Goal: Task Accomplishment & Management: Manage account settings

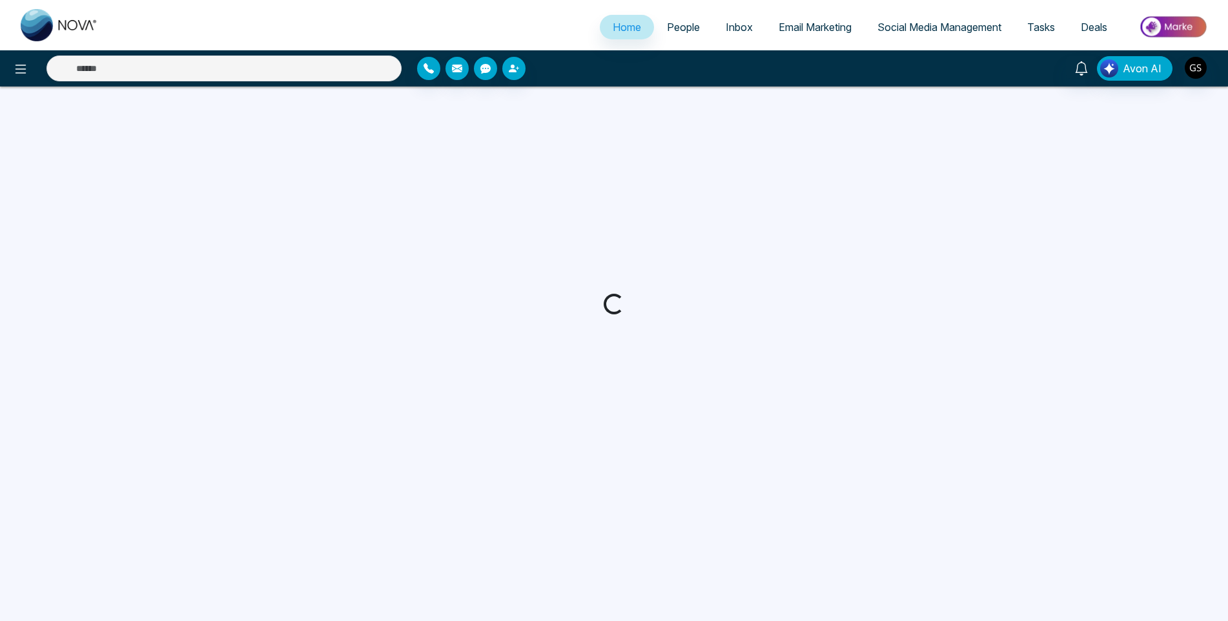
select select "*"
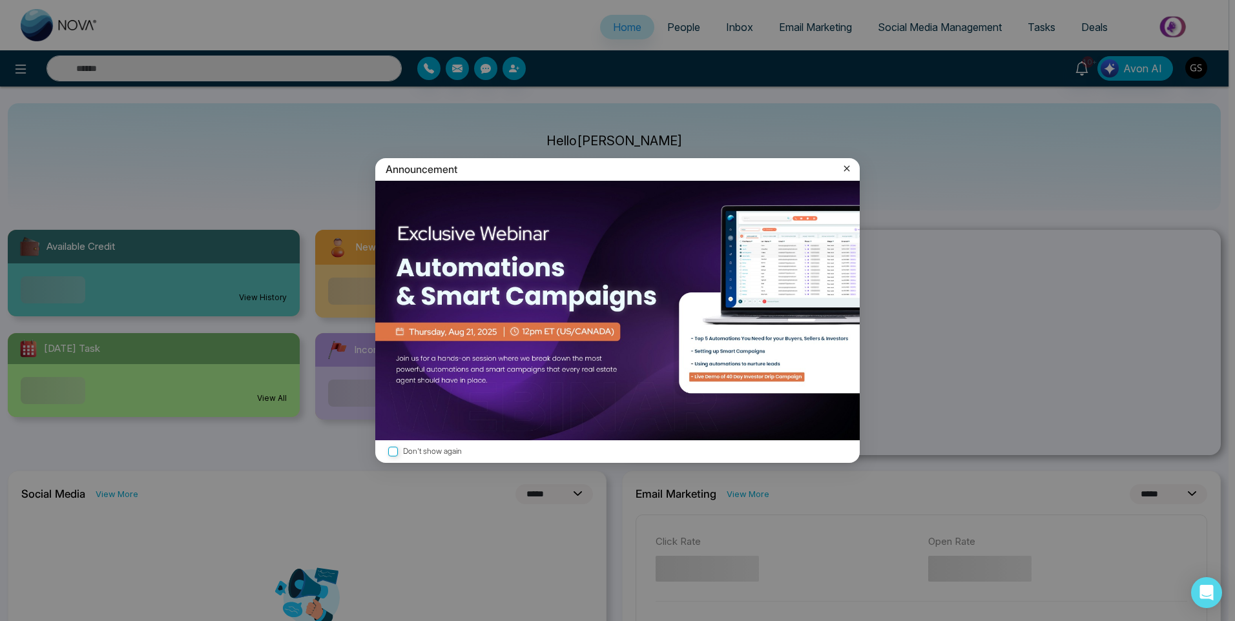
click at [679, 26] on div "Announcement Don't show again" at bounding box center [617, 310] width 1235 height 621
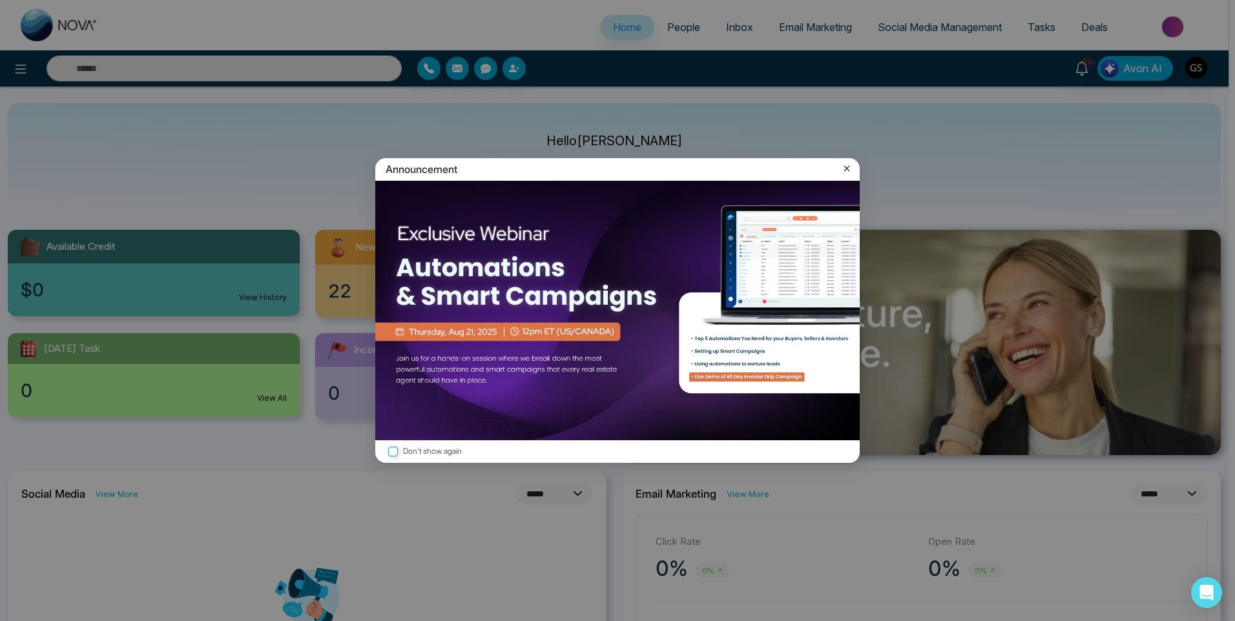
click at [848, 166] on icon at bounding box center [846, 168] width 13 height 13
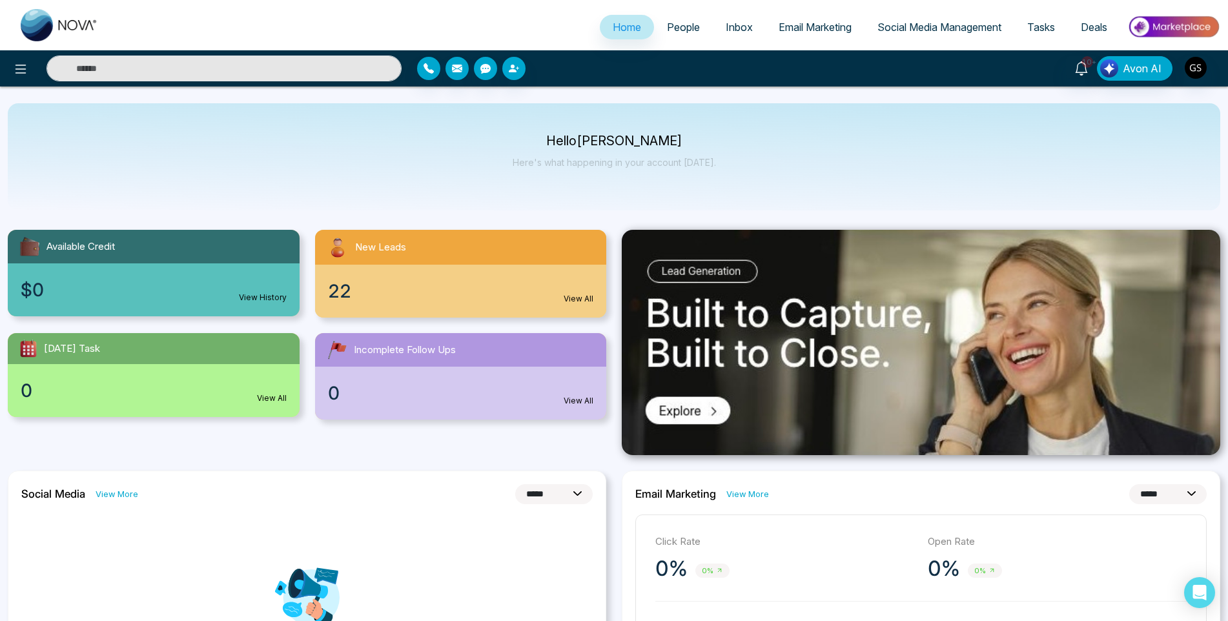
click at [679, 27] on span "People" at bounding box center [683, 27] width 33 height 13
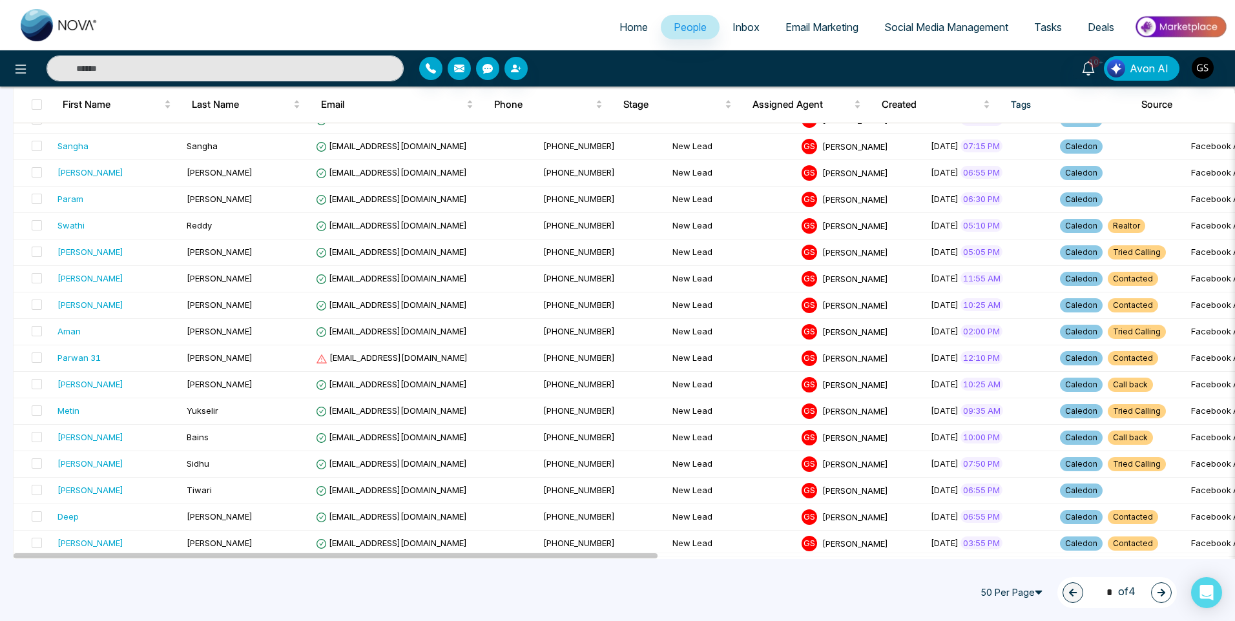
scroll to position [710, 0]
click at [698, 392] on td "New Lead" at bounding box center [731, 384] width 129 height 26
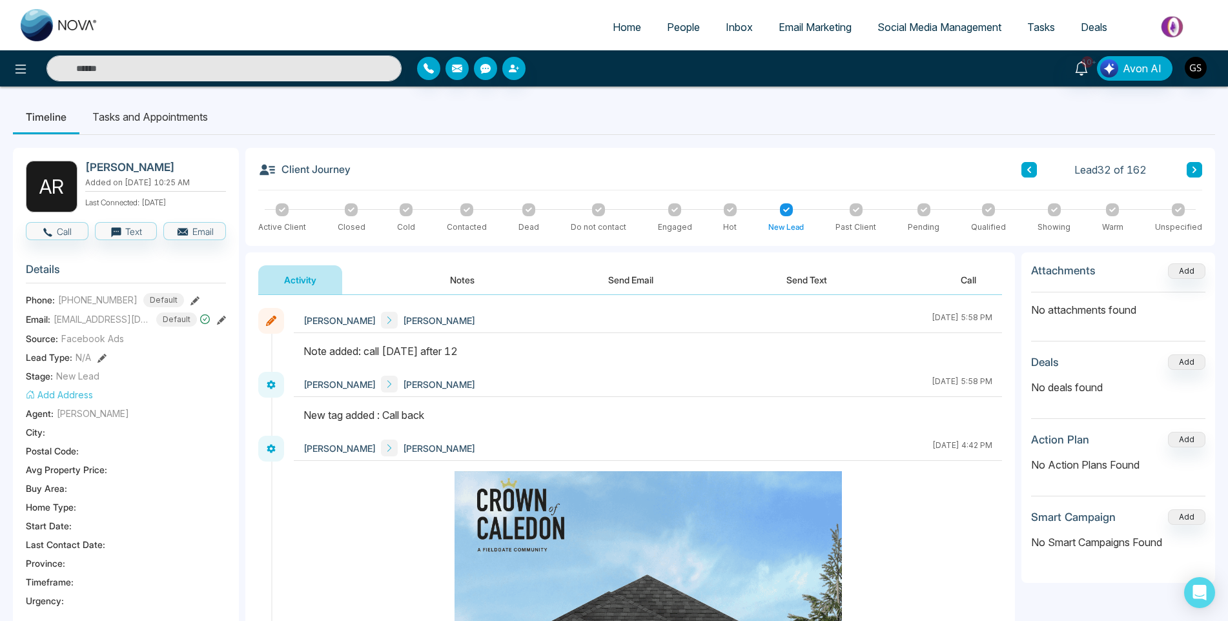
click at [666, 28] on link "People" at bounding box center [683, 27] width 59 height 25
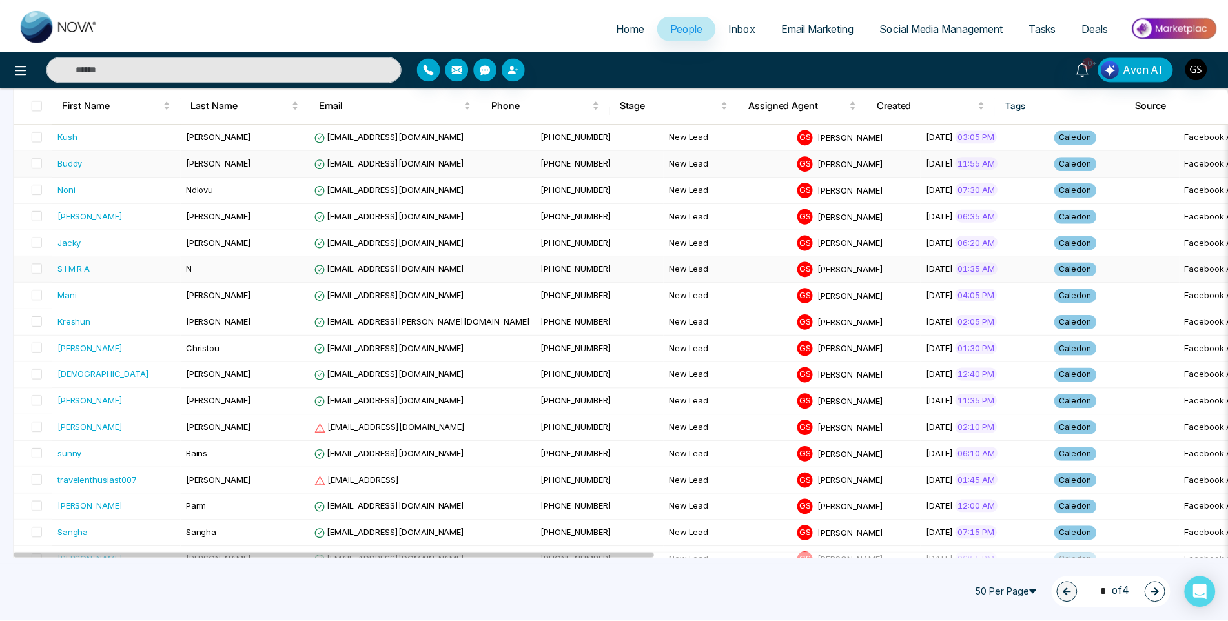
scroll to position [387, 0]
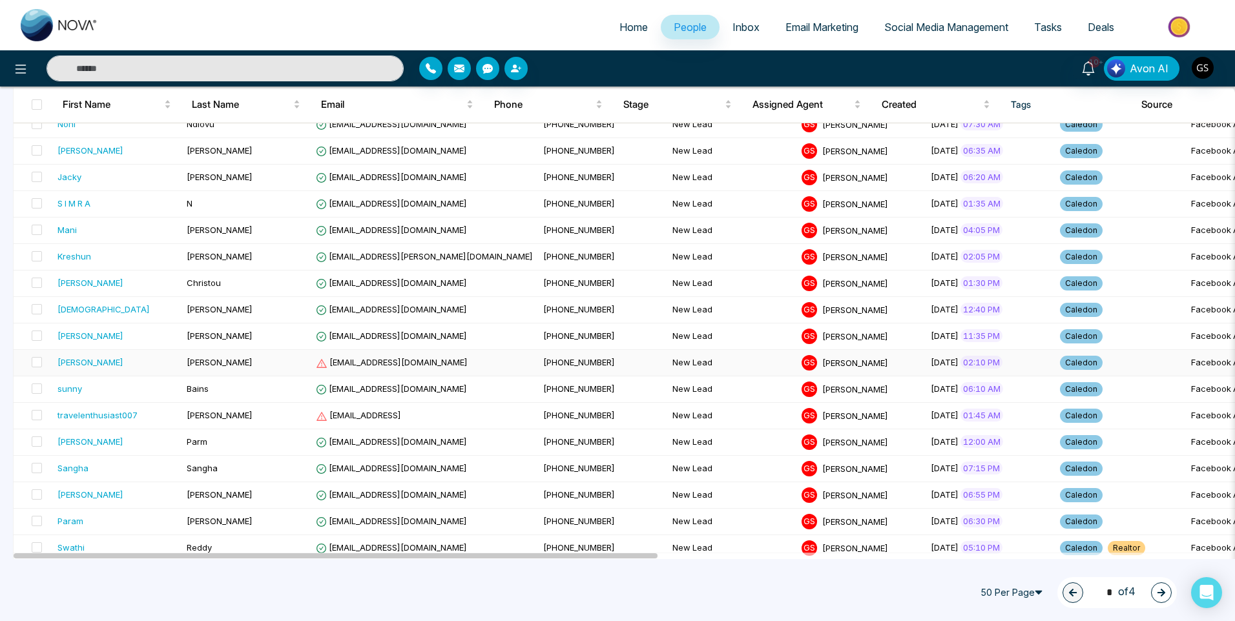
click at [426, 363] on span "[EMAIL_ADDRESS][DOMAIN_NAME]" at bounding box center [392, 362] width 152 height 10
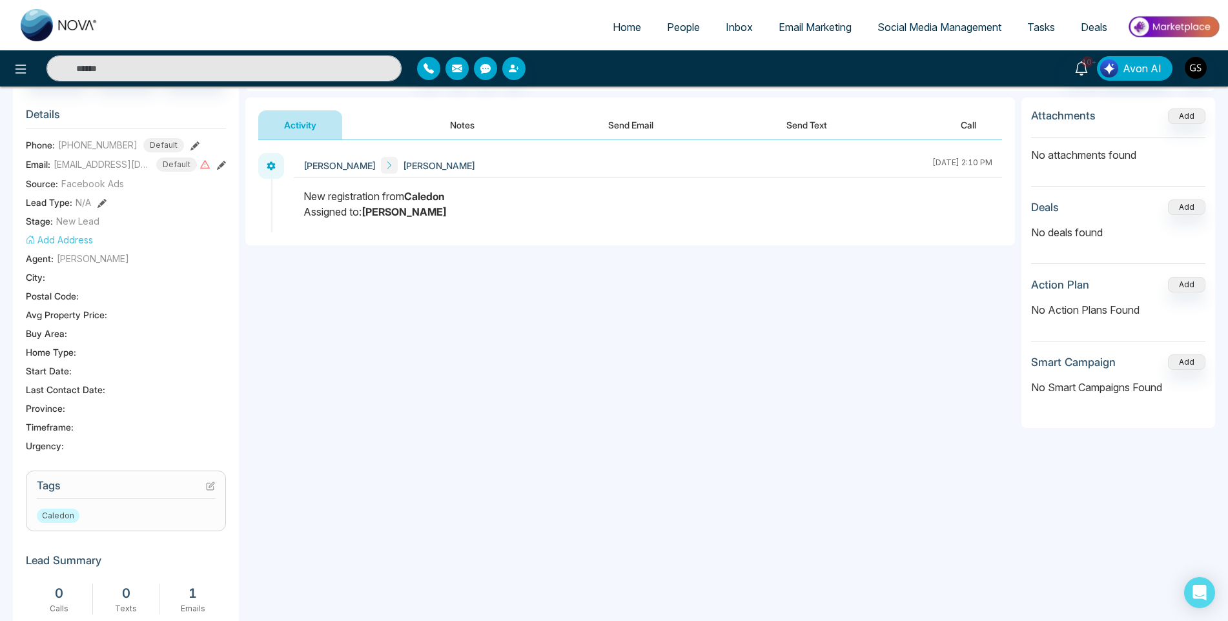
scroll to position [258, 0]
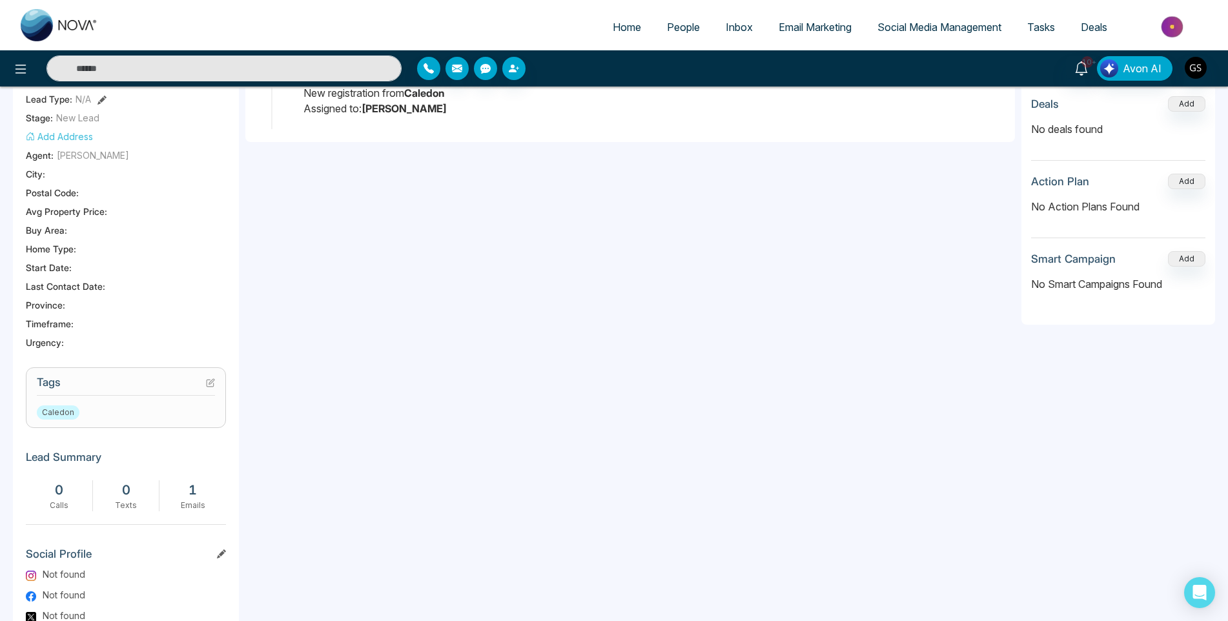
click at [200, 386] on h3 "Tags" at bounding box center [126, 386] width 178 height 20
click at [220, 383] on section "Tags Caledon" at bounding box center [126, 397] width 200 height 61
click at [214, 384] on icon at bounding box center [210, 382] width 9 height 9
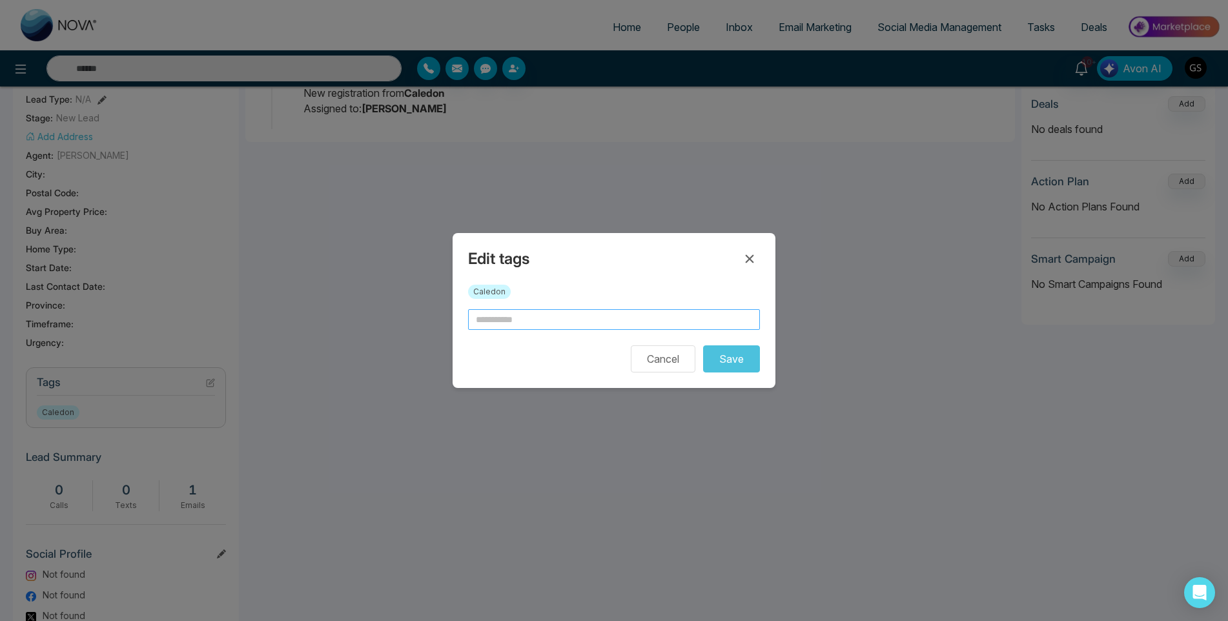
click at [499, 320] on input "text" at bounding box center [614, 319] width 292 height 21
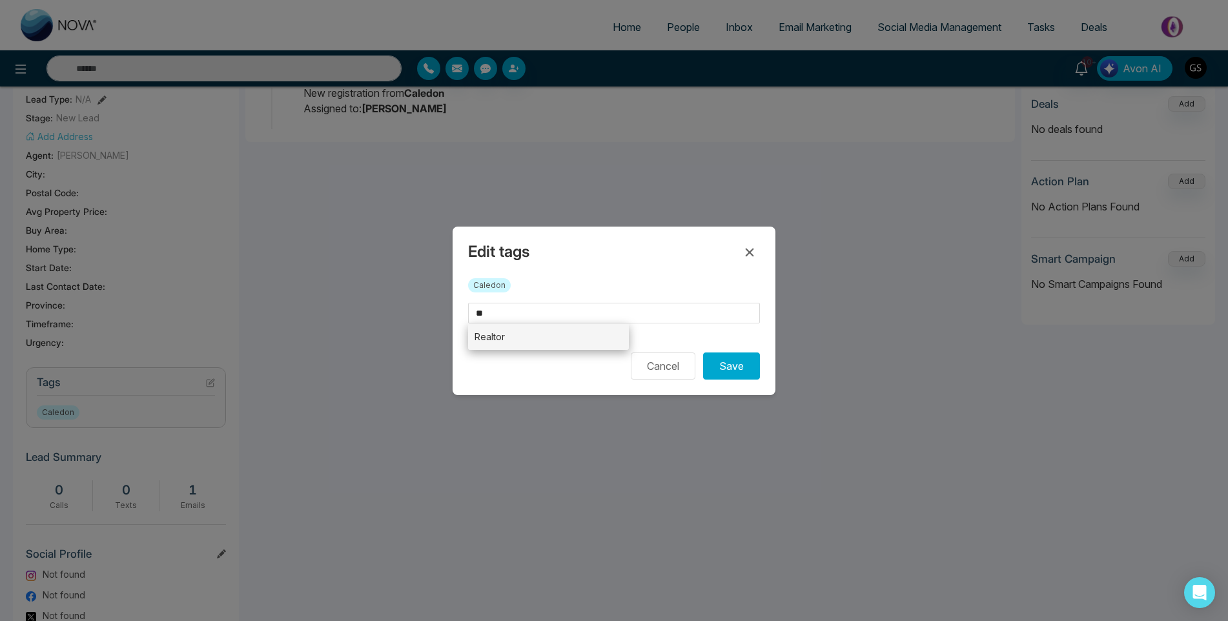
click at [522, 339] on li "Realtor" at bounding box center [548, 337] width 161 height 26
type input "*******"
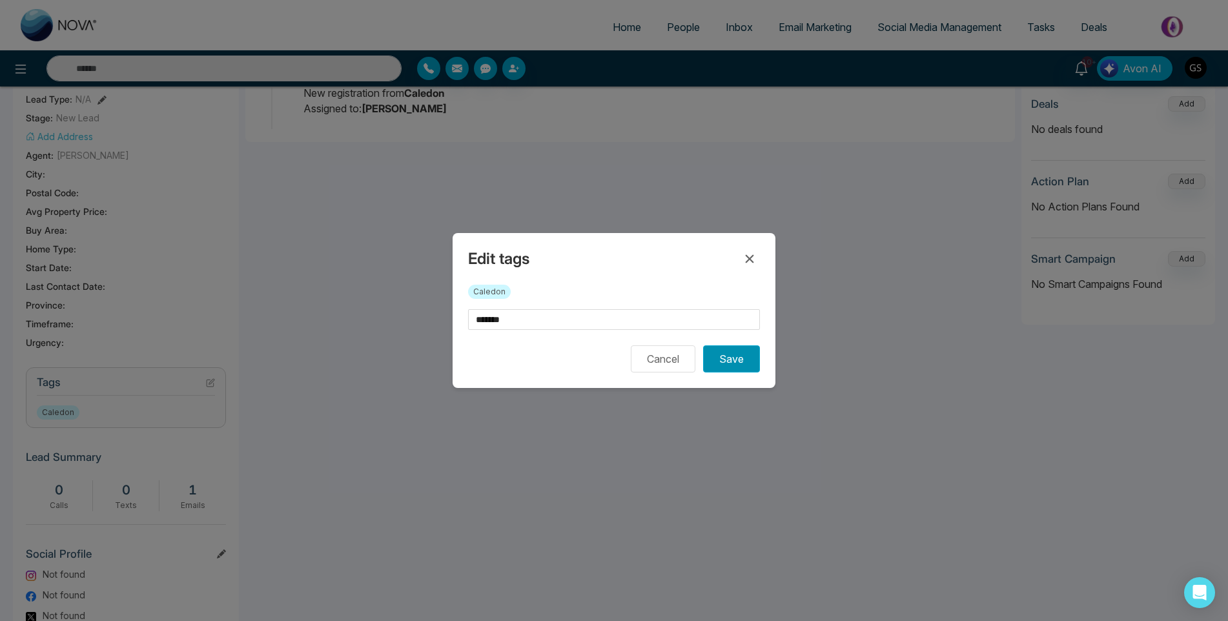
click at [729, 361] on button "Save" at bounding box center [731, 358] width 57 height 27
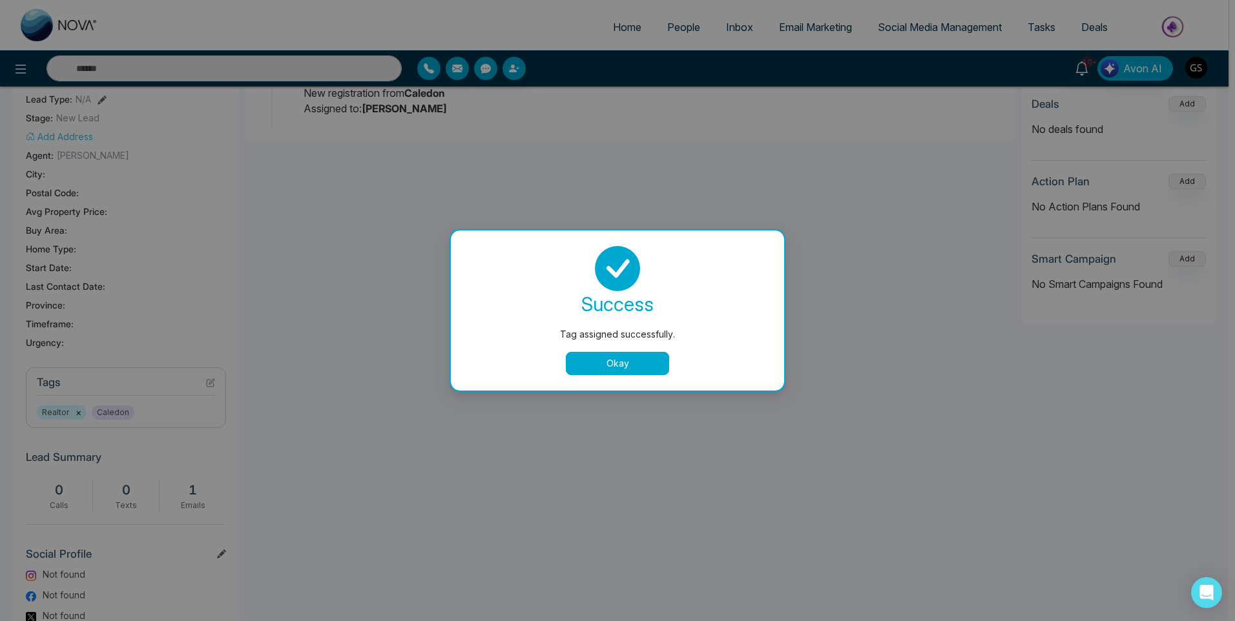
click at [613, 360] on button "Okay" at bounding box center [617, 363] width 103 height 23
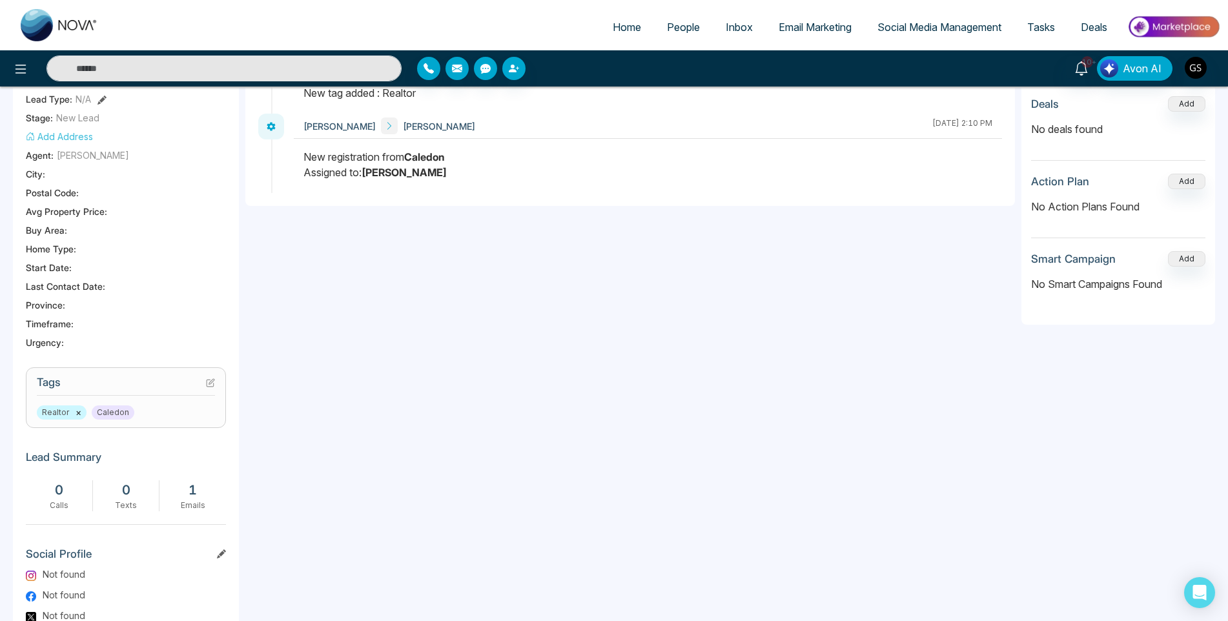
click at [694, 24] on span "People" at bounding box center [683, 27] width 33 height 13
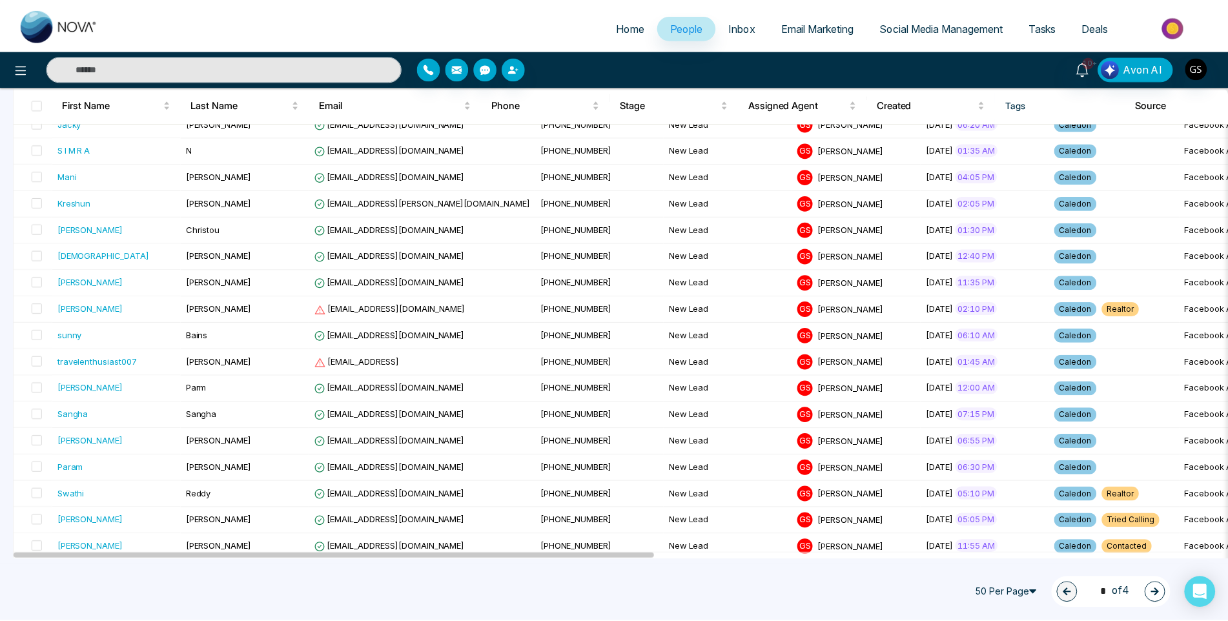
scroll to position [517, 0]
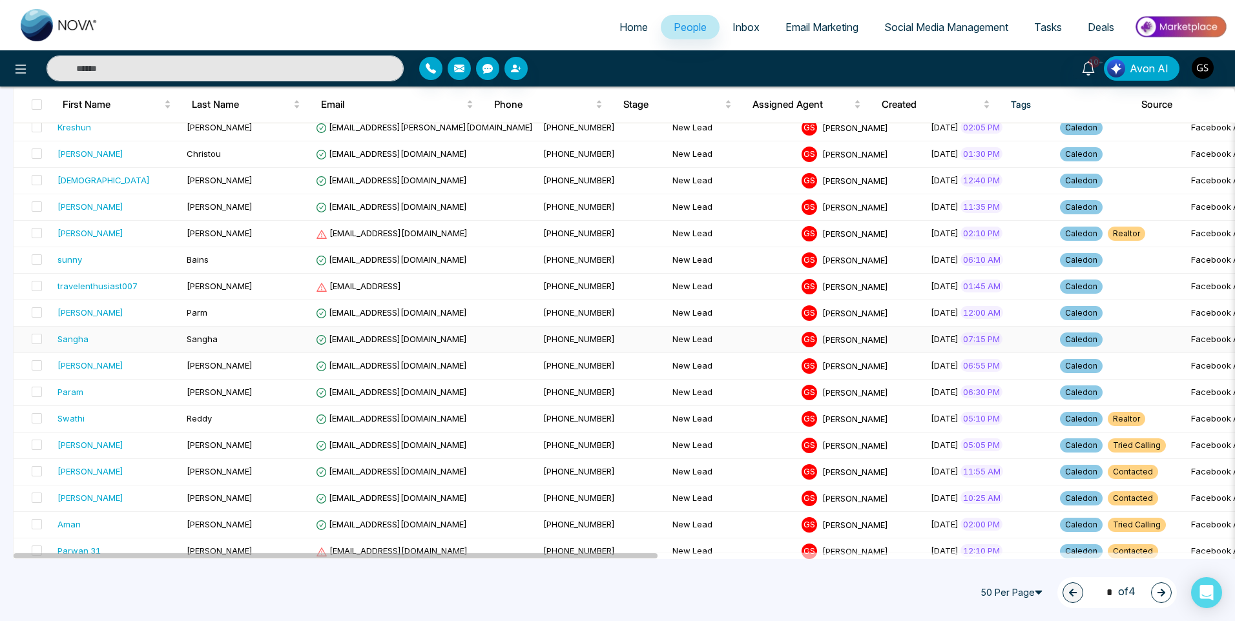
click at [437, 345] on td "[EMAIL_ADDRESS][DOMAIN_NAME]" at bounding box center [424, 340] width 227 height 26
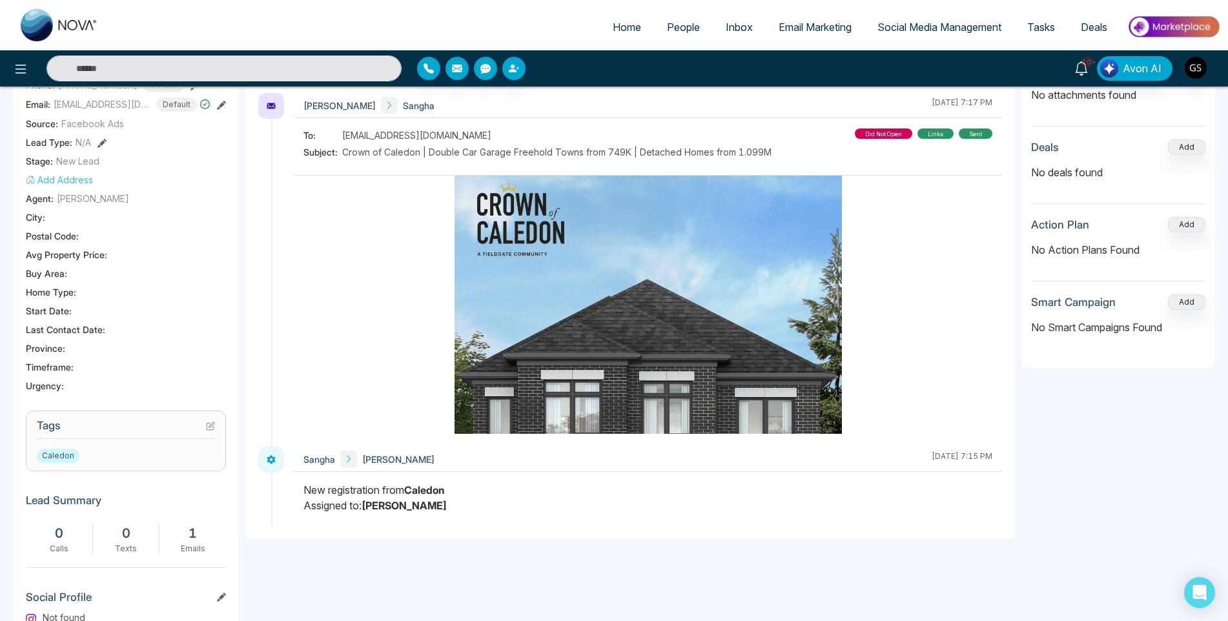
scroll to position [323, 0]
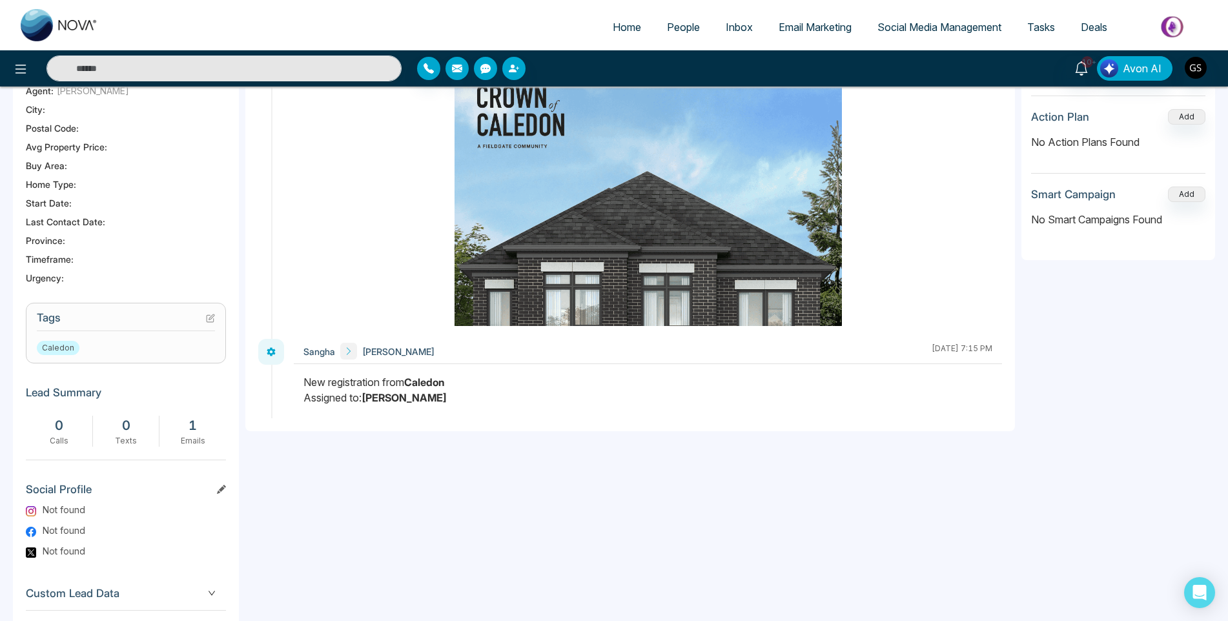
click at [213, 318] on icon at bounding box center [210, 318] width 9 height 9
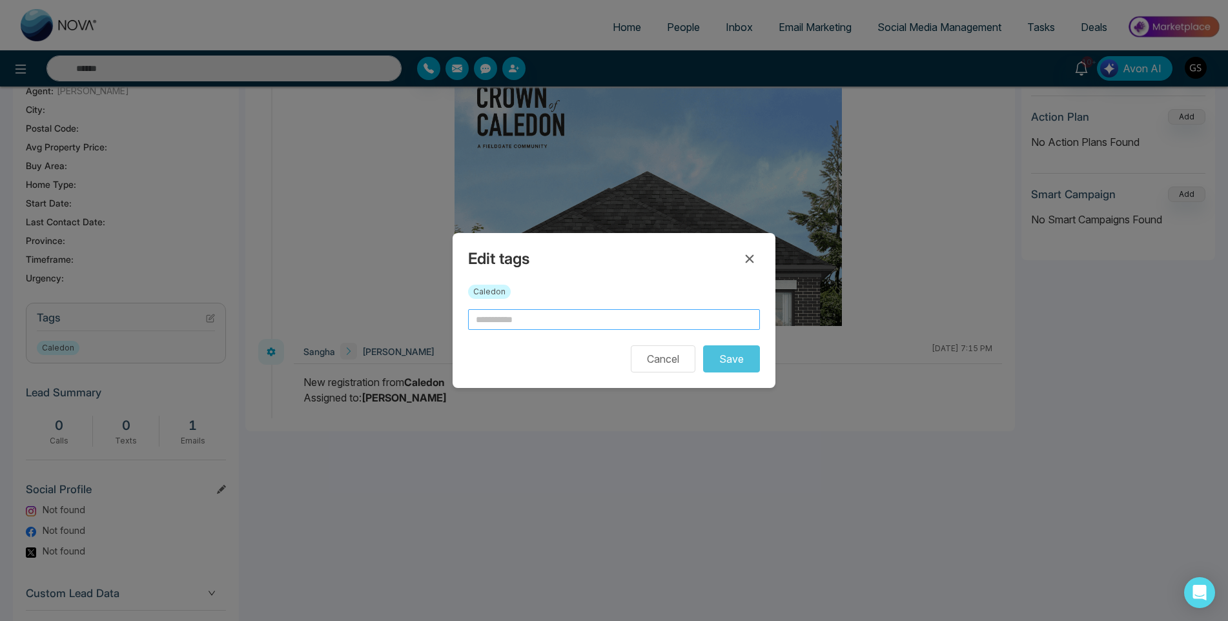
click at [537, 309] on input "text" at bounding box center [614, 319] width 292 height 21
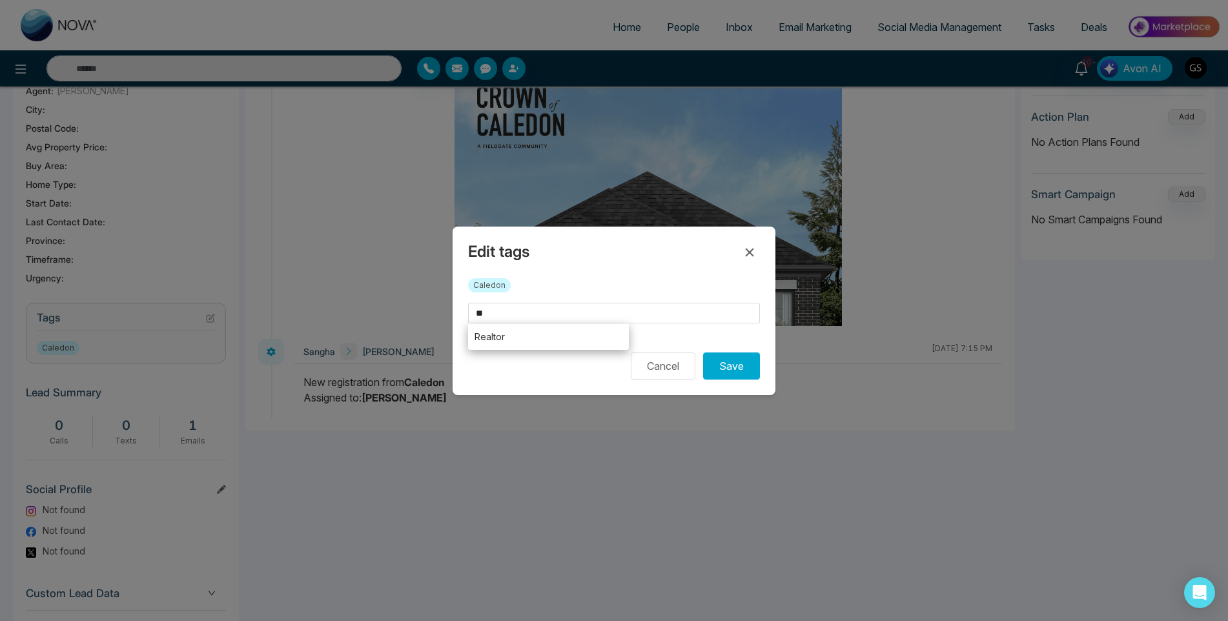
click at [534, 338] on li "Realtor" at bounding box center [548, 337] width 161 height 26
type input "*******"
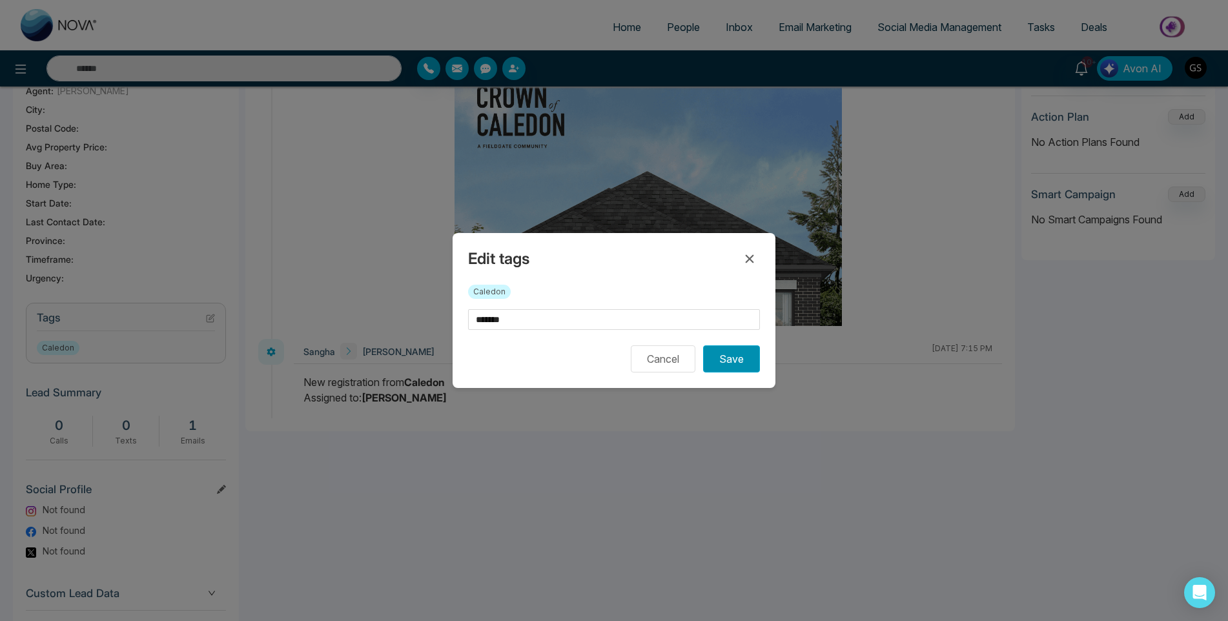
click at [751, 367] on button "Save" at bounding box center [731, 358] width 57 height 27
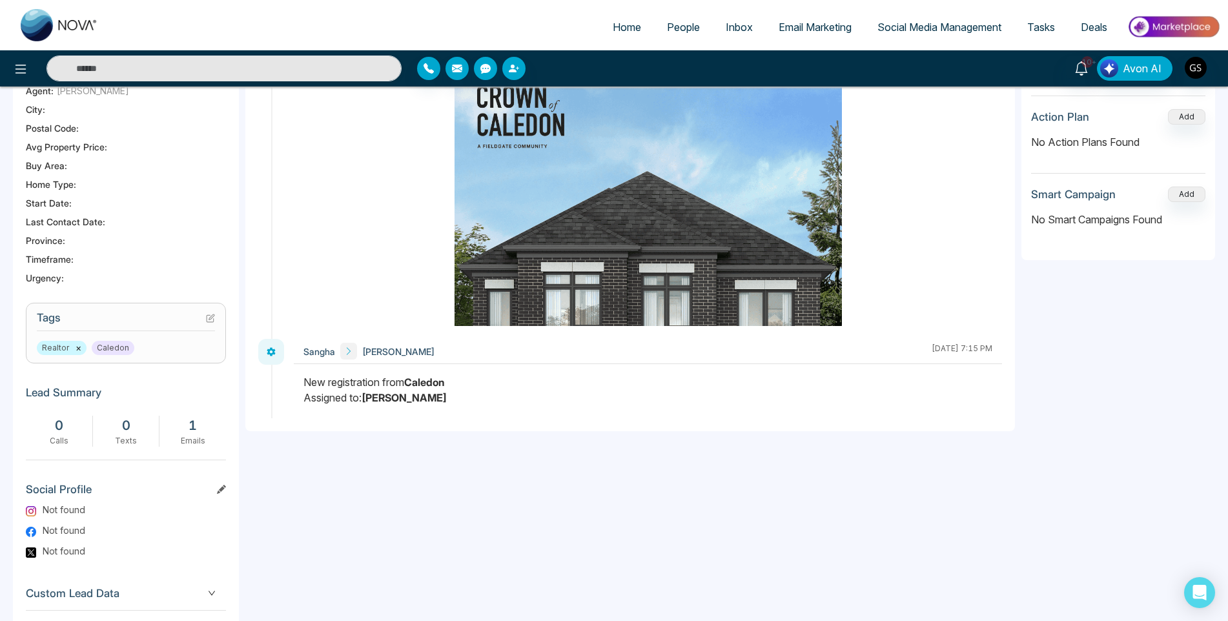
drag, startPoint x: 688, startPoint y: 32, endPoint x: 681, endPoint y: 28, distance: 7.9
click at [681, 28] on span "People" at bounding box center [683, 27] width 33 height 13
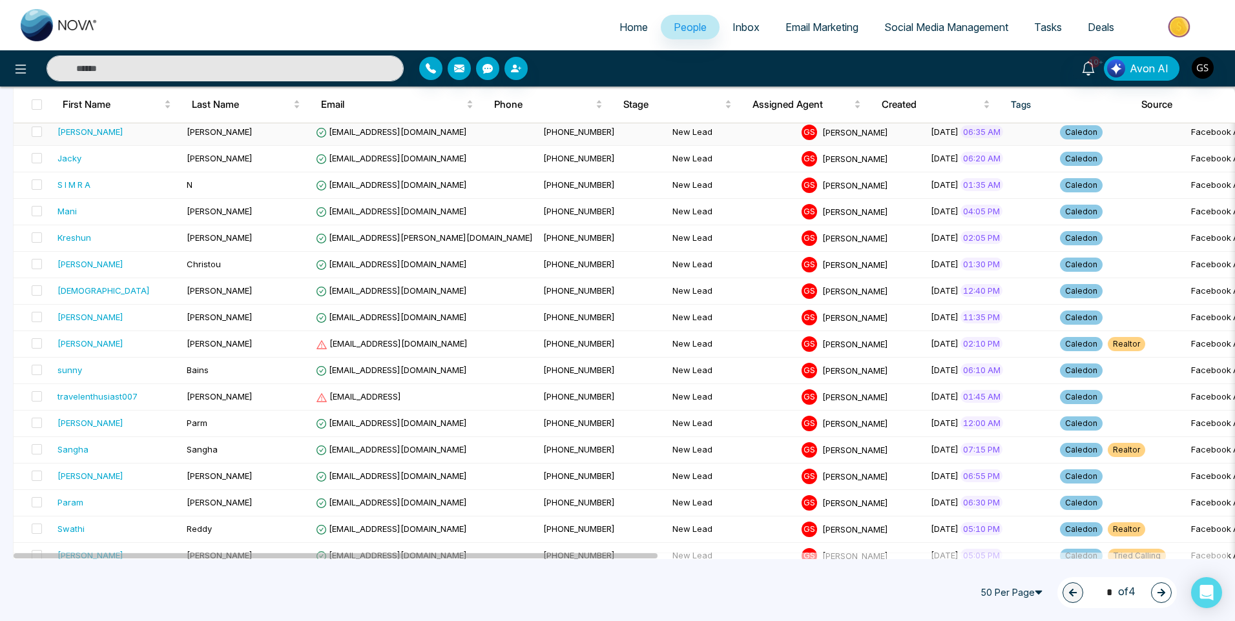
scroll to position [517, 0]
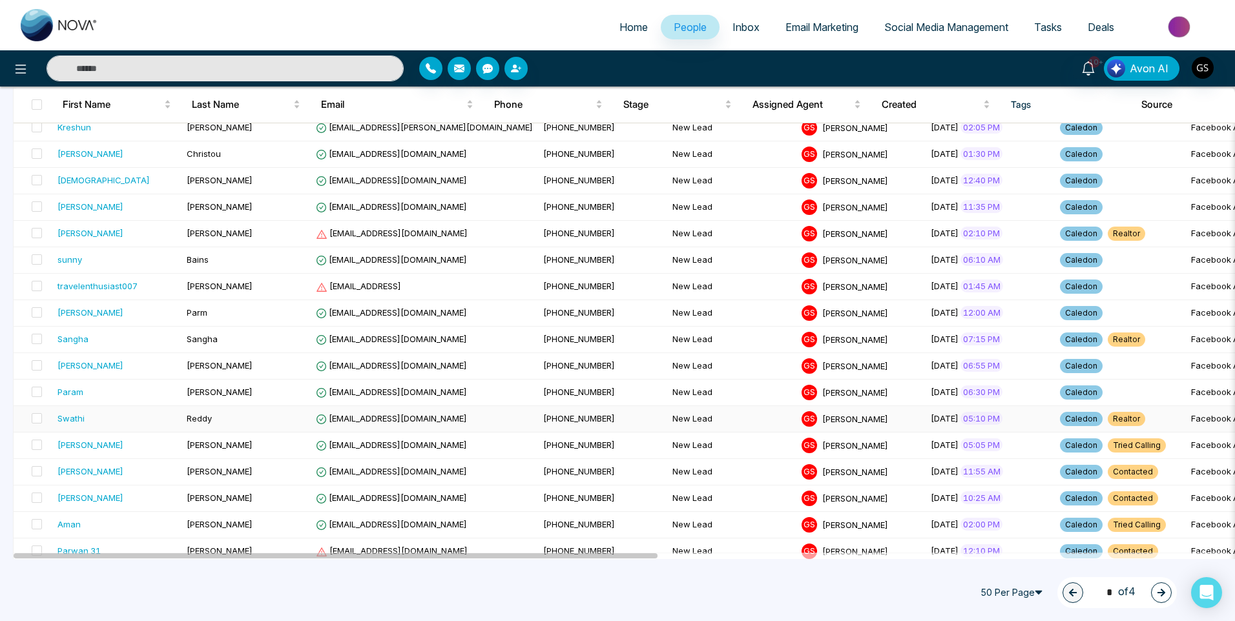
click at [542, 426] on td "[PHONE_NUMBER]" at bounding box center [602, 419] width 129 height 26
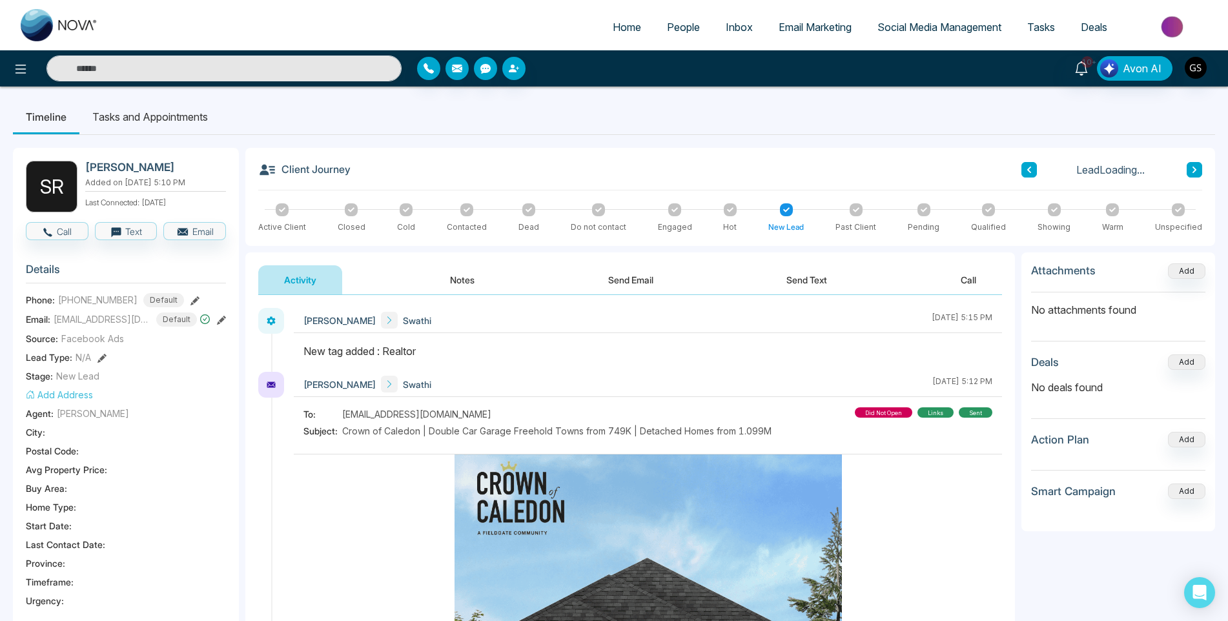
click at [675, 26] on span "People" at bounding box center [683, 27] width 33 height 13
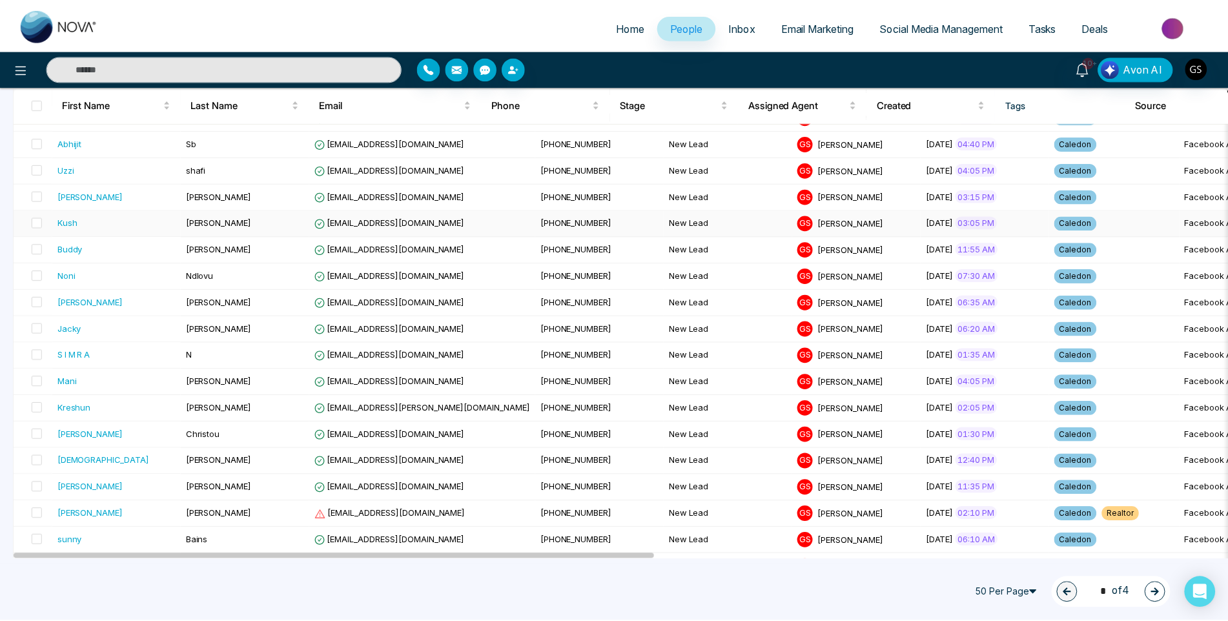
scroll to position [258, 0]
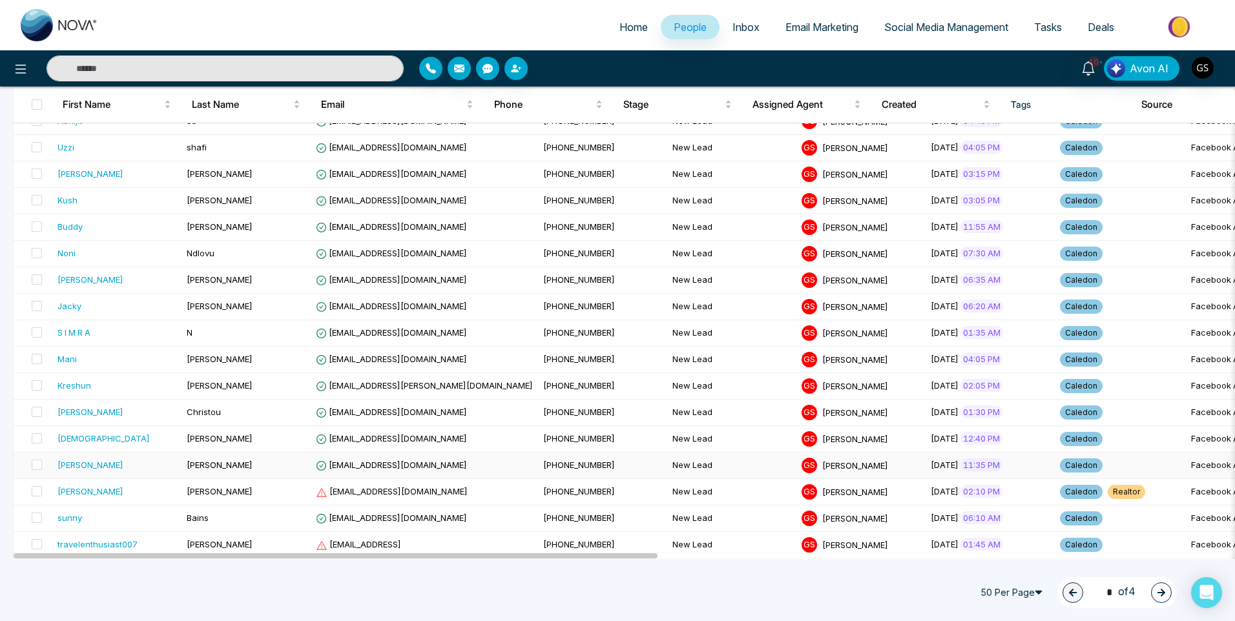
click at [468, 464] on td "[EMAIL_ADDRESS][DOMAIN_NAME]" at bounding box center [424, 466] width 227 height 26
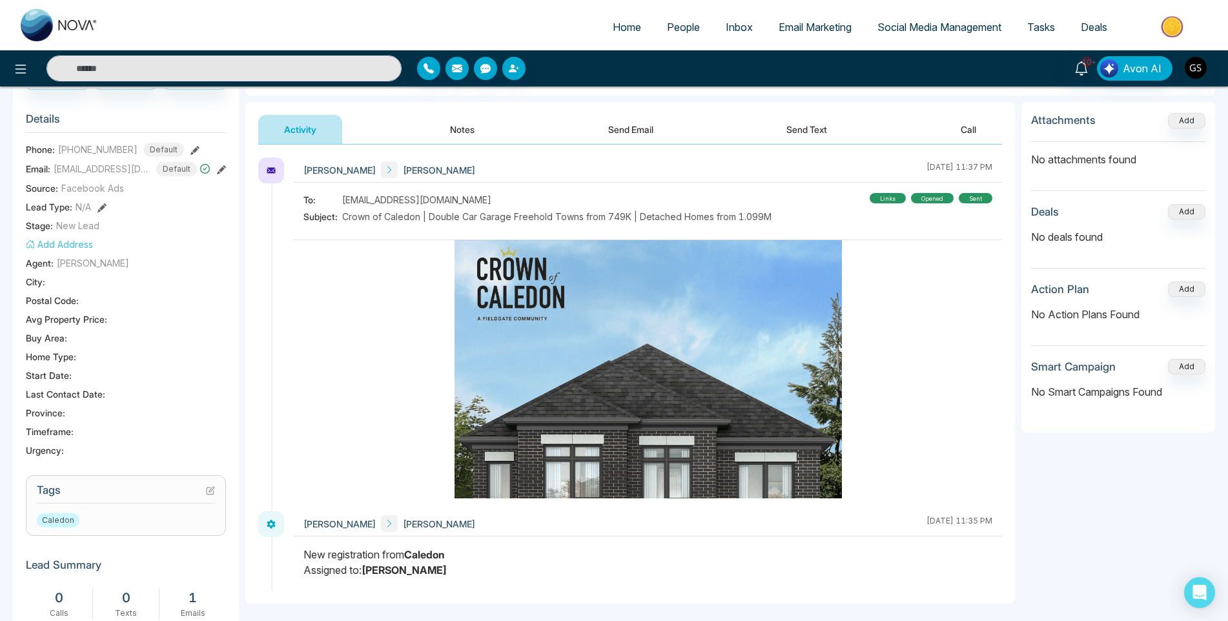
scroll to position [194, 0]
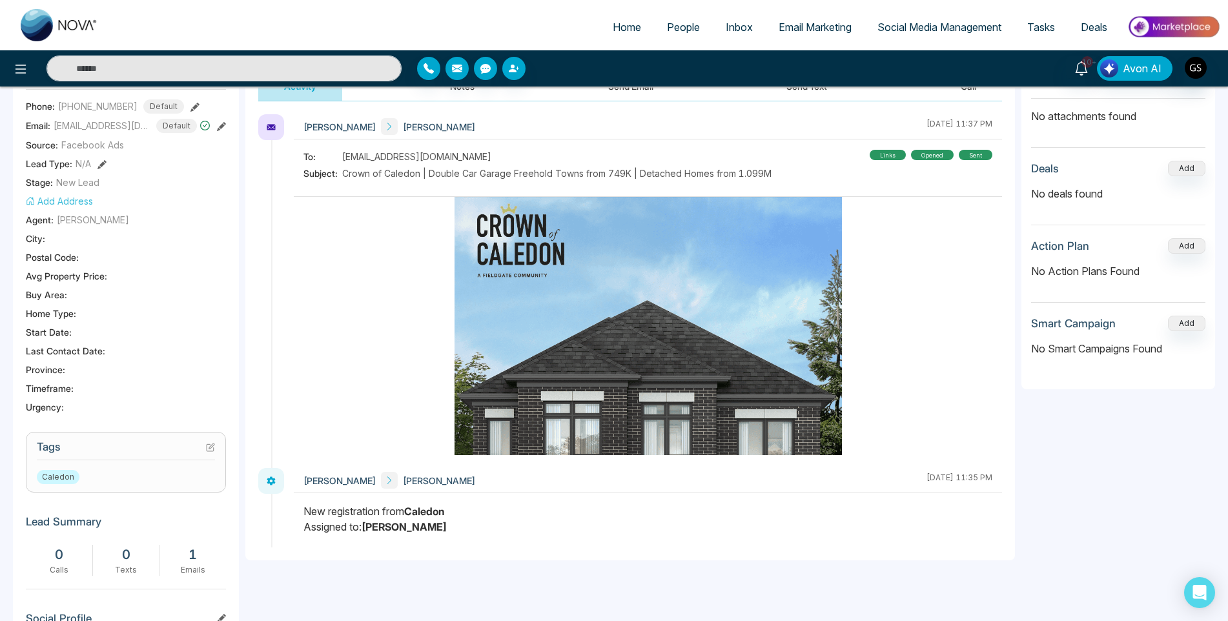
click at [210, 452] on icon at bounding box center [210, 447] width 9 height 9
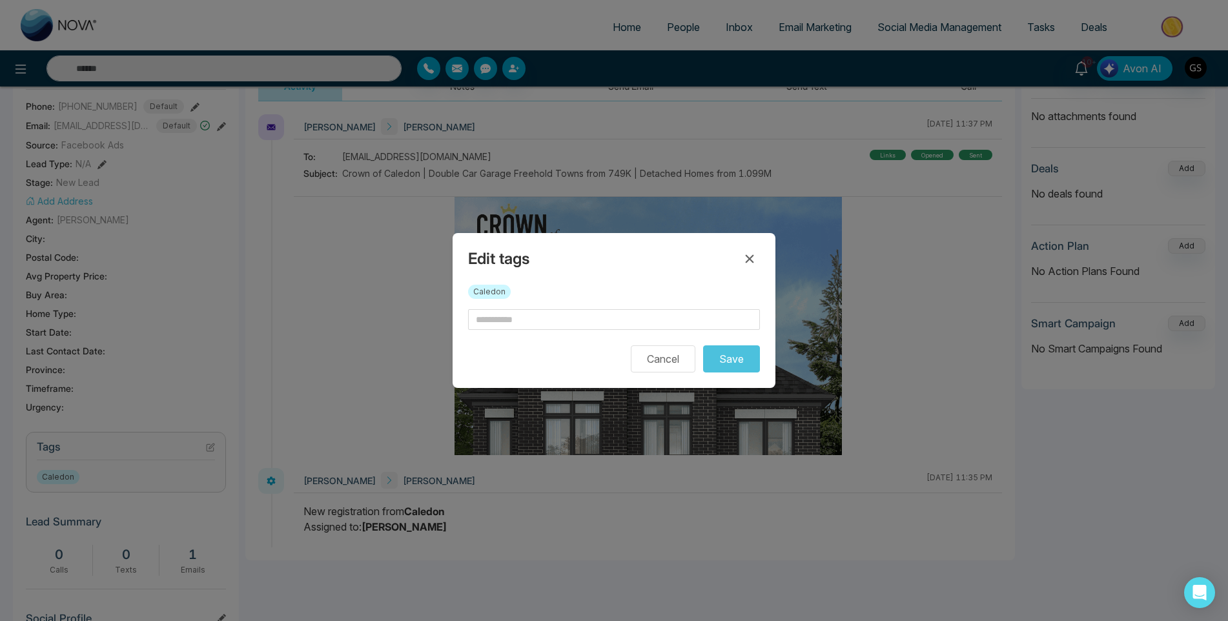
click at [553, 330] on form "Cancel Save" at bounding box center [614, 340] width 292 height 63
drag, startPoint x: 557, startPoint y: 307, endPoint x: 557, endPoint y: 318, distance: 11.0
click at [559, 316] on div "Edit tags Caledon Cancel Save" at bounding box center [614, 310] width 323 height 155
click at [557, 318] on input "text" at bounding box center [614, 319] width 292 height 21
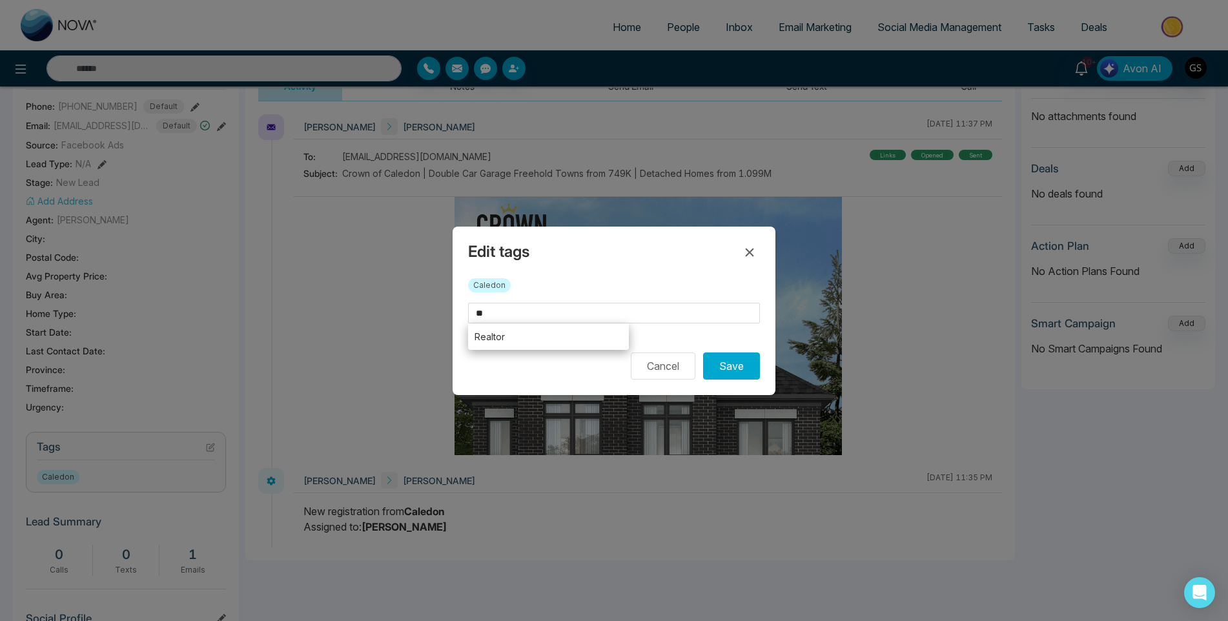
click at [557, 338] on li "Realtor" at bounding box center [548, 337] width 161 height 26
type input "*******"
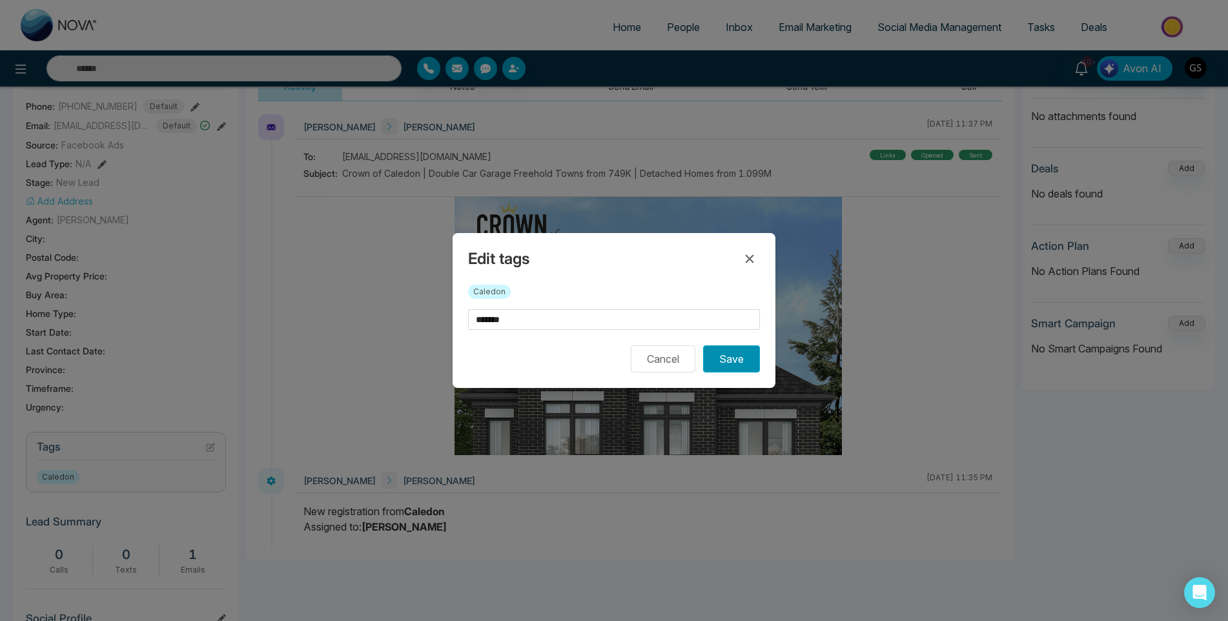
click at [745, 367] on button "Save" at bounding box center [731, 358] width 57 height 27
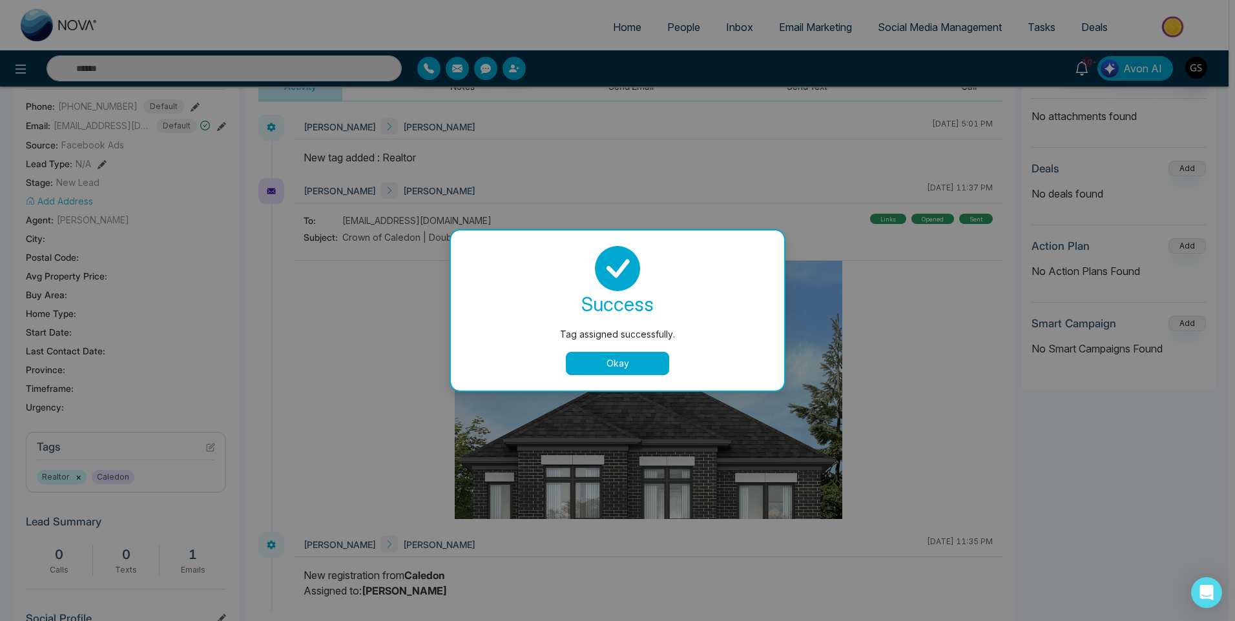
click at [779, 98] on div "Tag assigned successfully. success Tag assigned successfully. Okay" at bounding box center [617, 310] width 1235 height 621
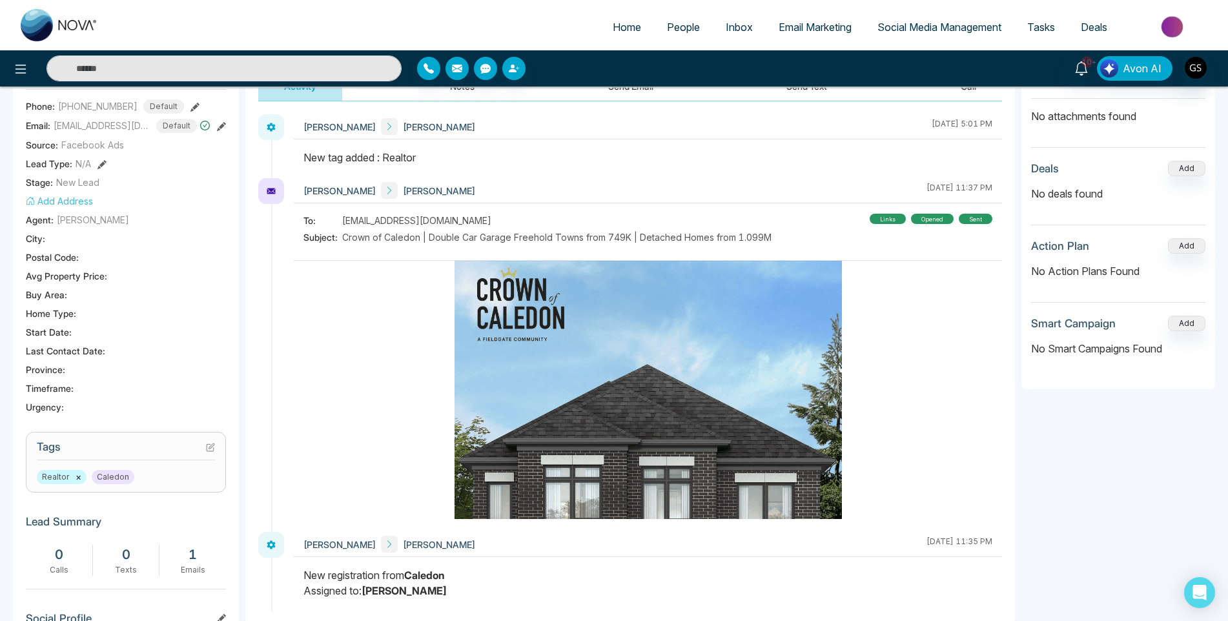
click at [679, 22] on span "People" at bounding box center [683, 27] width 33 height 13
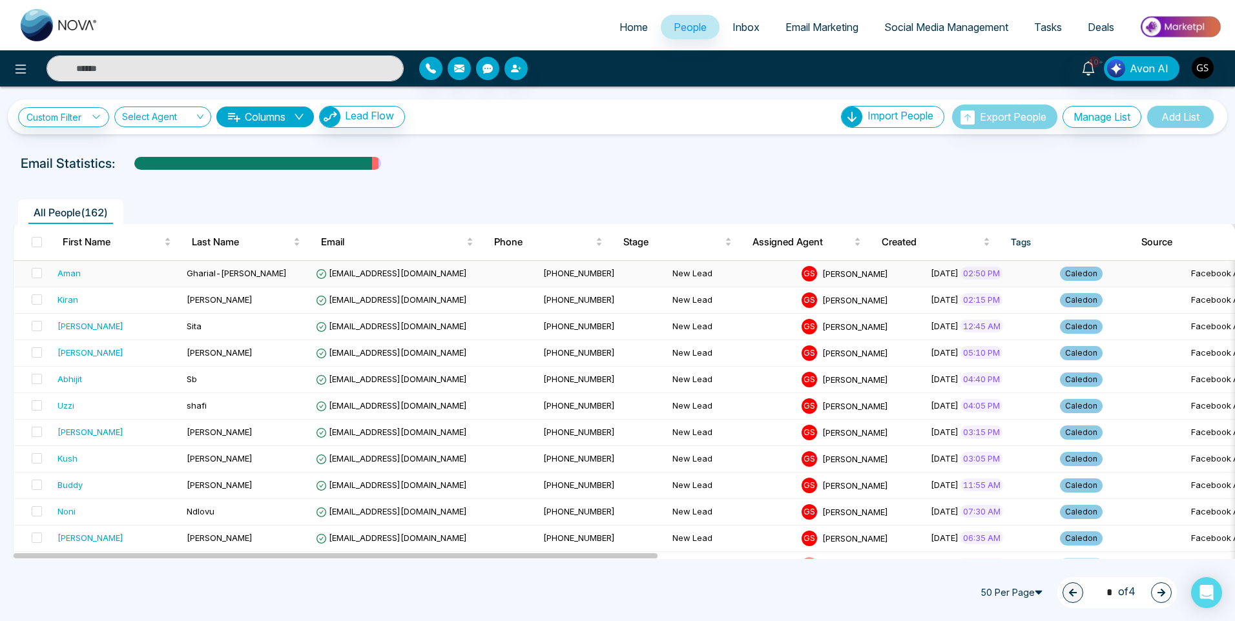
click at [265, 274] on td "Gharial-[PERSON_NAME]" at bounding box center [245, 274] width 129 height 26
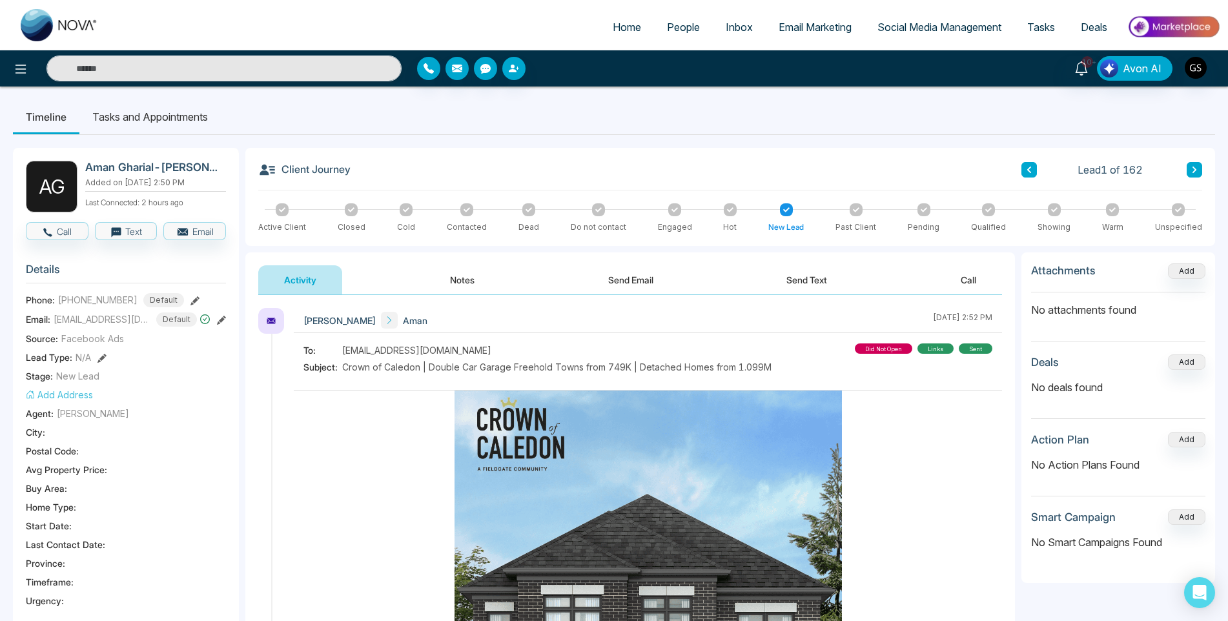
click at [692, 27] on span "People" at bounding box center [683, 27] width 33 height 13
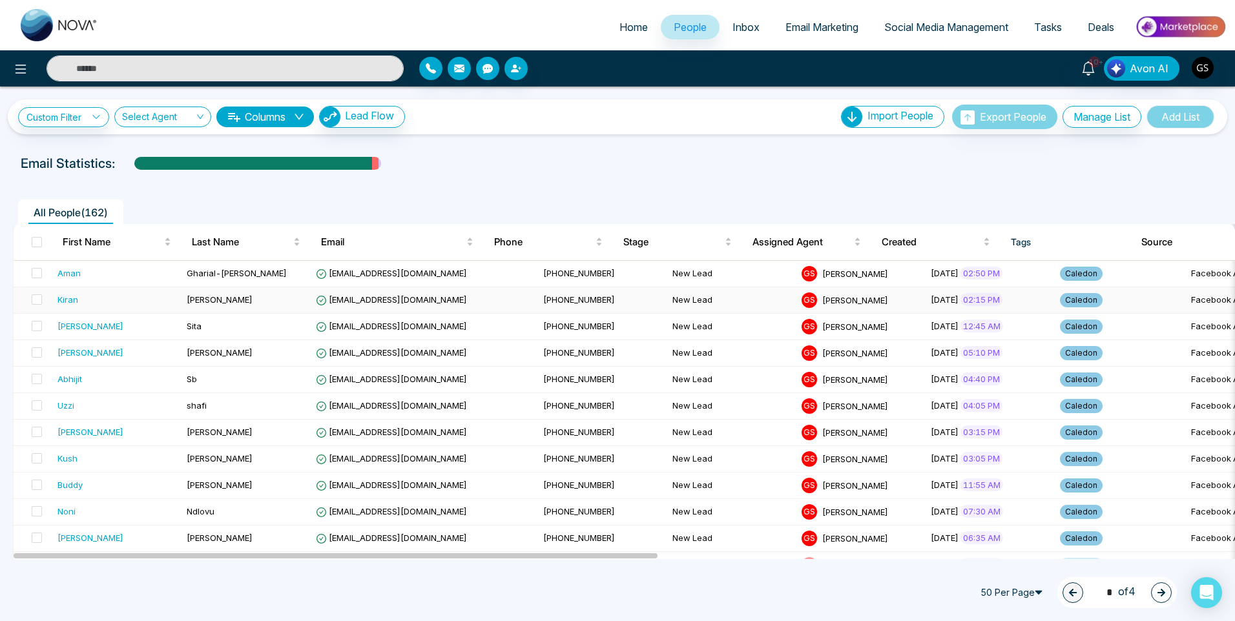
click at [303, 301] on td "[PERSON_NAME]" at bounding box center [245, 300] width 129 height 26
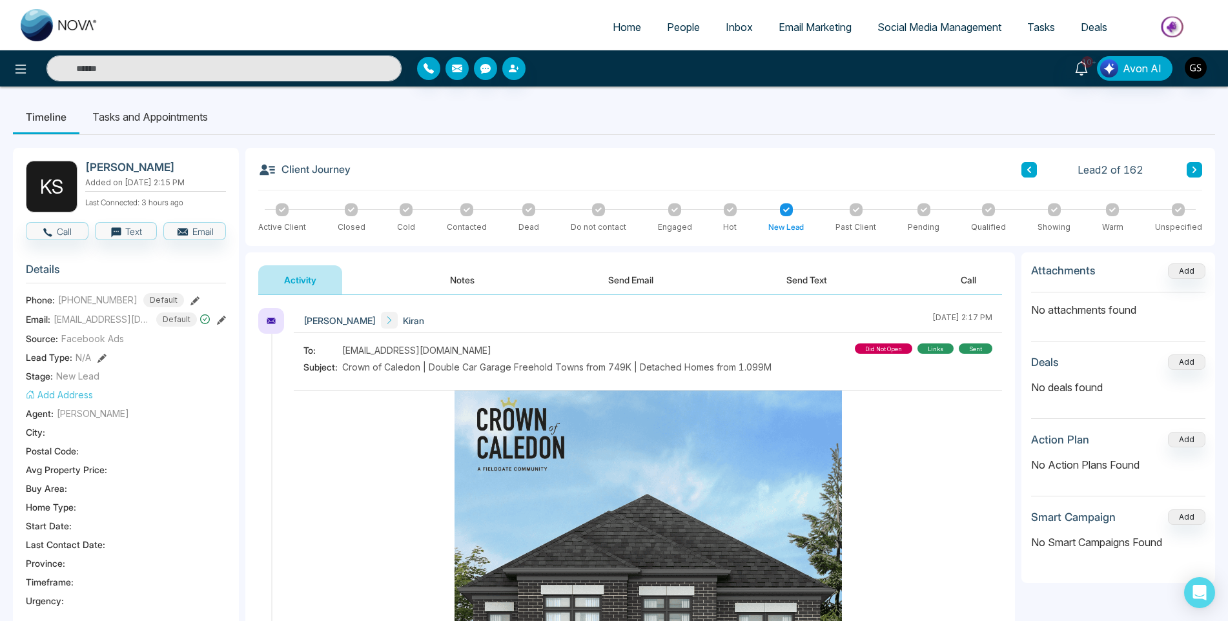
click at [679, 26] on span "People" at bounding box center [683, 27] width 33 height 13
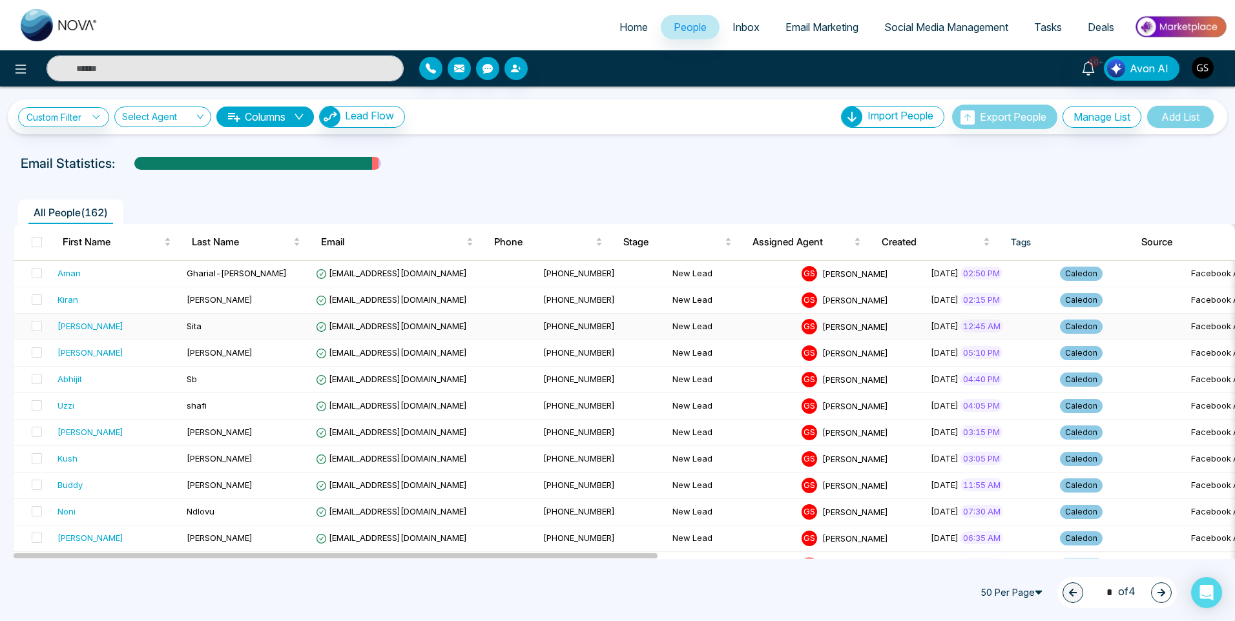
click at [543, 324] on span "[PHONE_NUMBER]" at bounding box center [579, 326] width 72 height 10
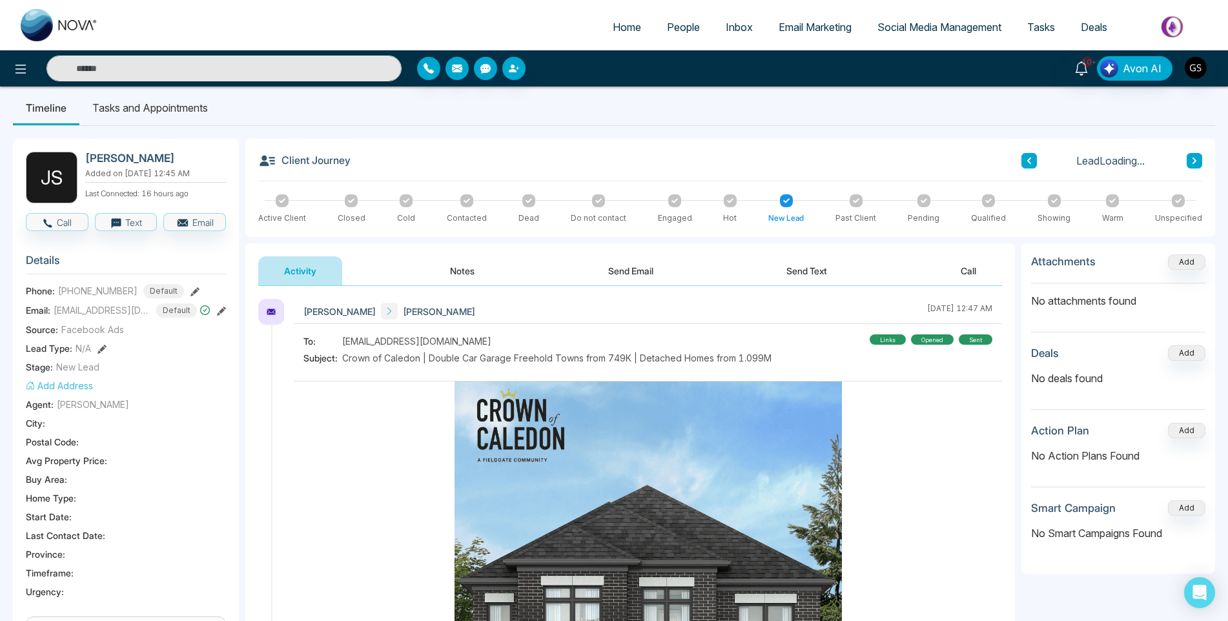
scroll to position [194, 0]
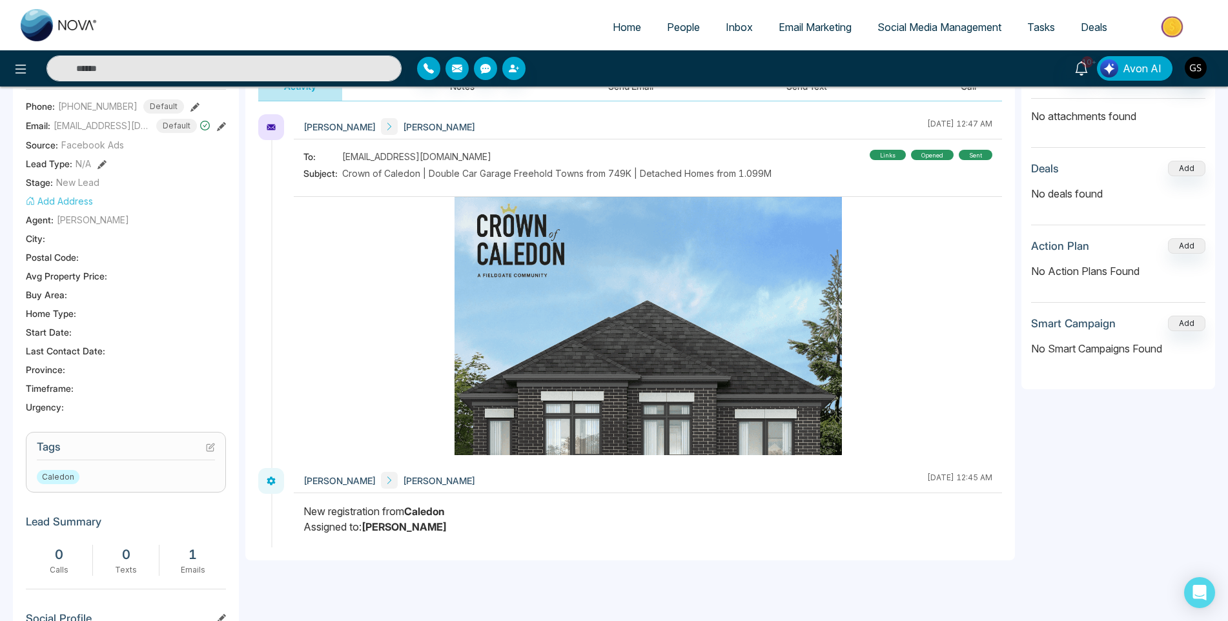
click at [209, 452] on icon at bounding box center [210, 447] width 9 height 9
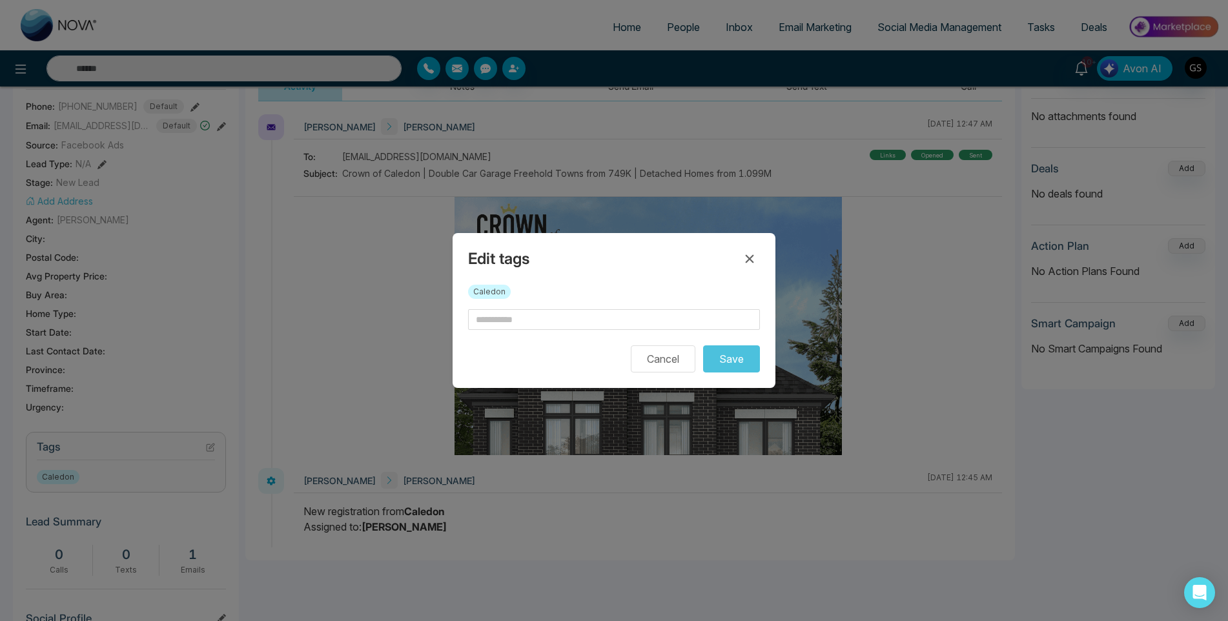
click at [583, 332] on form "Cancel Save" at bounding box center [614, 340] width 292 height 63
click at [580, 320] on input "text" at bounding box center [614, 319] width 292 height 21
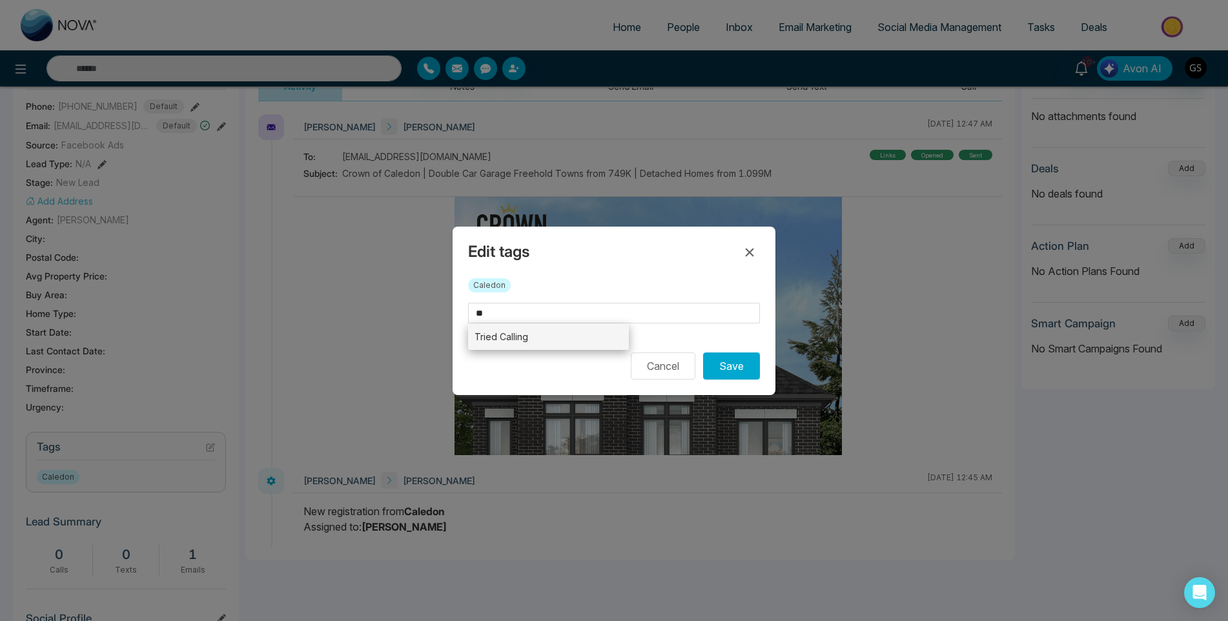
click at [575, 340] on li "Tried Calling" at bounding box center [548, 337] width 161 height 26
type input "**********"
click at [746, 369] on button "Save" at bounding box center [731, 366] width 57 height 27
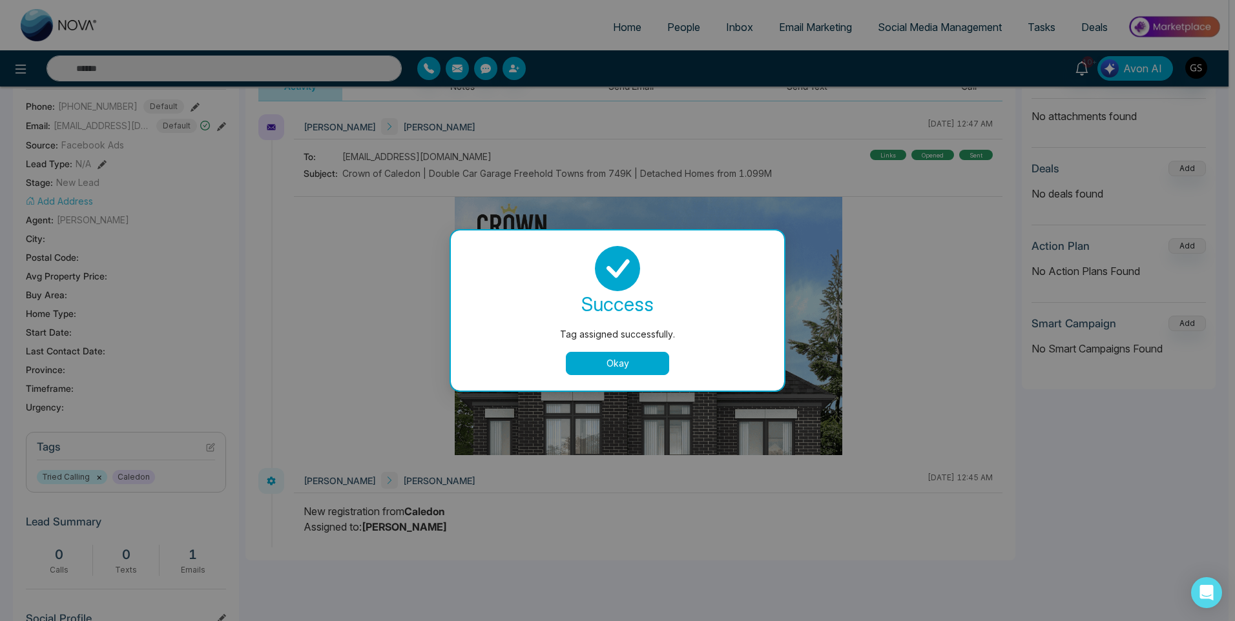
click at [863, 265] on div "Tag assigned successfully. success Tag assigned successfully. Okay" at bounding box center [617, 310] width 1235 height 621
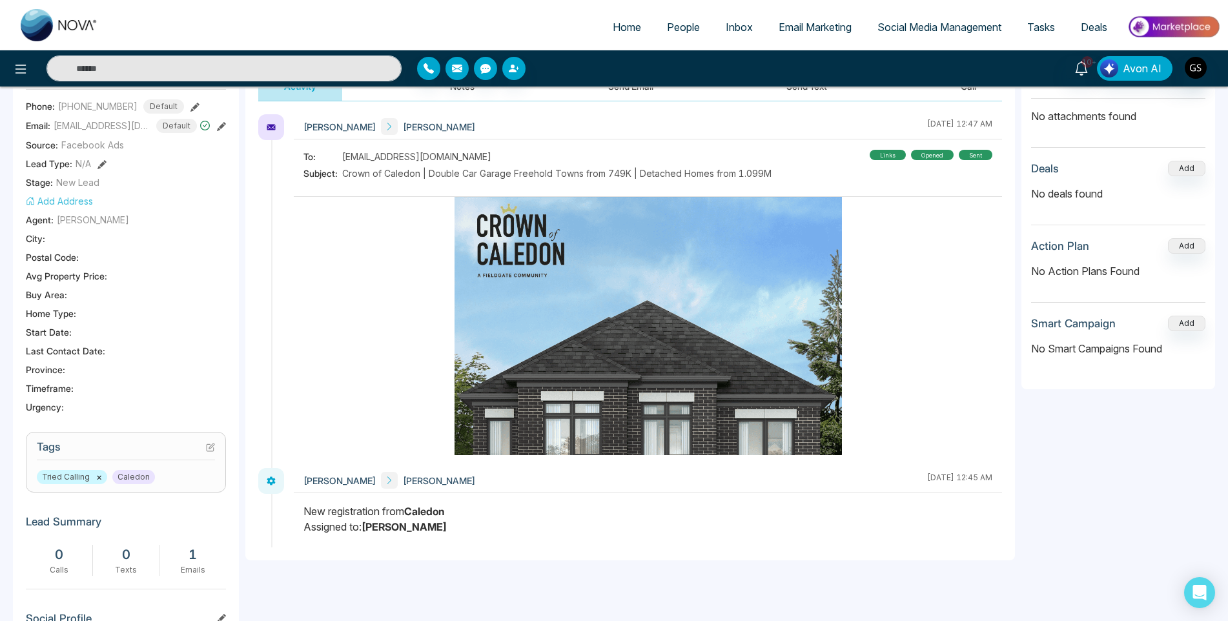
click at [690, 25] on span "People" at bounding box center [683, 27] width 33 height 13
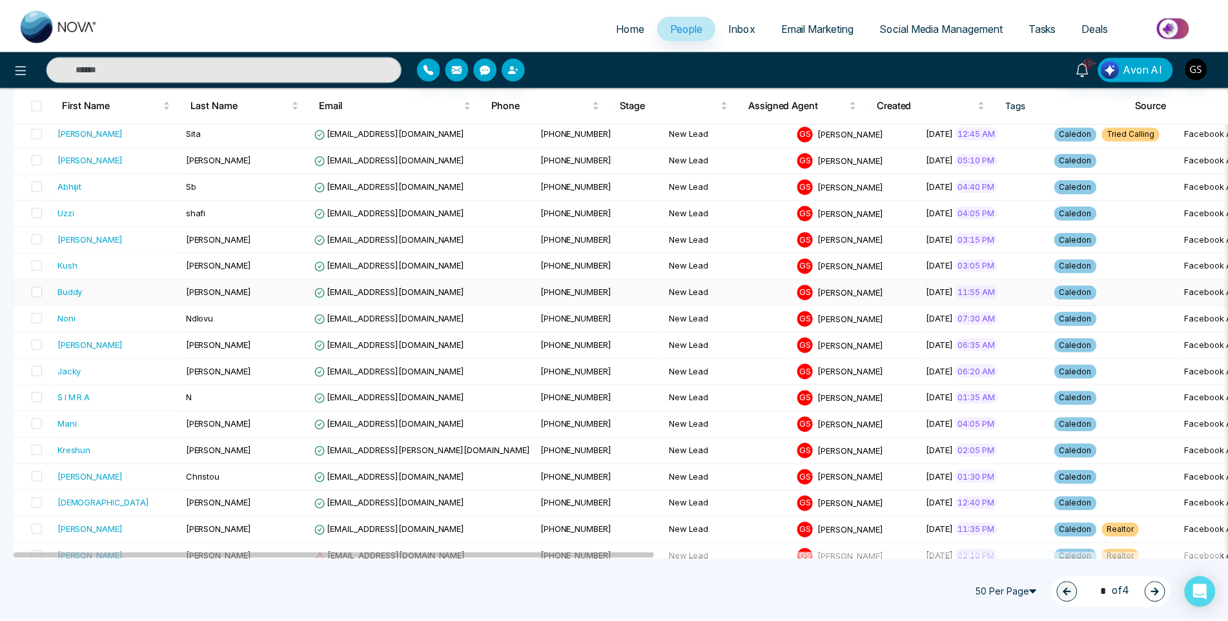
scroll to position [65, 0]
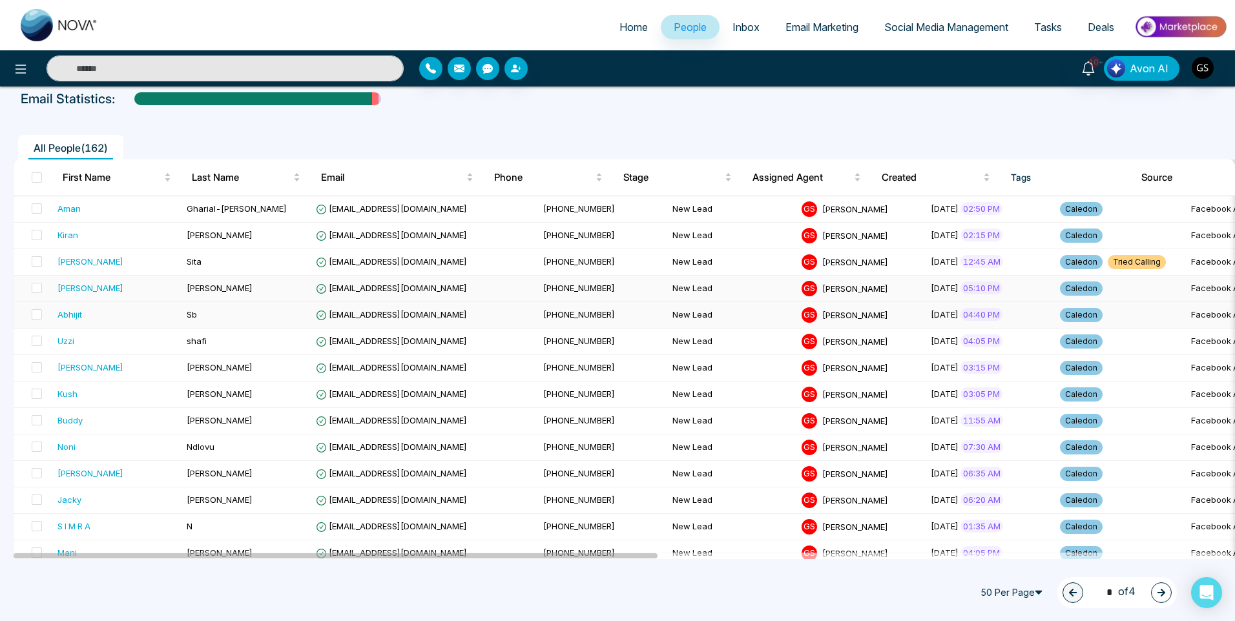
click at [468, 296] on td "[EMAIL_ADDRESS][DOMAIN_NAME]" at bounding box center [424, 289] width 227 height 26
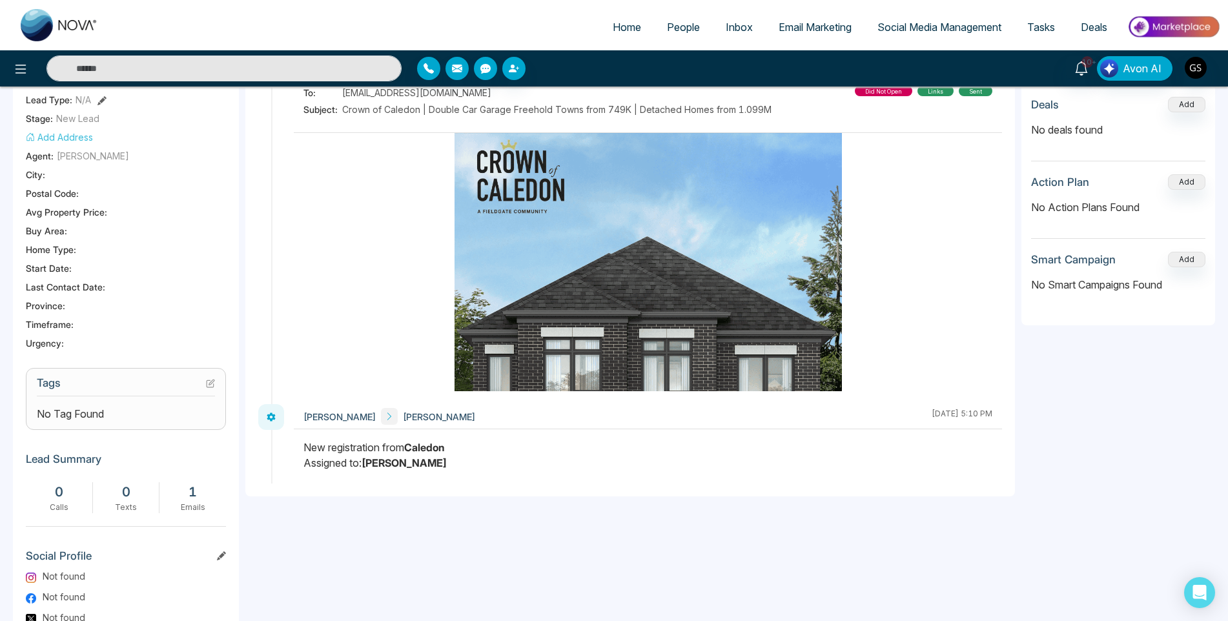
scroll to position [258, 0]
click at [218, 384] on section "Tags Caledon" at bounding box center [126, 397] width 200 height 61
click at [209, 384] on icon at bounding box center [211, 381] width 5 height 5
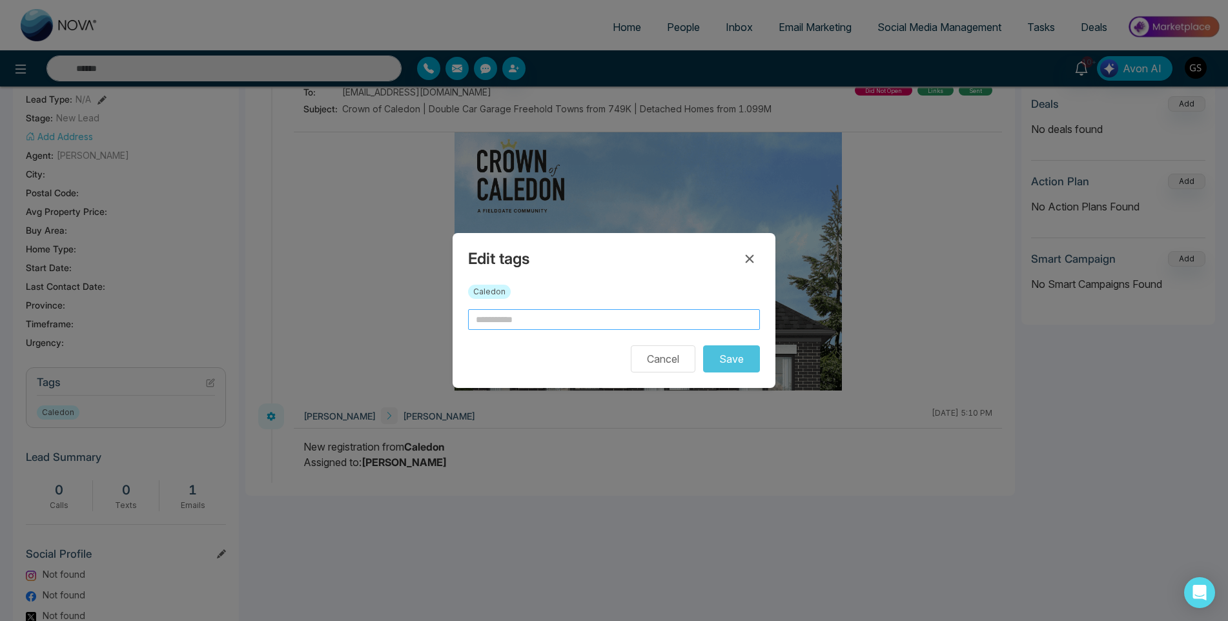
click at [520, 316] on input "text" at bounding box center [614, 319] width 292 height 21
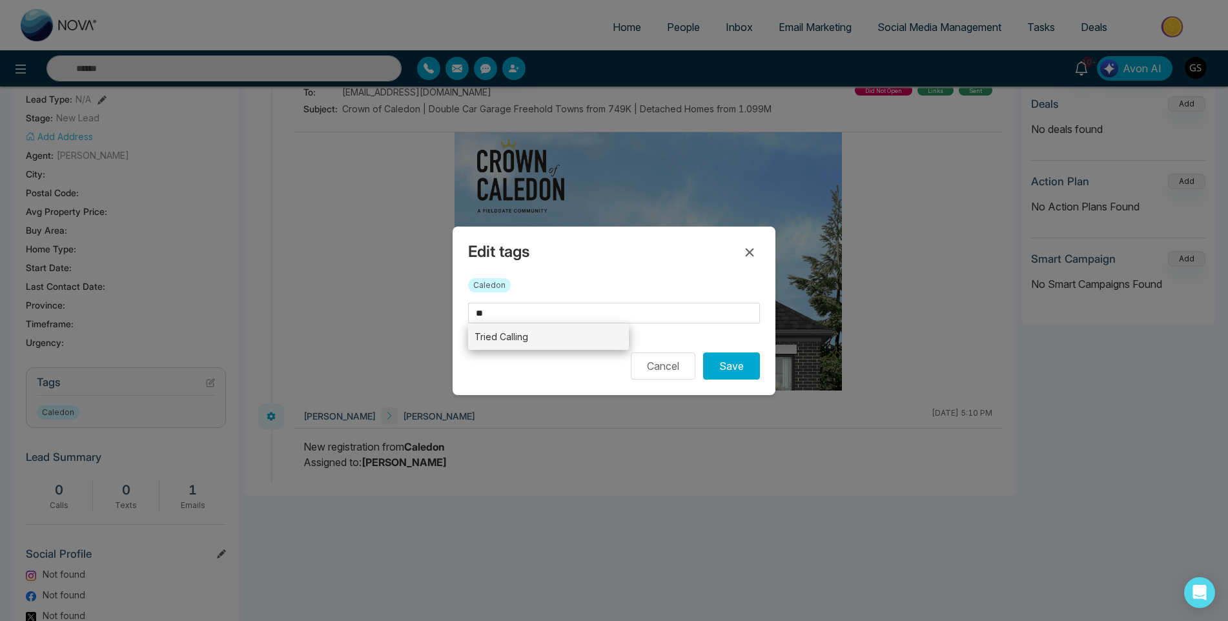
click at [526, 331] on li "Tried Calling" at bounding box center [548, 337] width 161 height 26
type input "**********"
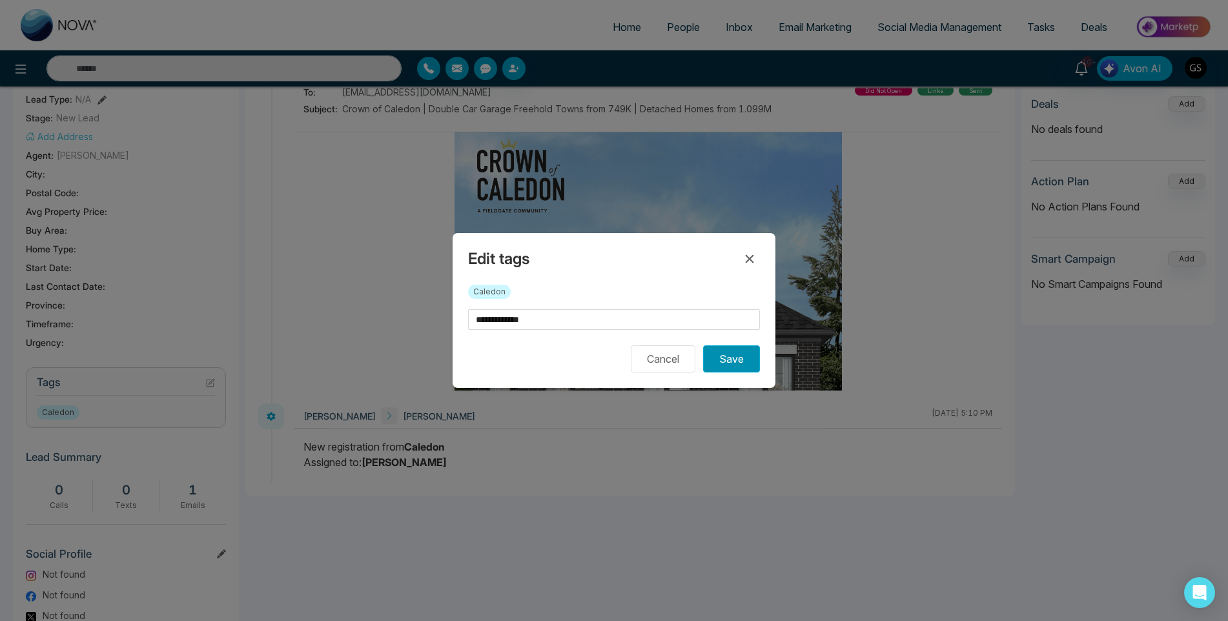
click at [752, 360] on button "Save" at bounding box center [731, 358] width 57 height 27
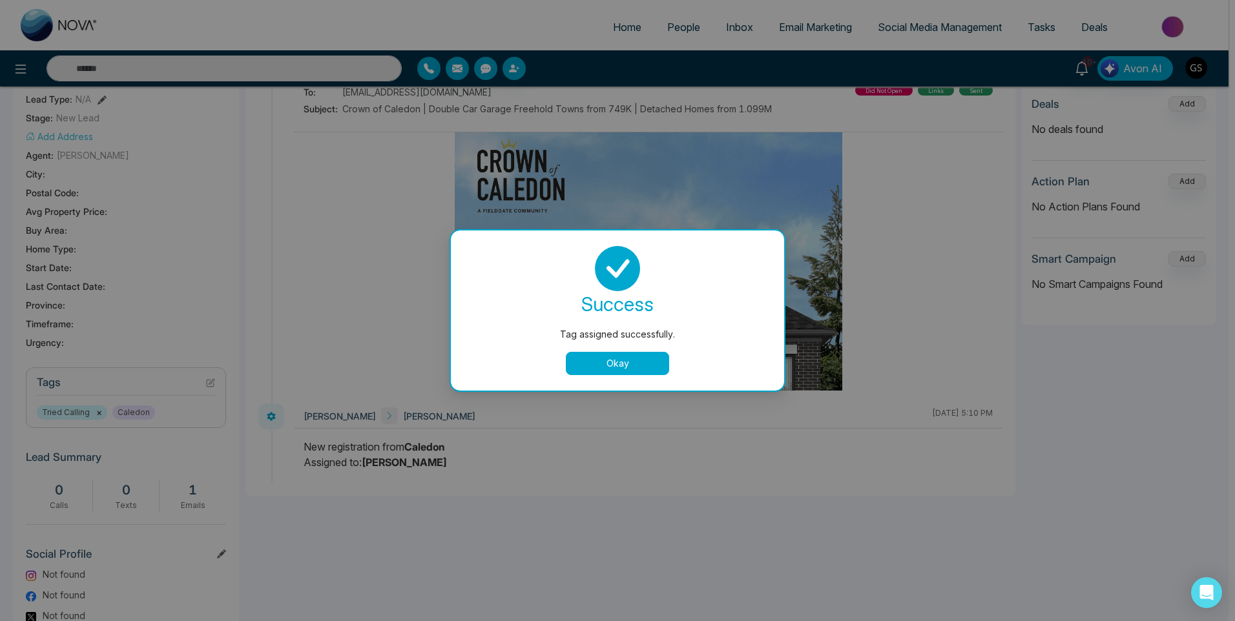
click at [982, 158] on div "Tag assigned successfully. success Tag assigned successfully. Okay" at bounding box center [617, 310] width 1235 height 621
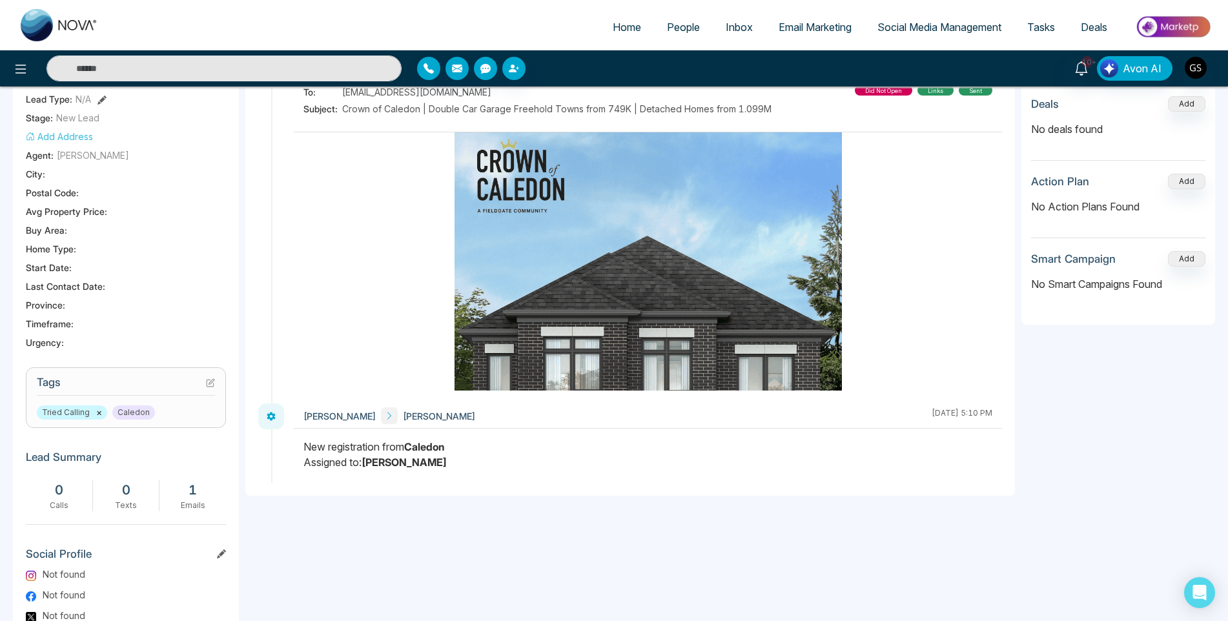
click at [695, 28] on span "People" at bounding box center [683, 27] width 33 height 13
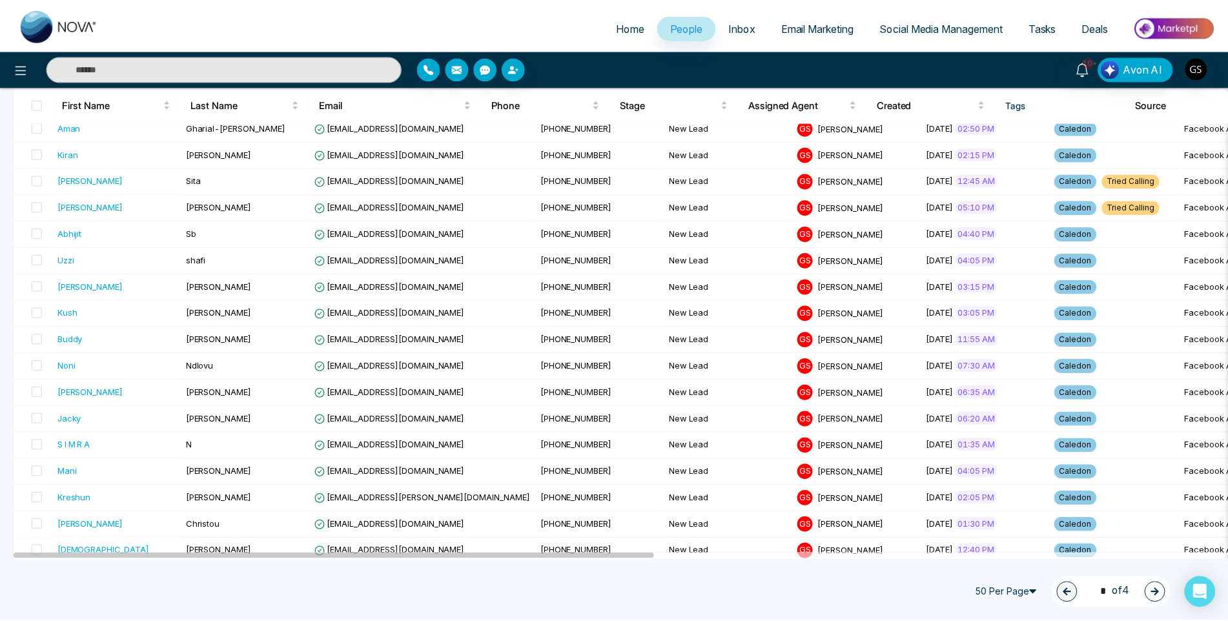
scroll to position [194, 0]
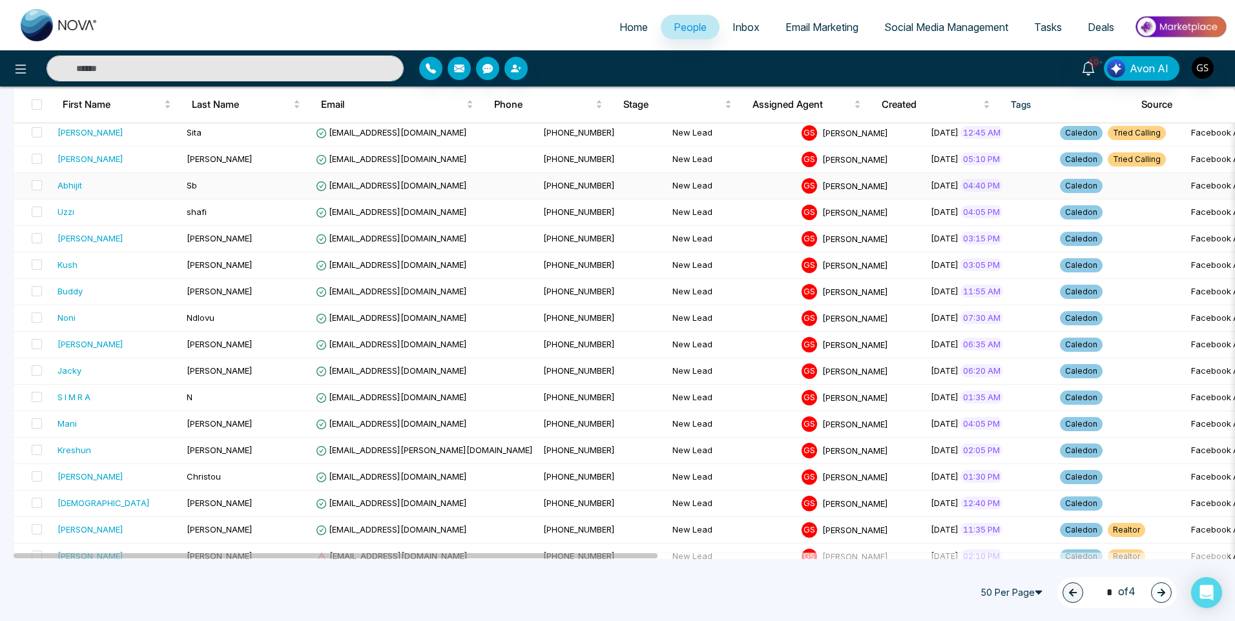
click at [538, 198] on td "[PHONE_NUMBER]" at bounding box center [602, 186] width 129 height 26
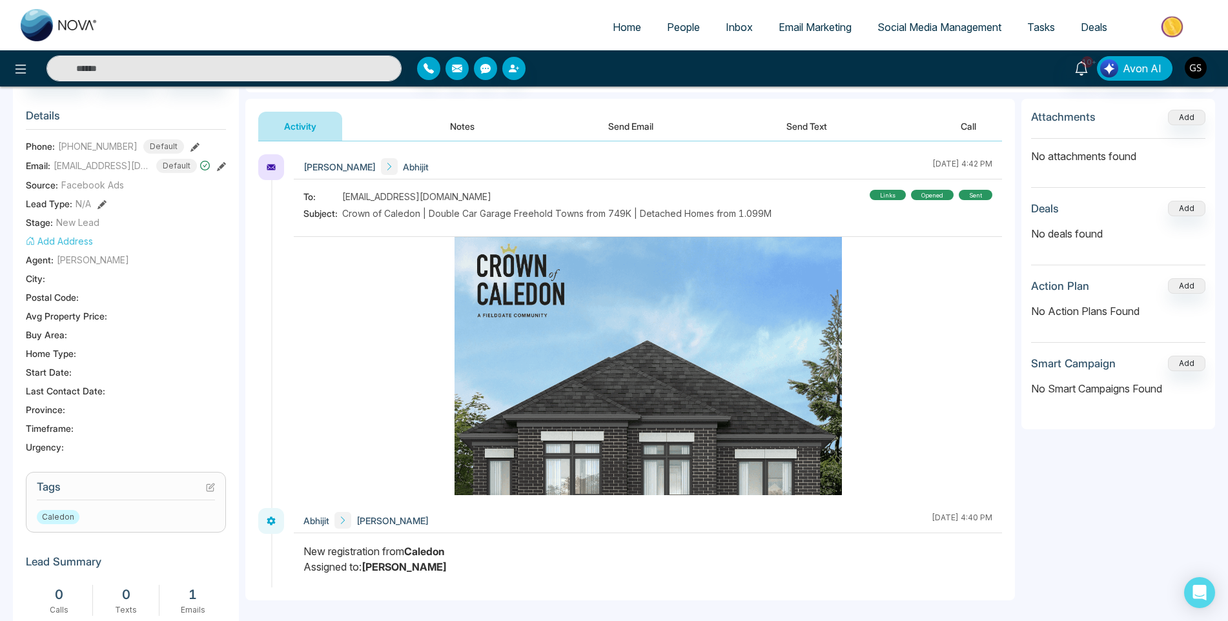
scroll to position [174, 0]
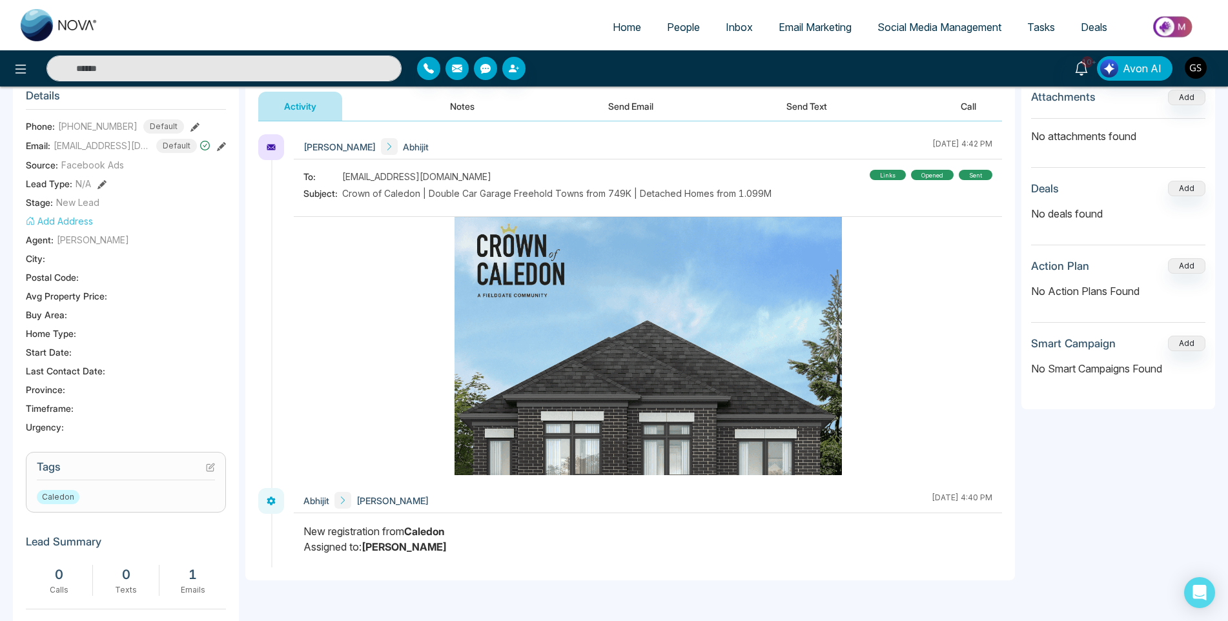
click at [211, 466] on icon at bounding box center [211, 466] width 5 height 5
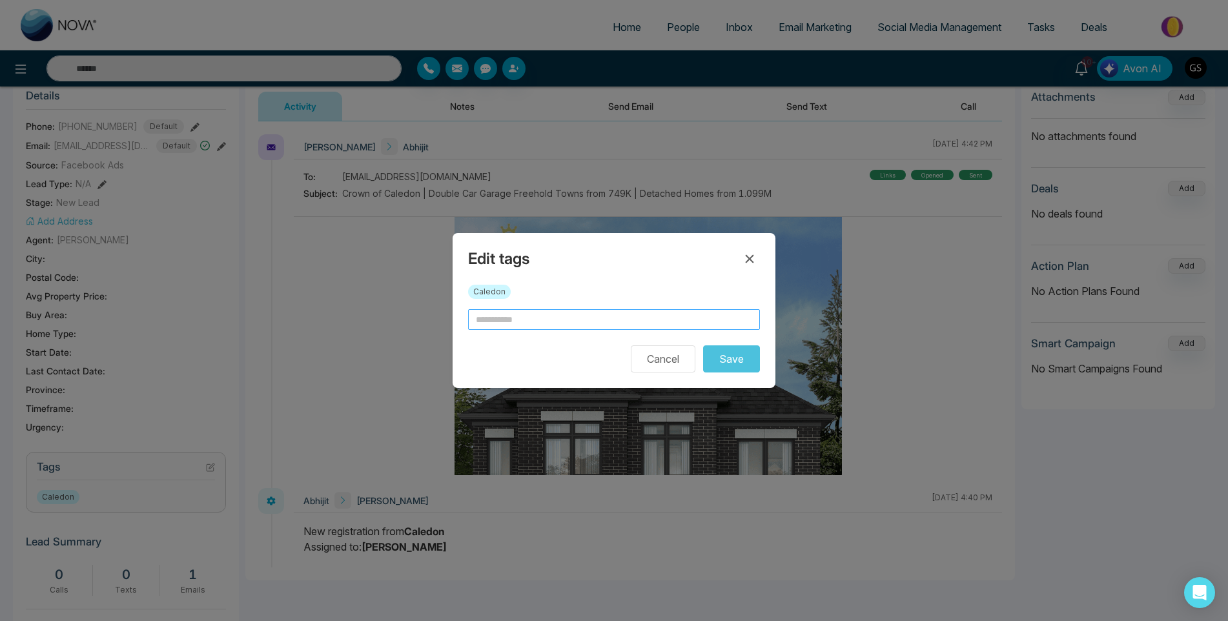
click at [566, 328] on input "text" at bounding box center [614, 319] width 292 height 21
click at [564, 324] on input "text" at bounding box center [614, 319] width 292 height 21
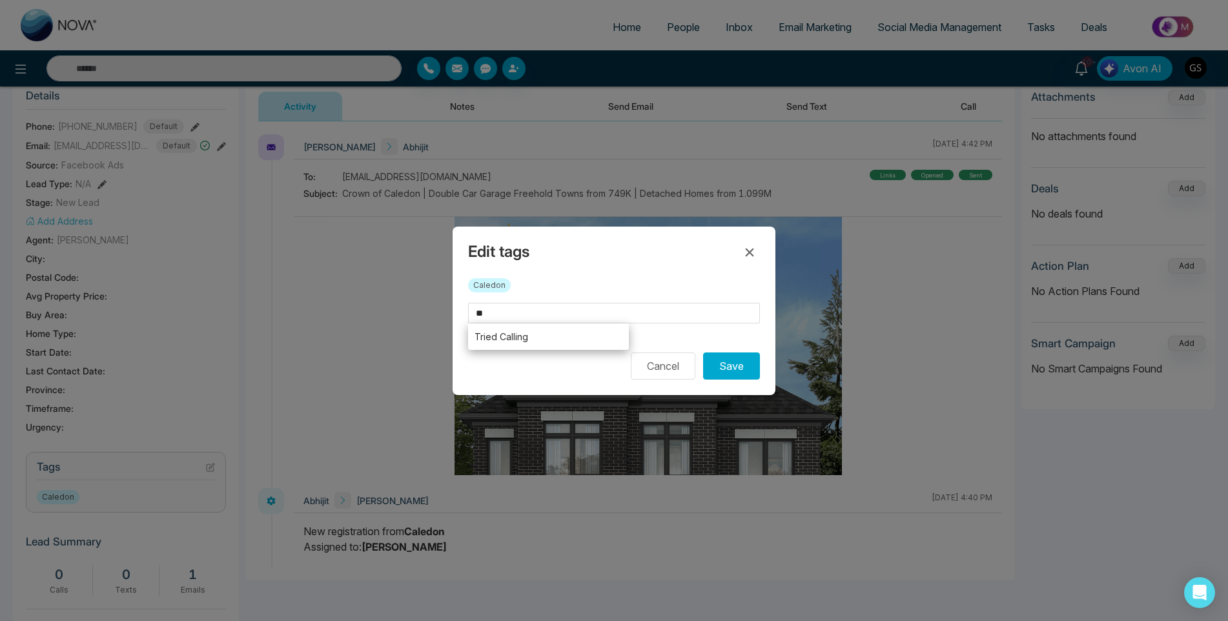
click at [560, 342] on li "Tried Calling" at bounding box center [548, 337] width 161 height 26
type input "**********"
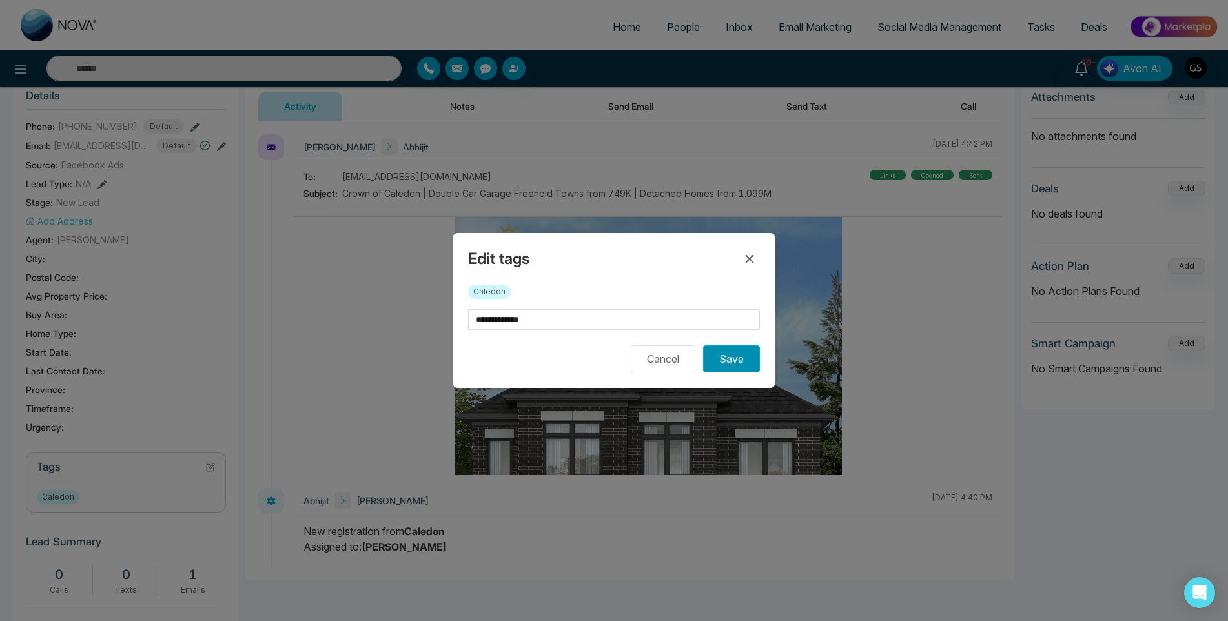
click at [727, 360] on button "Save" at bounding box center [731, 358] width 57 height 27
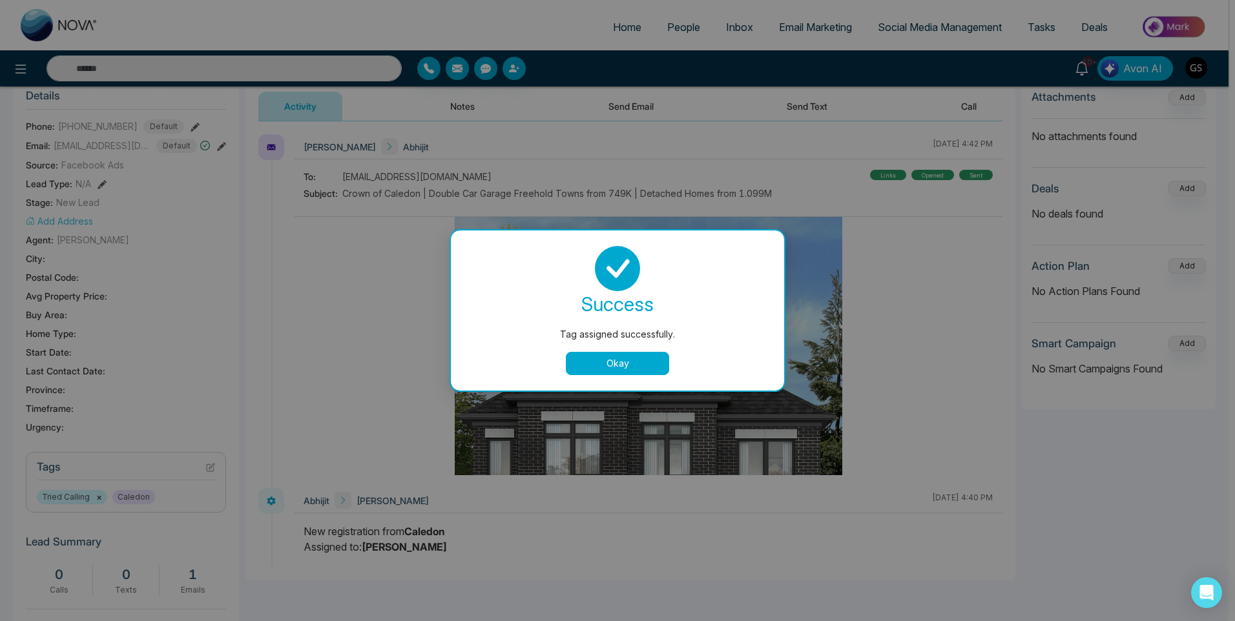
click at [725, 102] on div "Tag assigned successfully. success Tag assigned successfully. Okay" at bounding box center [617, 310] width 1235 height 621
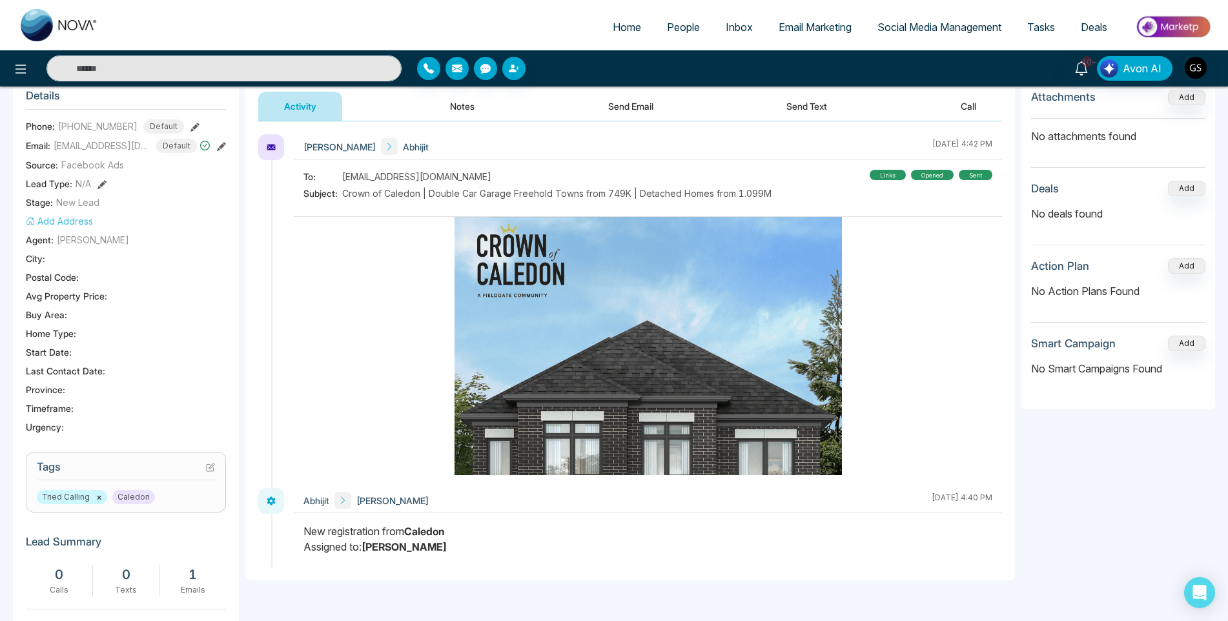
click at [679, 25] on span "People" at bounding box center [683, 27] width 33 height 13
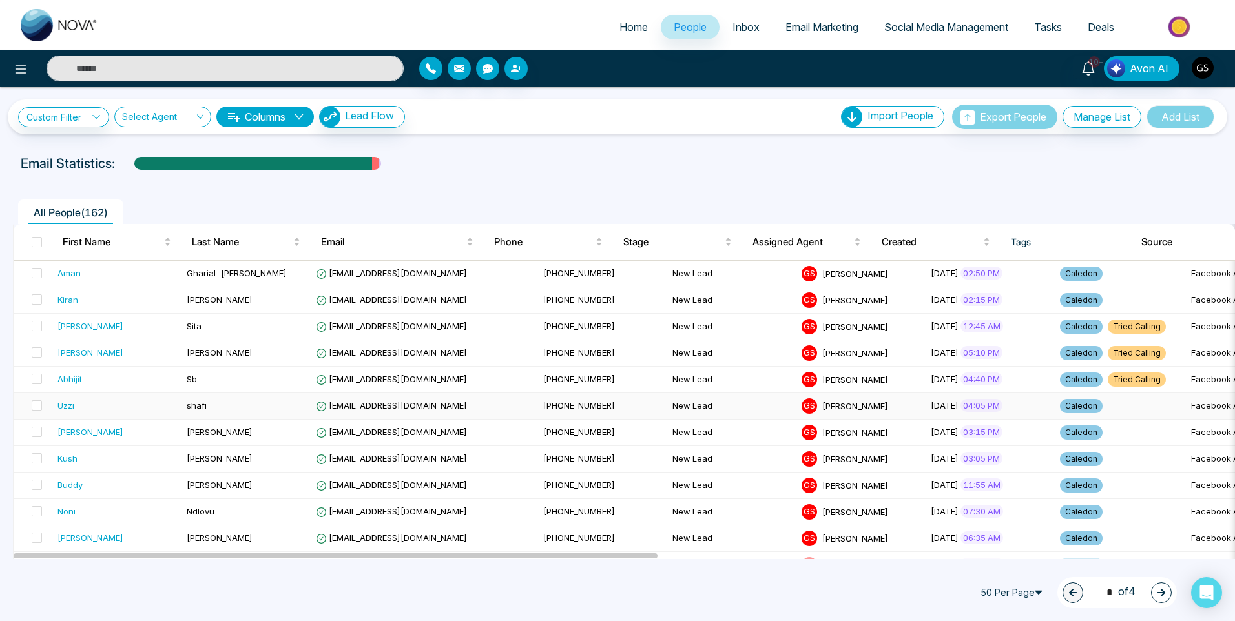
click at [469, 418] on td "[EMAIL_ADDRESS][DOMAIN_NAME]" at bounding box center [424, 406] width 227 height 26
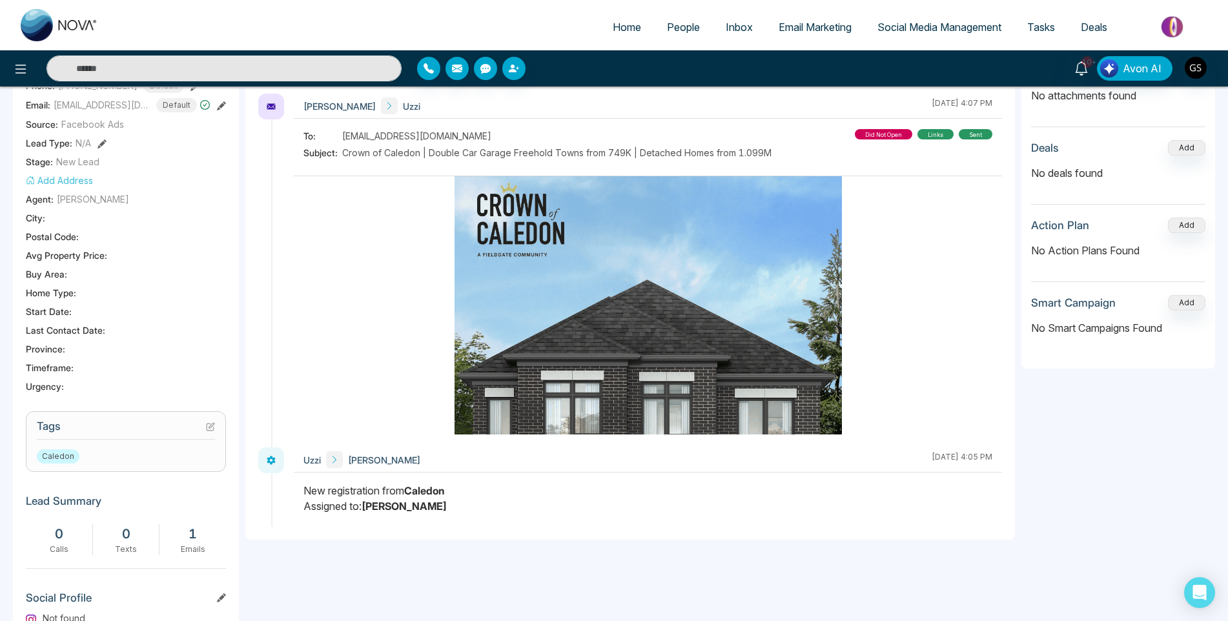
scroll to position [258, 0]
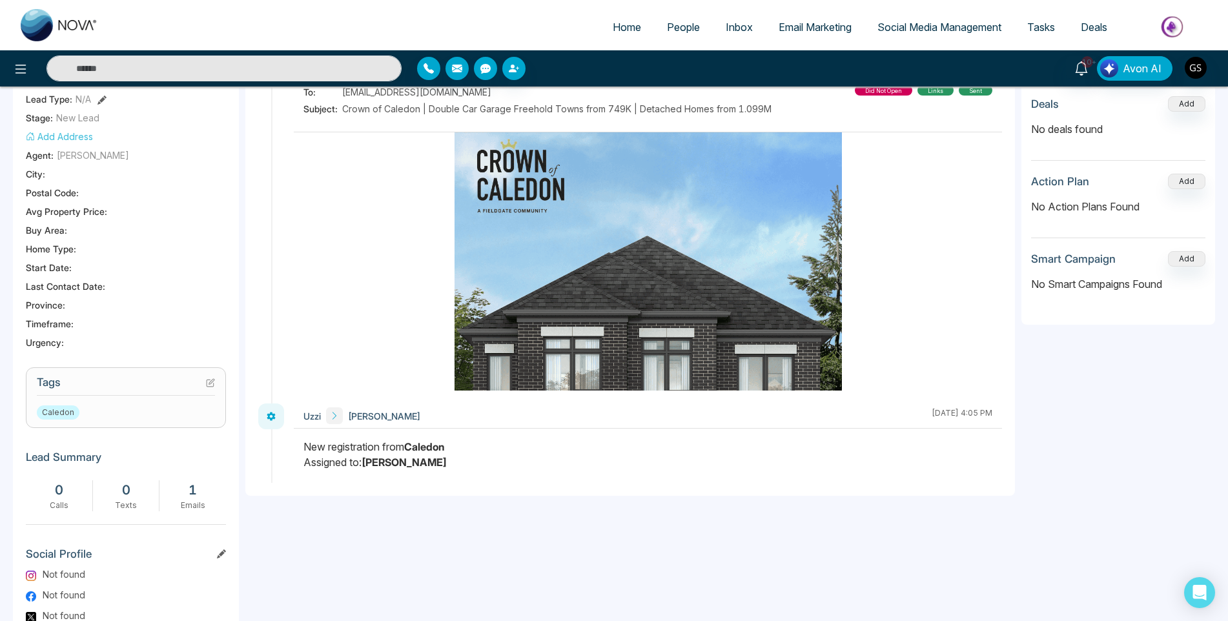
click at [213, 386] on icon at bounding box center [210, 382] width 9 height 9
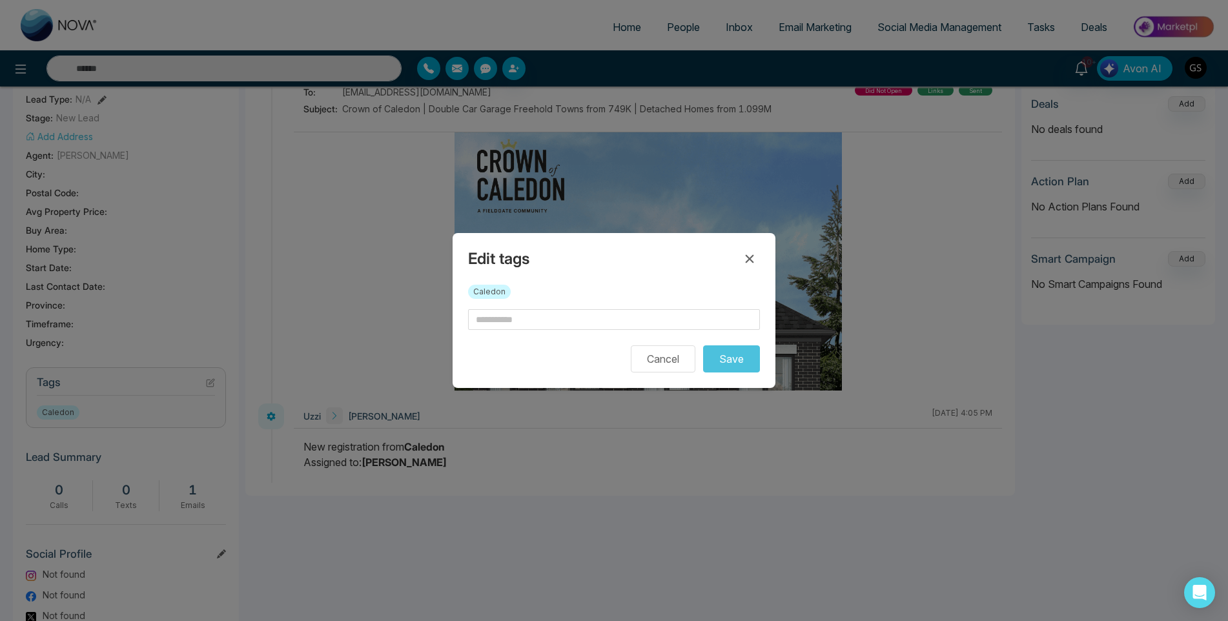
click at [568, 304] on div "Caledon" at bounding box center [614, 297] width 292 height 25
click at [571, 324] on input "text" at bounding box center [614, 319] width 292 height 21
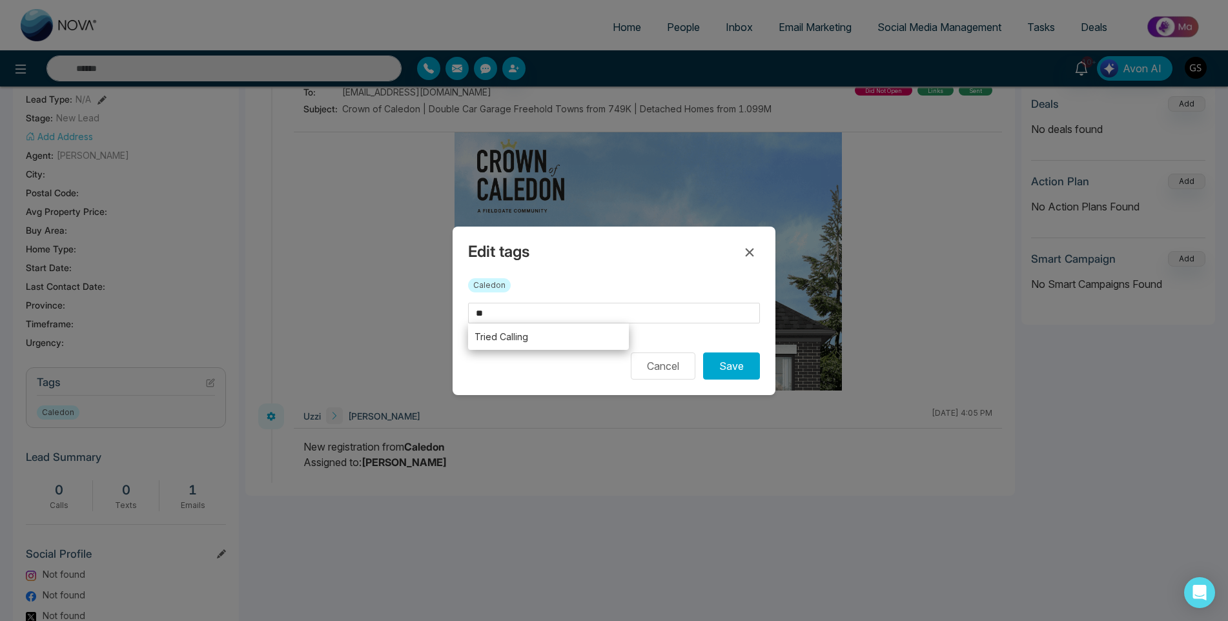
click at [582, 335] on li "Tried Calling" at bounding box center [548, 337] width 161 height 26
type input "**********"
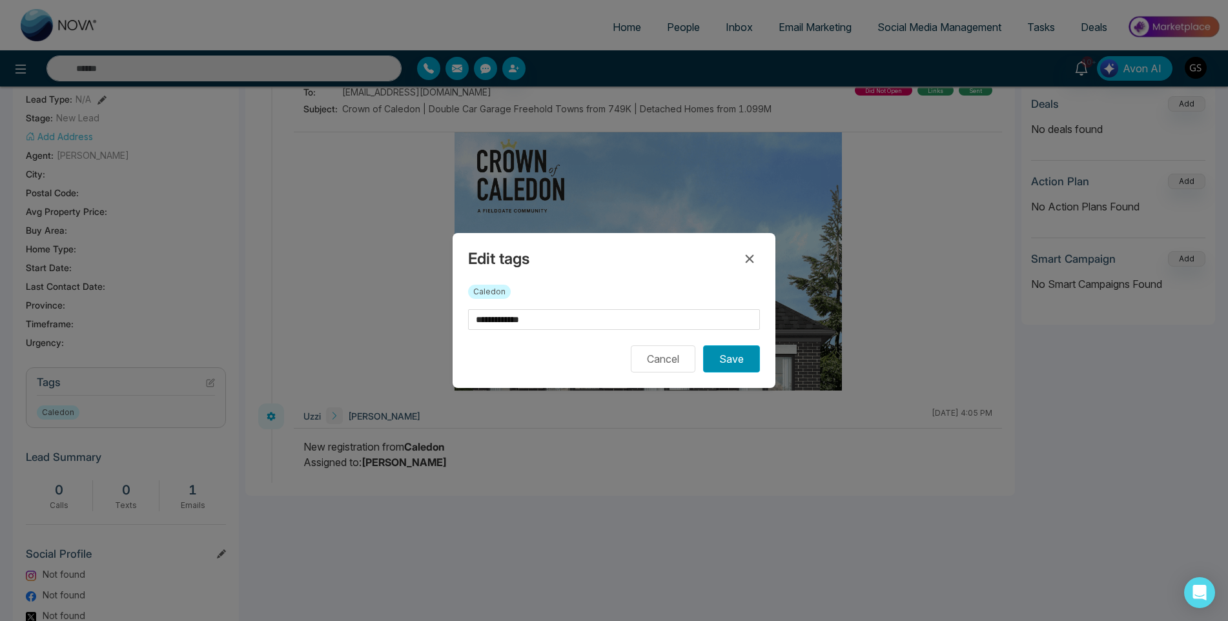
click at [714, 360] on button "Save" at bounding box center [731, 358] width 57 height 27
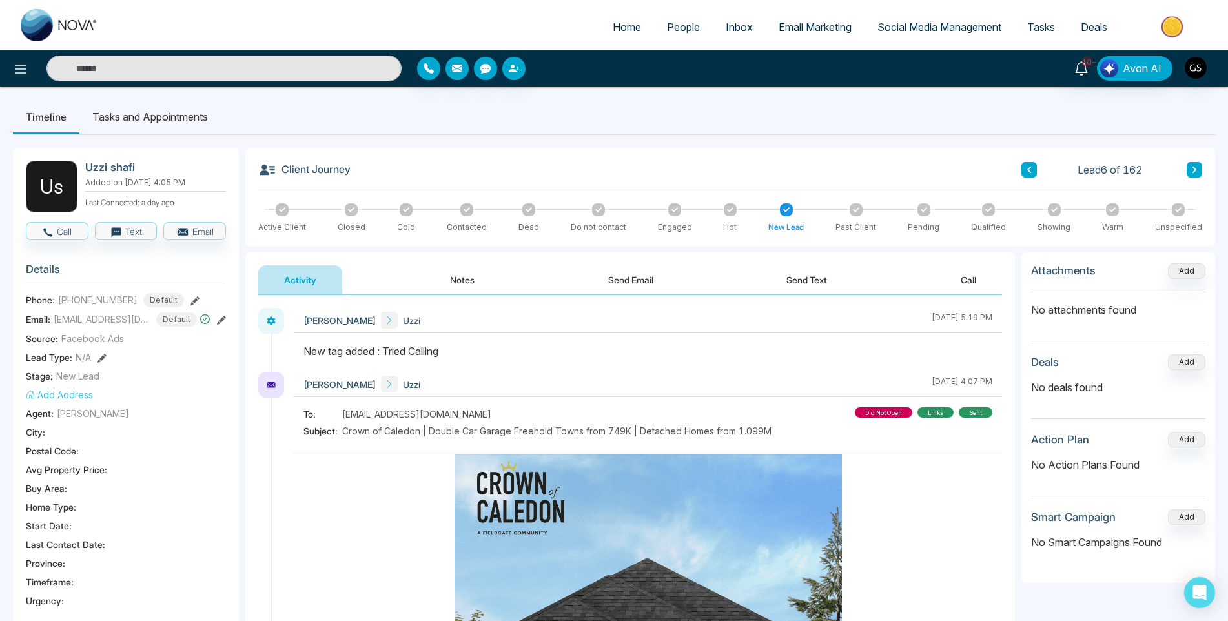
scroll to position [129, 0]
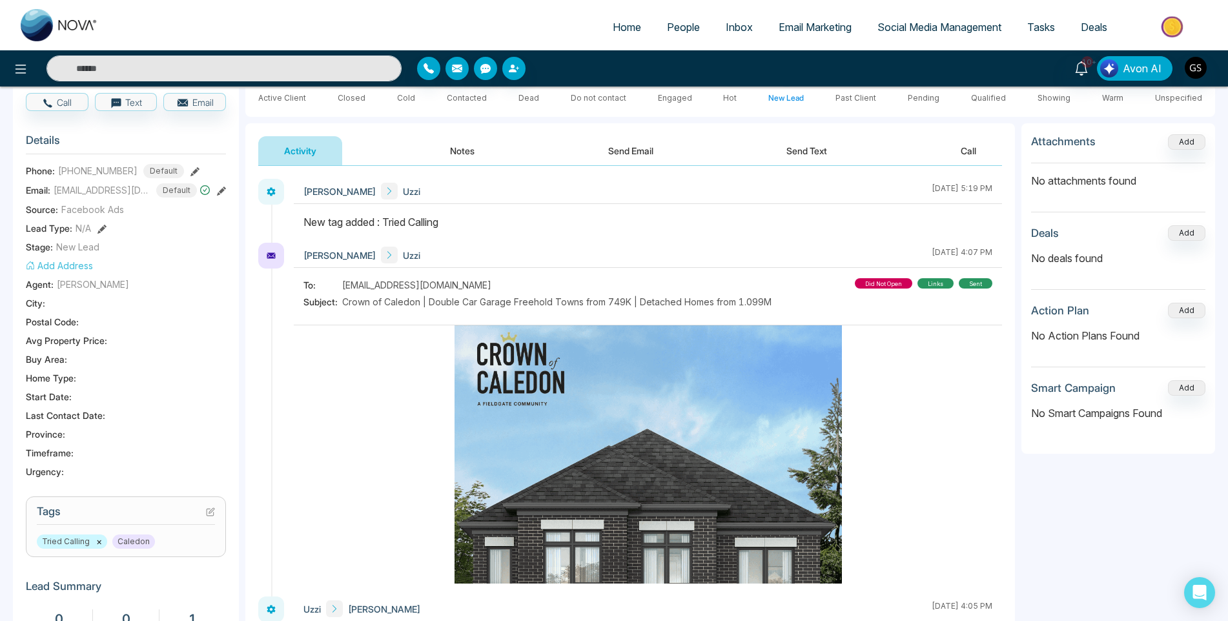
click at [205, 517] on h3 "Tags" at bounding box center [126, 515] width 178 height 20
click at [701, 32] on link "People" at bounding box center [683, 27] width 59 height 25
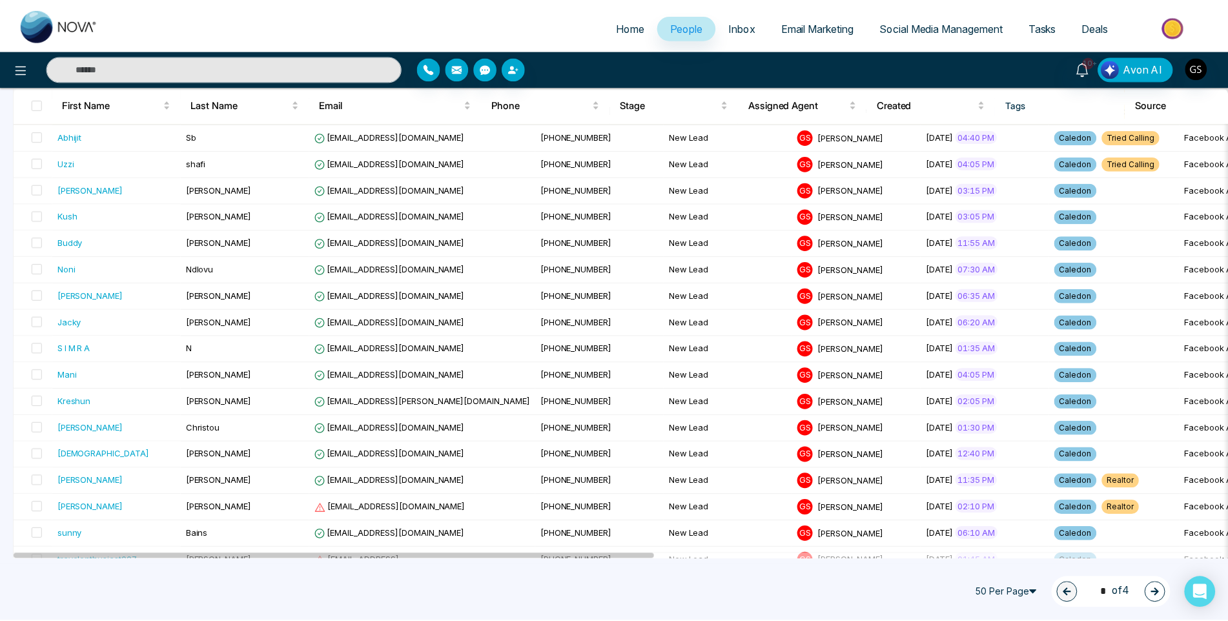
scroll to position [258, 0]
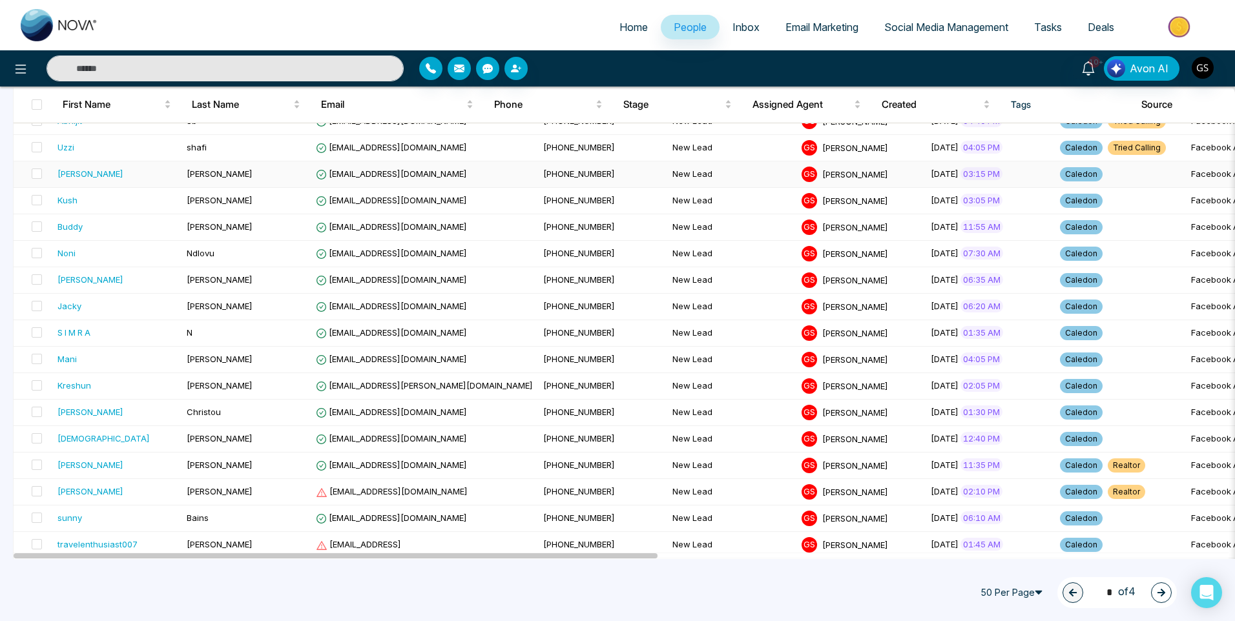
click at [334, 174] on span "[EMAIL_ADDRESS][DOMAIN_NAME]" at bounding box center [391, 174] width 151 height 10
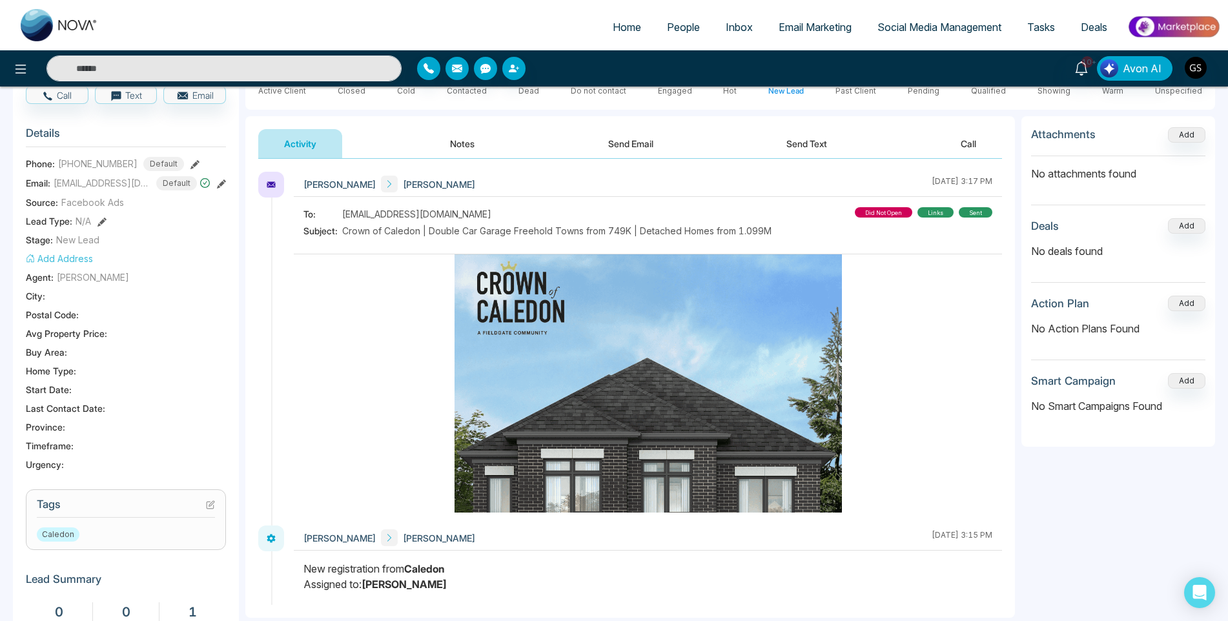
scroll to position [194, 0]
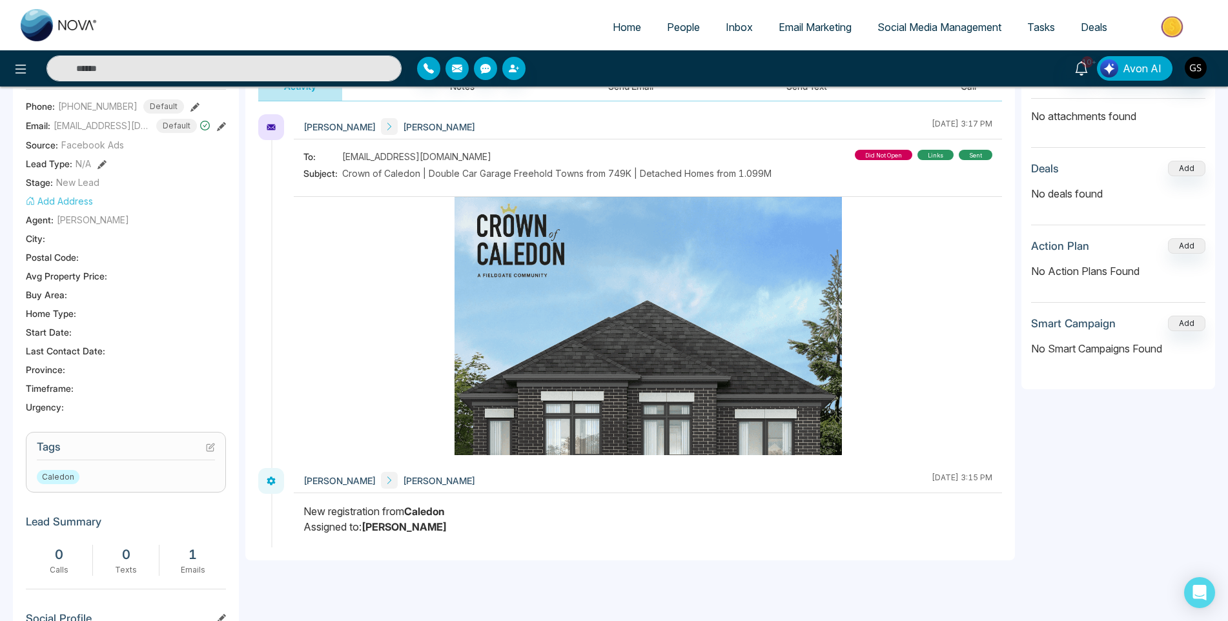
click at [216, 449] on section "Tags Caledon" at bounding box center [126, 462] width 200 height 61
click at [212, 450] on icon at bounding box center [210, 447] width 9 height 9
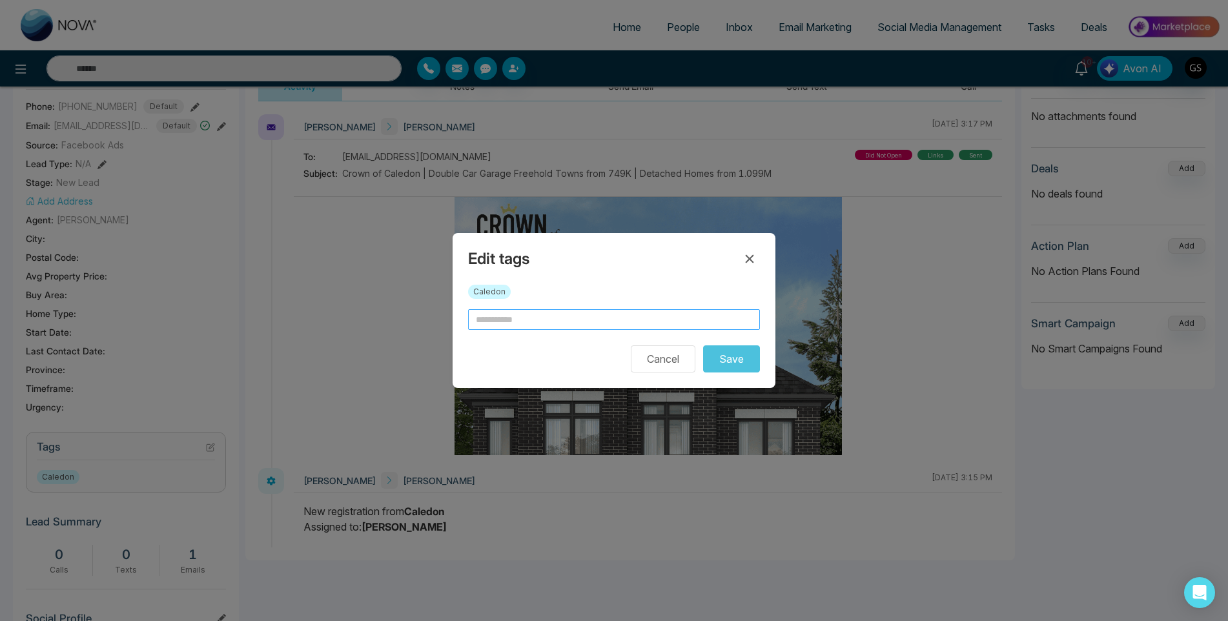
click at [533, 326] on input "text" at bounding box center [614, 319] width 292 height 21
type input "*"
type input "**********"
click at [719, 355] on button "Save" at bounding box center [731, 358] width 57 height 27
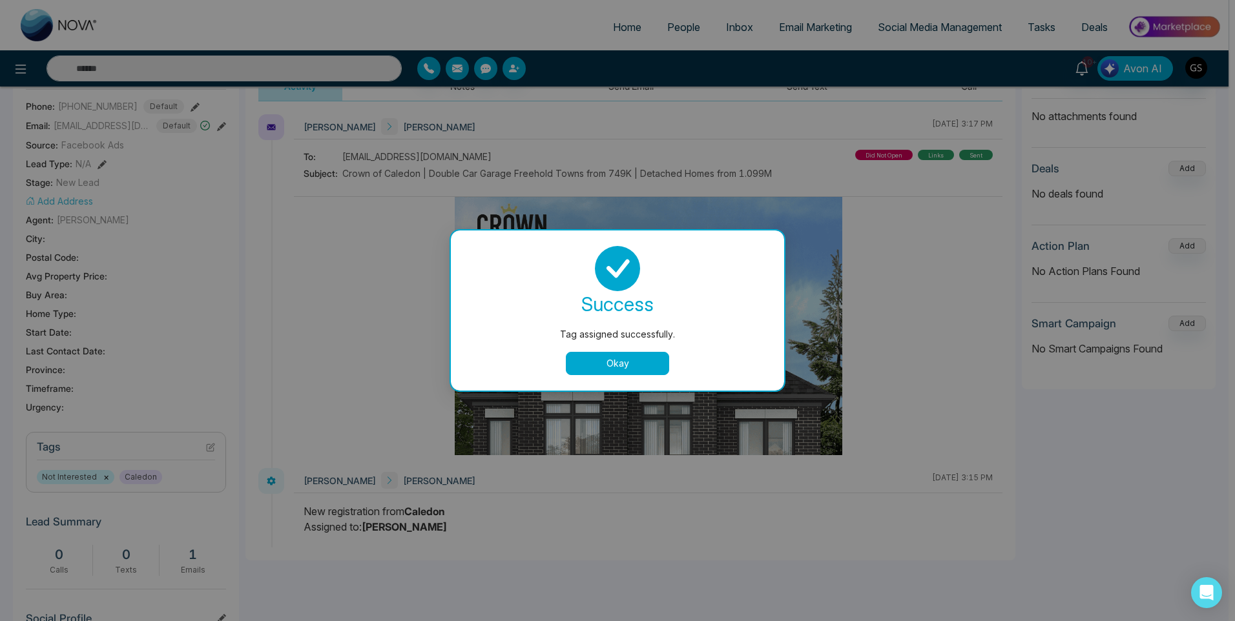
drag, startPoint x: 573, startPoint y: 351, endPoint x: 593, endPoint y: 360, distance: 21.7
click at [577, 351] on div "success Tag assigned successfully. Okay" at bounding box center [617, 310] width 302 height 129
click at [593, 360] on button "Okay" at bounding box center [617, 363] width 103 height 23
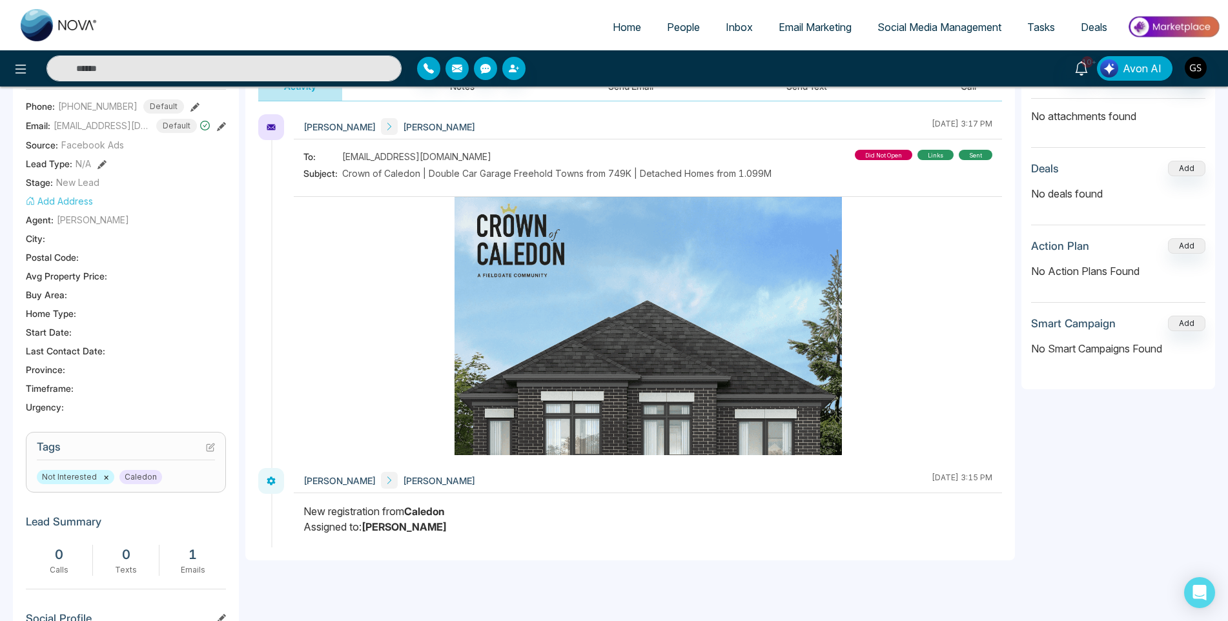
click at [695, 33] on span "People" at bounding box center [683, 27] width 33 height 13
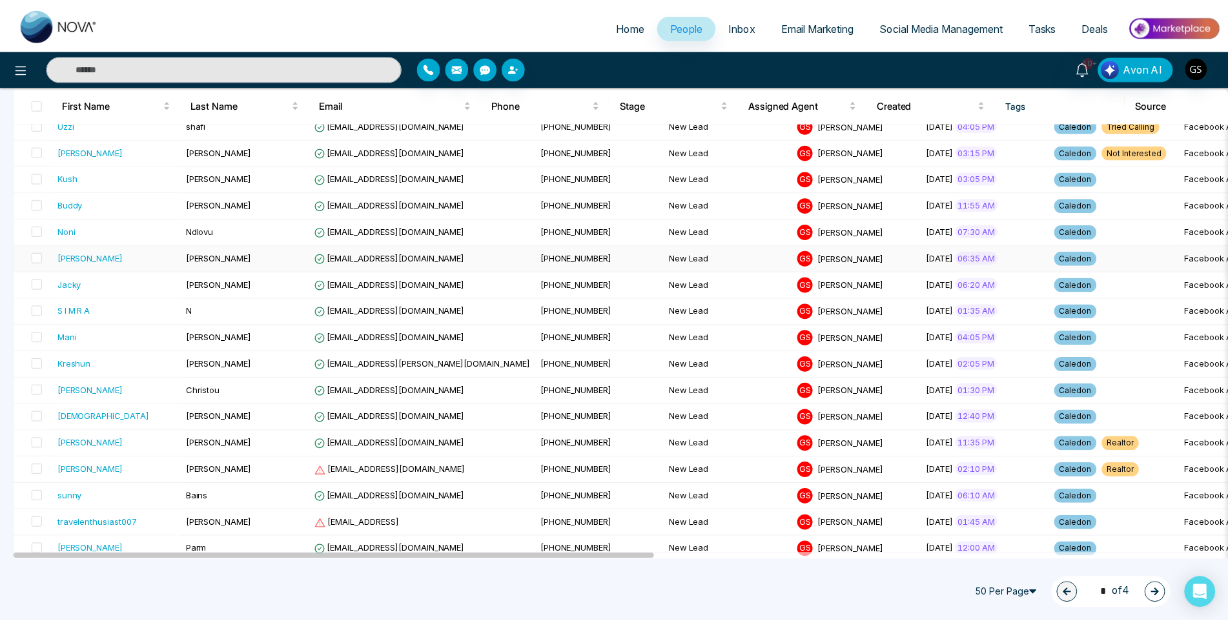
scroll to position [258, 0]
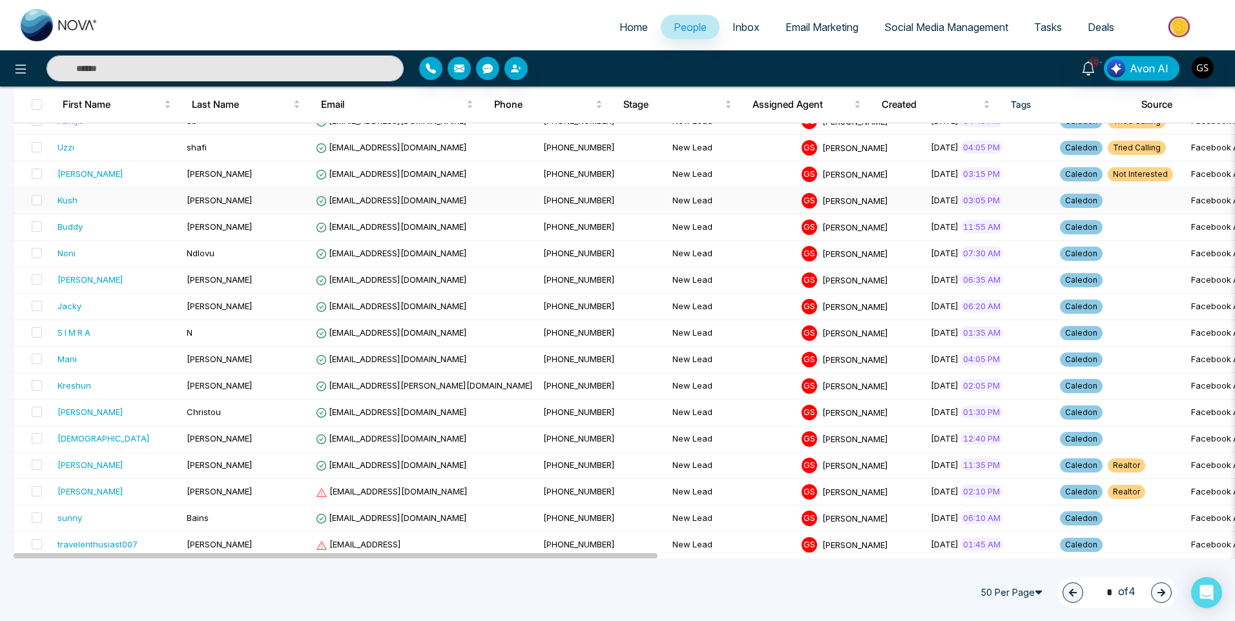
click at [303, 205] on td "[PERSON_NAME]" at bounding box center [245, 201] width 129 height 26
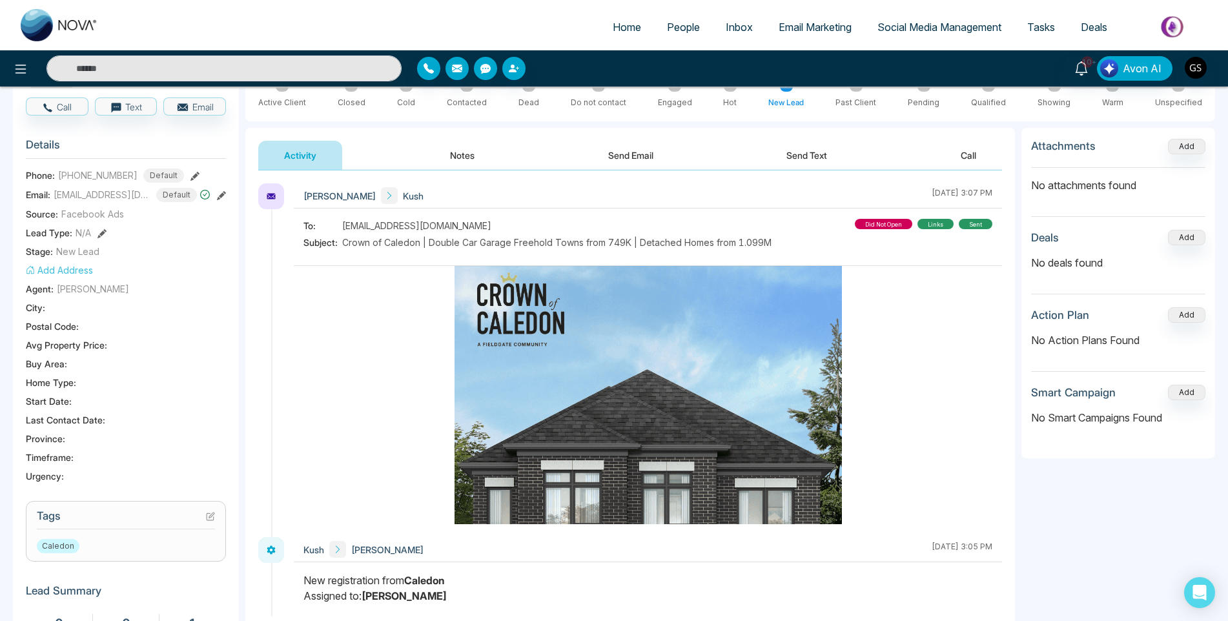
scroll to position [258, 0]
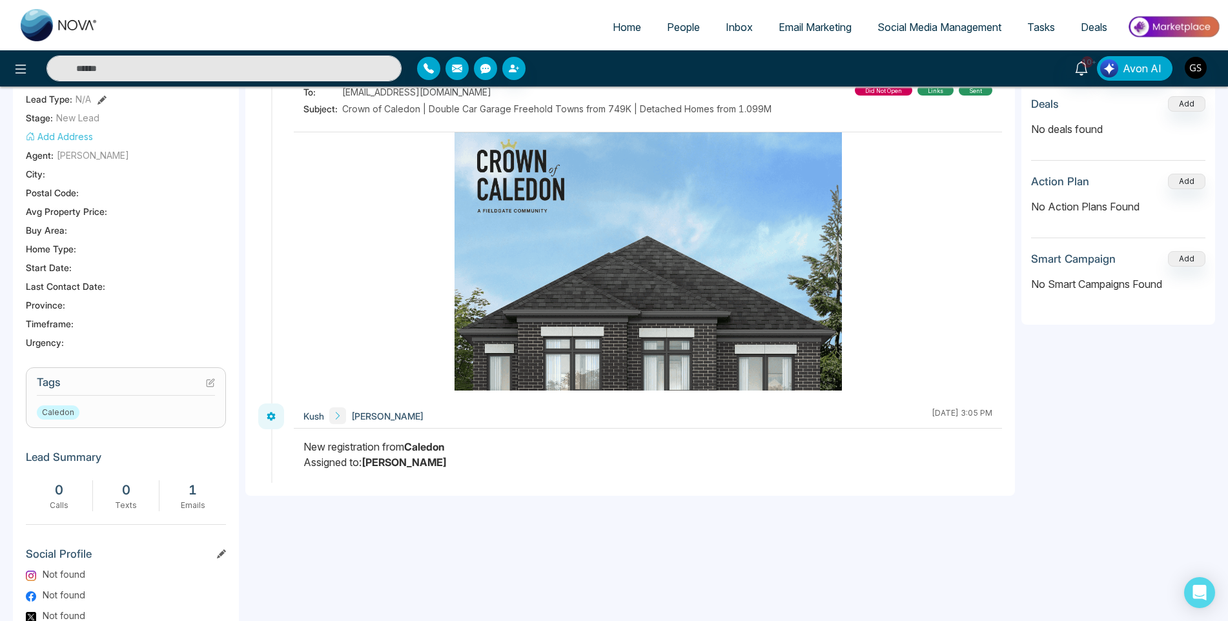
click at [210, 387] on button at bounding box center [210, 382] width 9 height 11
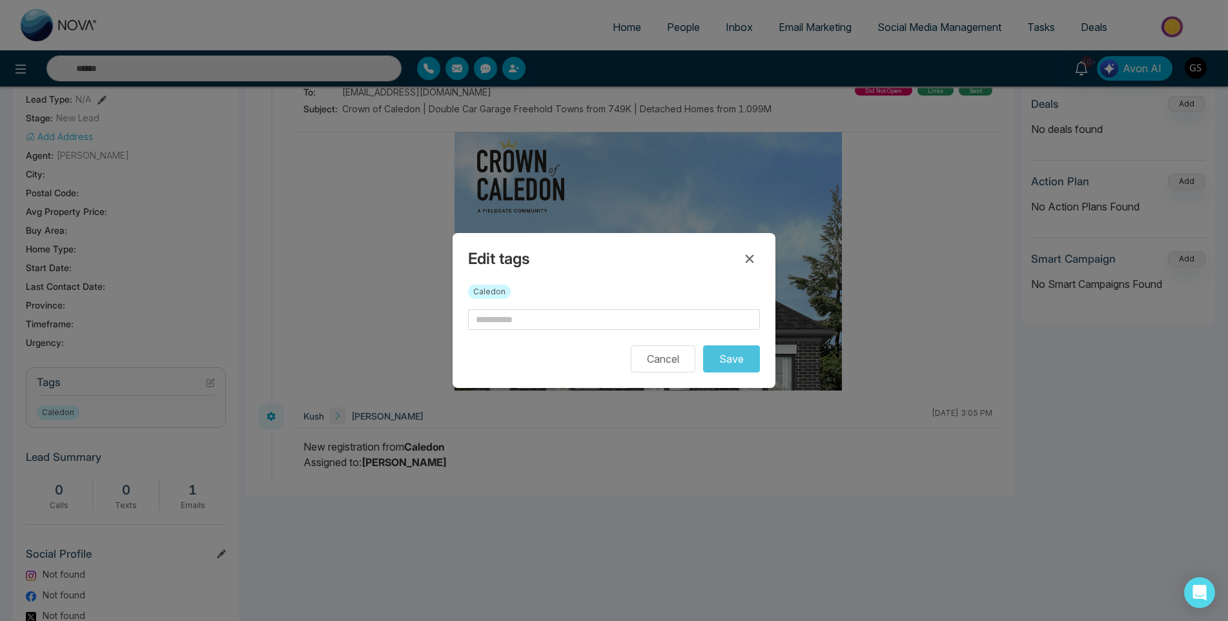
click at [544, 309] on div "Caledon" at bounding box center [614, 297] width 292 height 25
click at [546, 314] on input "text" at bounding box center [614, 319] width 292 height 21
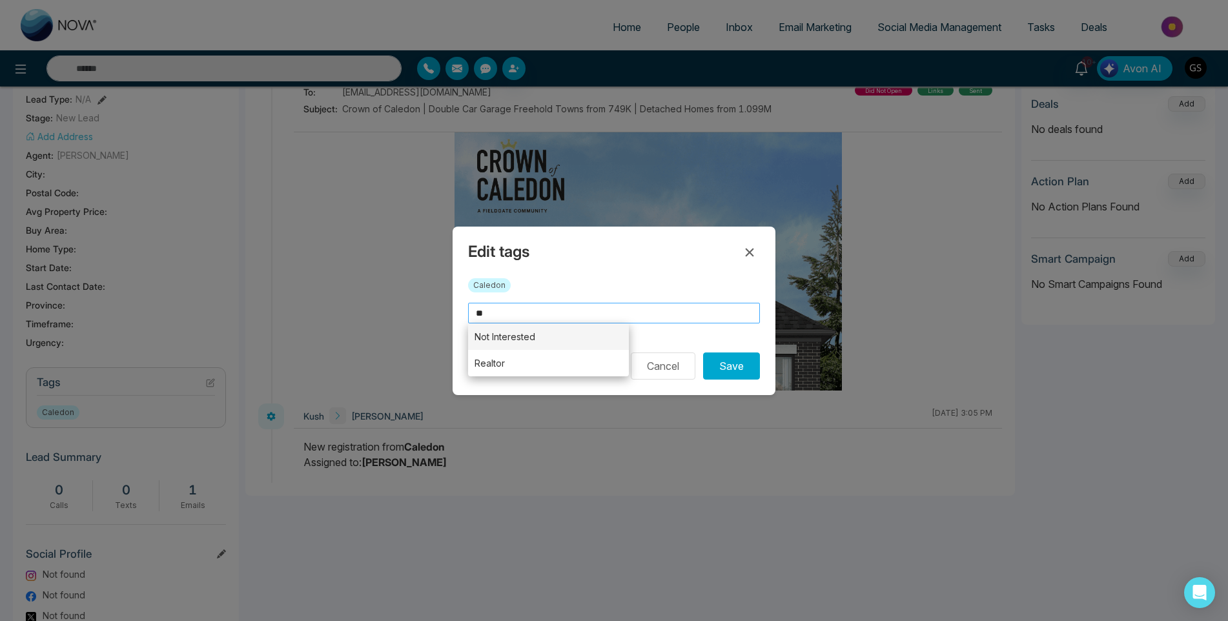
type input "*"
click at [546, 327] on li "Realtor" at bounding box center [548, 337] width 161 height 26
type input "*******"
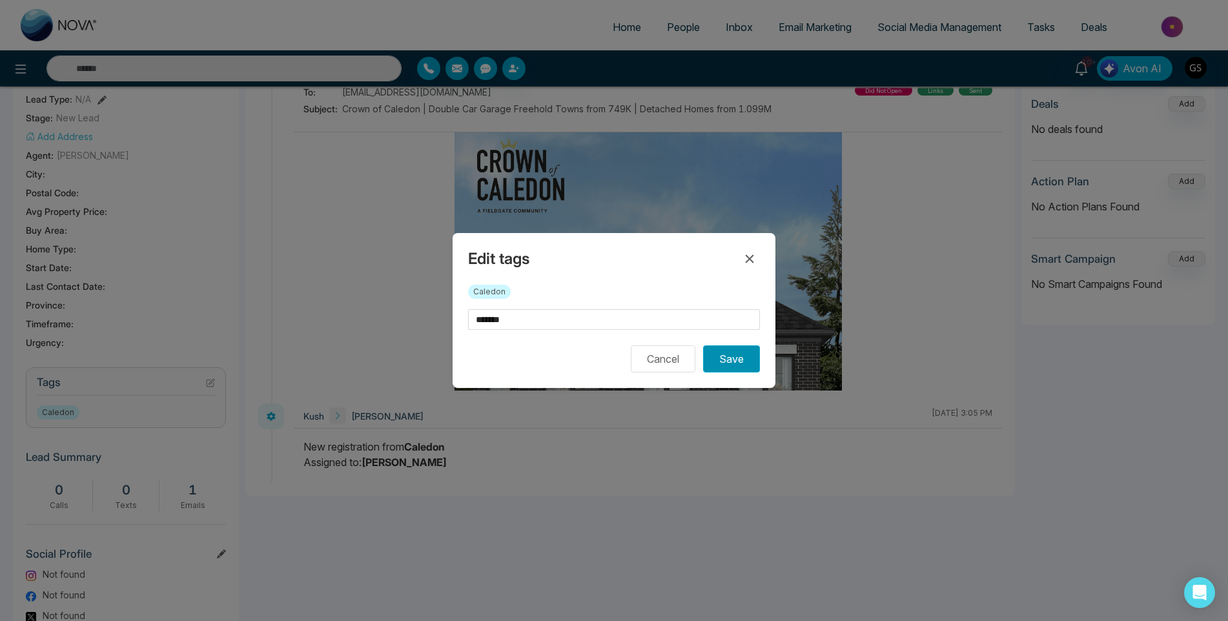
click at [715, 356] on button "Save" at bounding box center [731, 358] width 57 height 27
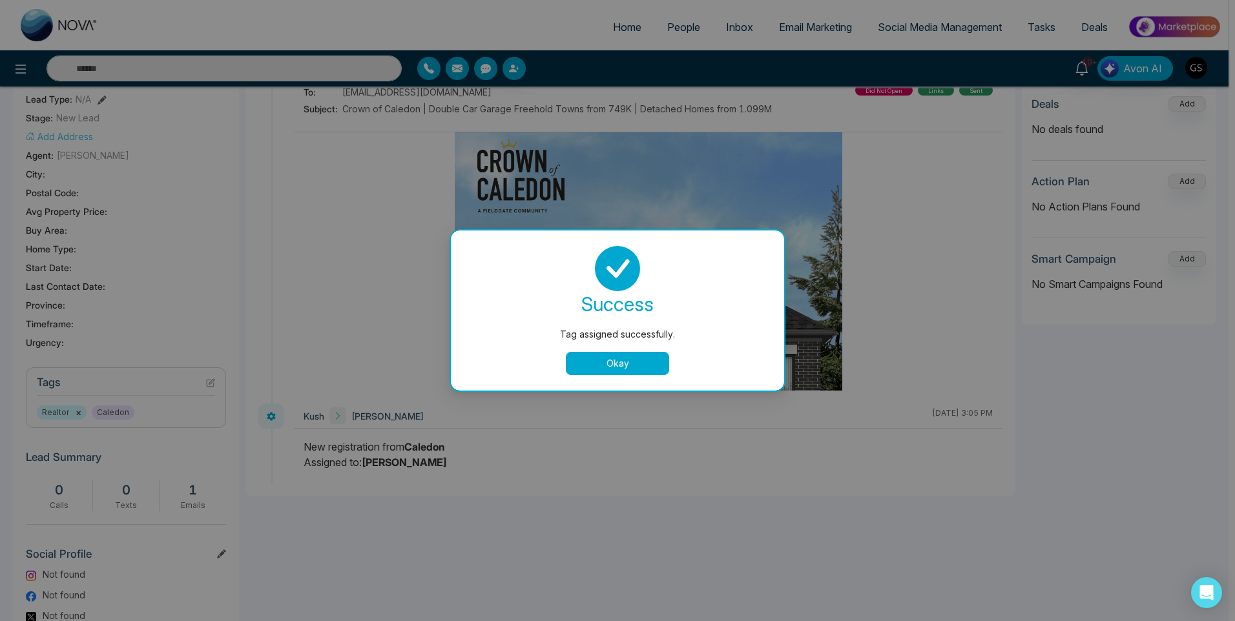
click at [773, 76] on div "Tag assigned successfully. success Tag assigned successfully. Okay" at bounding box center [617, 310] width 1235 height 621
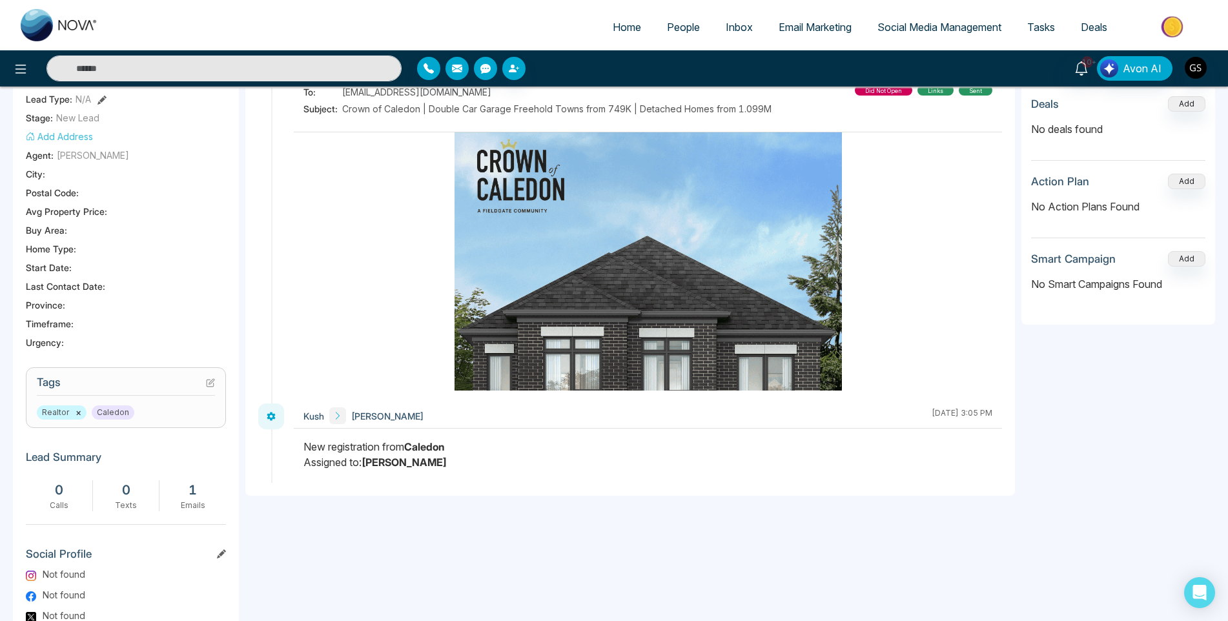
click at [693, 29] on span "People" at bounding box center [683, 27] width 33 height 13
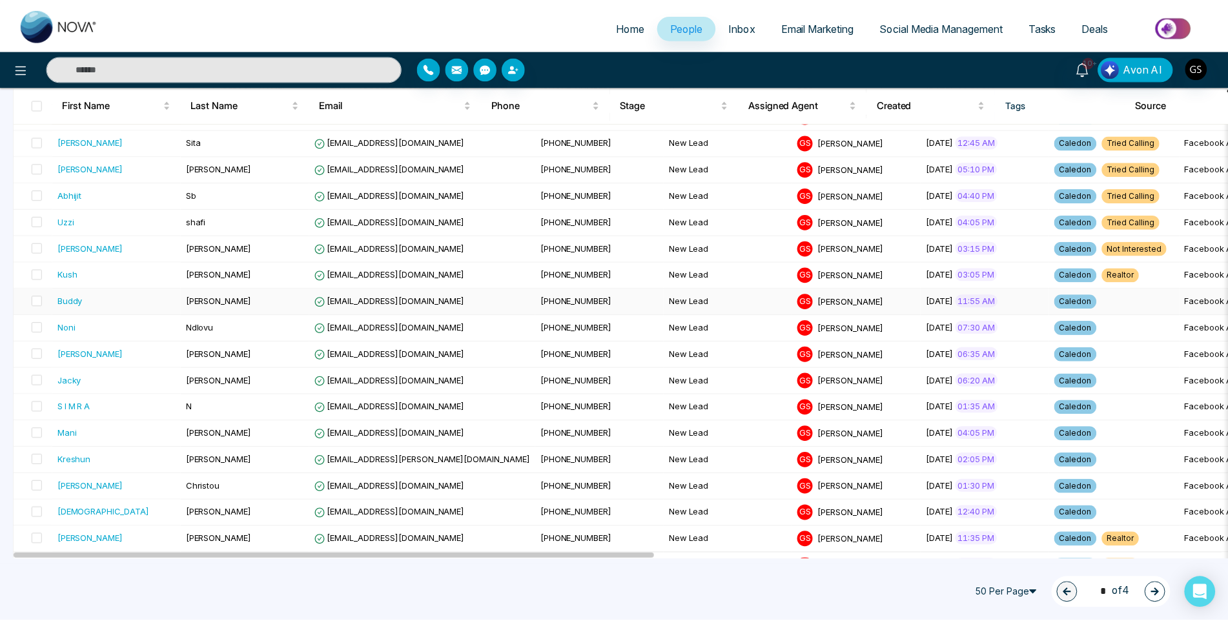
scroll to position [323, 0]
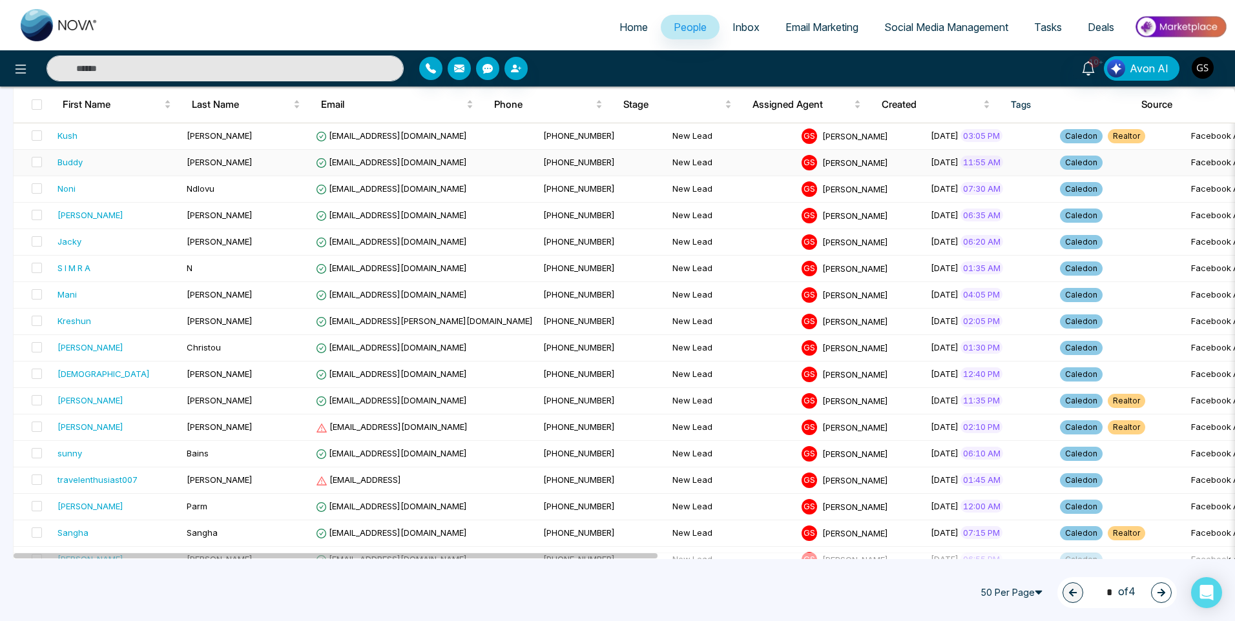
click at [543, 163] on span "[PHONE_NUMBER]" at bounding box center [579, 162] width 72 height 10
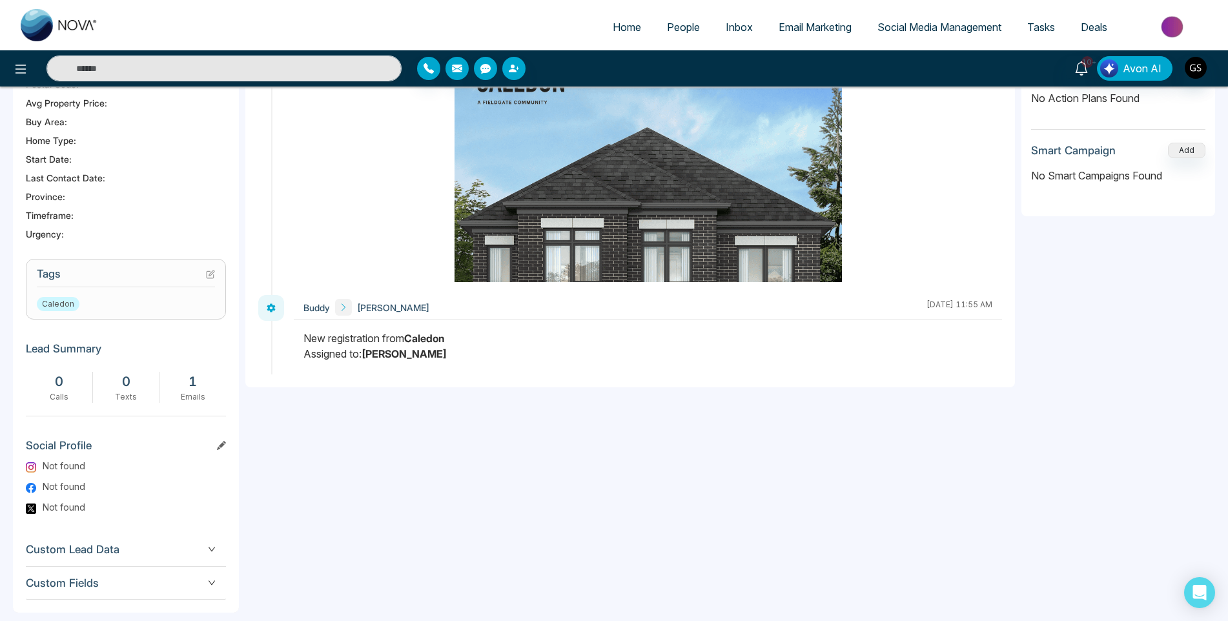
scroll to position [367, 0]
click at [212, 278] on icon at bounding box center [210, 273] width 9 height 9
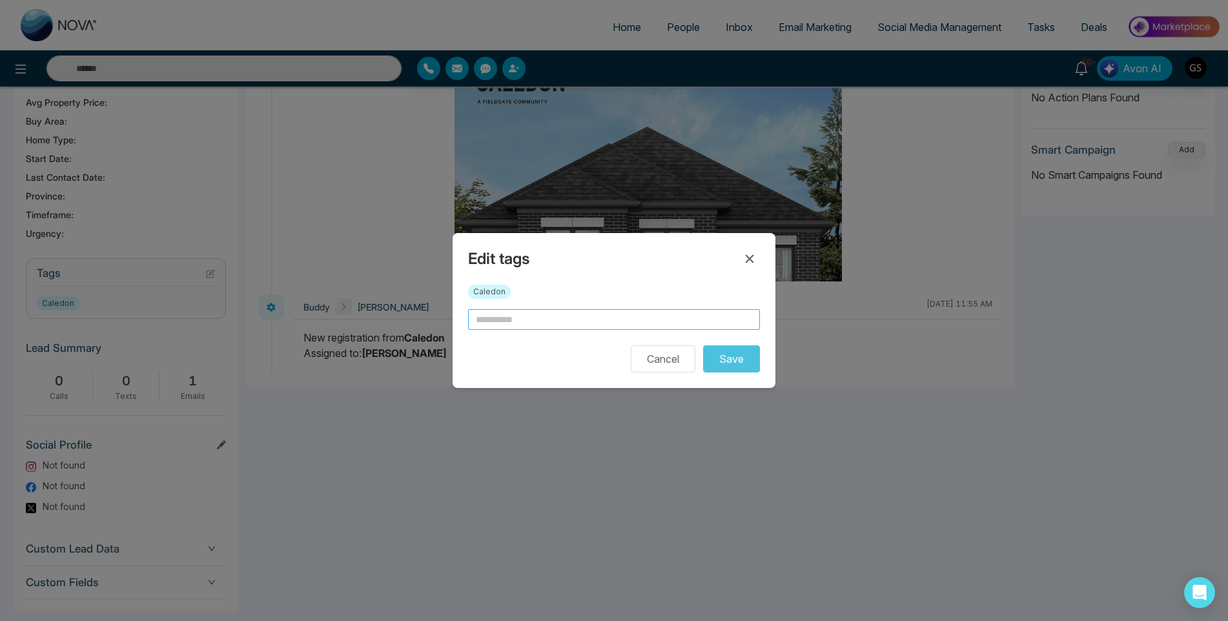
click at [577, 324] on input "text" at bounding box center [614, 319] width 292 height 21
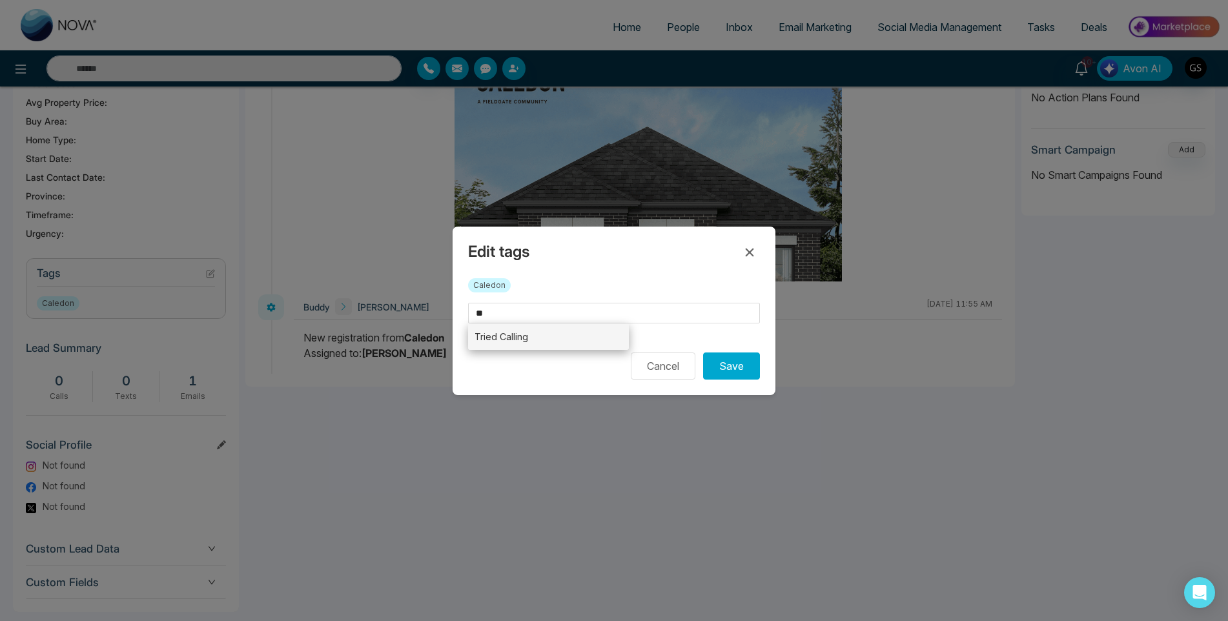
click at [579, 340] on li "Tried Calling" at bounding box center [548, 337] width 161 height 26
type input "**********"
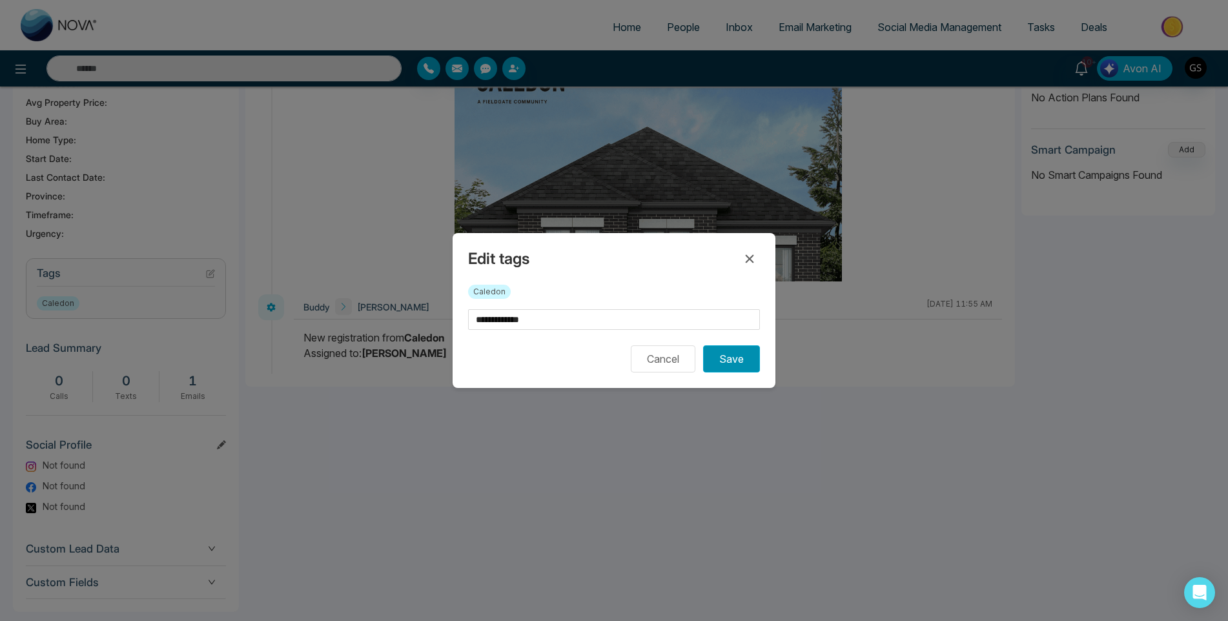
click at [710, 353] on button "Save" at bounding box center [731, 358] width 57 height 27
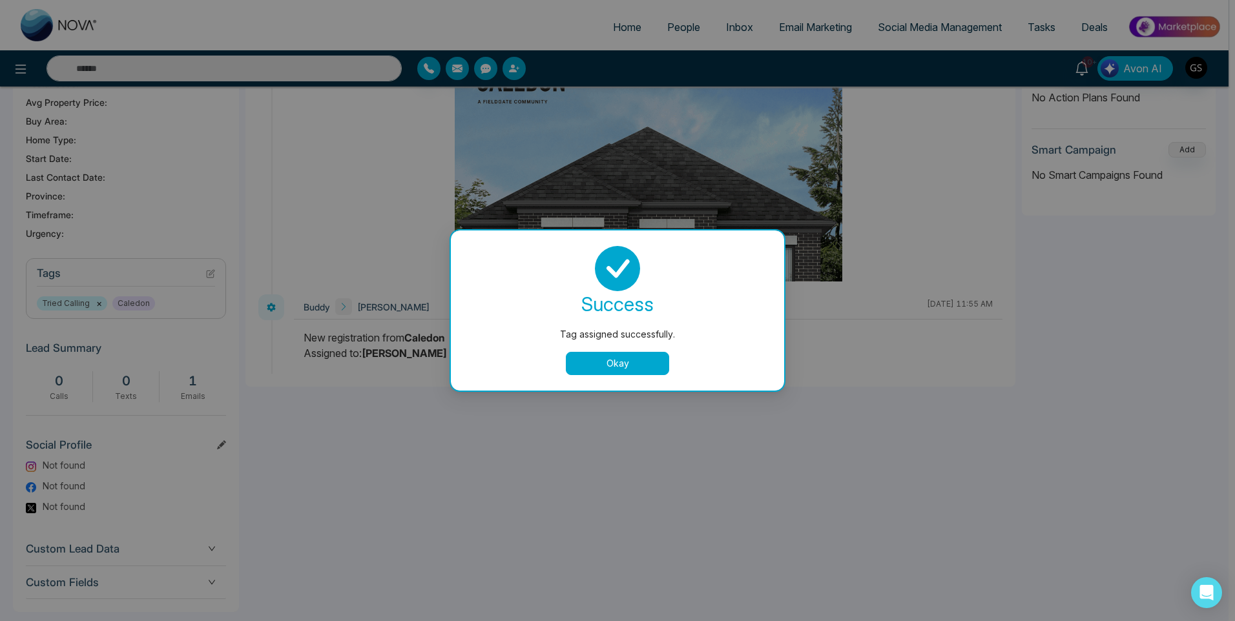
click at [739, 196] on div "Tag assigned successfully. success Tag assigned successfully. Okay" at bounding box center [617, 310] width 1235 height 621
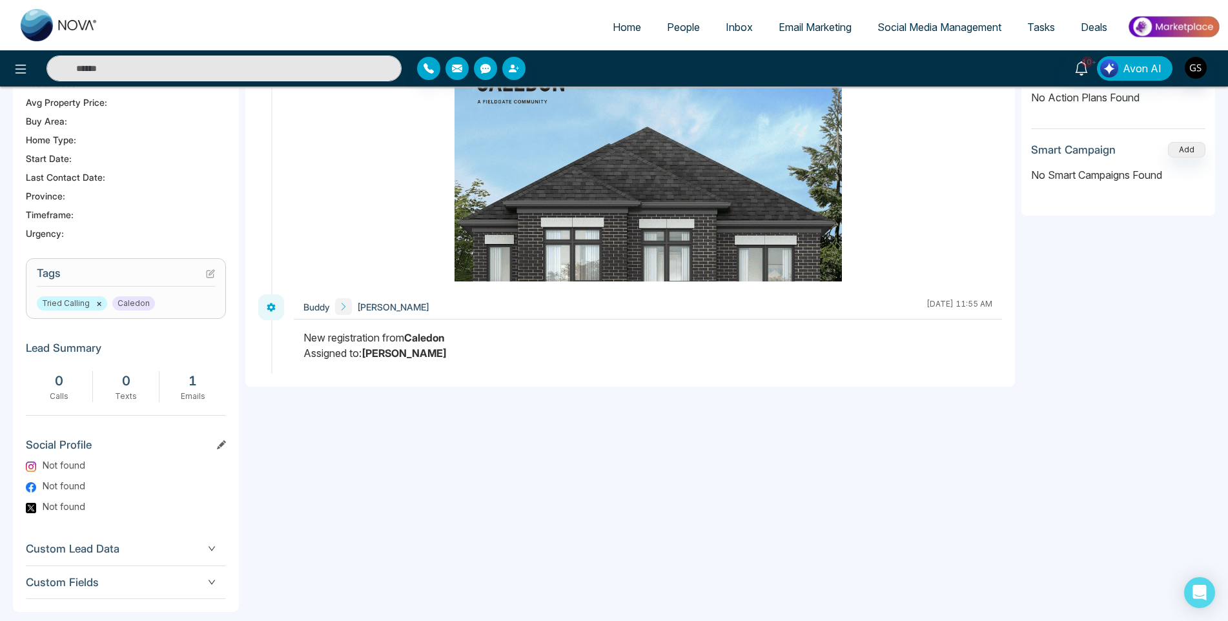
click at [675, 29] on span "People" at bounding box center [683, 27] width 33 height 13
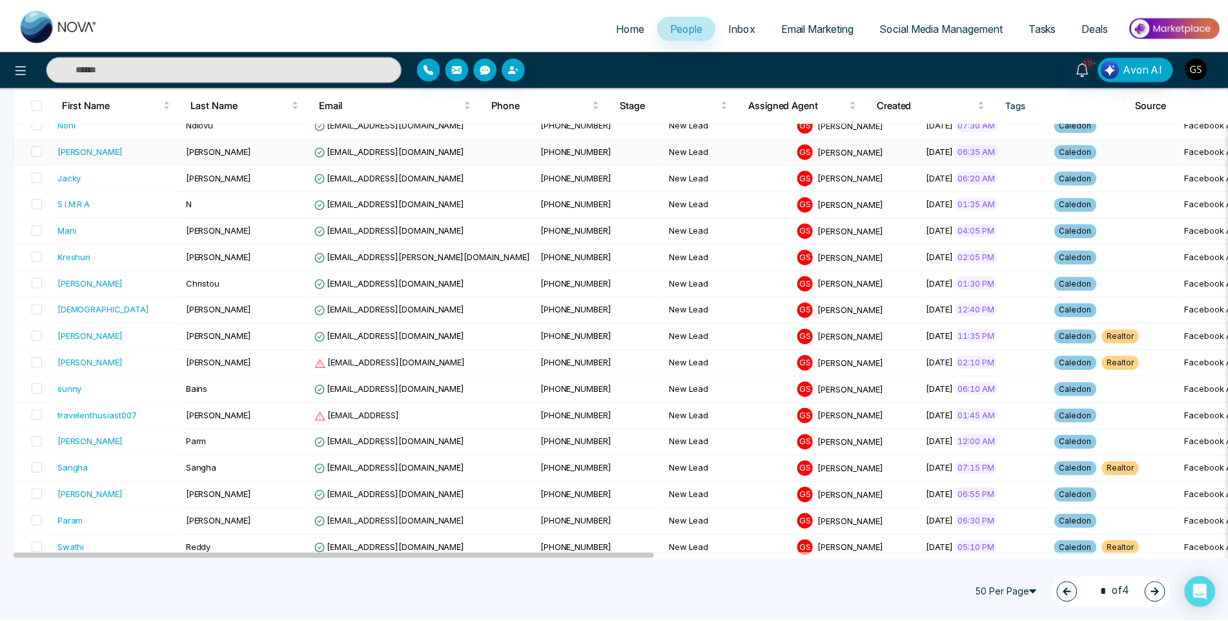
scroll to position [323, 0]
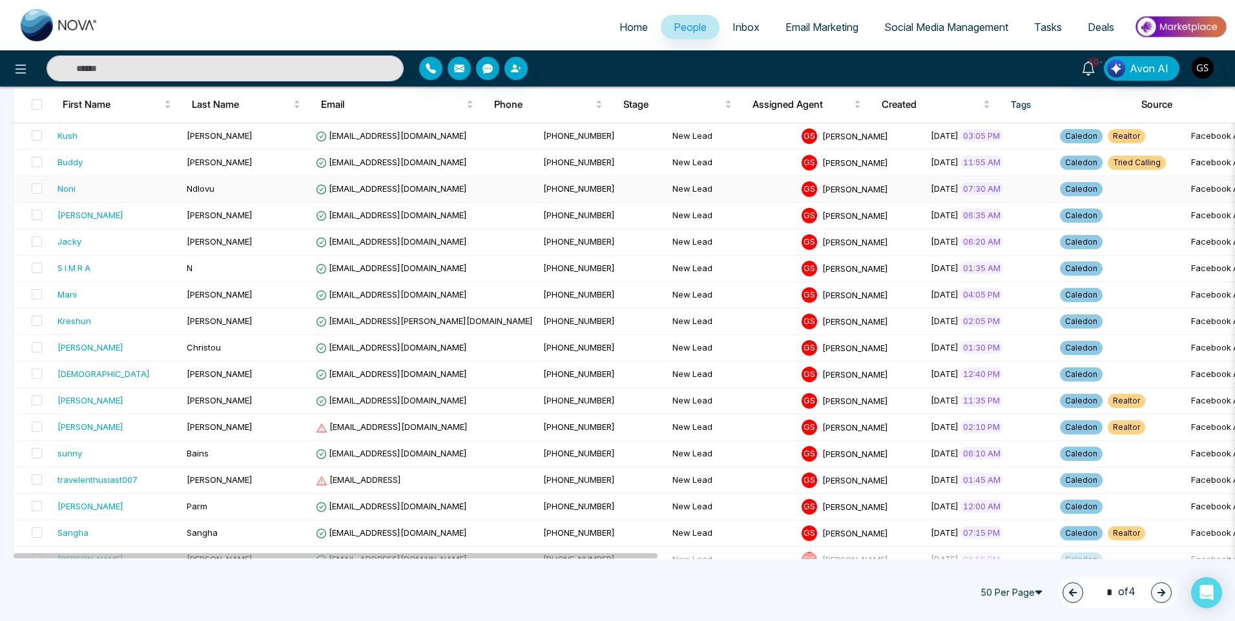
click at [190, 186] on span "Ndlovu" at bounding box center [201, 188] width 28 height 10
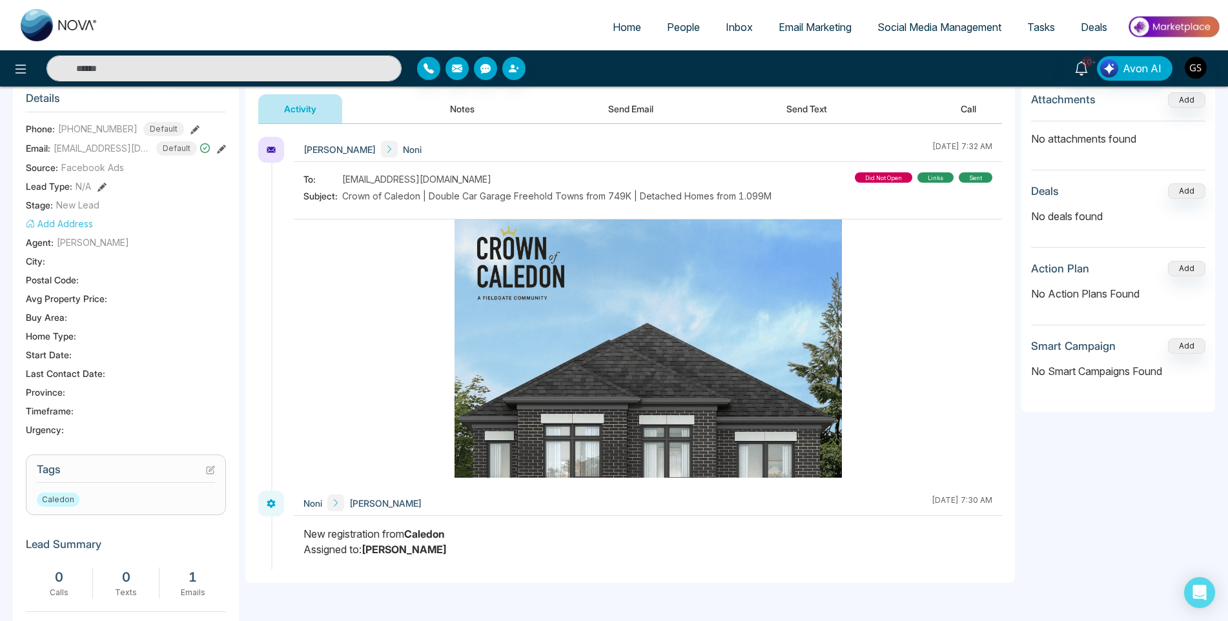
scroll to position [194, 0]
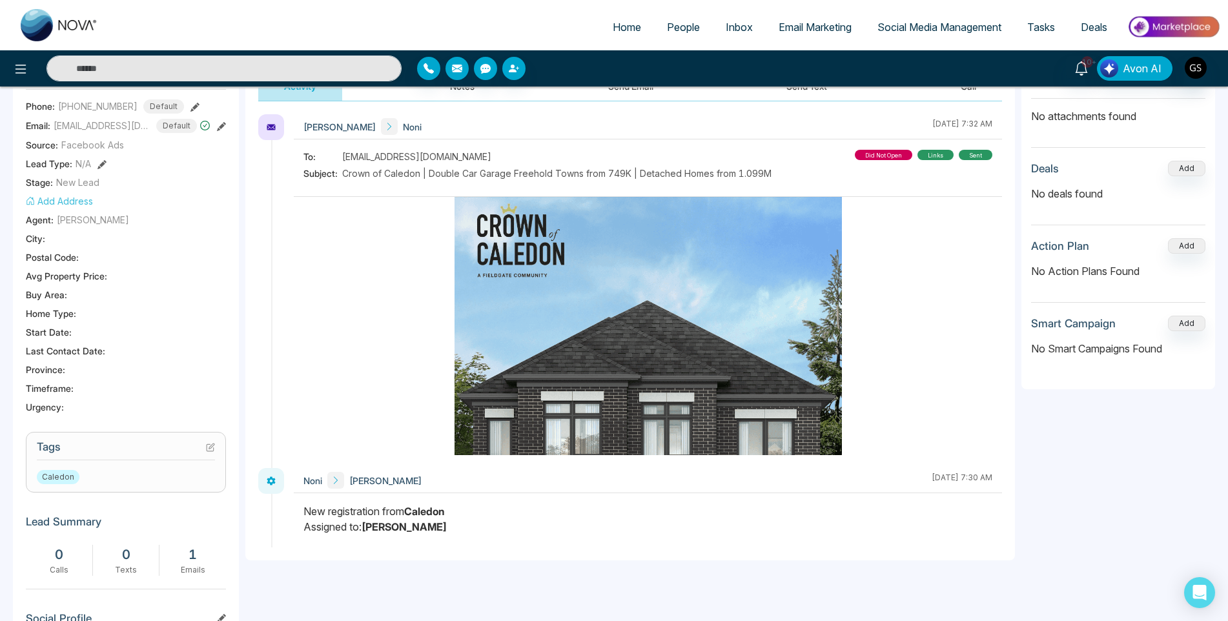
click at [215, 446] on section "Tags Caledon" at bounding box center [126, 462] width 200 height 61
click at [206, 448] on icon at bounding box center [210, 447] width 9 height 9
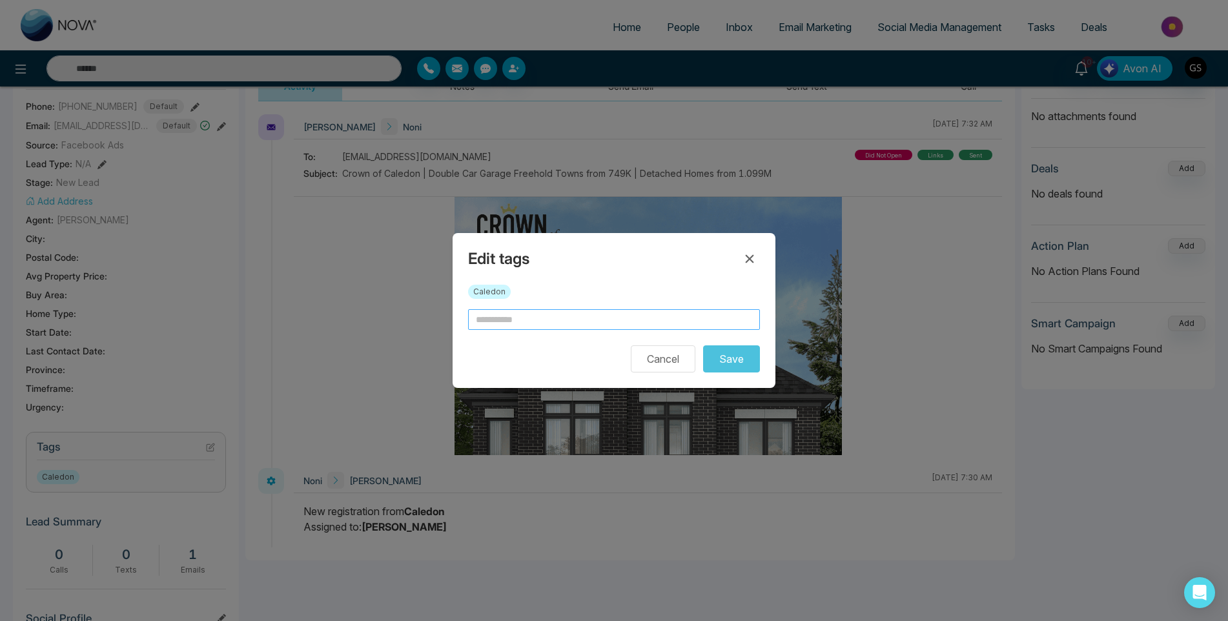
click at [535, 327] on input "text" at bounding box center [614, 319] width 292 height 21
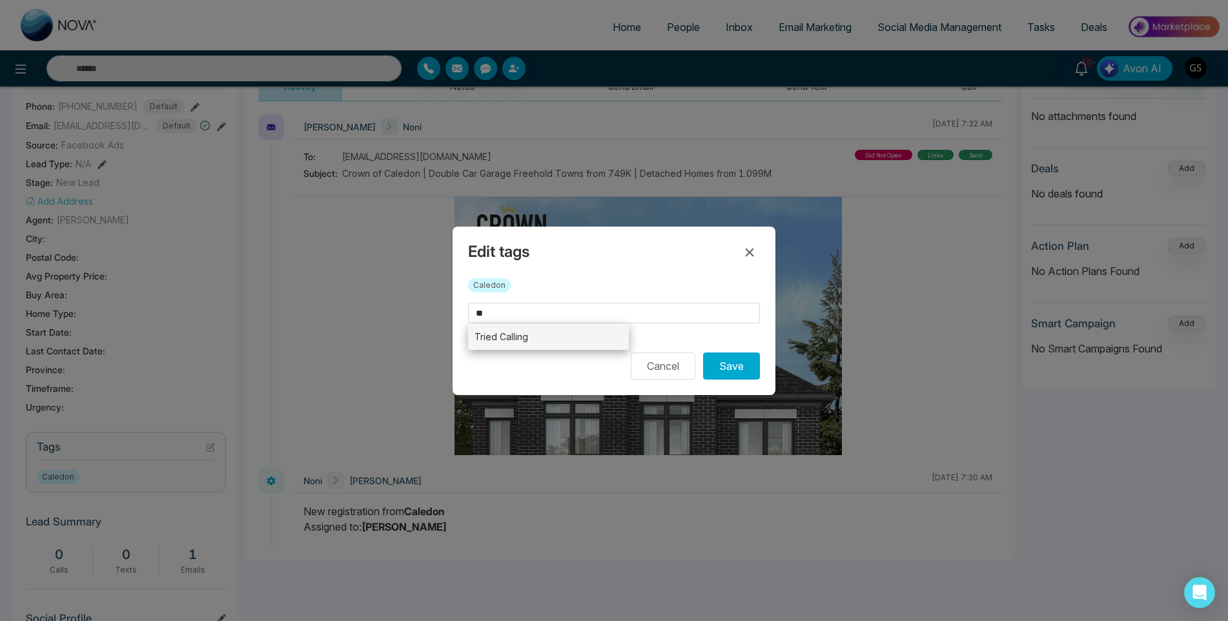
click at [475, 338] on li "Tried Calling" at bounding box center [548, 337] width 161 height 26
type input "**********"
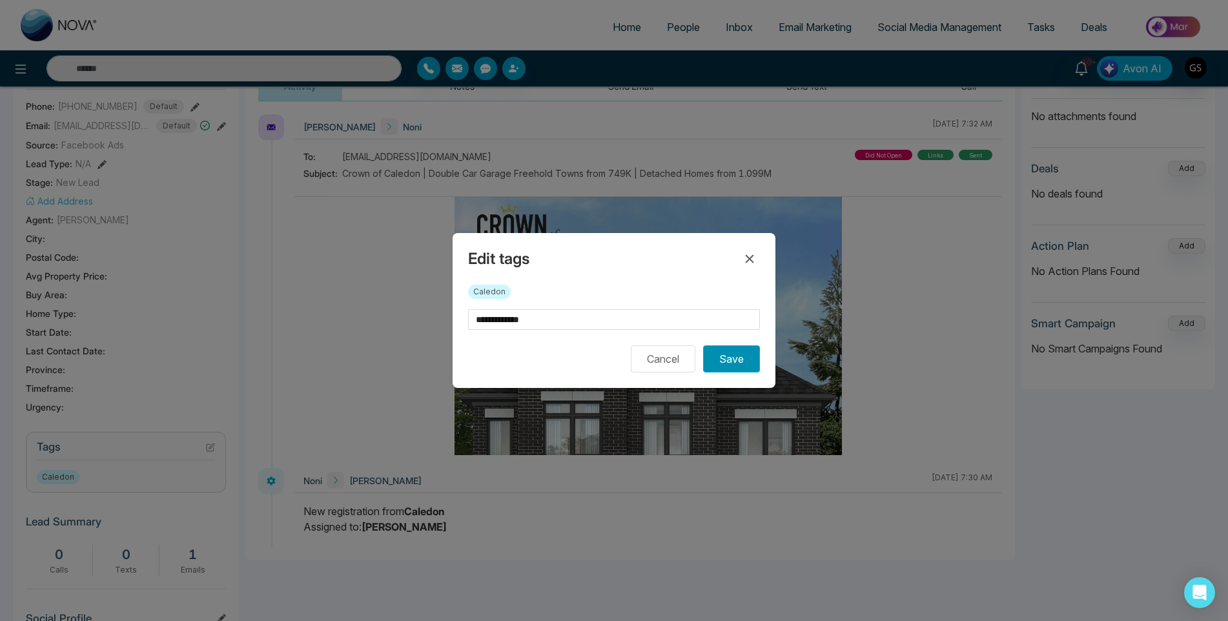
click at [759, 368] on button "Save" at bounding box center [731, 358] width 57 height 27
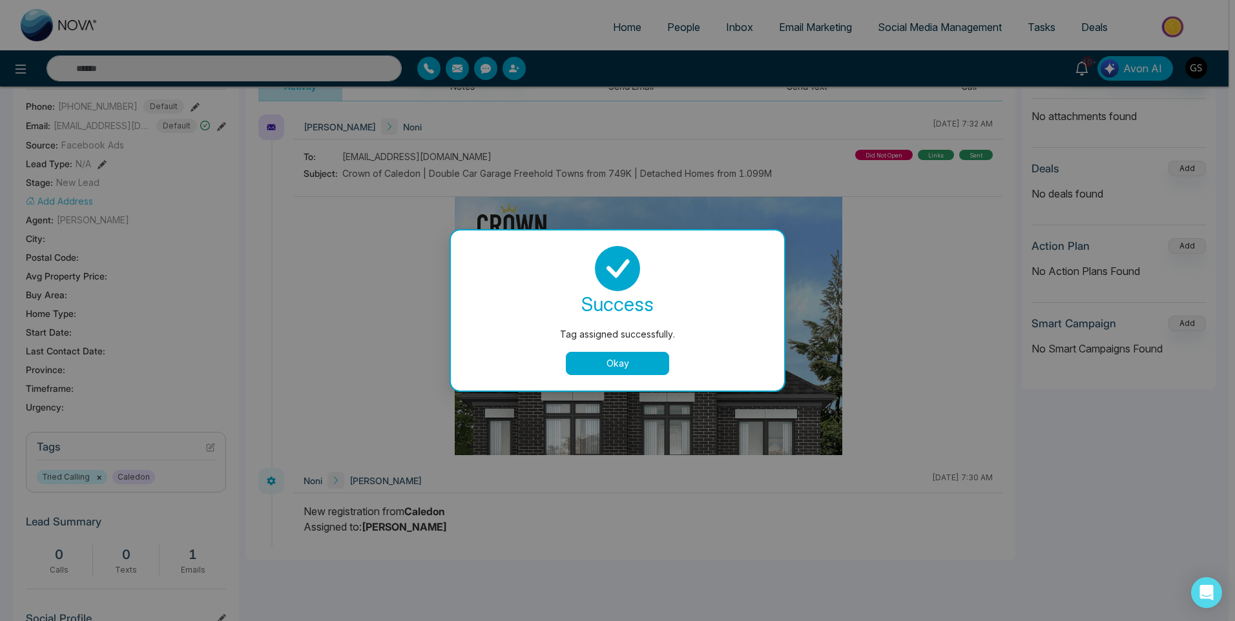
click at [848, 328] on div "Tag assigned successfully. success Tag assigned successfully. Okay" at bounding box center [617, 310] width 1235 height 621
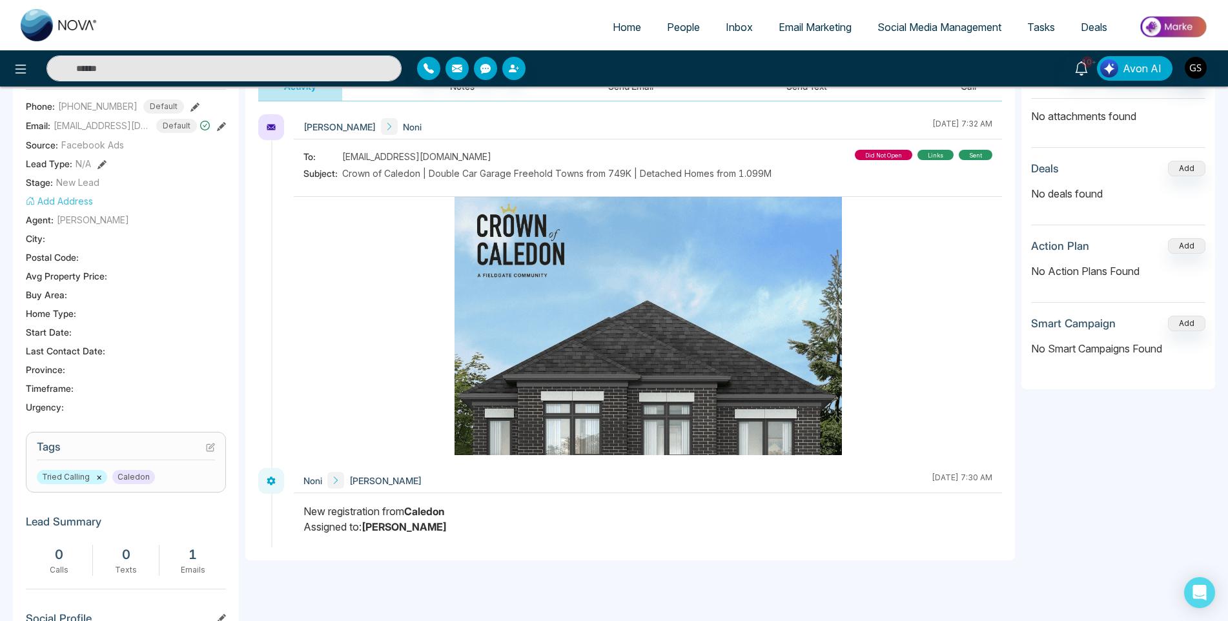
click at [710, 23] on link "People" at bounding box center [683, 27] width 59 height 25
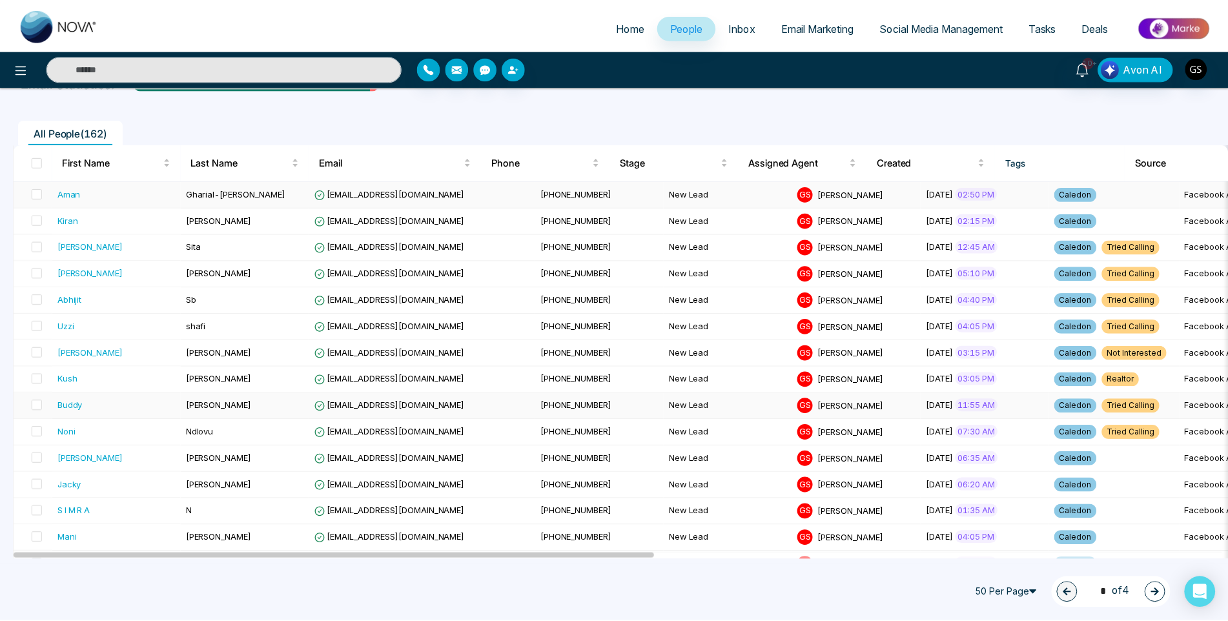
scroll to position [323, 0]
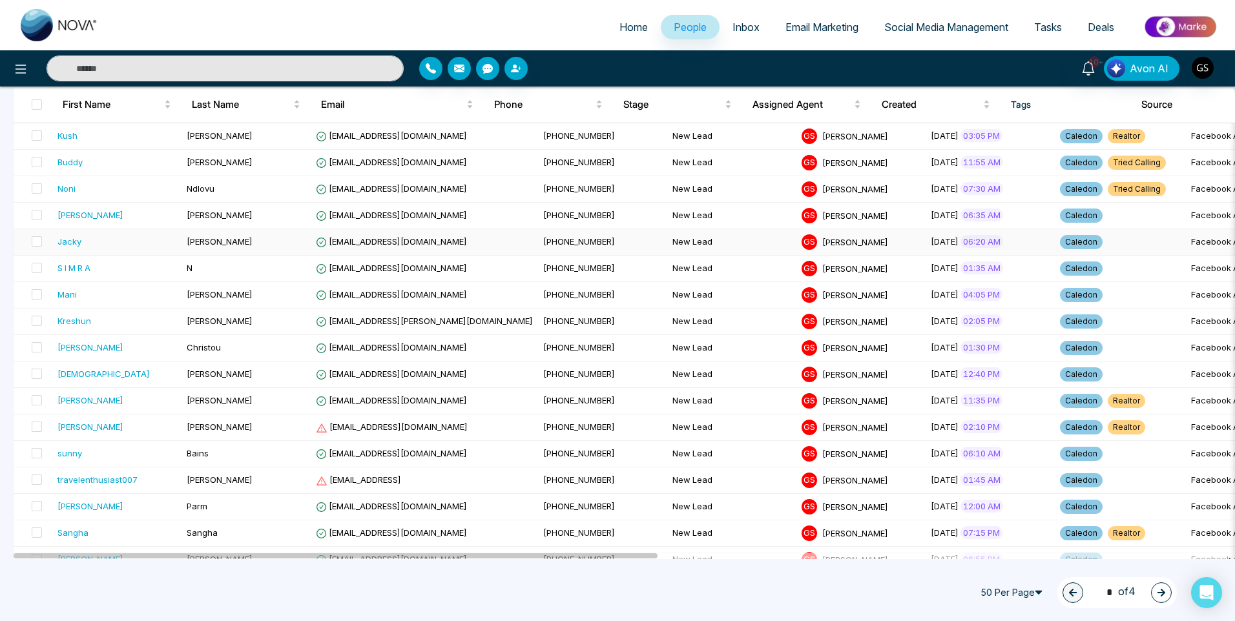
click at [357, 235] on td "[EMAIL_ADDRESS][DOMAIN_NAME]" at bounding box center [424, 242] width 227 height 26
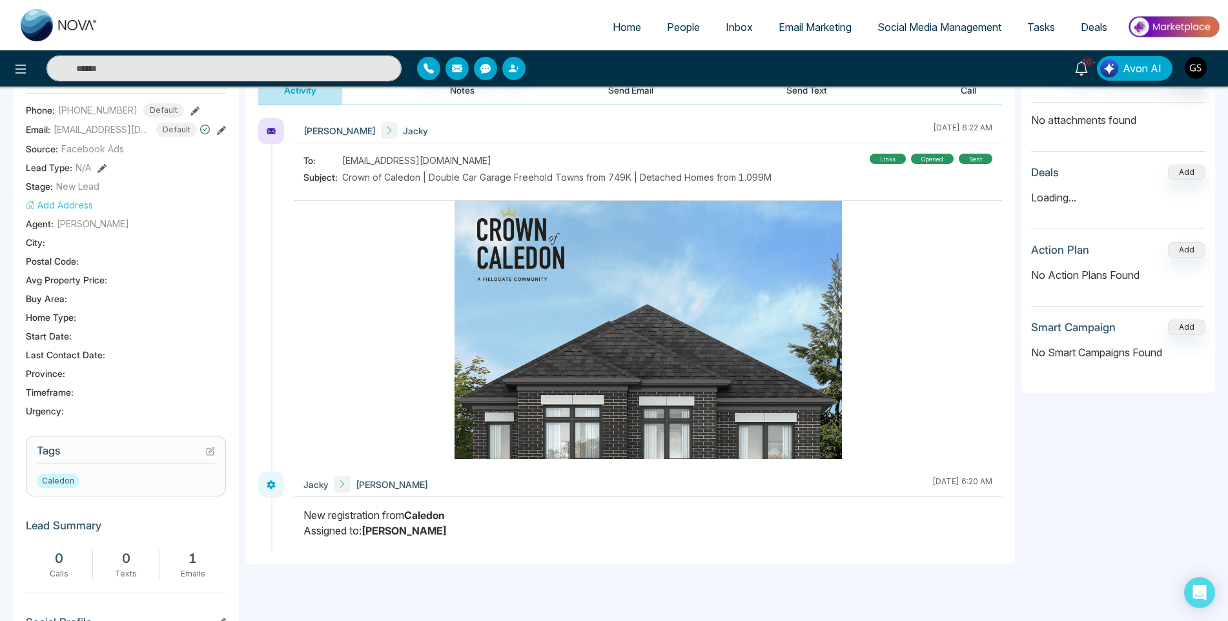
scroll to position [194, 0]
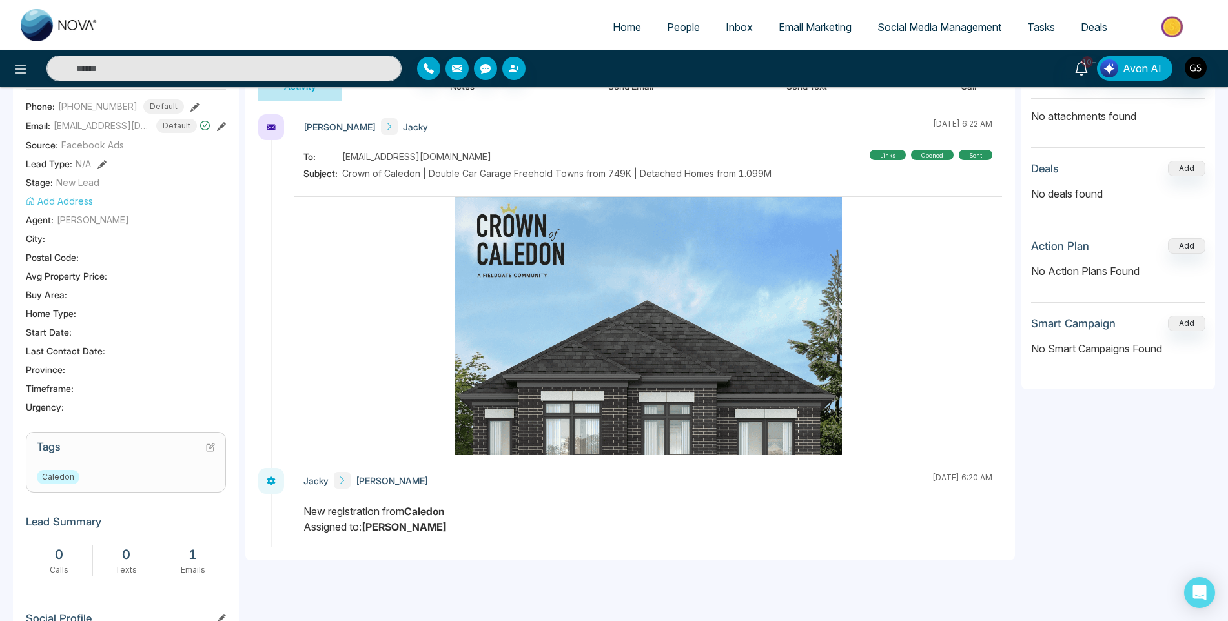
click at [214, 446] on icon at bounding box center [210, 447] width 9 height 9
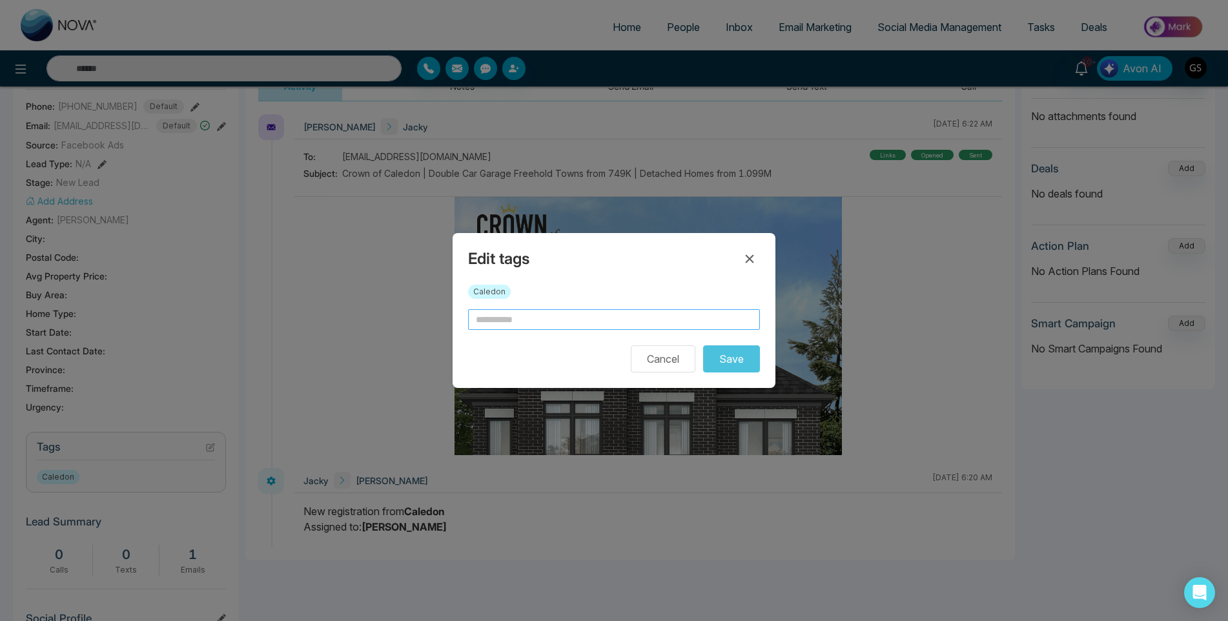
click at [522, 315] on input "text" at bounding box center [614, 319] width 292 height 21
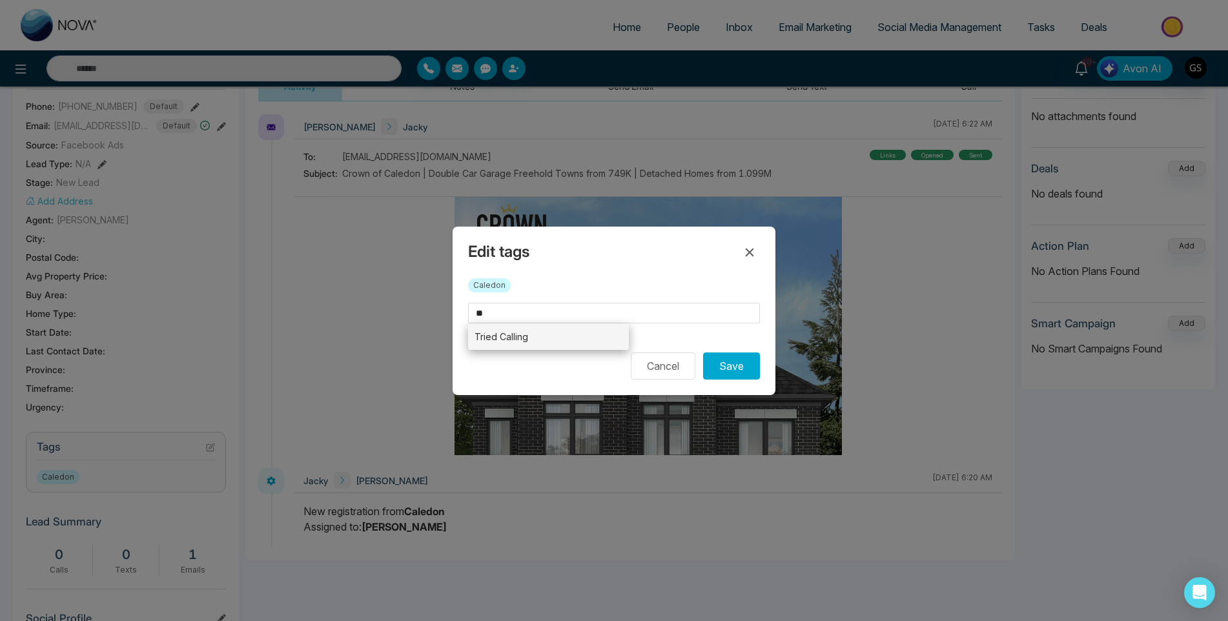
click at [520, 333] on li "Tried Calling" at bounding box center [548, 337] width 161 height 26
type input "**********"
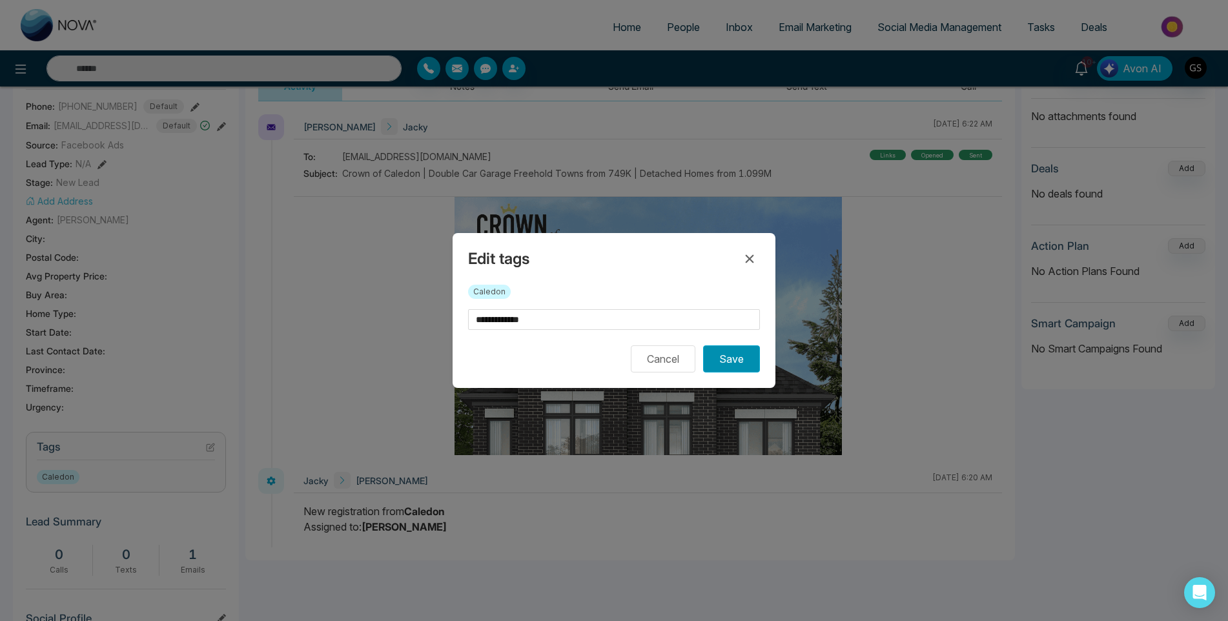
click at [746, 366] on button "Save" at bounding box center [731, 358] width 57 height 27
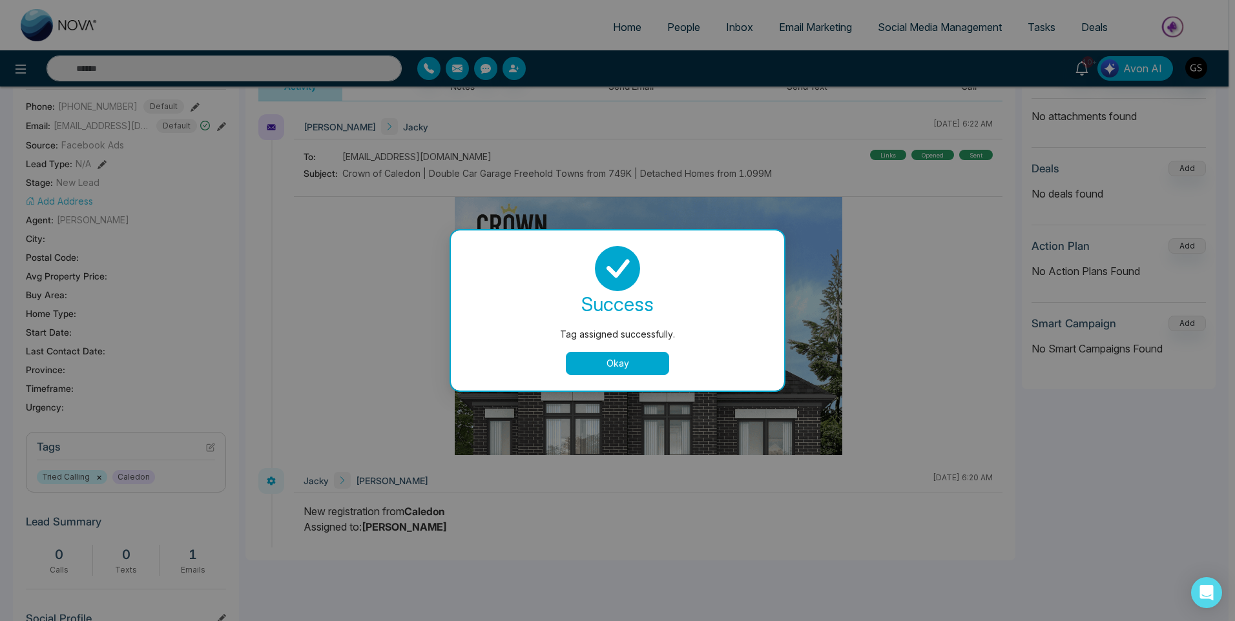
click at [872, 222] on div "Tag assigned successfully. success Tag assigned successfully. Okay" at bounding box center [617, 310] width 1235 height 621
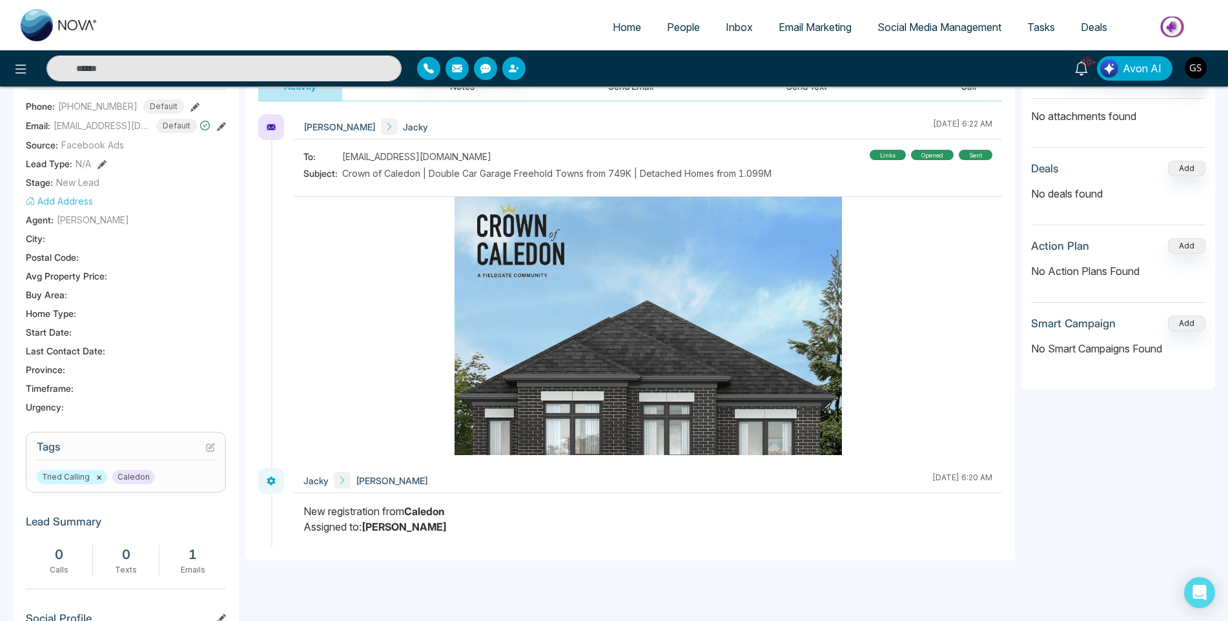
click at [695, 31] on span "People" at bounding box center [683, 27] width 33 height 13
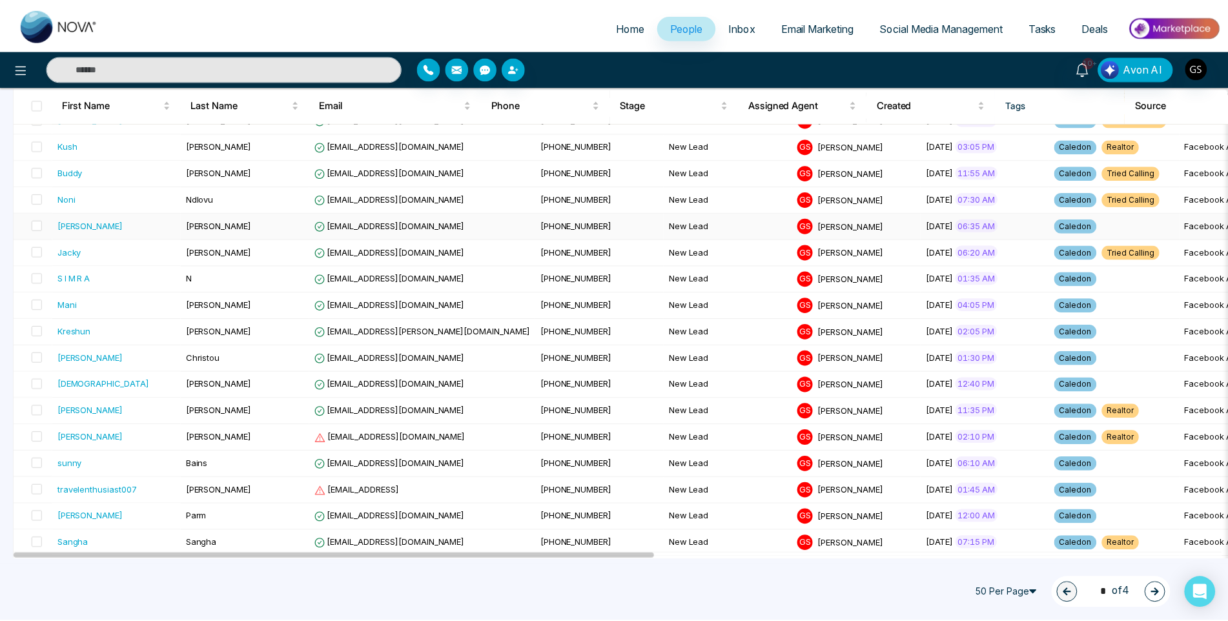
scroll to position [387, 0]
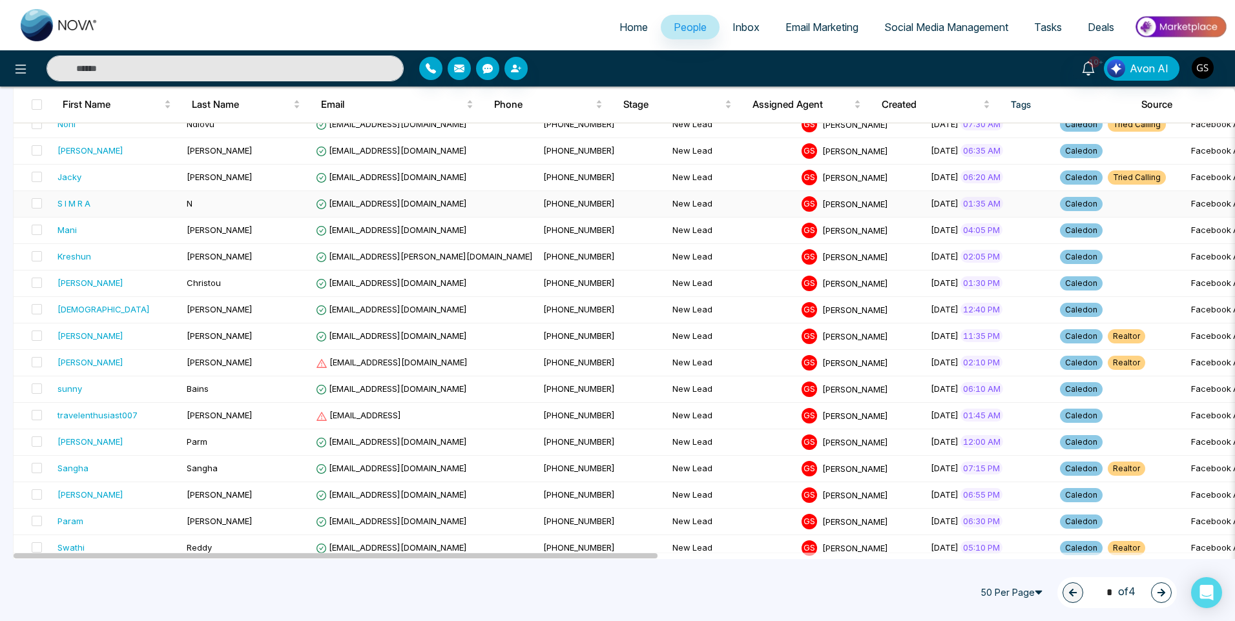
click at [543, 203] on span "[PHONE_NUMBER]" at bounding box center [579, 203] width 72 height 10
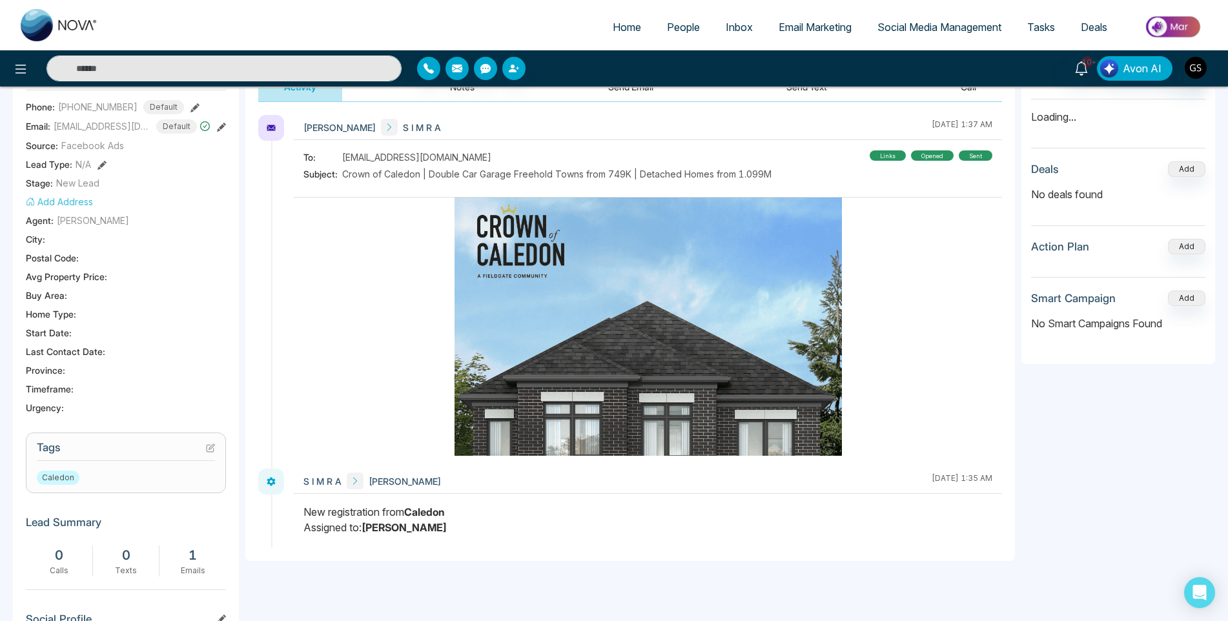
scroll to position [194, 0]
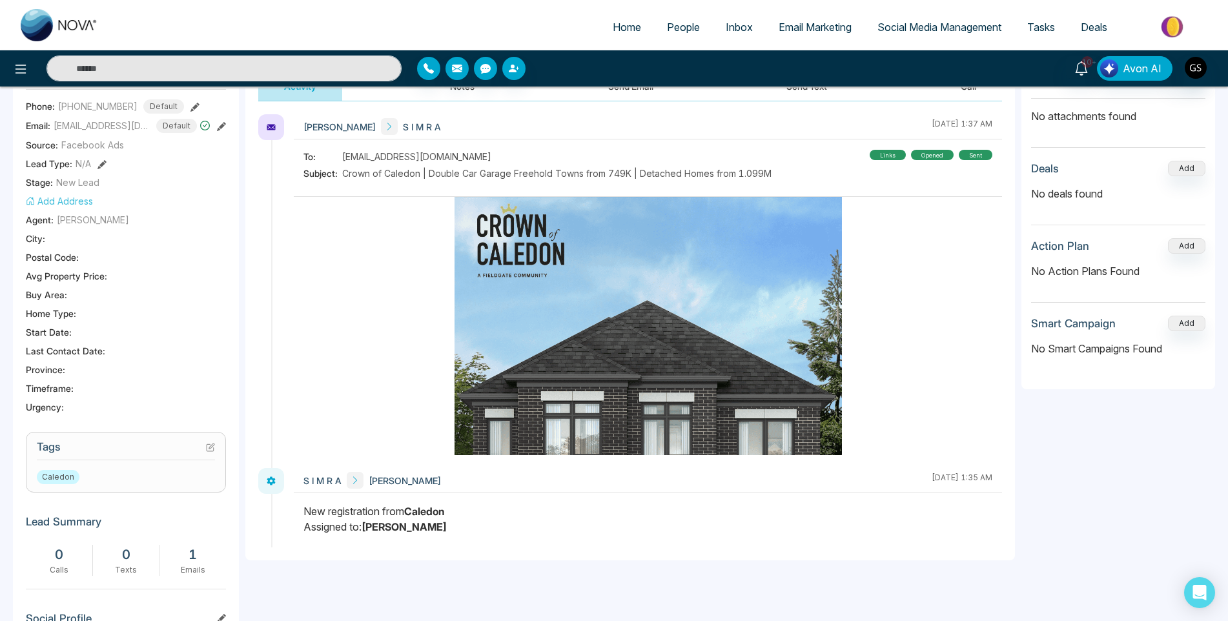
click at [207, 448] on icon at bounding box center [210, 447] width 9 height 9
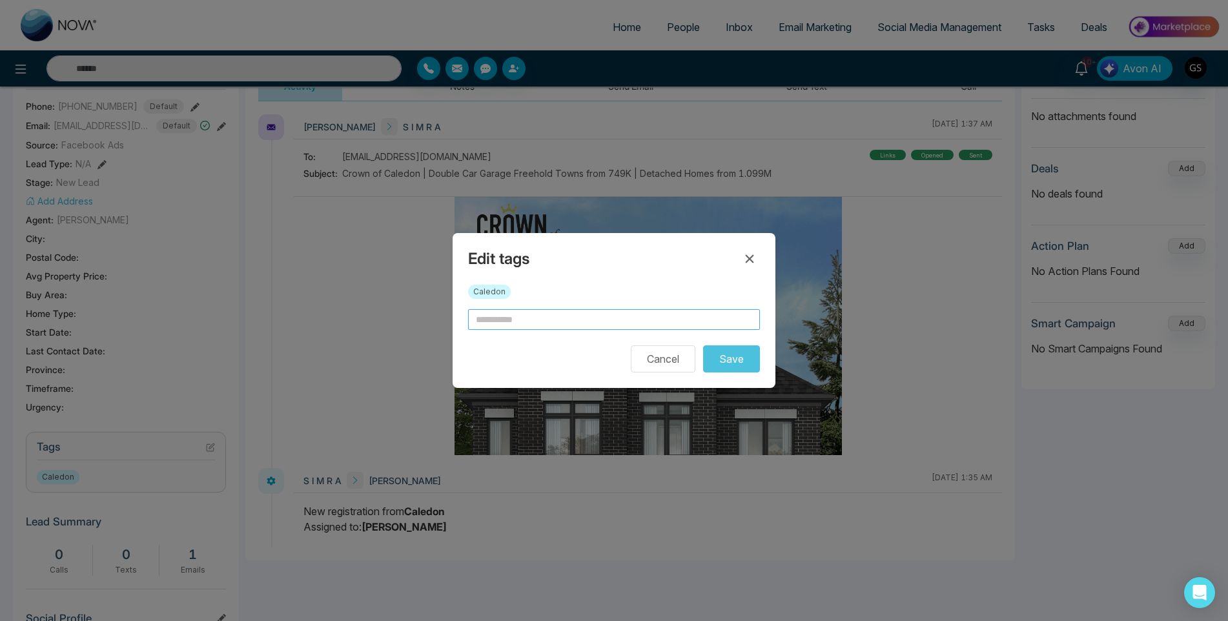
click at [532, 314] on input "text" at bounding box center [614, 319] width 292 height 21
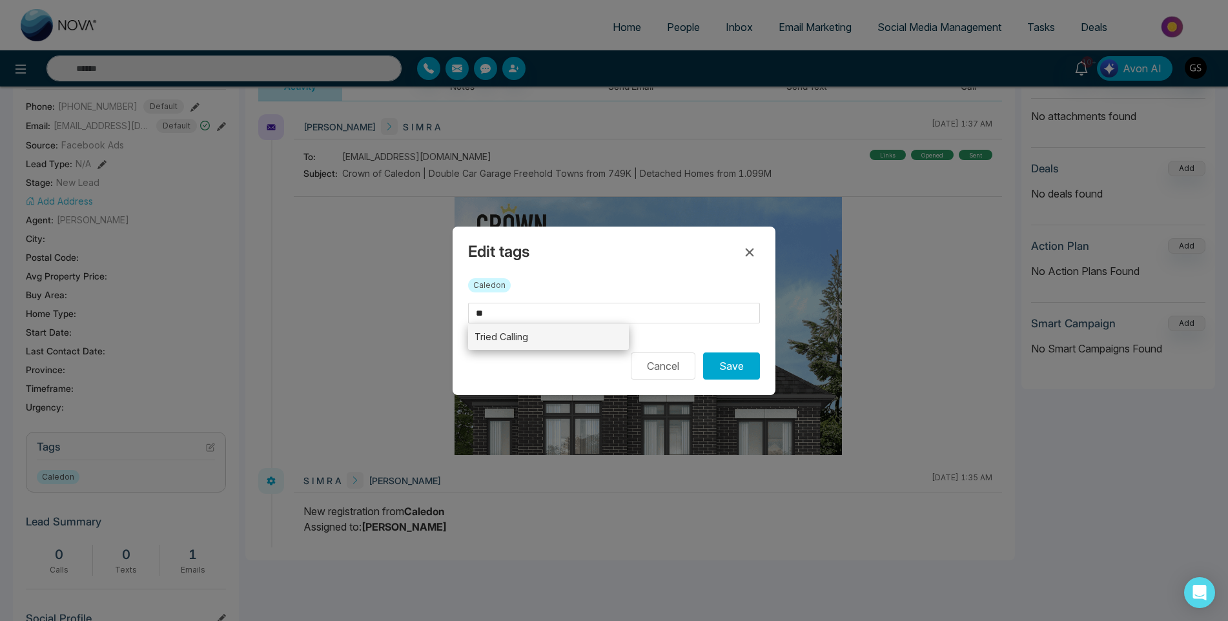
click at [537, 334] on li "Tried Calling" at bounding box center [548, 337] width 161 height 26
type input "**********"
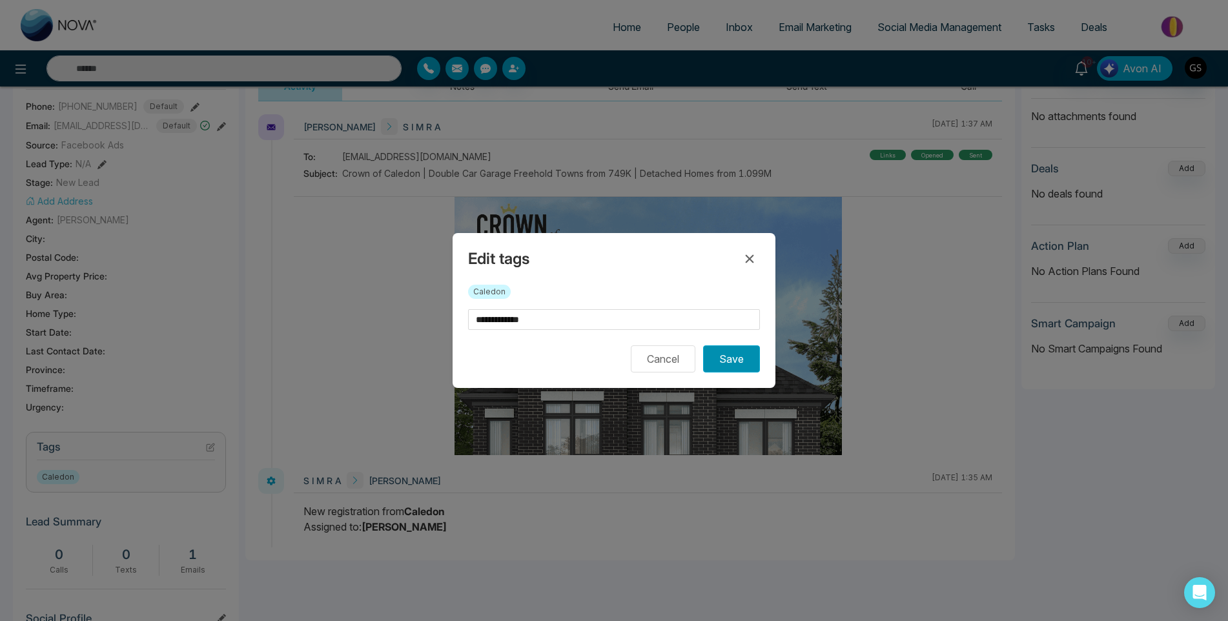
click at [752, 367] on button "Save" at bounding box center [731, 358] width 57 height 27
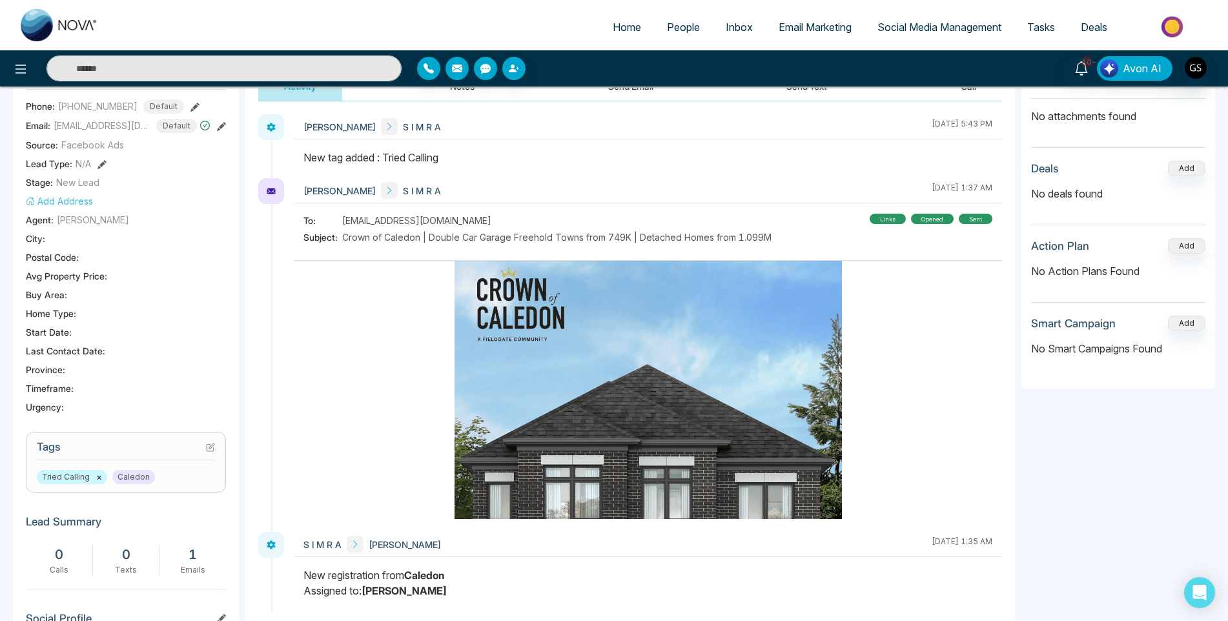
click at [698, 30] on span "People" at bounding box center [683, 27] width 33 height 13
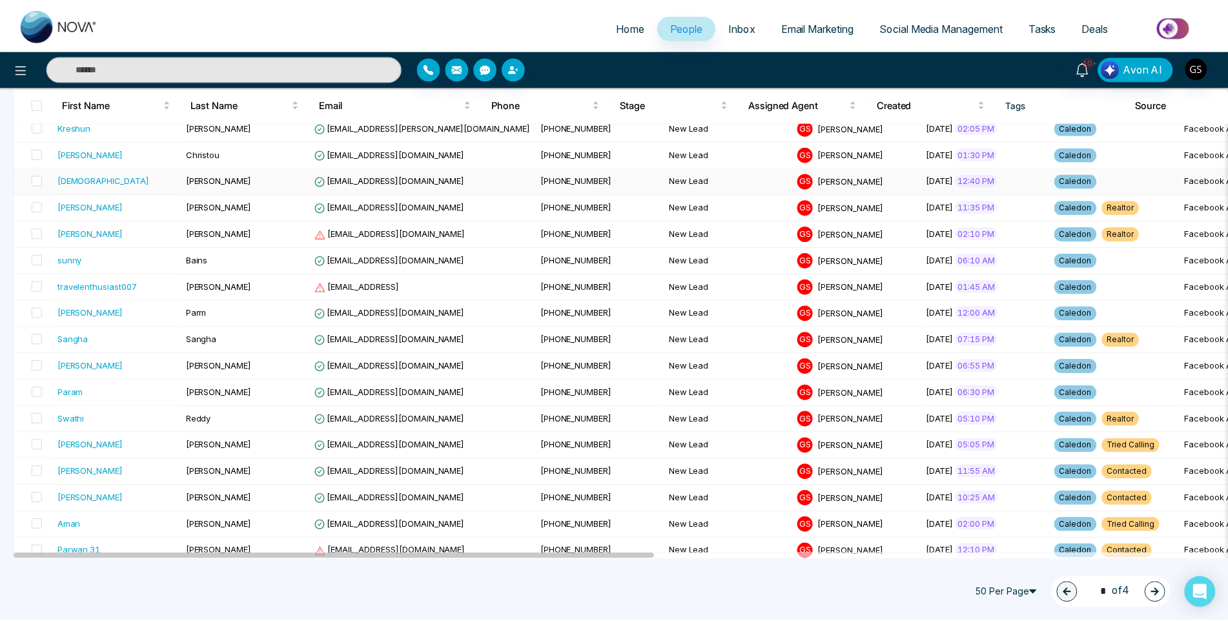
scroll to position [452, 0]
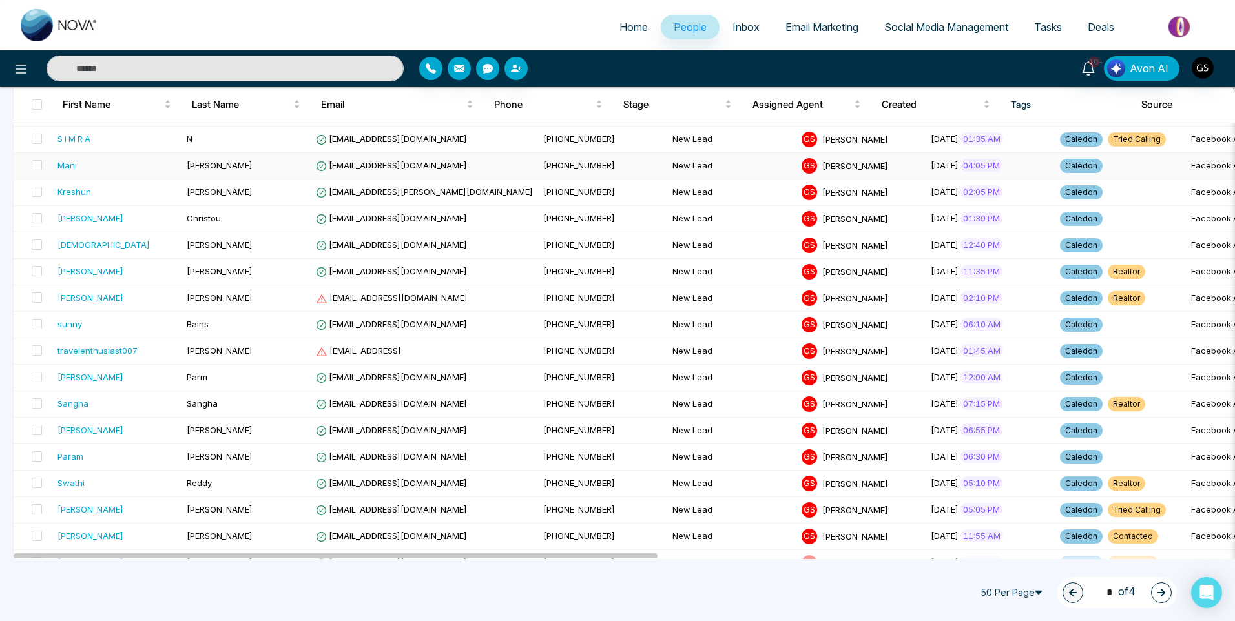
click at [699, 161] on td "New Lead" at bounding box center [731, 166] width 129 height 26
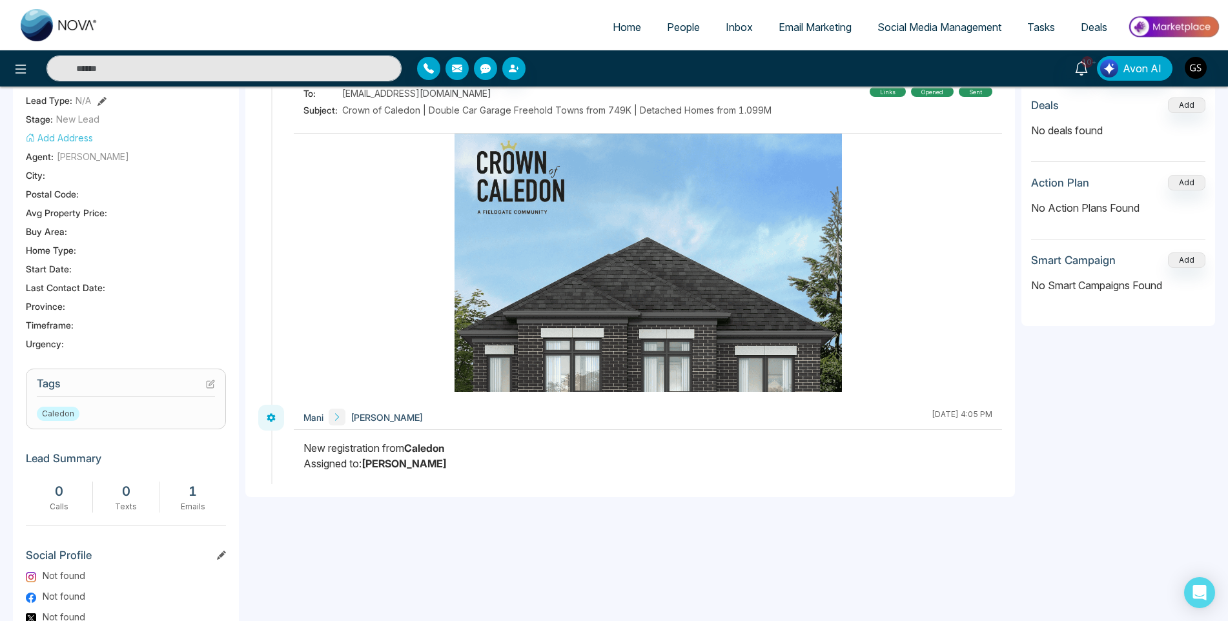
scroll to position [258, 0]
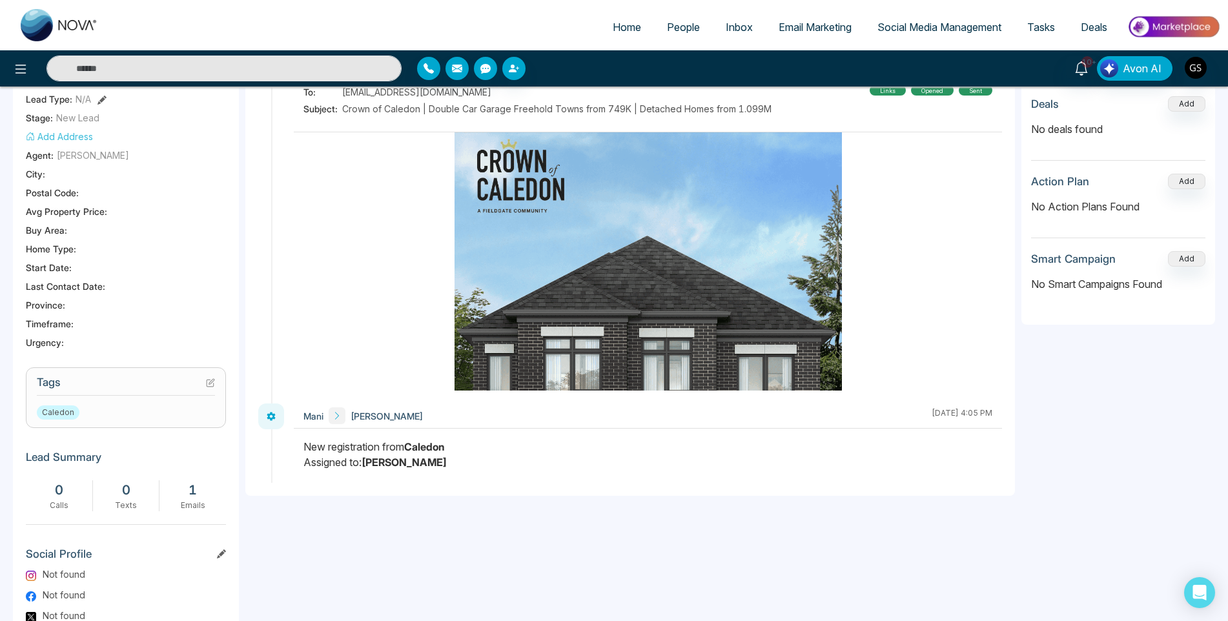
click at [210, 385] on icon at bounding box center [210, 382] width 9 height 9
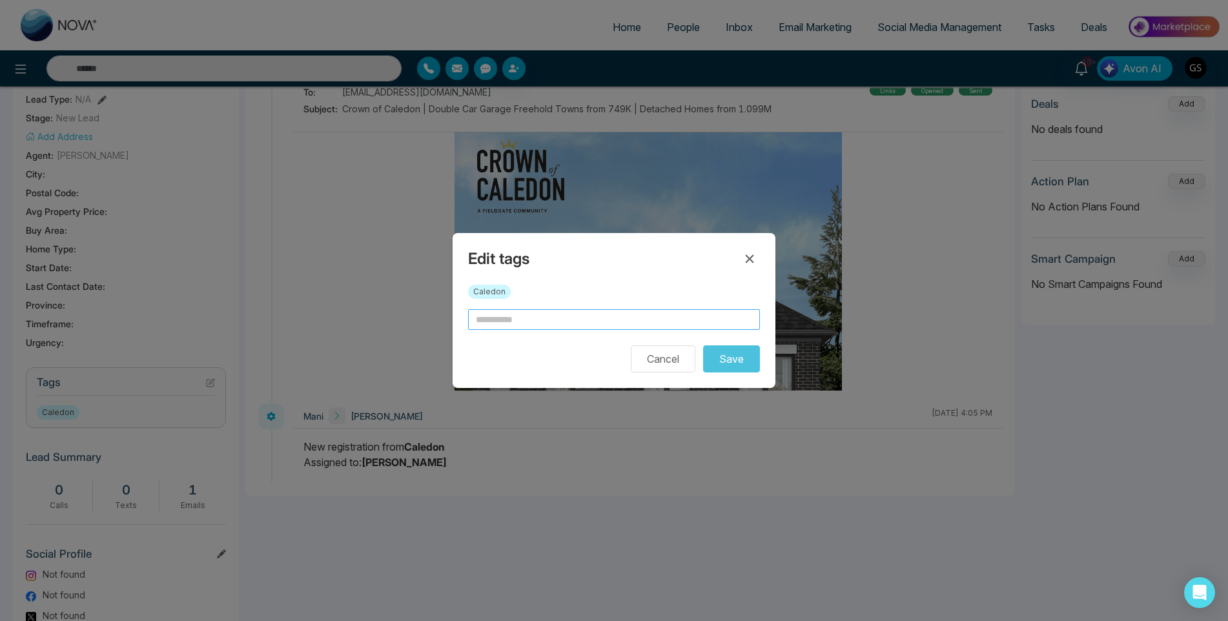
click at [563, 322] on input "text" at bounding box center [614, 319] width 292 height 21
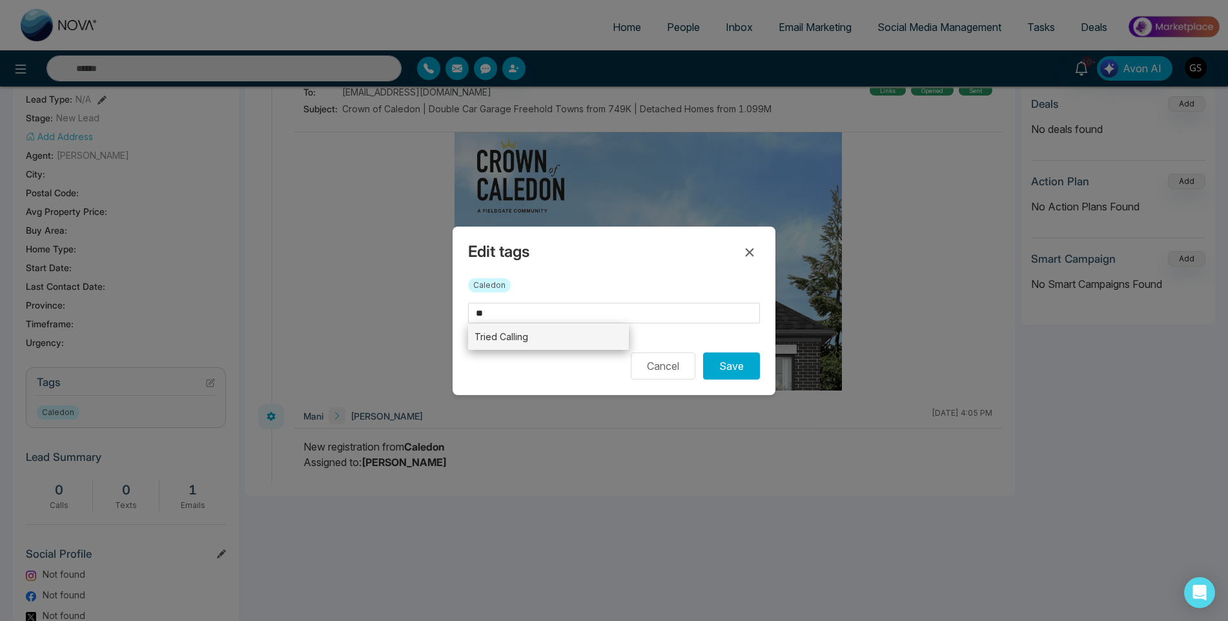
click at [571, 336] on li "Tried Calling" at bounding box center [548, 337] width 161 height 26
type input "**********"
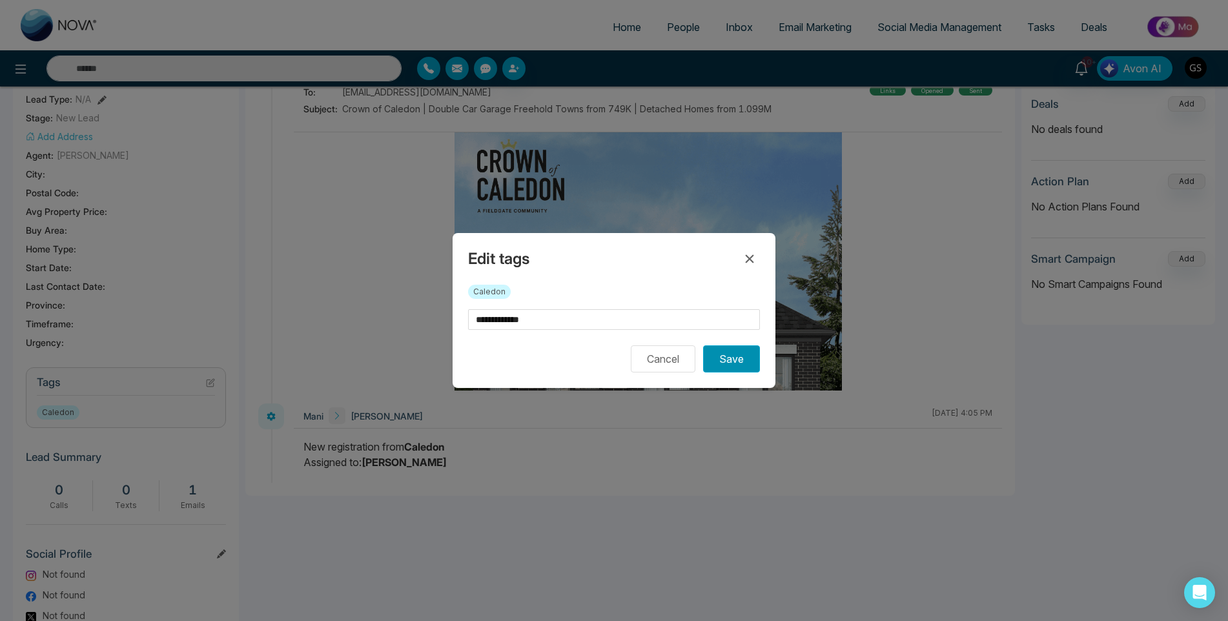
click at [732, 358] on button "Save" at bounding box center [731, 358] width 57 height 27
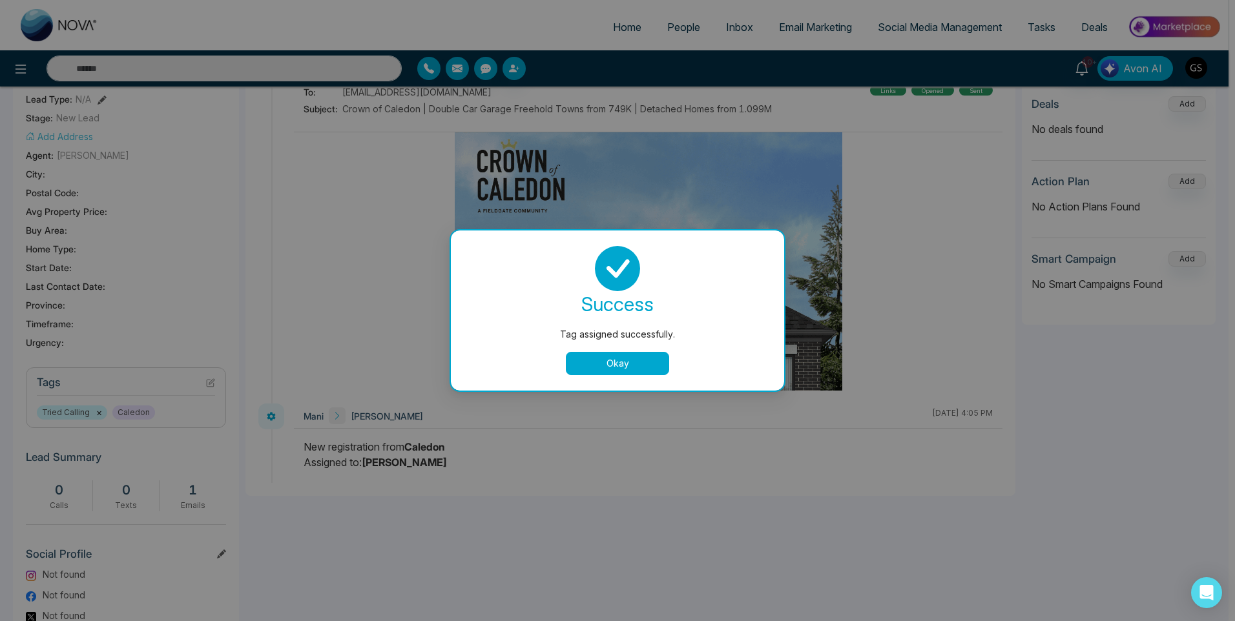
click at [856, 198] on div "Tag assigned successfully. success Tag assigned successfully. Okay" at bounding box center [617, 310] width 1235 height 621
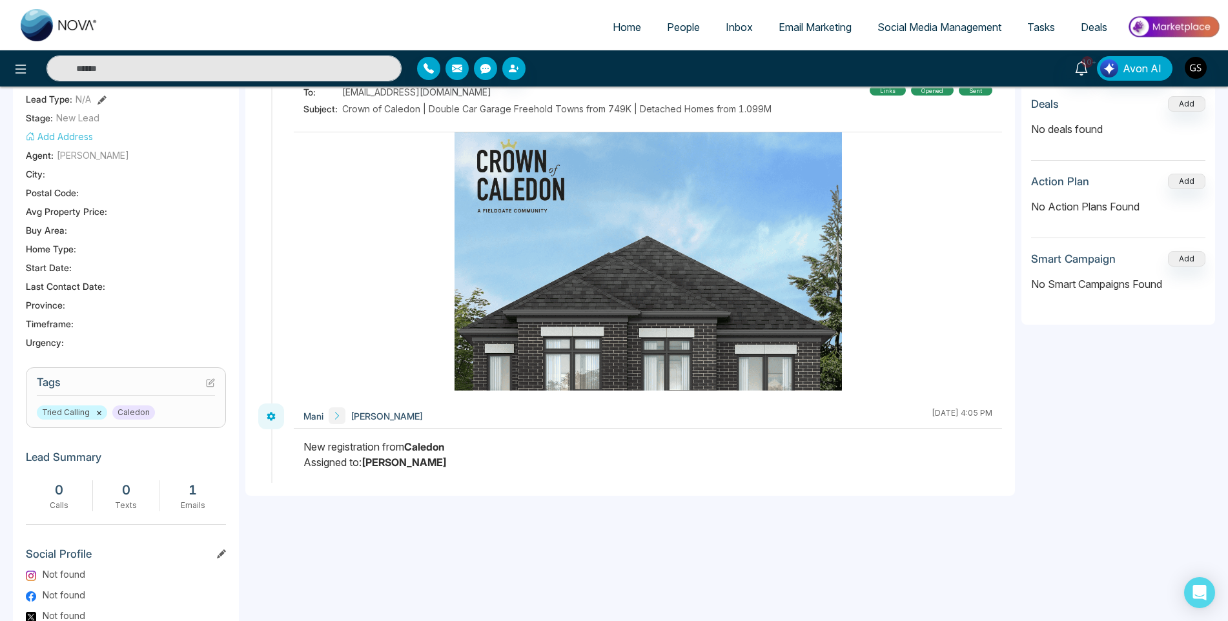
click at [688, 30] on span "People" at bounding box center [683, 27] width 33 height 13
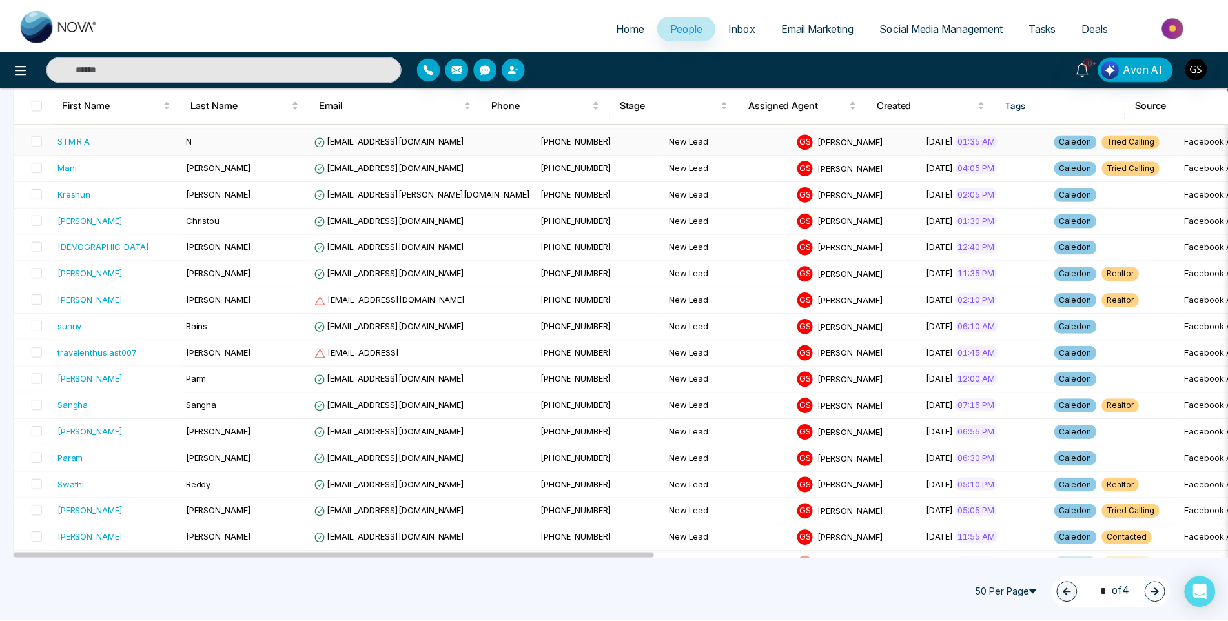
scroll to position [452, 0]
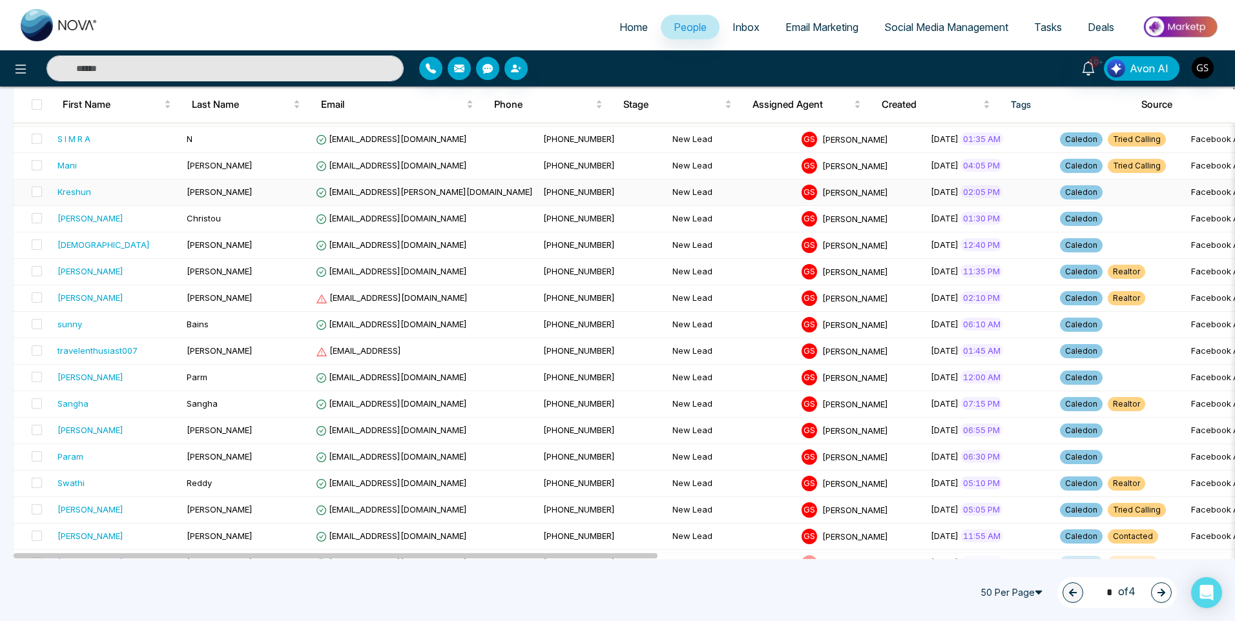
click at [556, 190] on td "[PHONE_NUMBER]" at bounding box center [602, 193] width 129 height 26
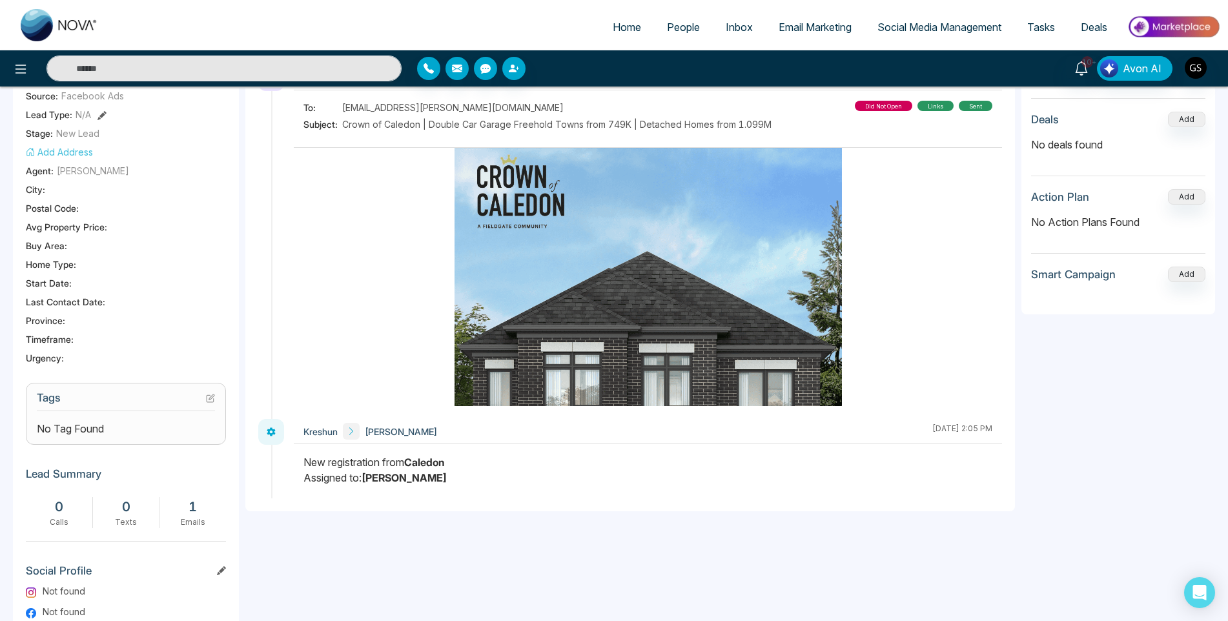
scroll to position [258, 0]
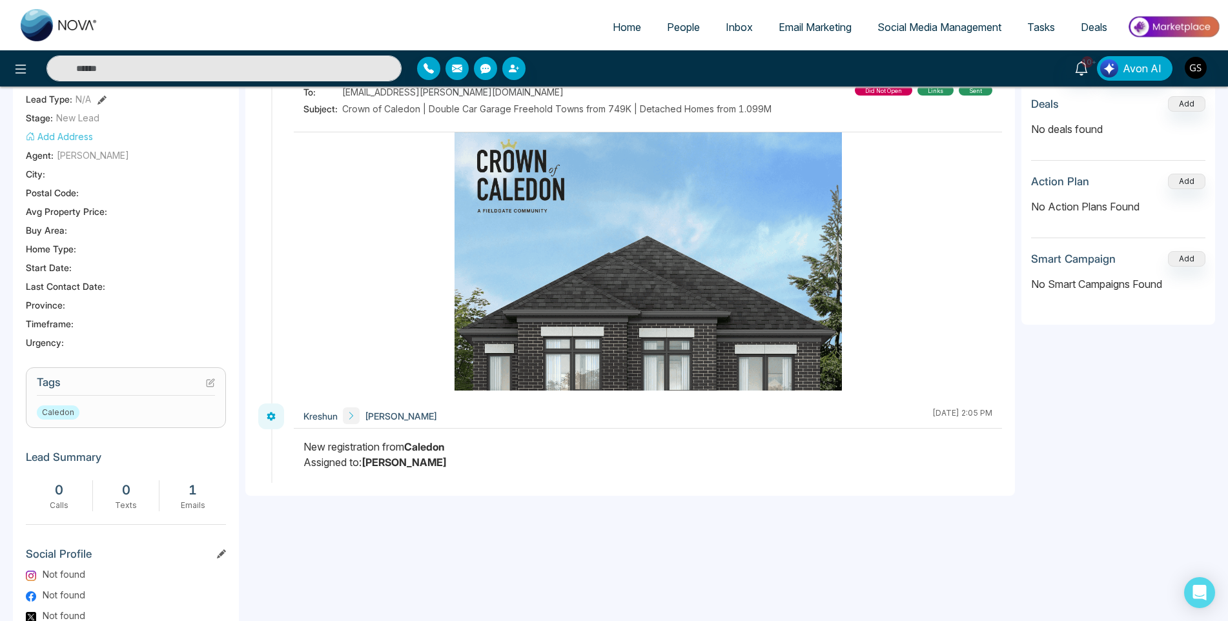
click at [210, 380] on icon at bounding box center [210, 383] width 7 height 7
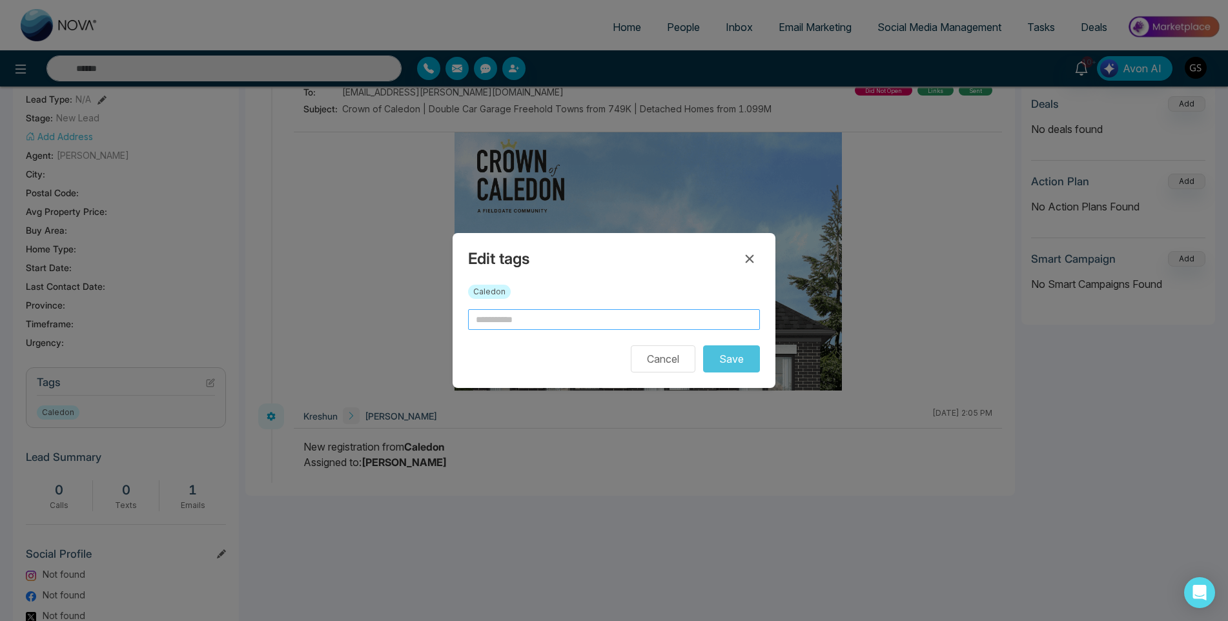
click at [537, 327] on input "text" at bounding box center [614, 319] width 292 height 21
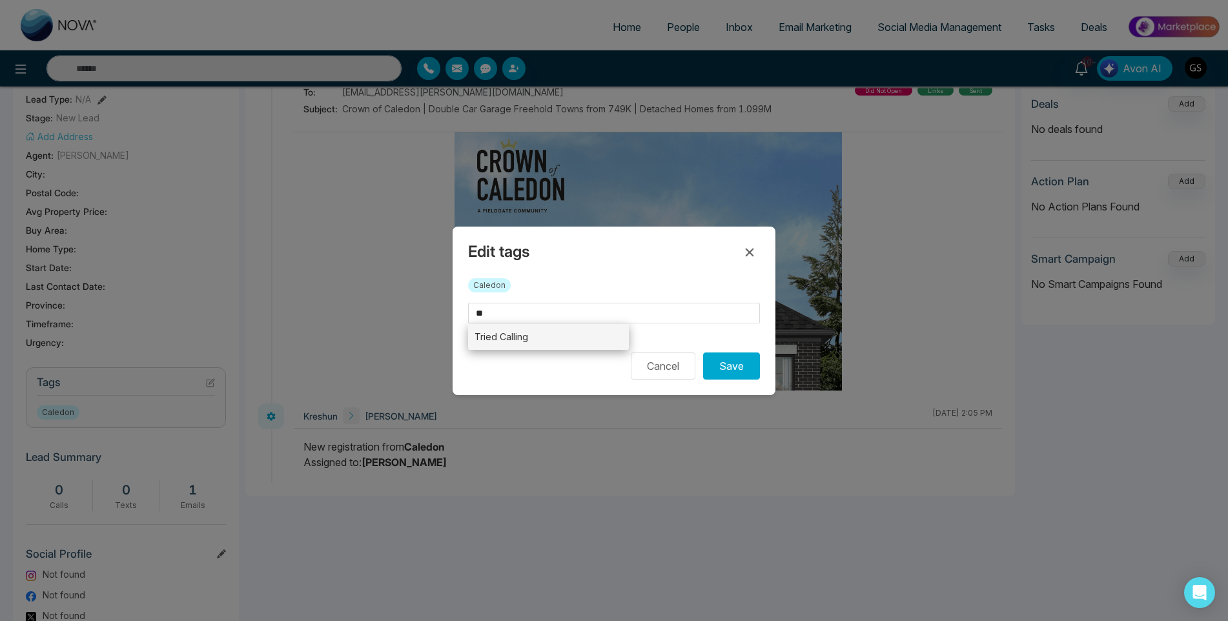
click at [530, 336] on li "Tried Calling" at bounding box center [548, 337] width 161 height 26
type input "**********"
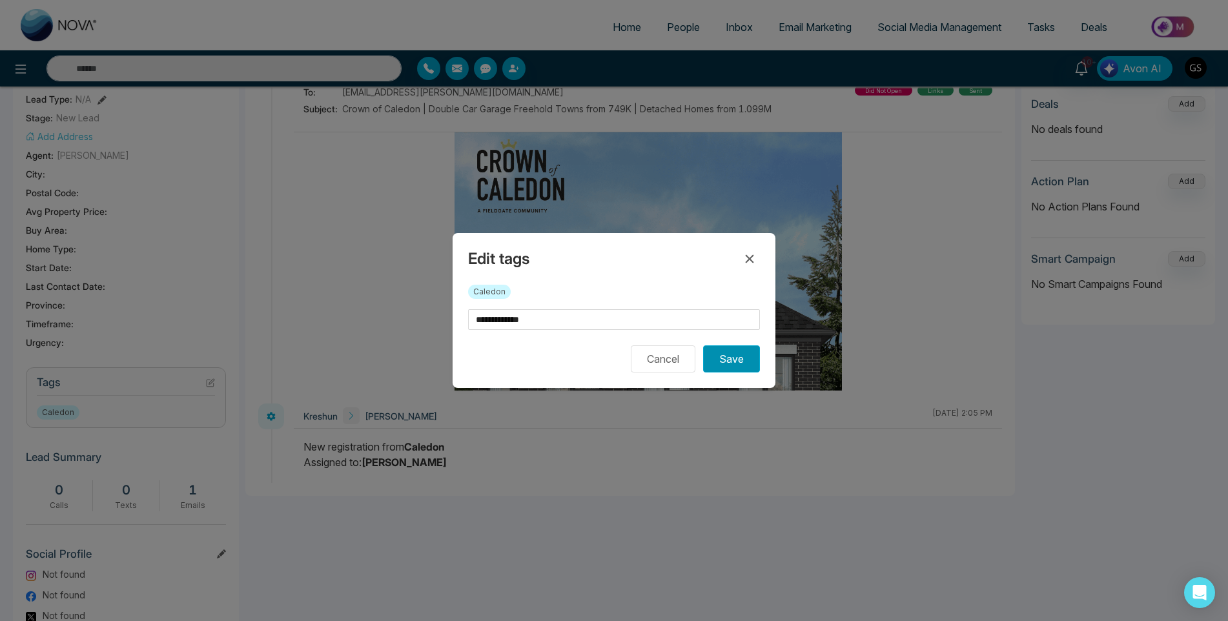
click at [730, 361] on button "Save" at bounding box center [731, 358] width 57 height 27
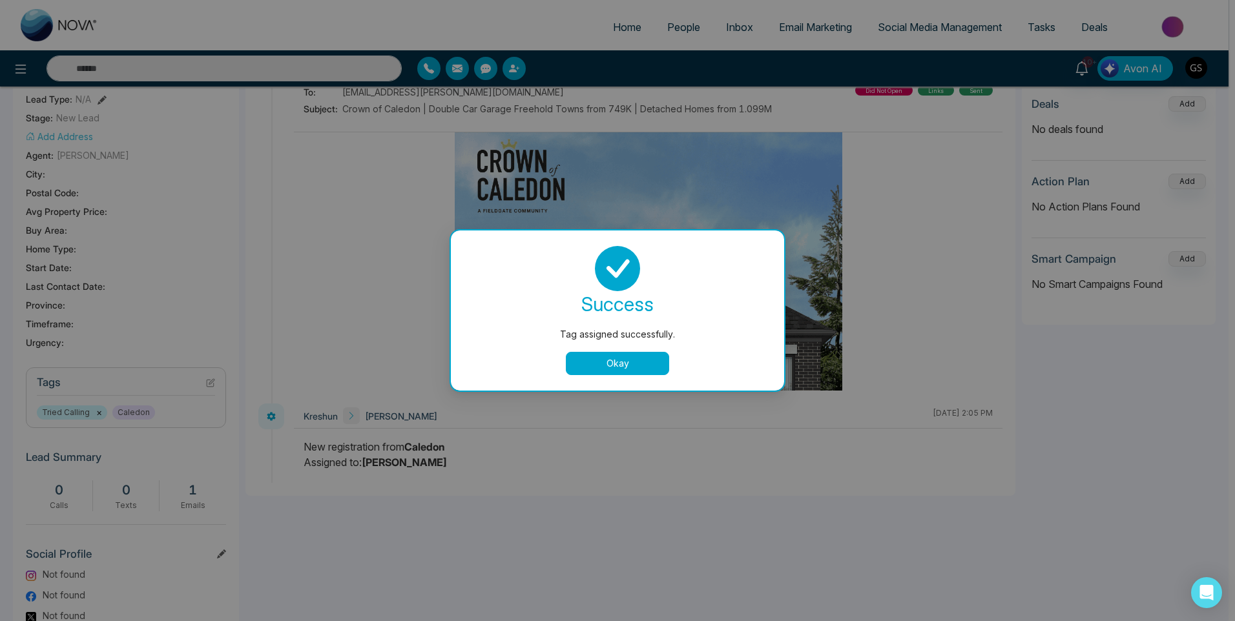
click at [849, 222] on div "Tag assigned successfully. success Tag assigned successfully. Okay" at bounding box center [617, 310] width 1235 height 621
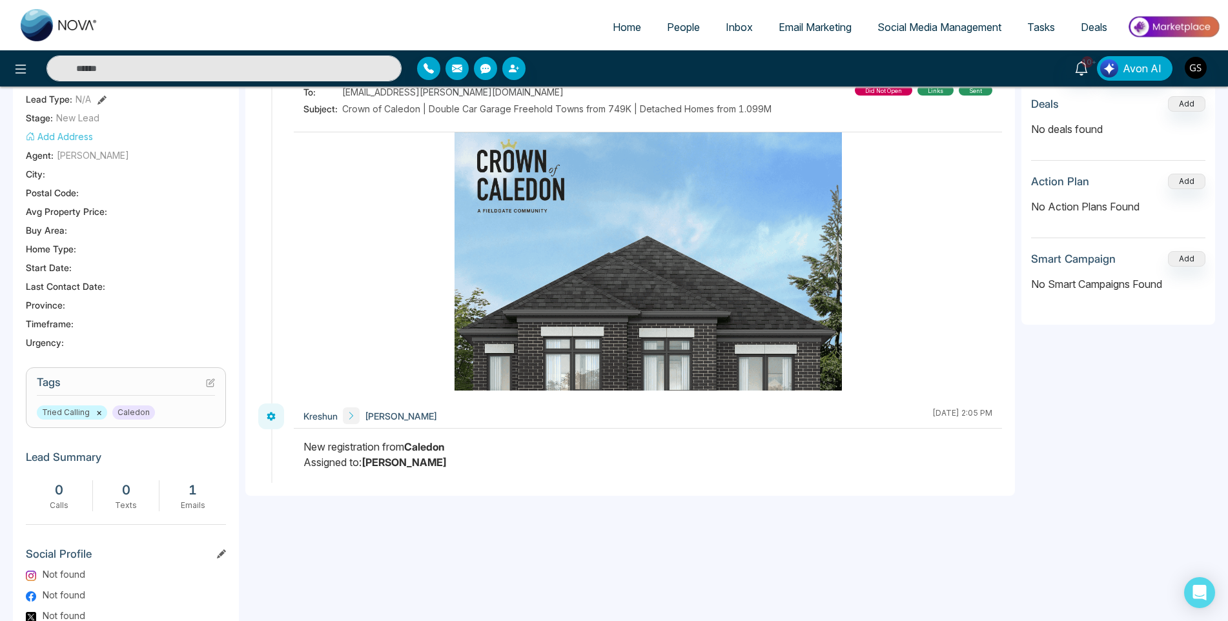
click at [668, 30] on span "People" at bounding box center [683, 27] width 33 height 13
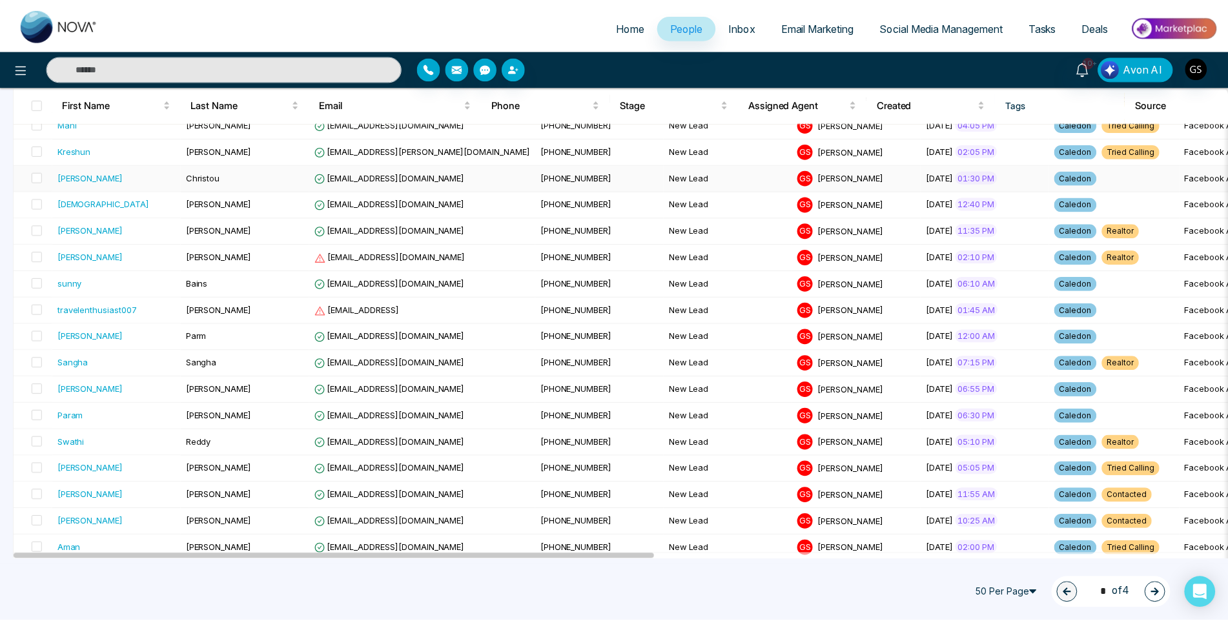
scroll to position [517, 0]
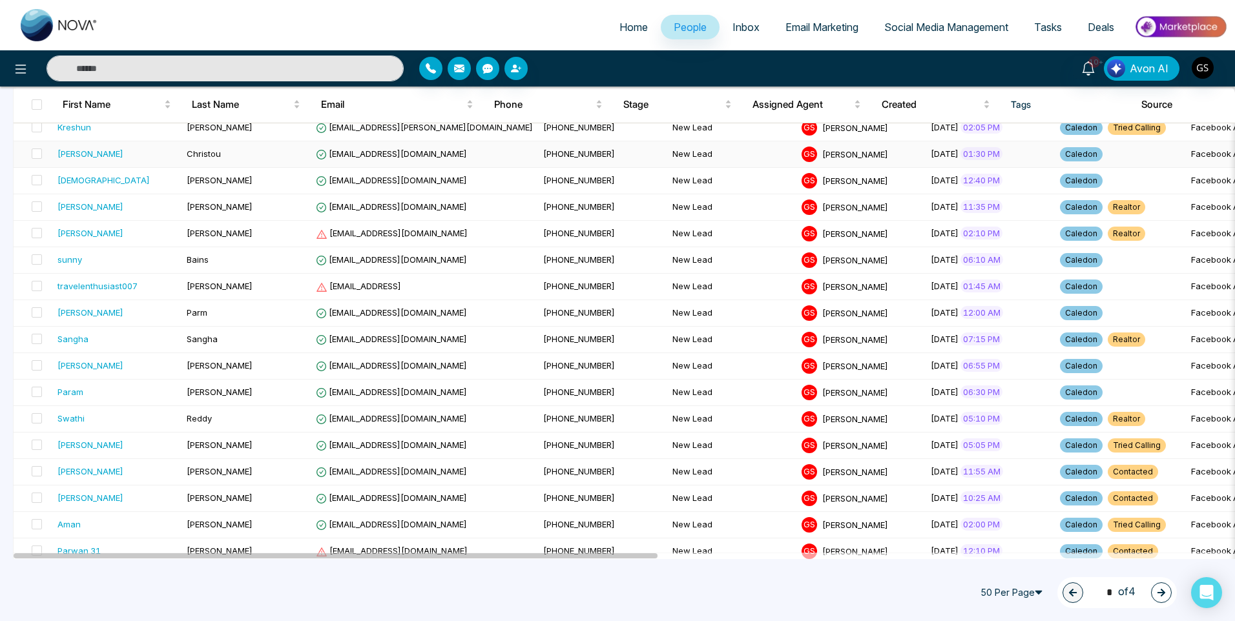
click at [325, 161] on td "[EMAIL_ADDRESS][DOMAIN_NAME]" at bounding box center [424, 154] width 227 height 26
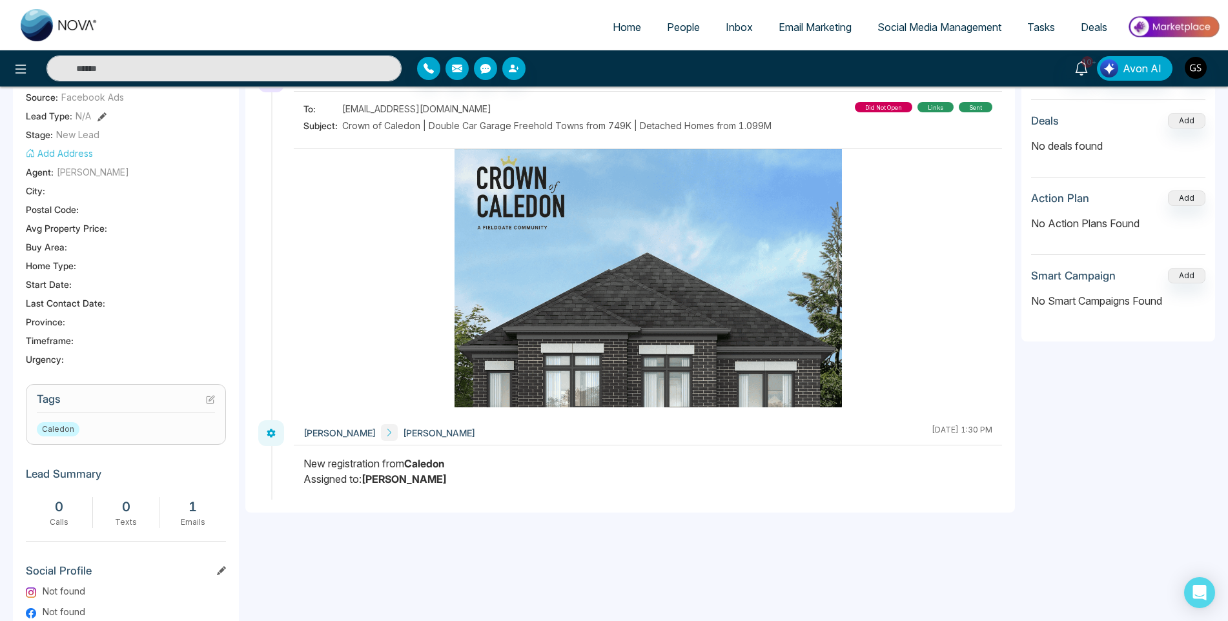
scroll to position [258, 0]
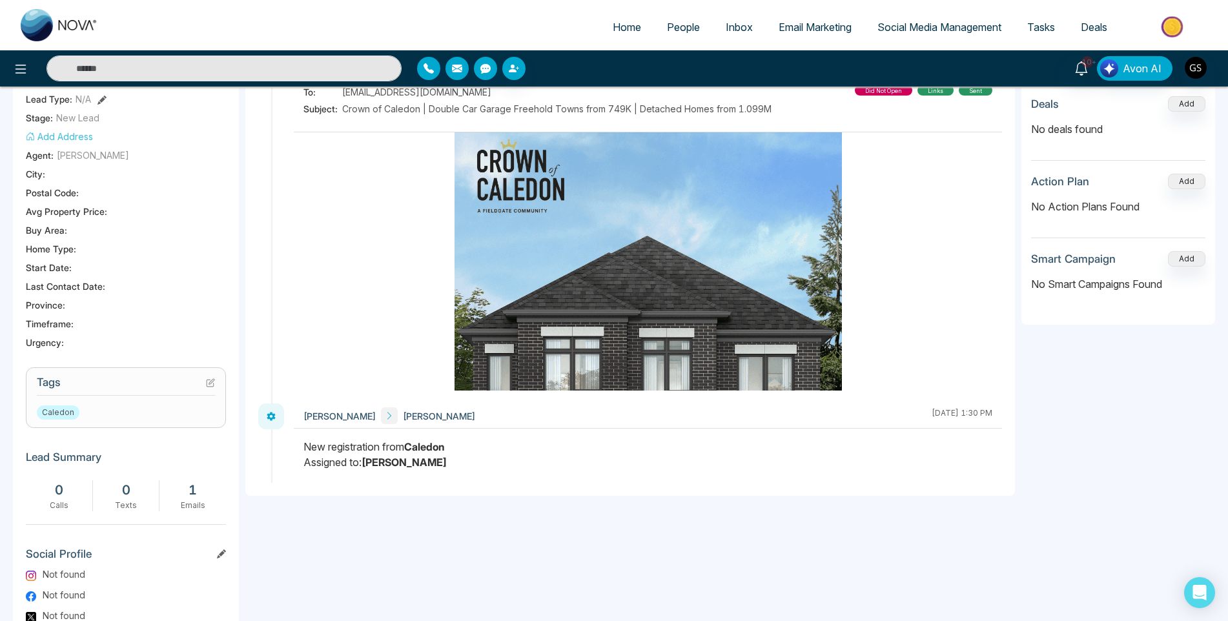
click at [215, 384] on section "Tags Caledon" at bounding box center [126, 397] width 200 height 61
click at [214, 384] on icon at bounding box center [210, 382] width 9 height 9
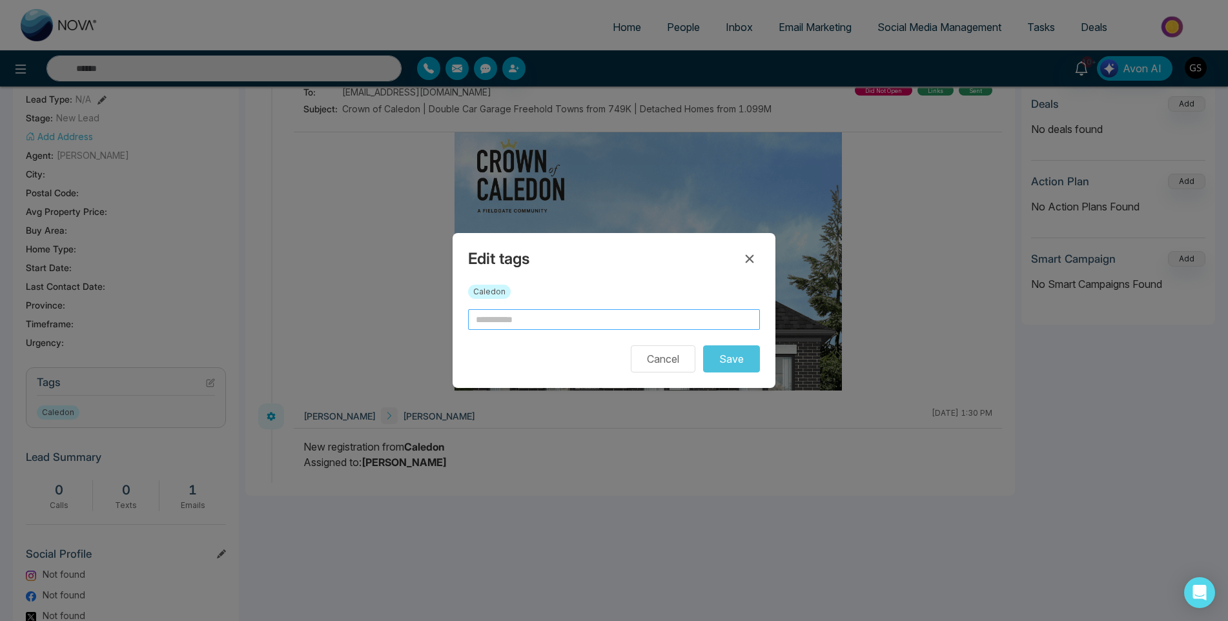
click at [587, 323] on input "text" at bounding box center [614, 319] width 292 height 21
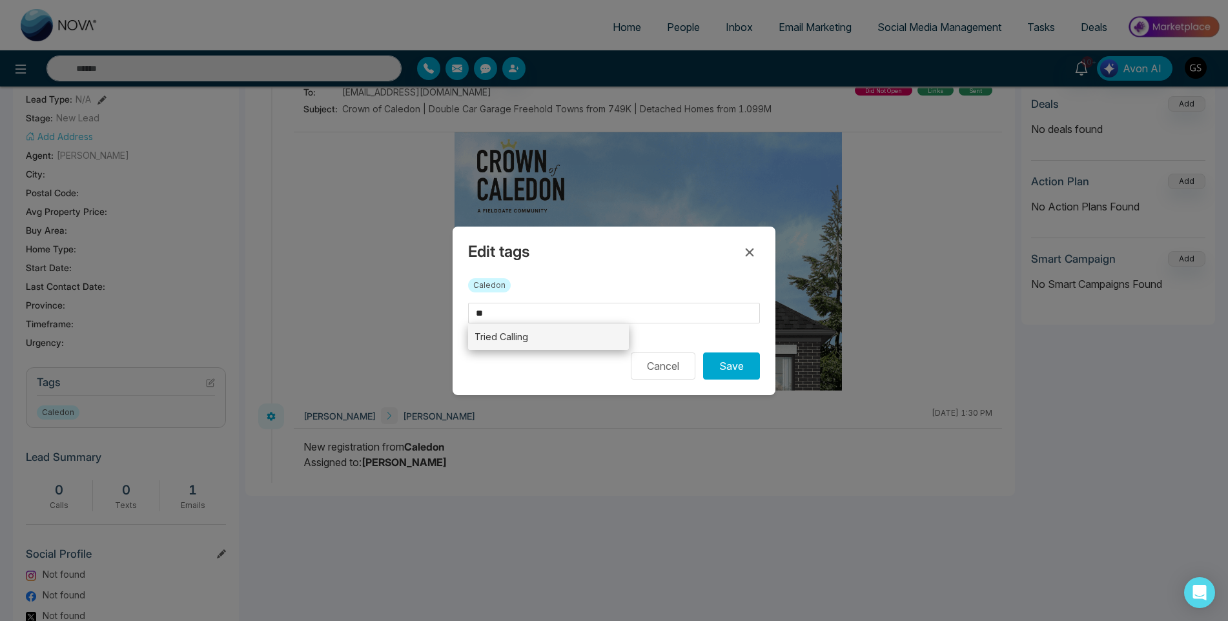
click at [581, 344] on li "Tried Calling" at bounding box center [548, 337] width 161 height 26
type input "**********"
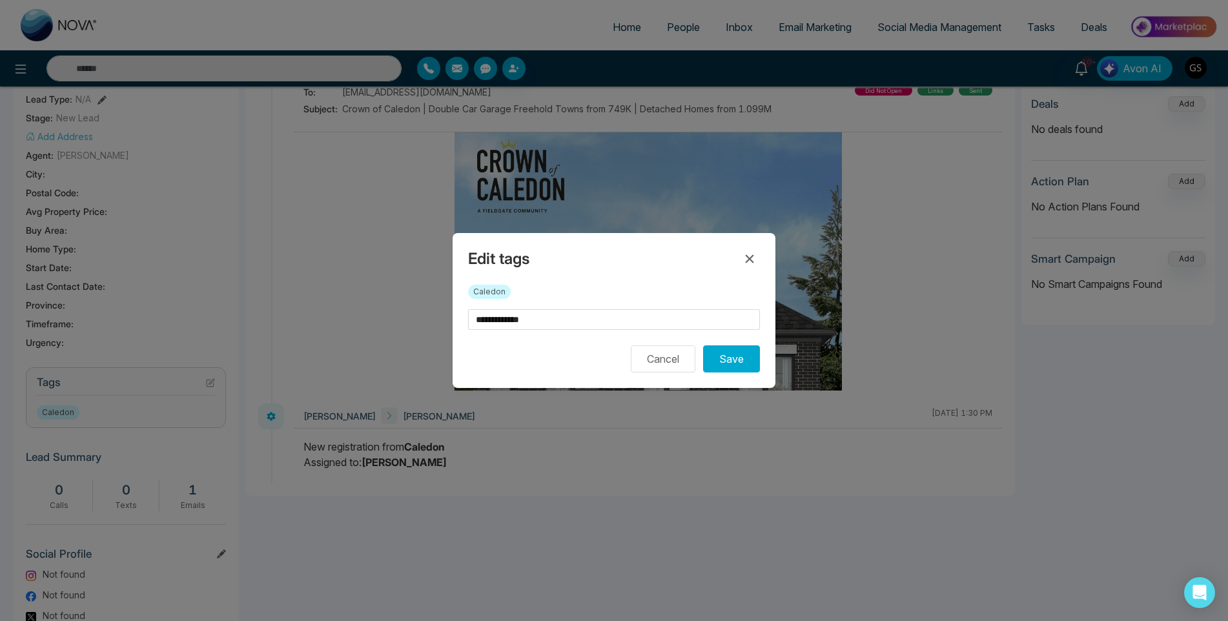
click at [761, 367] on div "**********" at bounding box center [614, 310] width 323 height 155
click at [753, 363] on button "Save" at bounding box center [731, 358] width 57 height 27
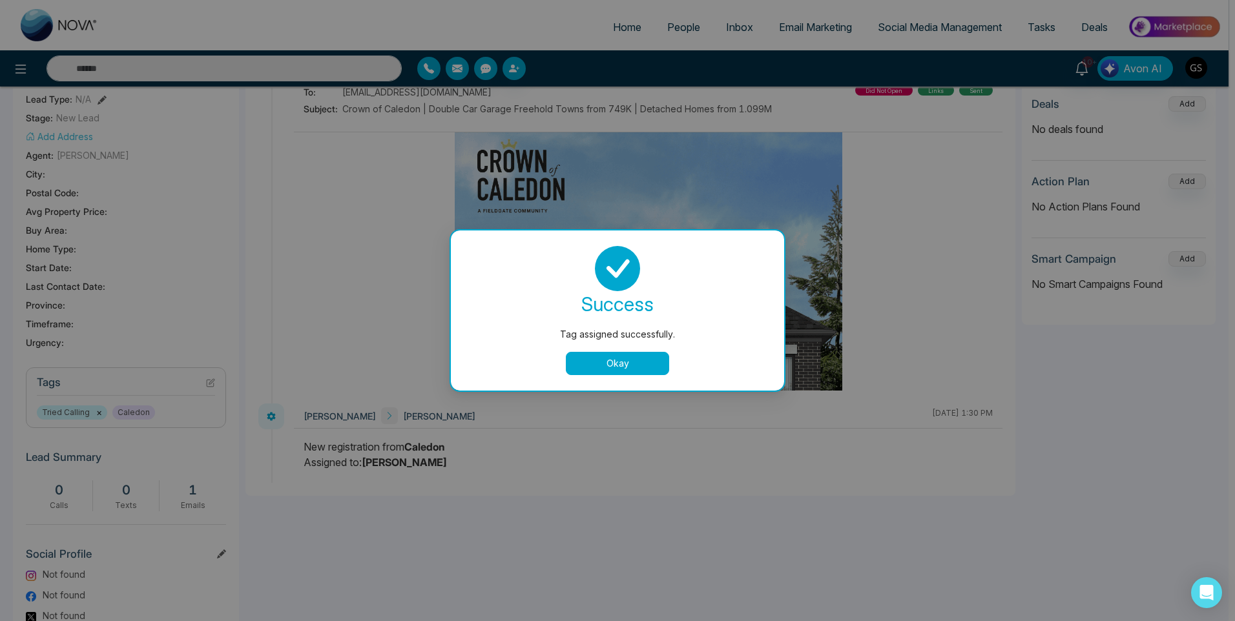
click at [728, 114] on div "Tag assigned successfully. success Tag assigned successfully. Okay" at bounding box center [617, 310] width 1235 height 621
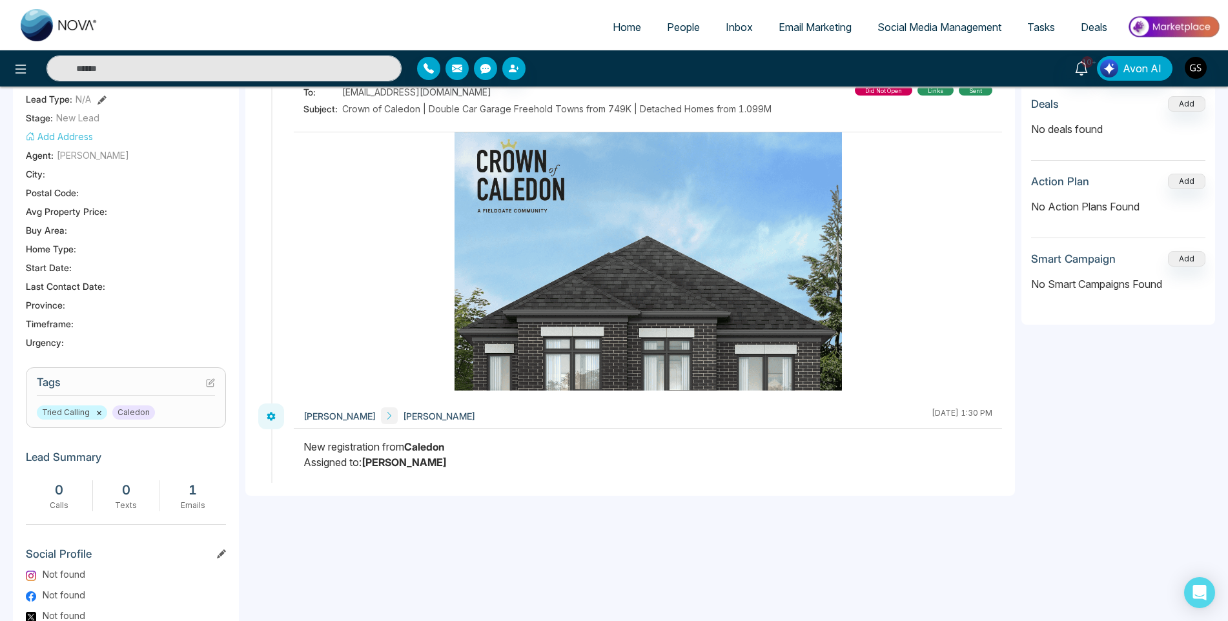
click at [686, 25] on span "People" at bounding box center [683, 27] width 33 height 13
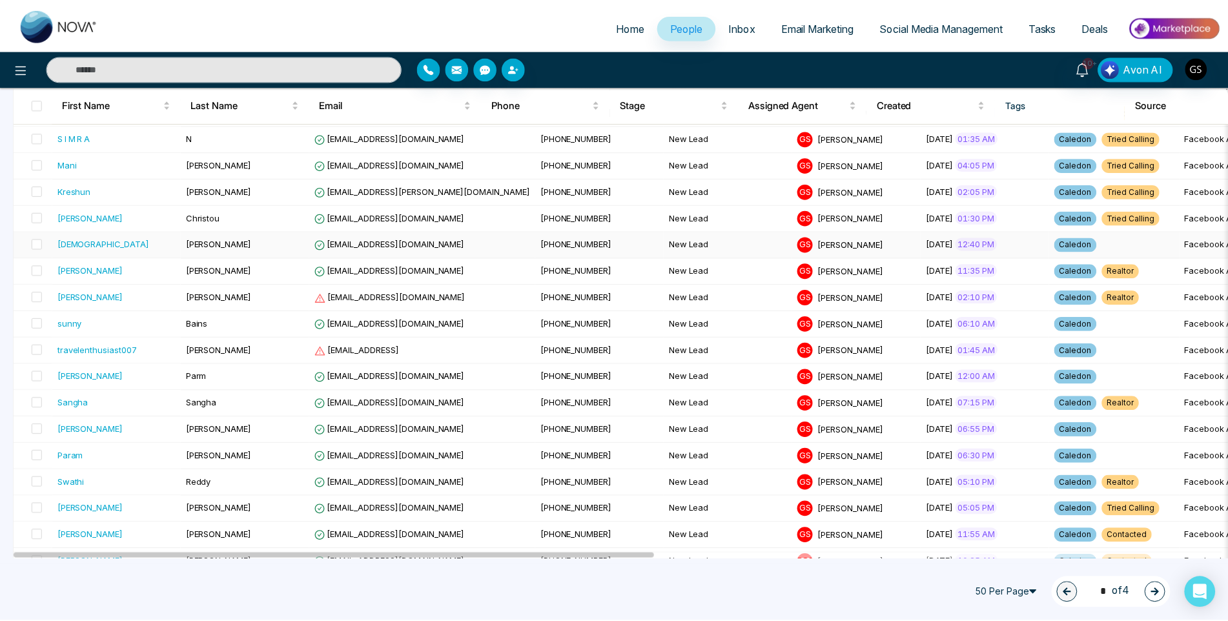
scroll to position [517, 0]
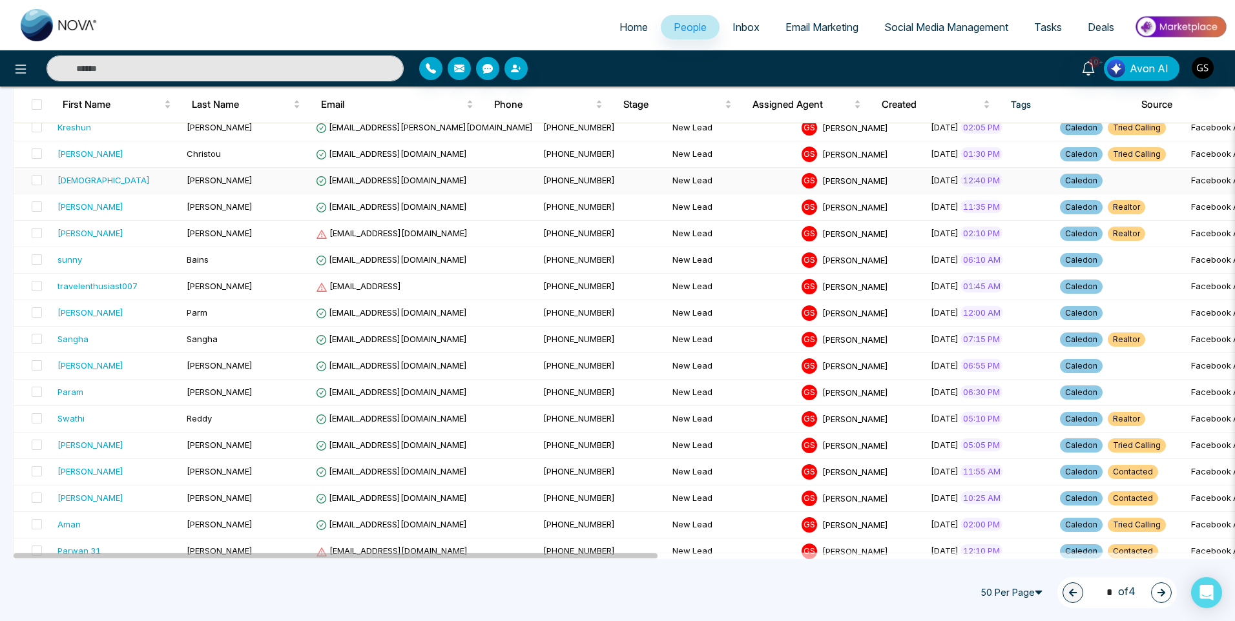
click at [294, 174] on td "[PERSON_NAME]" at bounding box center [245, 181] width 129 height 26
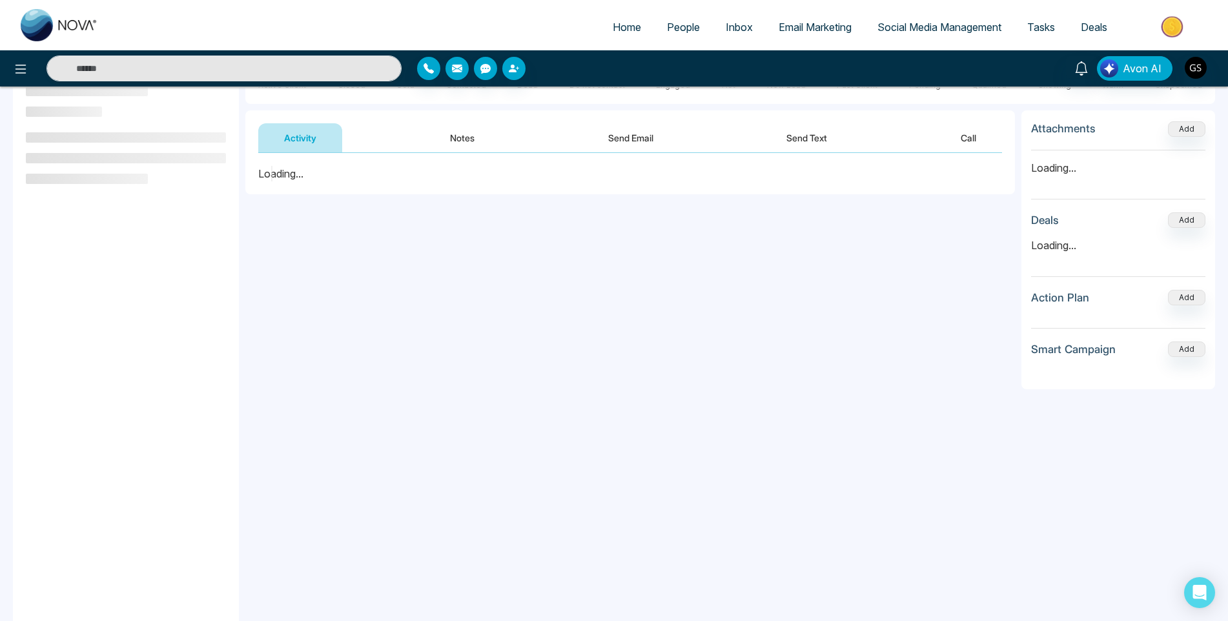
scroll to position [174, 0]
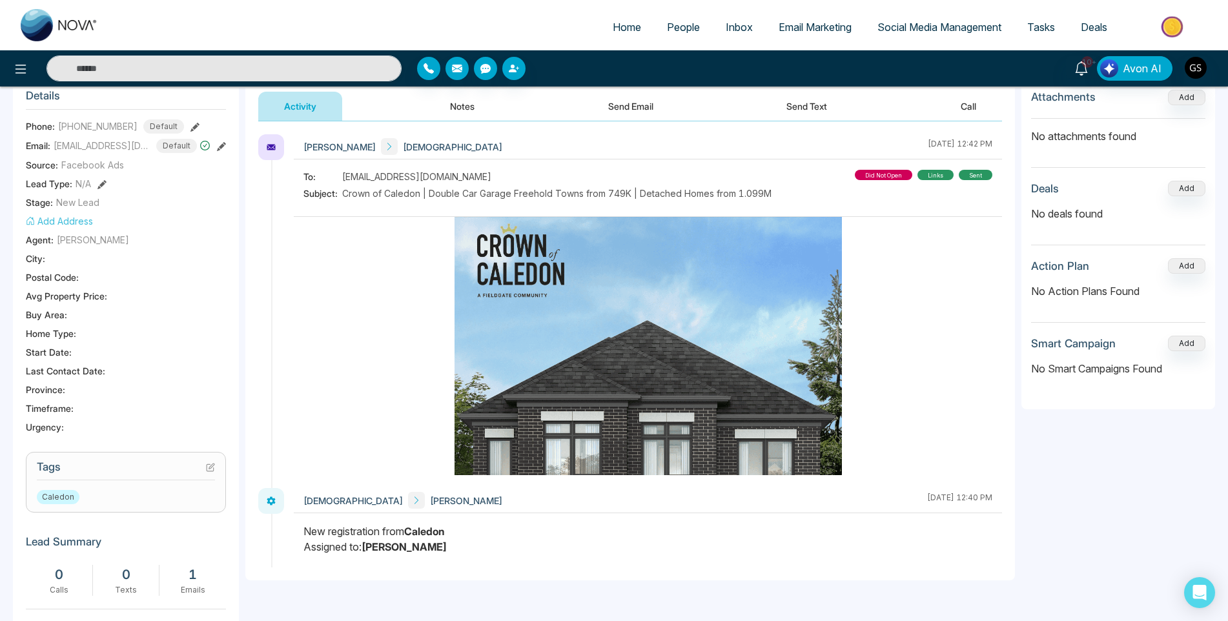
click at [207, 471] on icon at bounding box center [210, 467] width 9 height 9
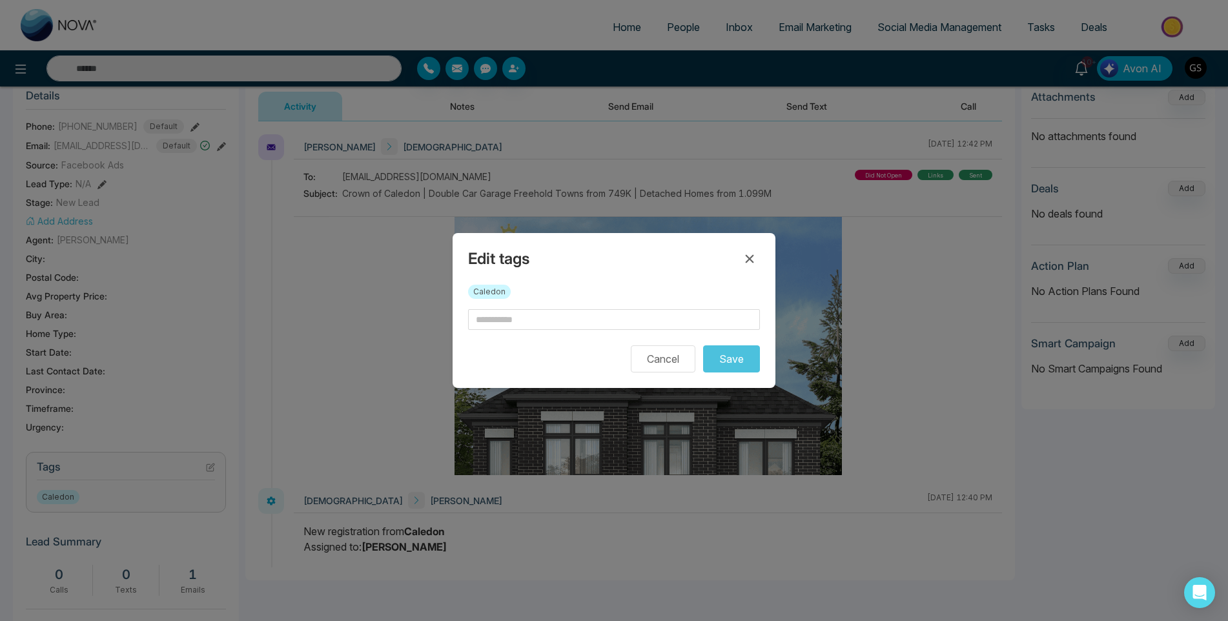
click at [566, 307] on div "Caledon" at bounding box center [614, 297] width 292 height 25
click at [628, 327] on input "text" at bounding box center [614, 319] width 292 height 21
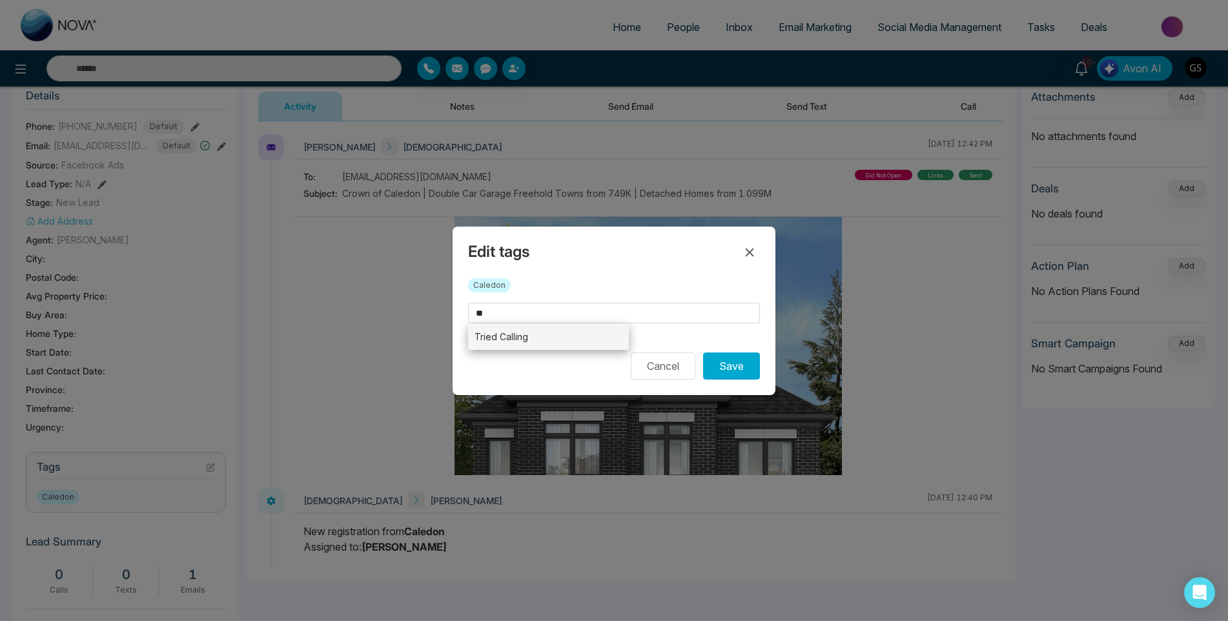
click at [604, 343] on li "Tried Calling" at bounding box center [548, 337] width 161 height 26
type input "**********"
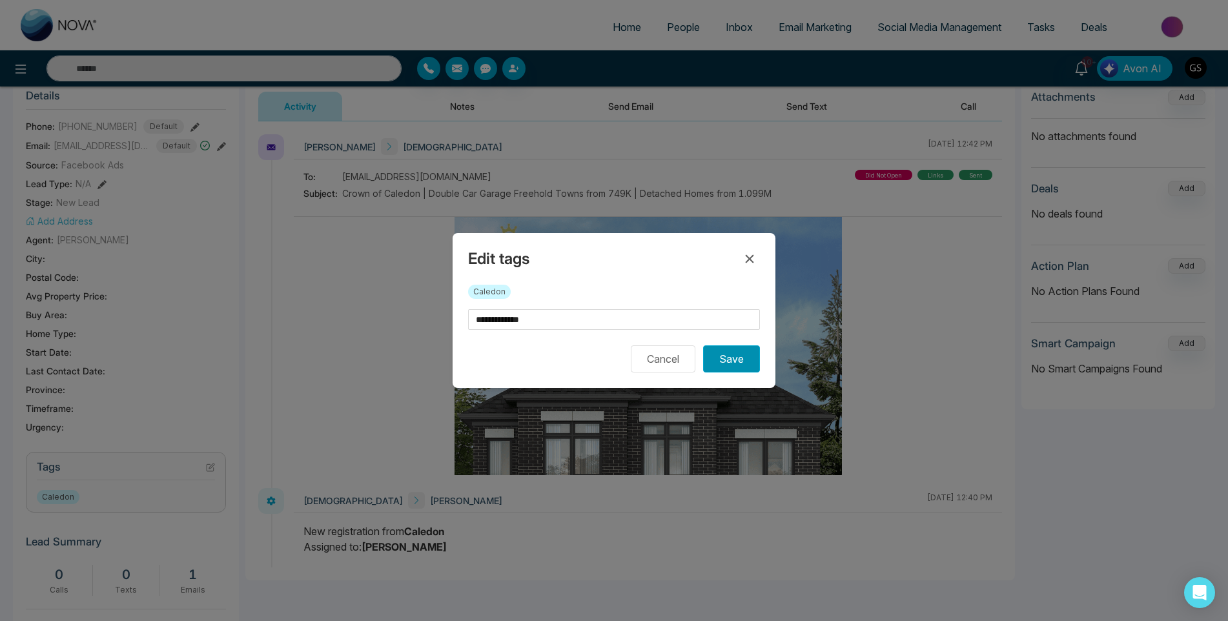
click at [742, 371] on button "Save" at bounding box center [731, 358] width 57 height 27
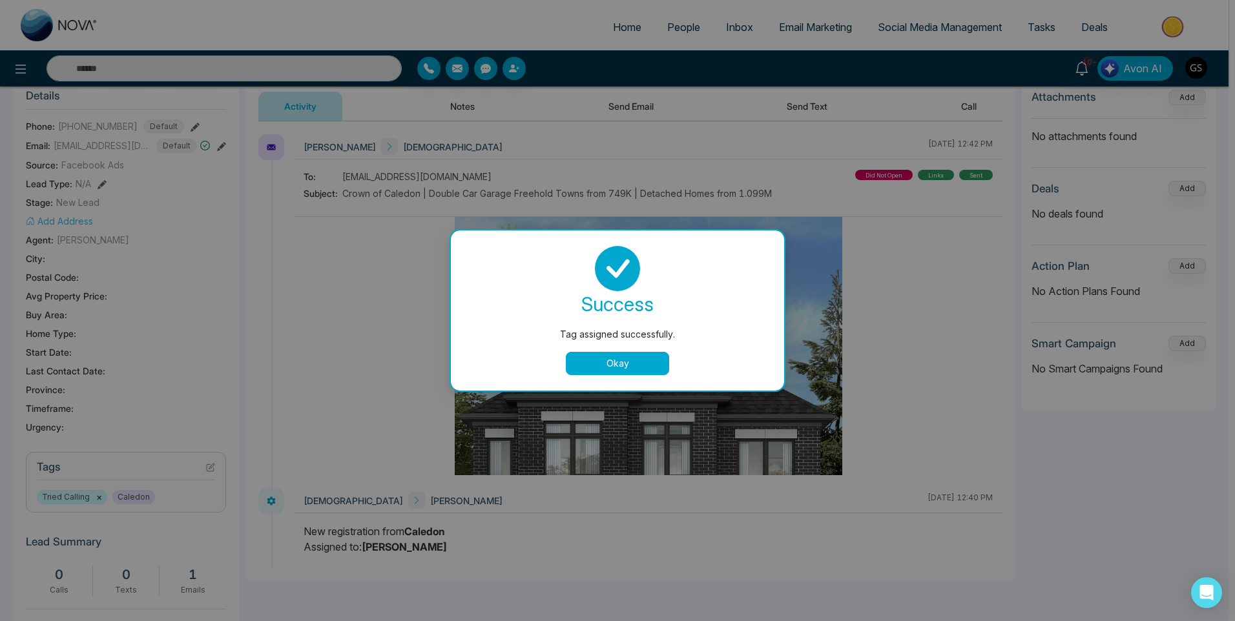
click at [631, 373] on button "Okay" at bounding box center [617, 363] width 103 height 23
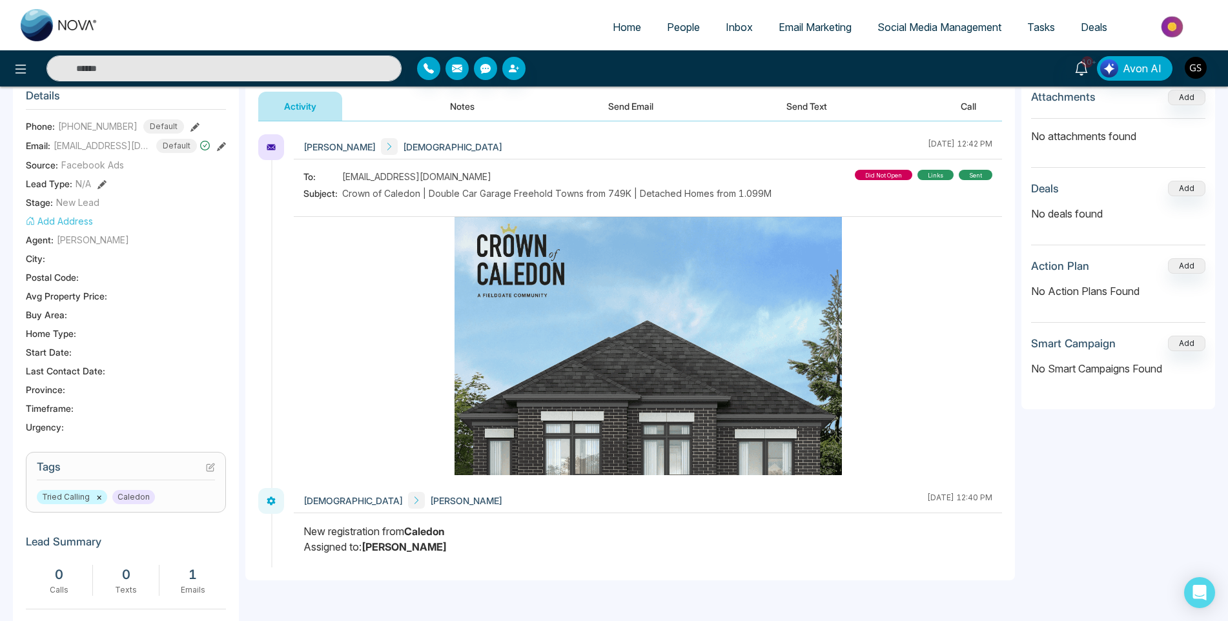
click at [679, 28] on span "People" at bounding box center [683, 27] width 33 height 13
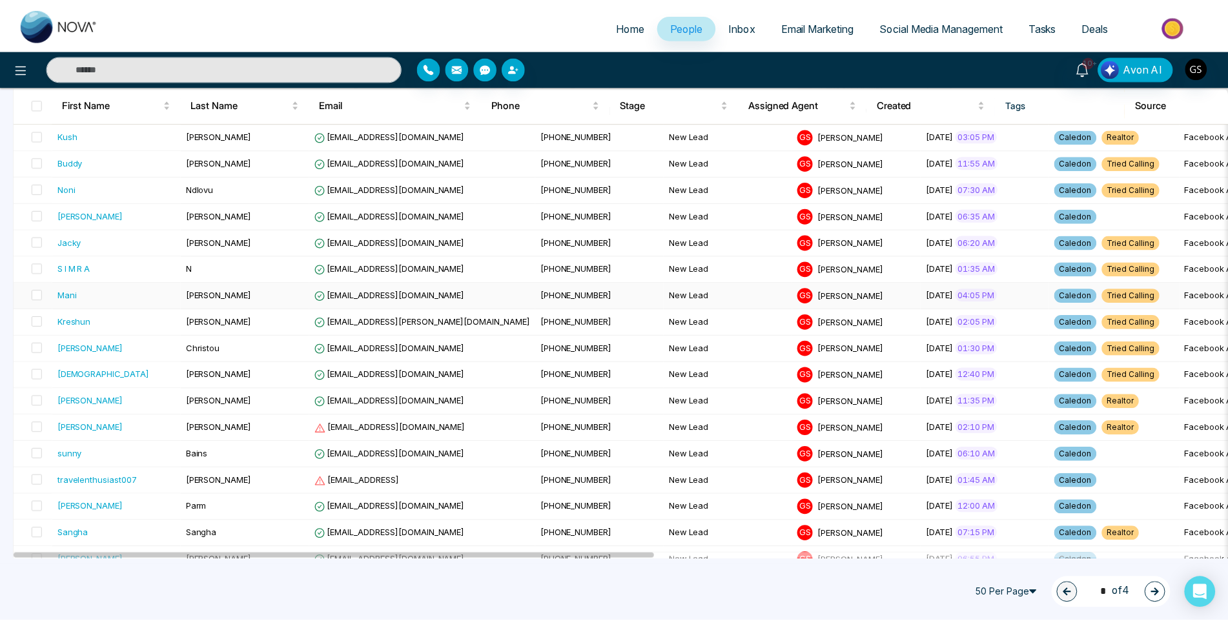
scroll to position [387, 0]
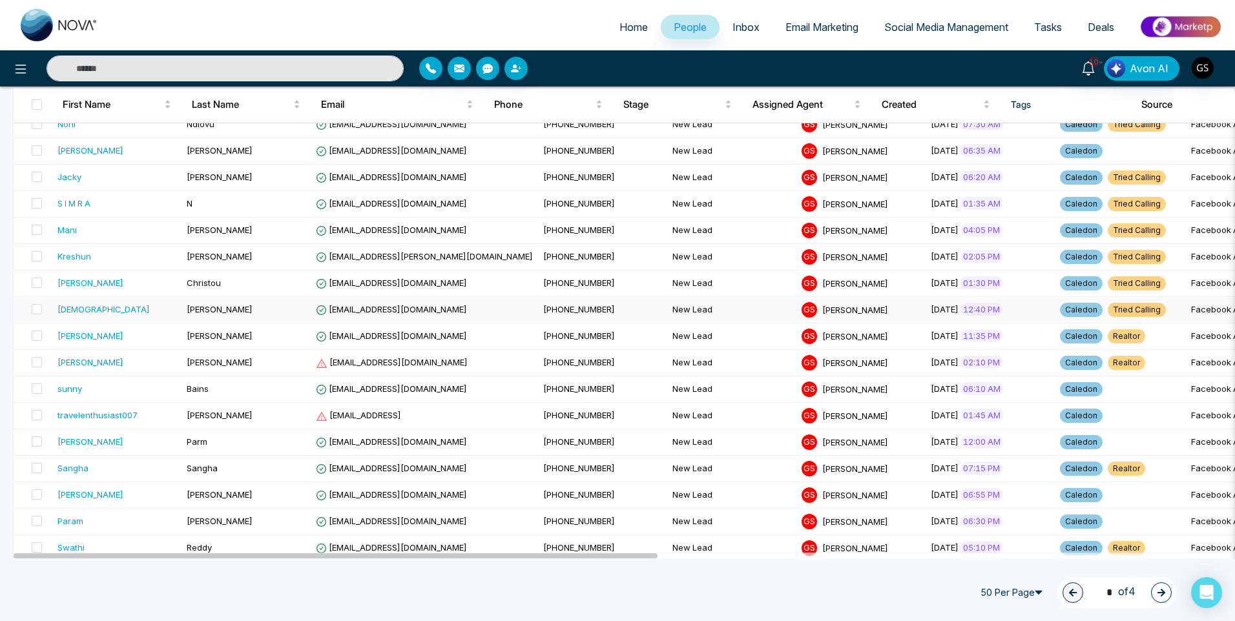
click at [407, 305] on span "[EMAIL_ADDRESS][DOMAIN_NAME]" at bounding box center [391, 309] width 151 height 10
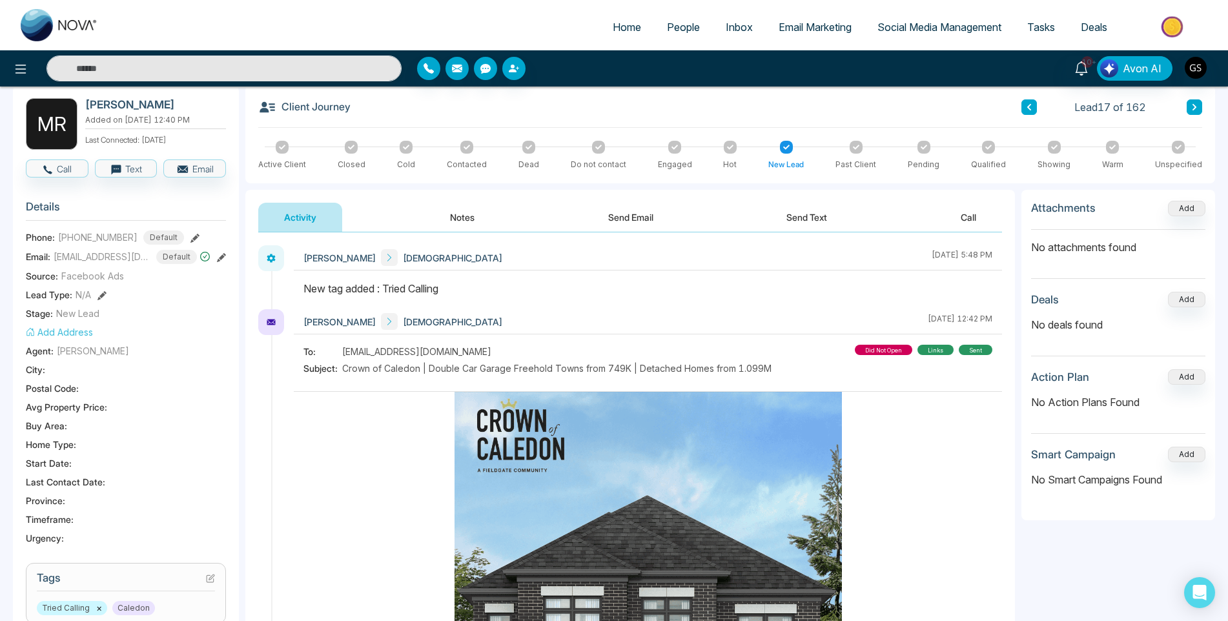
scroll to position [194, 0]
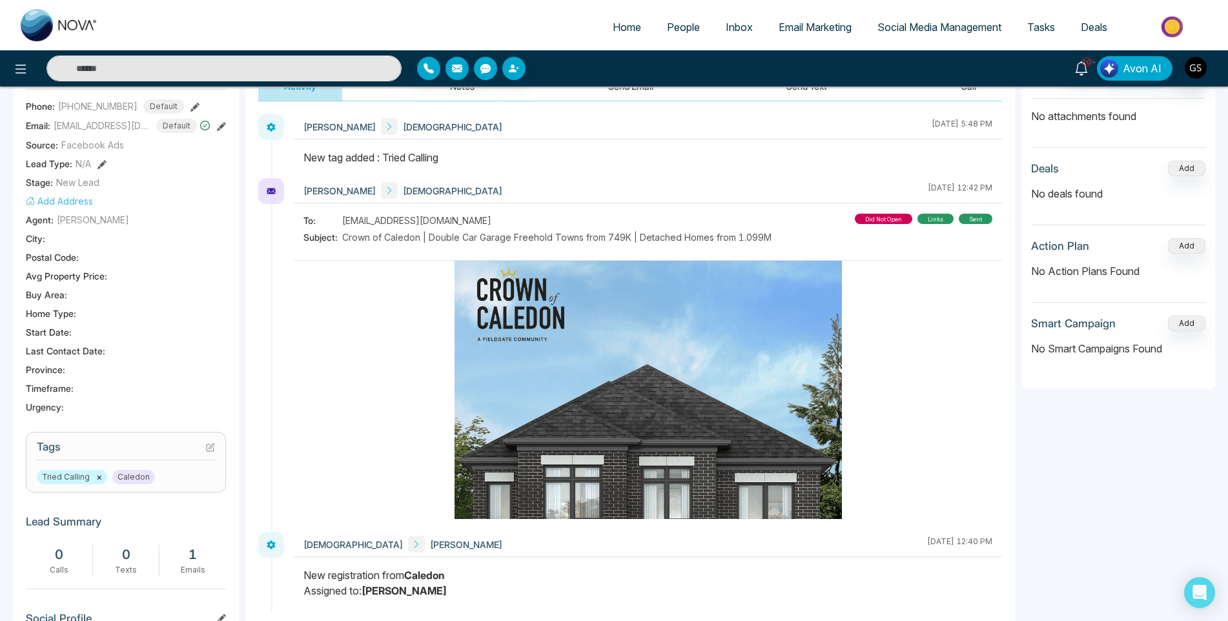
click at [210, 449] on icon at bounding box center [211, 446] width 5 height 5
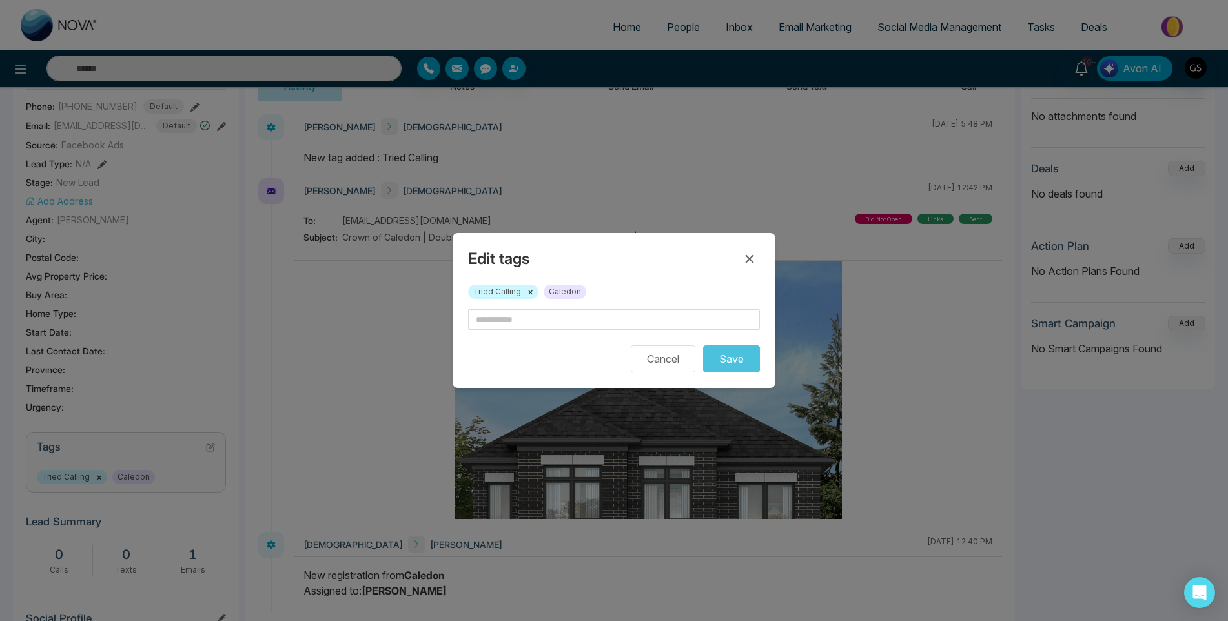
click at [527, 293] on span "Tried Calling ×" at bounding box center [503, 292] width 70 height 14
click at [532, 291] on button "×" at bounding box center [531, 292] width 6 height 12
click at [528, 324] on input "text" at bounding box center [614, 319] width 292 height 21
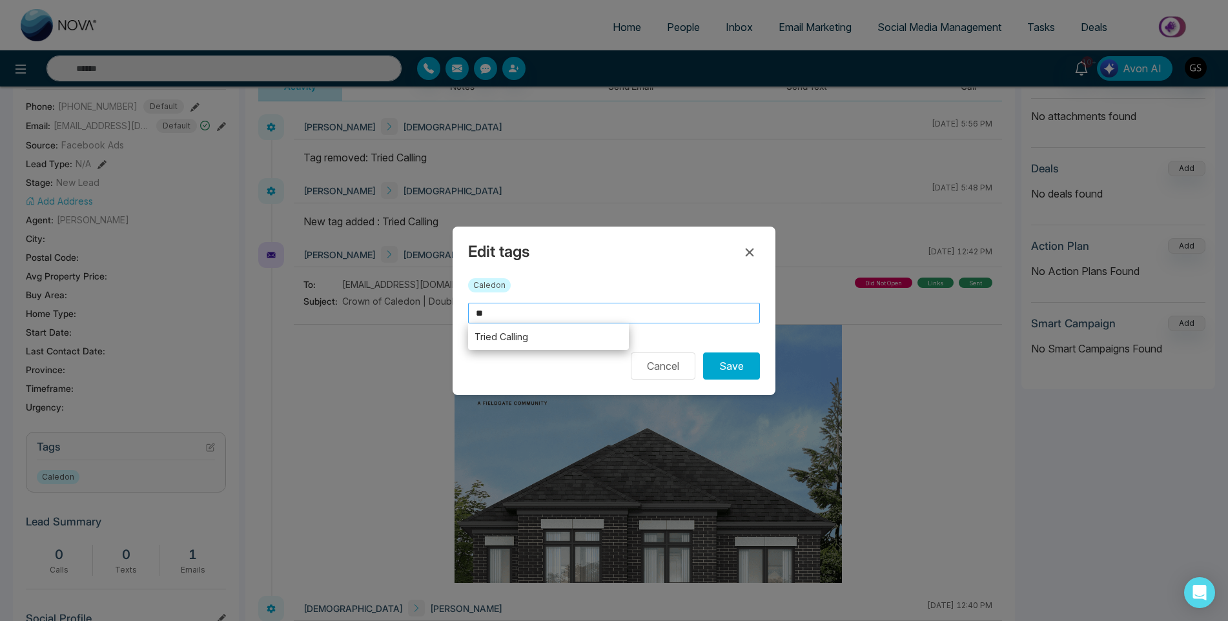
click at [533, 309] on input "**" at bounding box center [614, 313] width 292 height 21
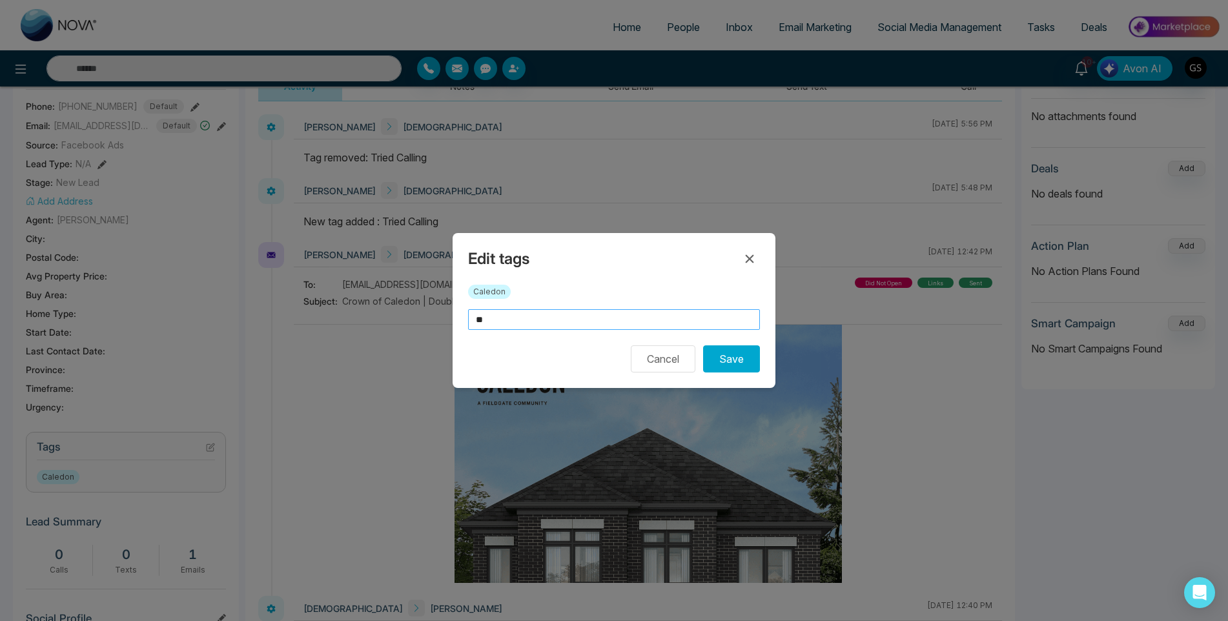
type input "*"
type input "**********"
click at [729, 358] on button "Save" at bounding box center [731, 358] width 57 height 27
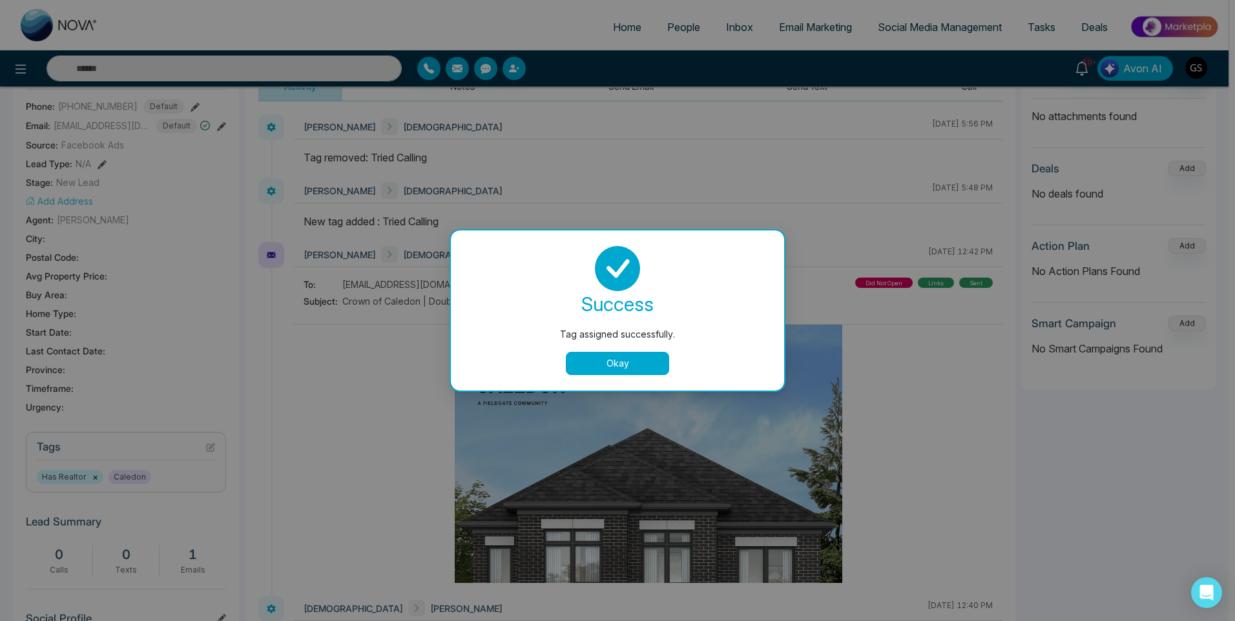
click at [772, 48] on div "Tag assigned successfully. success Tag assigned successfully. Okay" at bounding box center [617, 310] width 1235 height 621
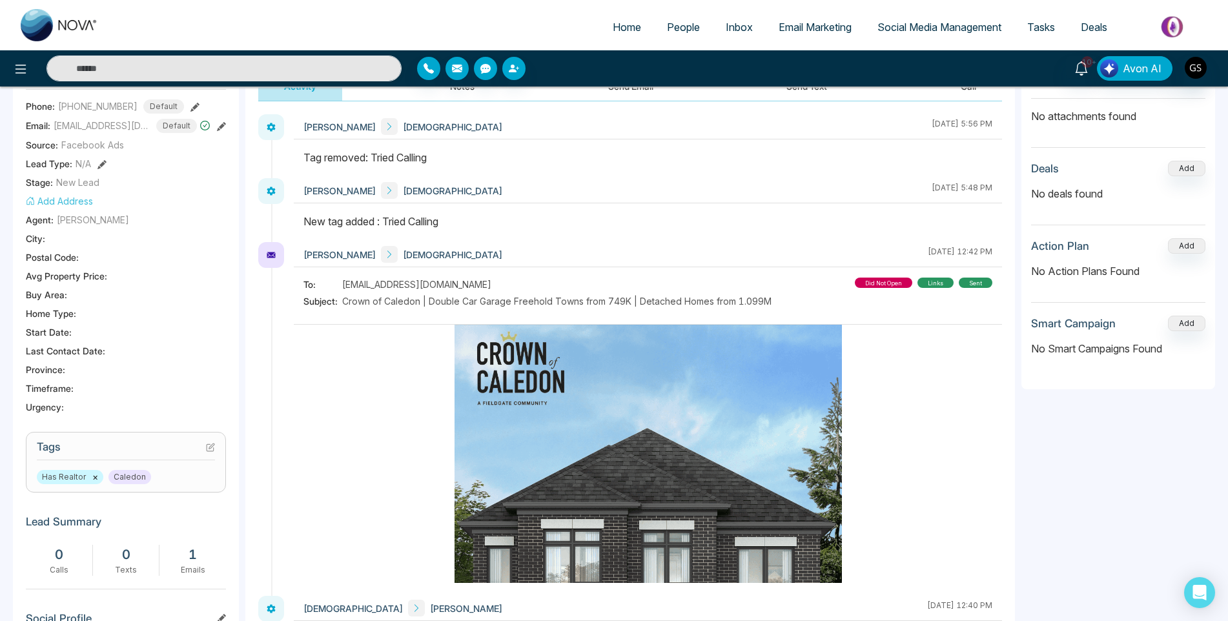
click at [694, 17] on link "People" at bounding box center [683, 27] width 59 height 25
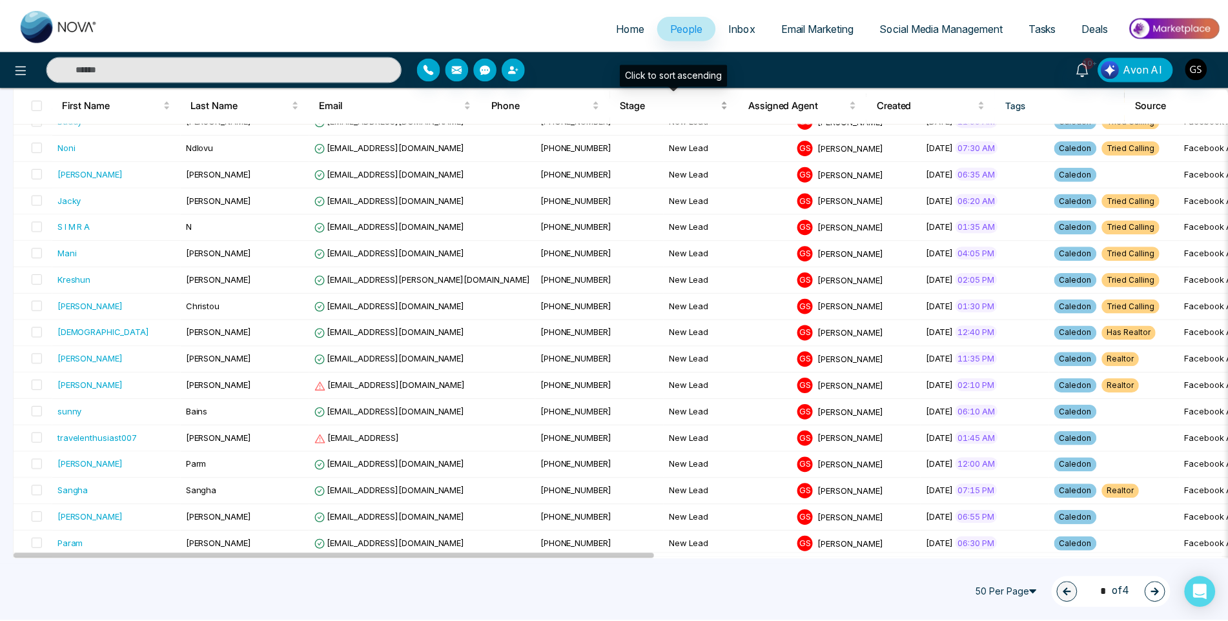
scroll to position [581, 0]
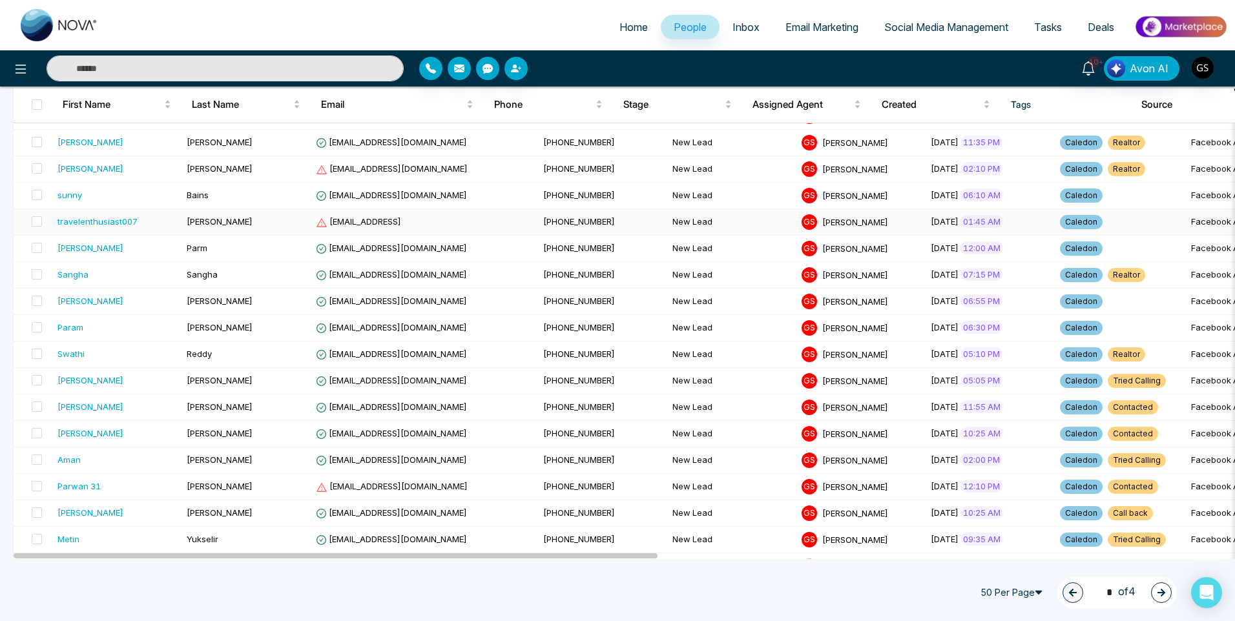
drag, startPoint x: 448, startPoint y: 223, endPoint x: 433, endPoint y: 224, distance: 14.3
click at [433, 224] on td "[EMAIL_ADDRESS]" at bounding box center [424, 222] width 227 height 26
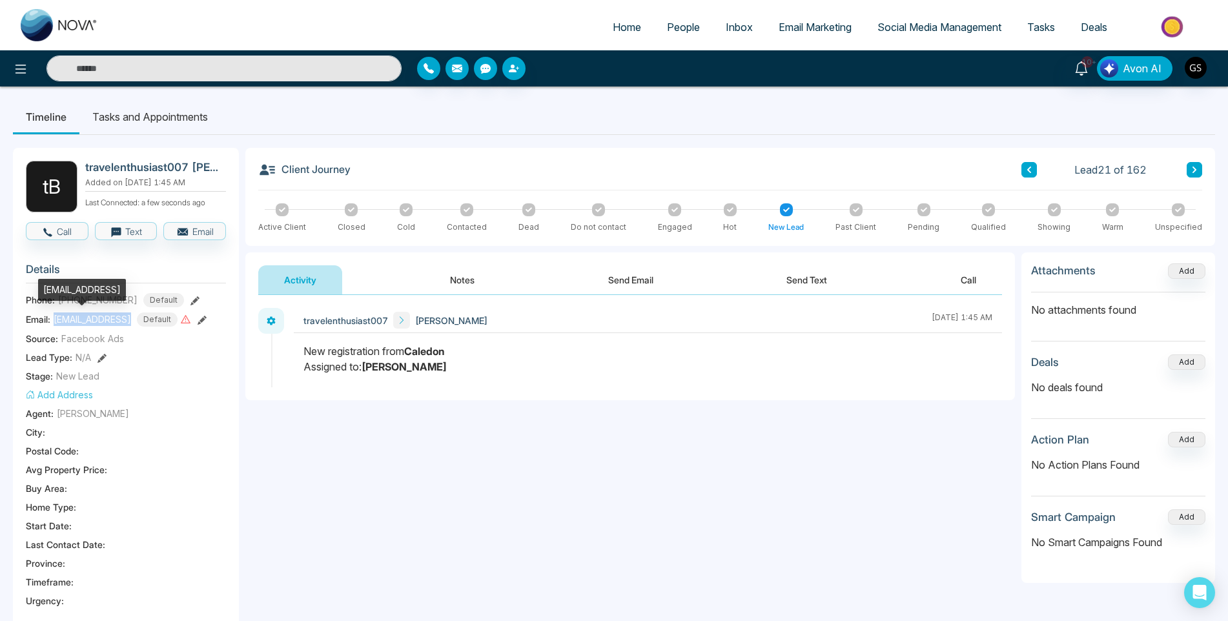
drag, startPoint x: 122, startPoint y: 320, endPoint x: 56, endPoint y: 321, distance: 66.5
click at [56, 321] on span "[EMAIL_ADDRESS]" at bounding box center [92, 320] width 77 height 14
copy span "vaishalibajwa7@"
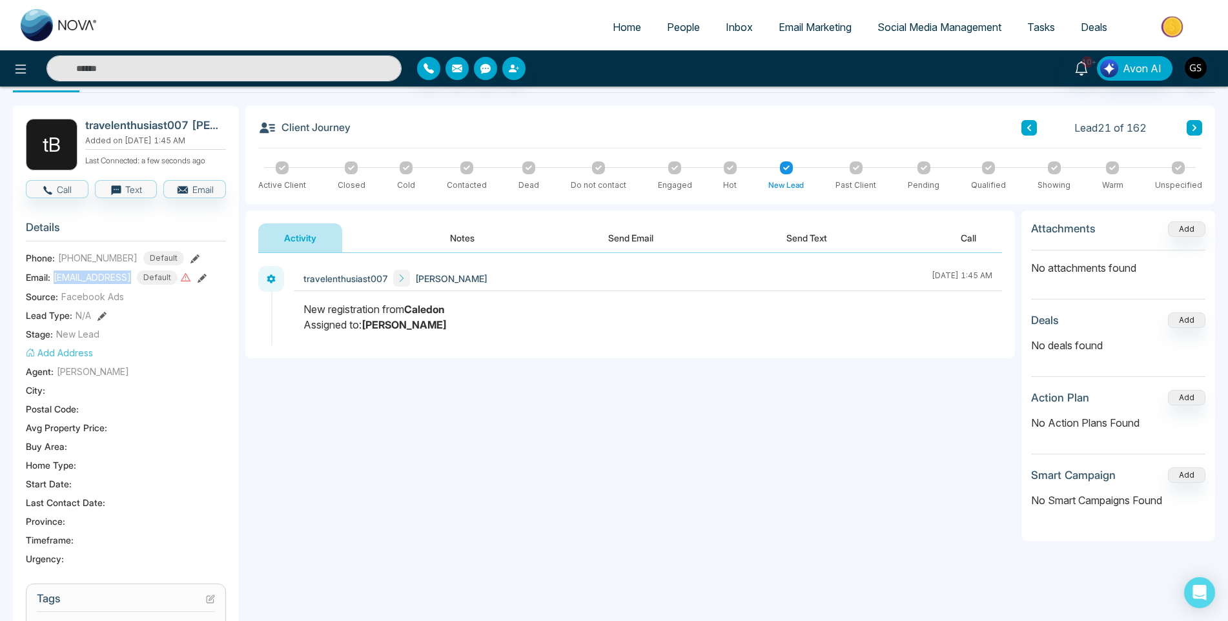
scroll to position [65, 0]
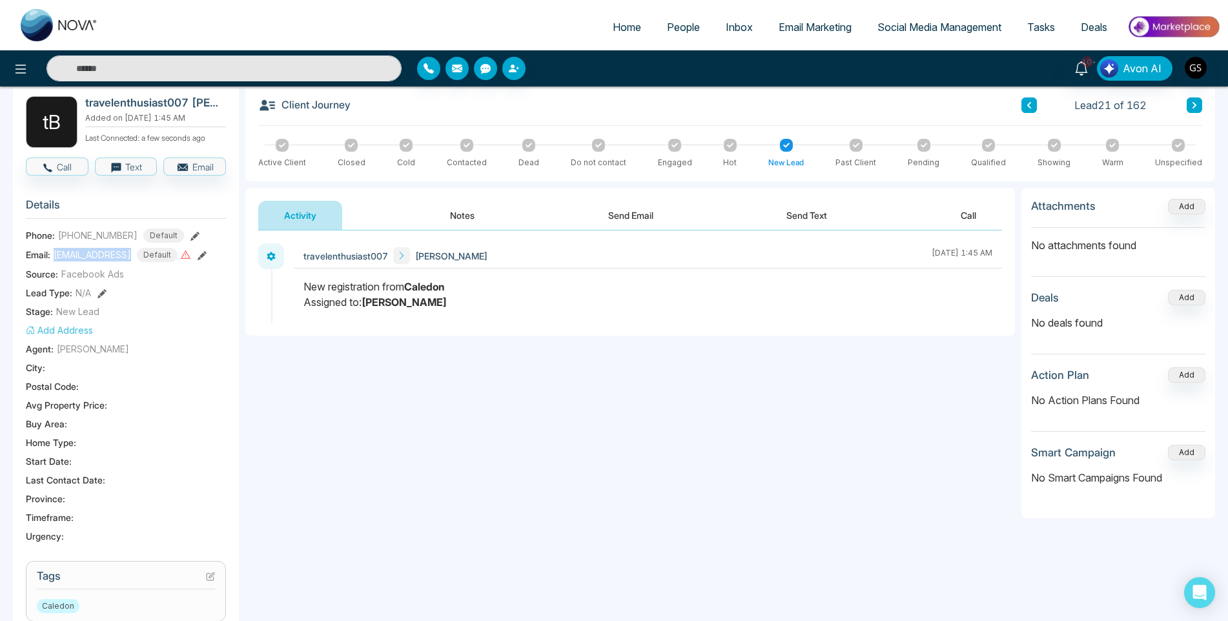
click at [212, 577] on icon at bounding box center [210, 576] width 9 height 9
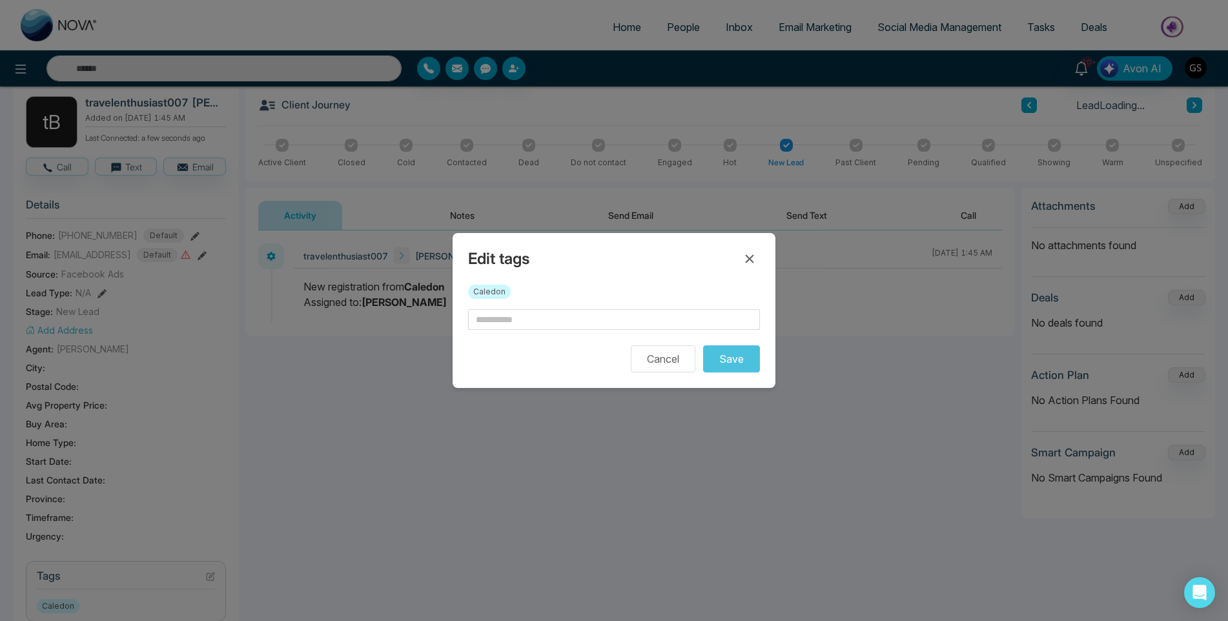
click at [580, 331] on form "Cancel Save" at bounding box center [614, 340] width 292 height 63
click at [576, 321] on input "text" at bounding box center [614, 319] width 292 height 21
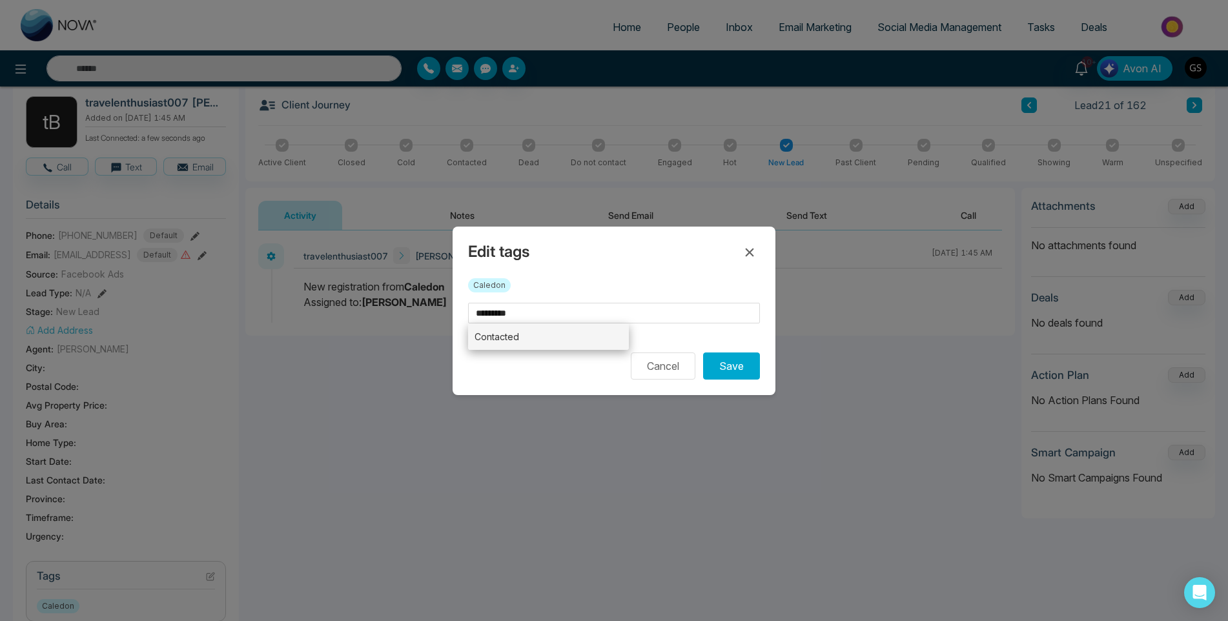
click at [575, 334] on li "Contacted" at bounding box center [548, 337] width 161 height 26
type input "*********"
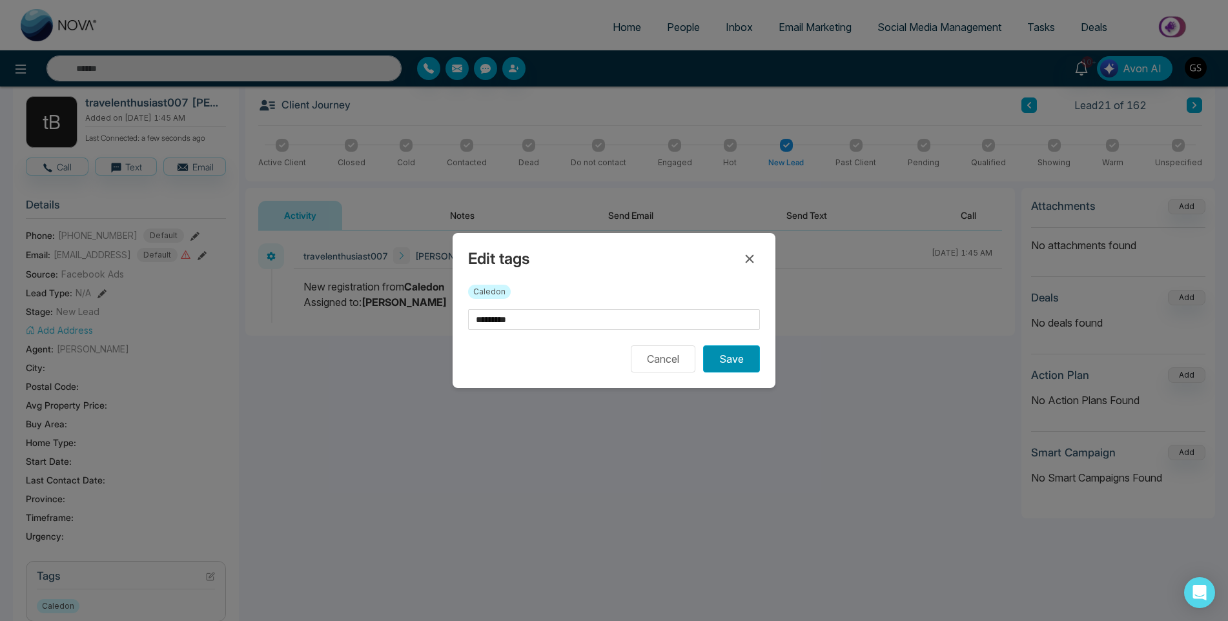
click at [721, 351] on button "Save" at bounding box center [731, 358] width 57 height 27
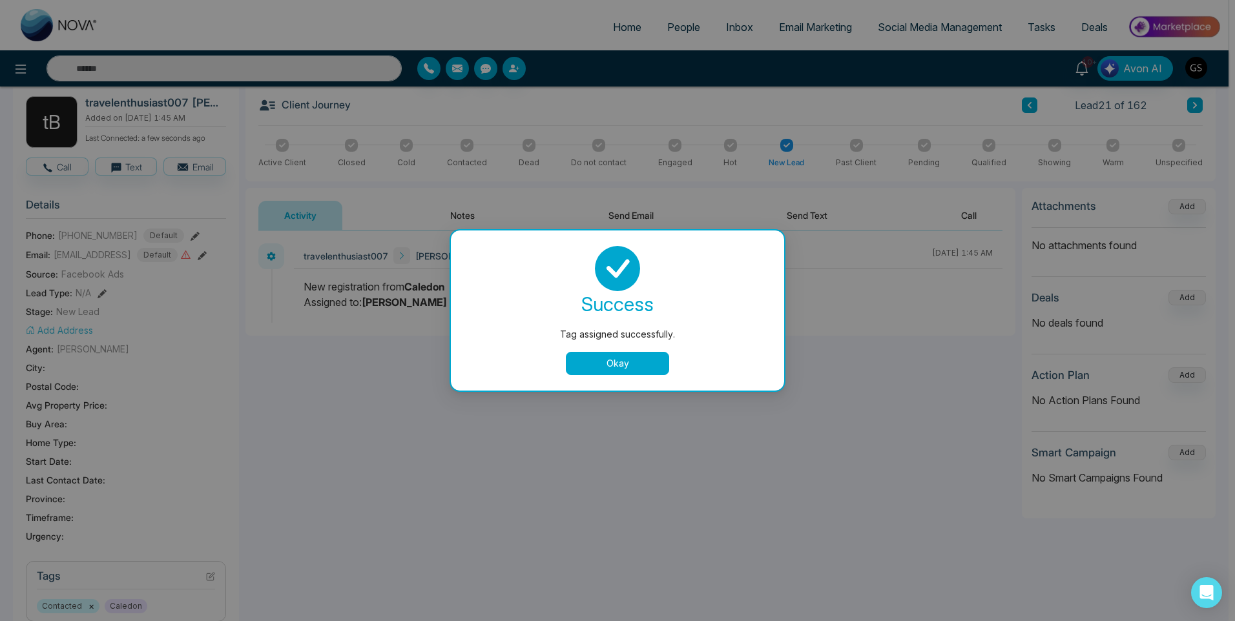
click at [647, 355] on button "Okay" at bounding box center [617, 363] width 103 height 23
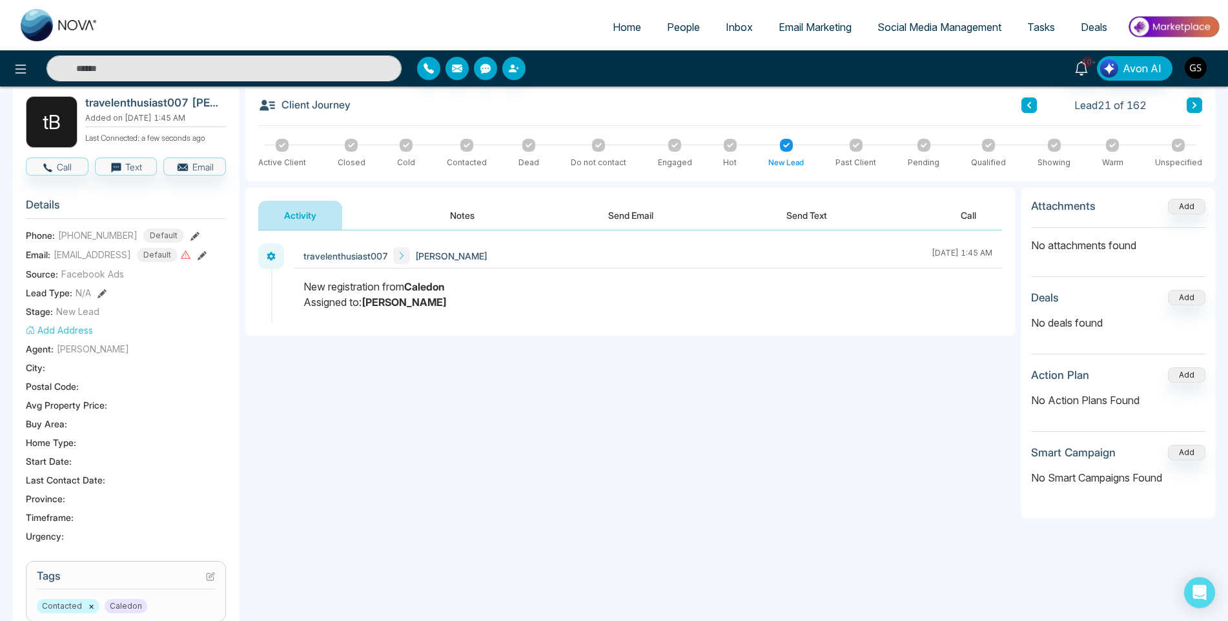
click at [686, 30] on span "People" at bounding box center [683, 27] width 33 height 13
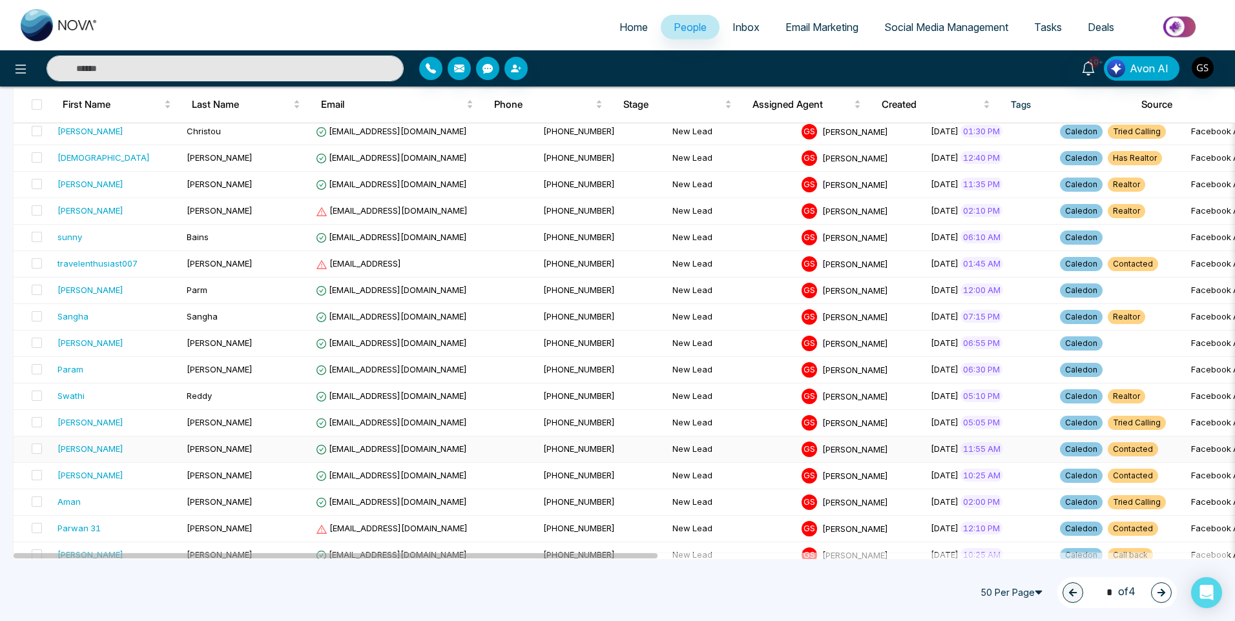
scroll to position [517, 0]
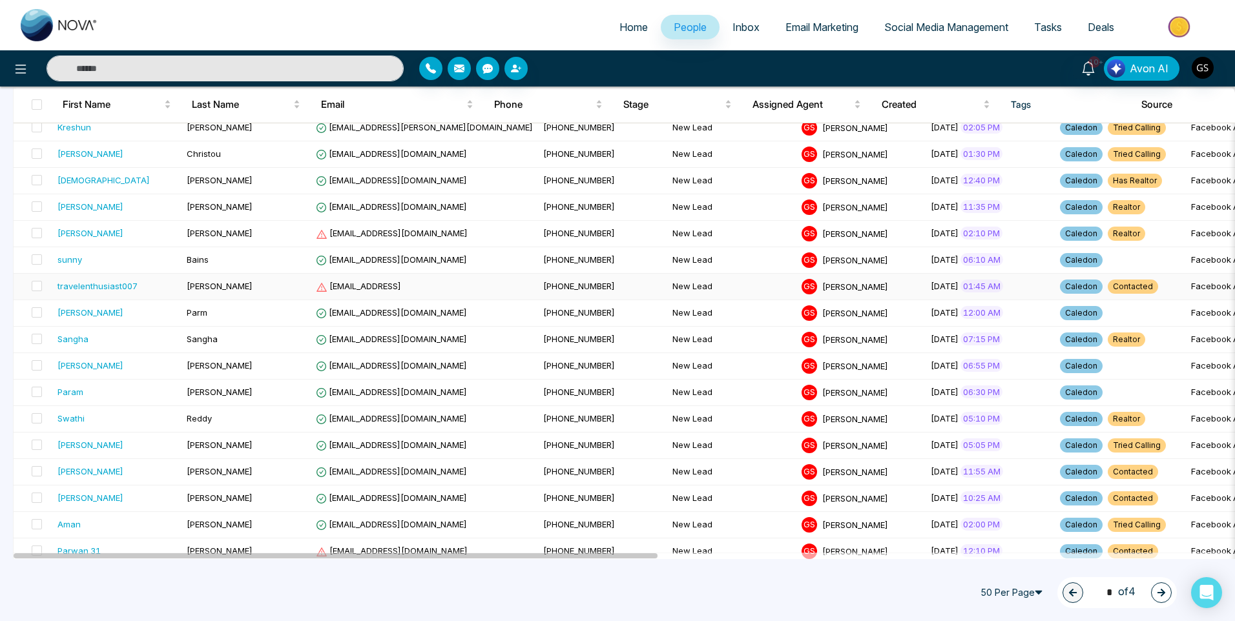
click at [329, 291] on span "[EMAIL_ADDRESS]" at bounding box center [358, 286] width 85 height 10
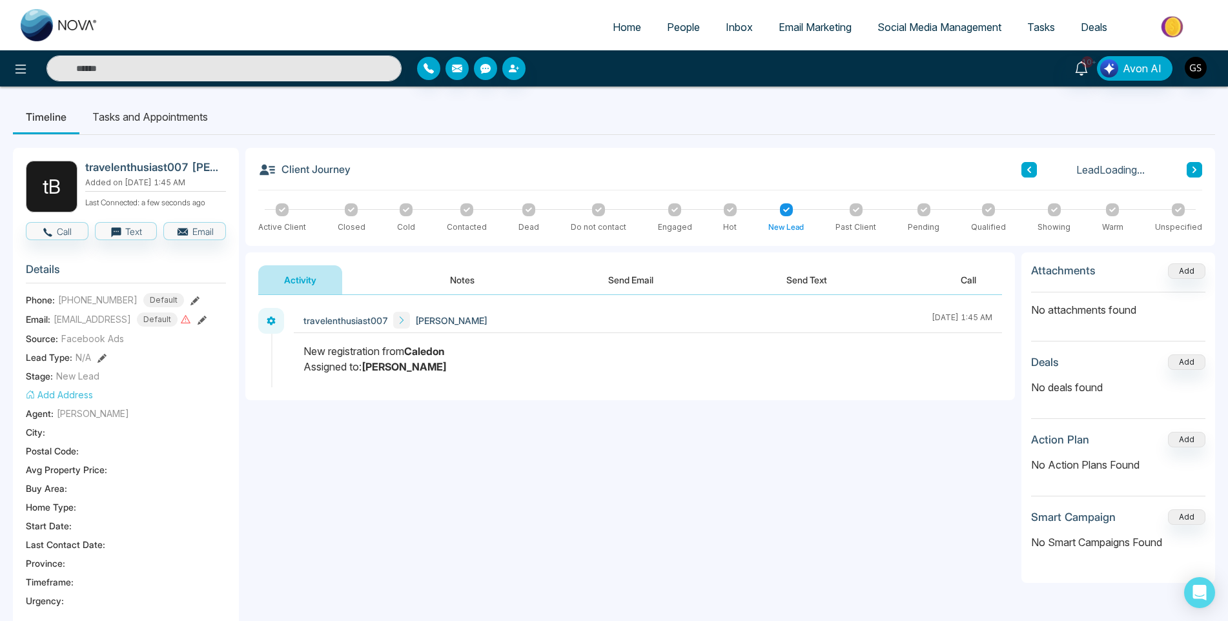
click at [453, 286] on button "Notes" at bounding box center [462, 279] width 76 height 29
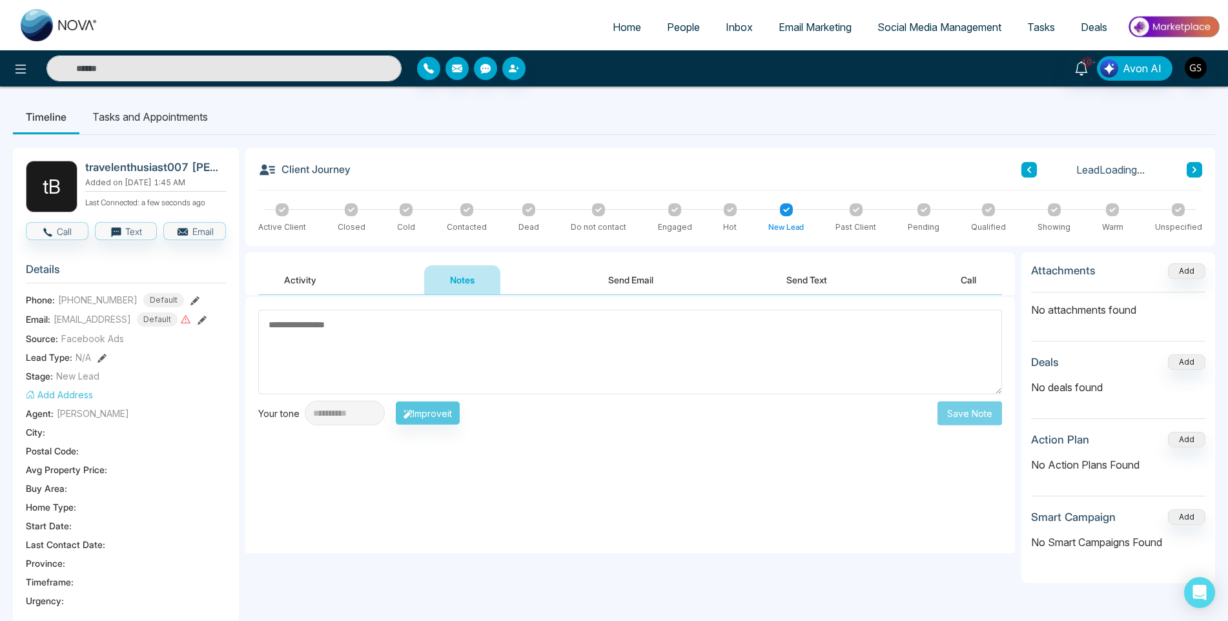
click at [418, 342] on textarea at bounding box center [630, 352] width 744 height 85
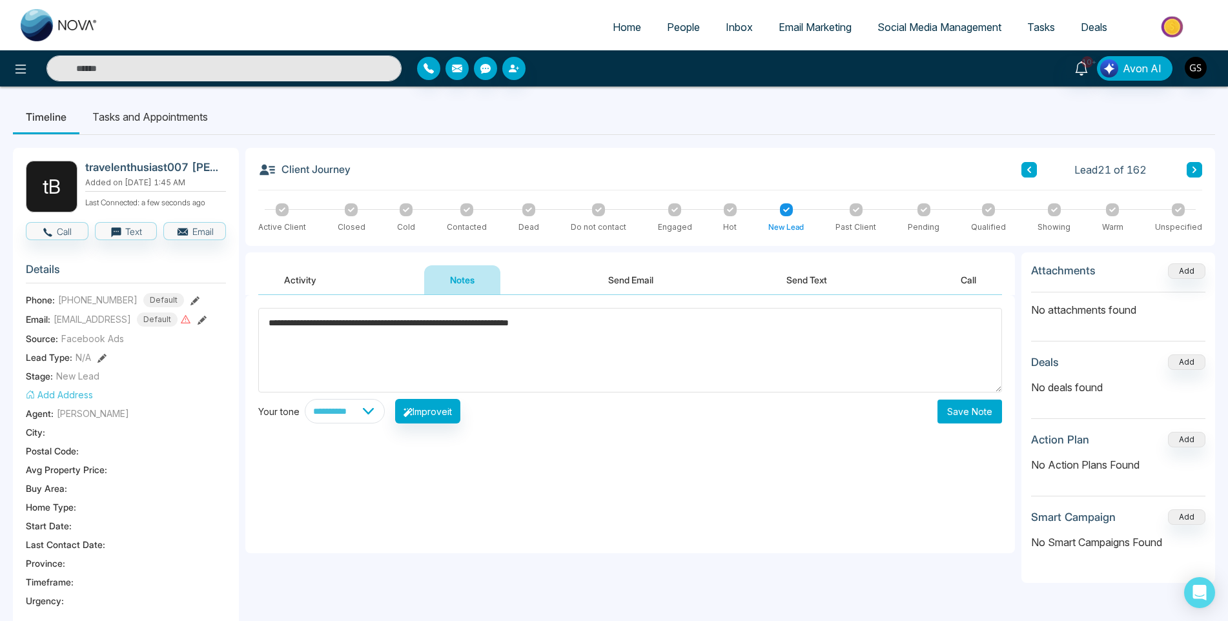
type textarea "**********"
click at [986, 414] on button "Save Note" at bounding box center [970, 412] width 65 height 24
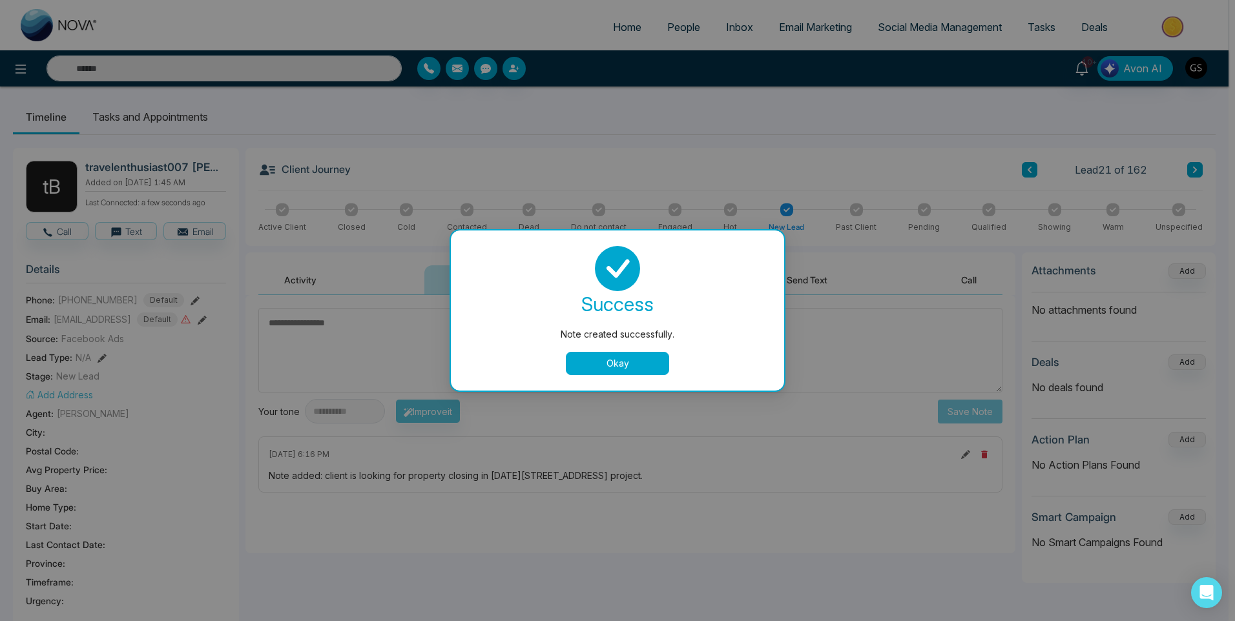
click at [590, 366] on button "Okay" at bounding box center [617, 363] width 103 height 23
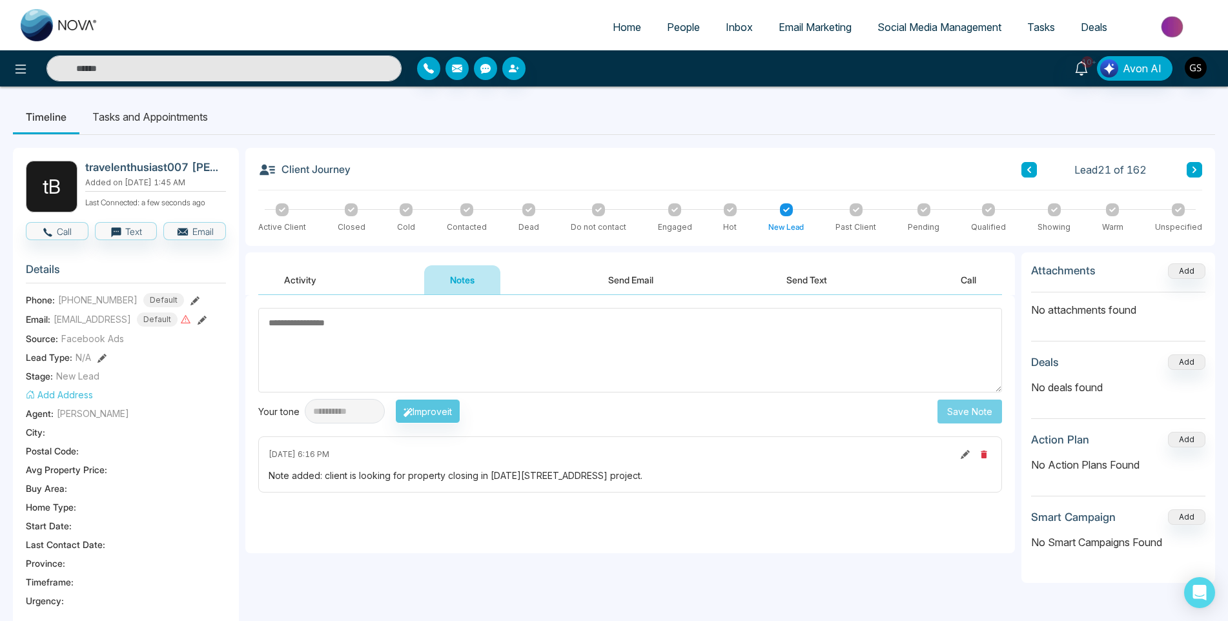
click at [669, 17] on link "People" at bounding box center [683, 27] width 59 height 25
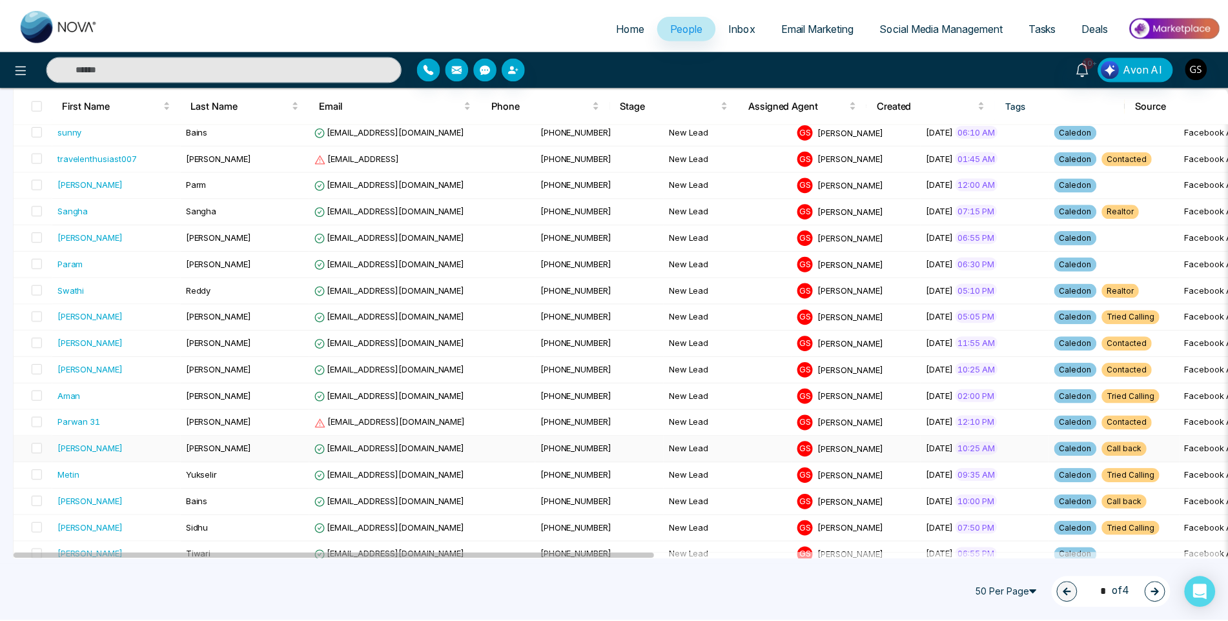
scroll to position [581, 0]
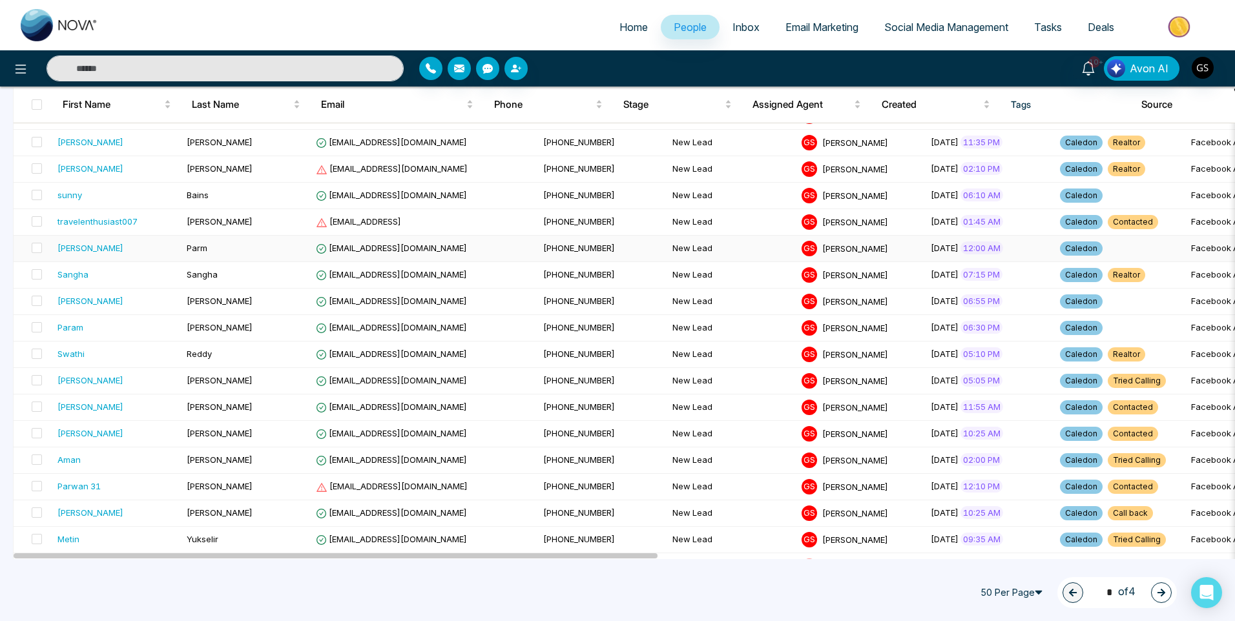
click at [431, 247] on span "[EMAIL_ADDRESS][DOMAIN_NAME]" at bounding box center [391, 248] width 151 height 10
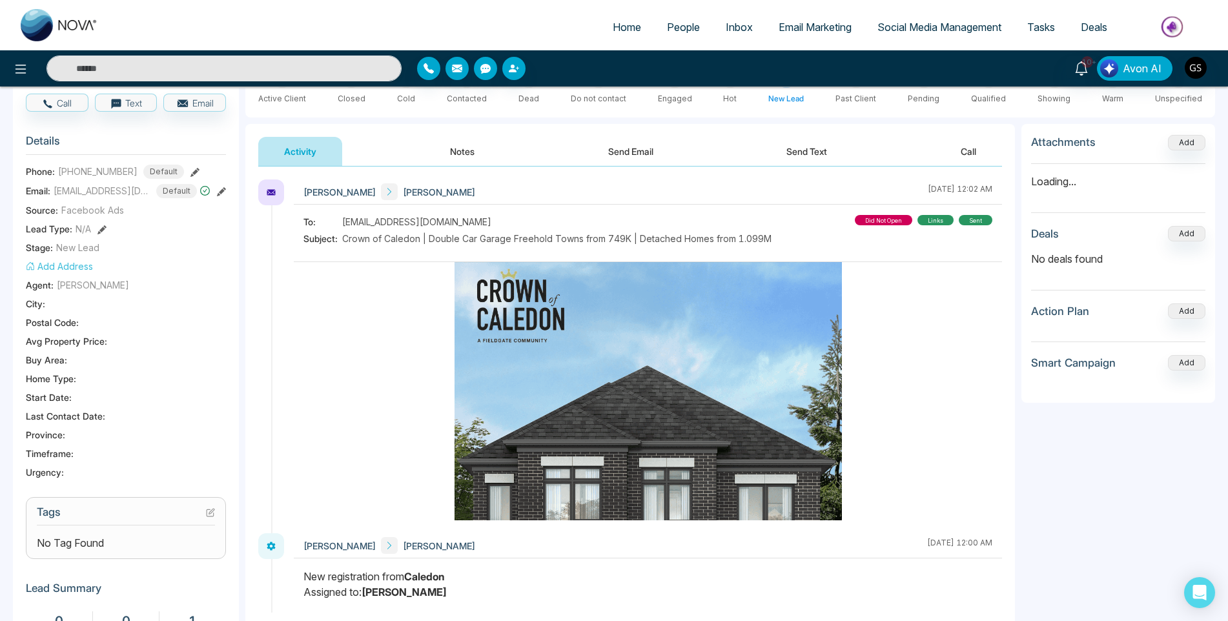
scroll to position [129, 0]
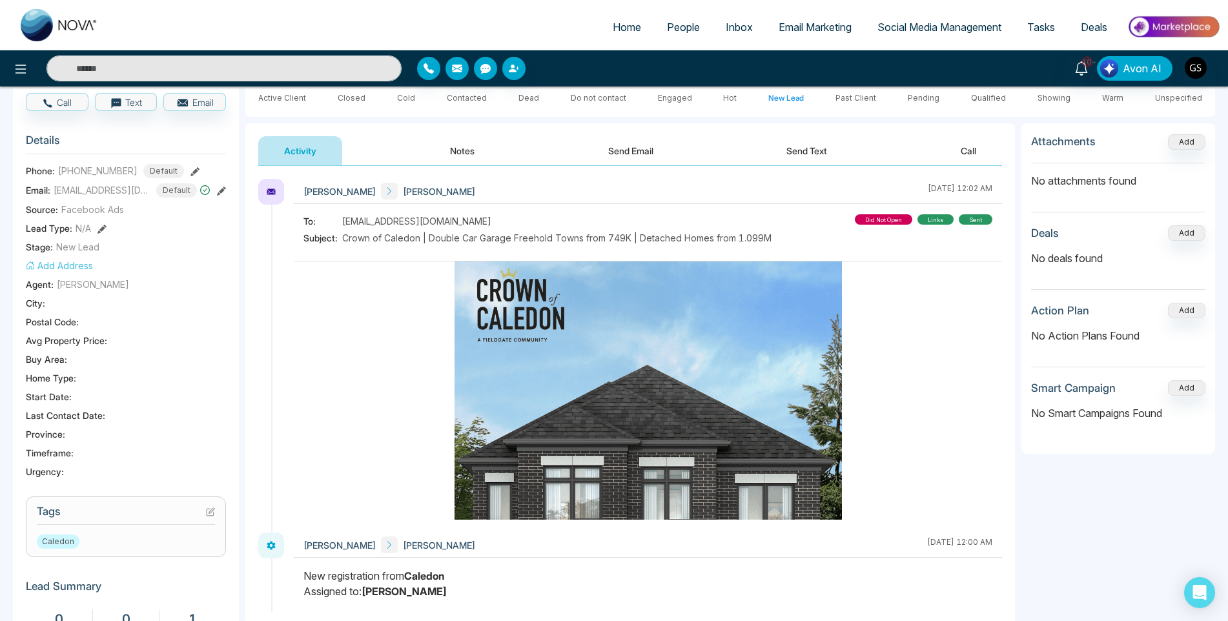
click at [209, 517] on icon at bounding box center [210, 512] width 9 height 9
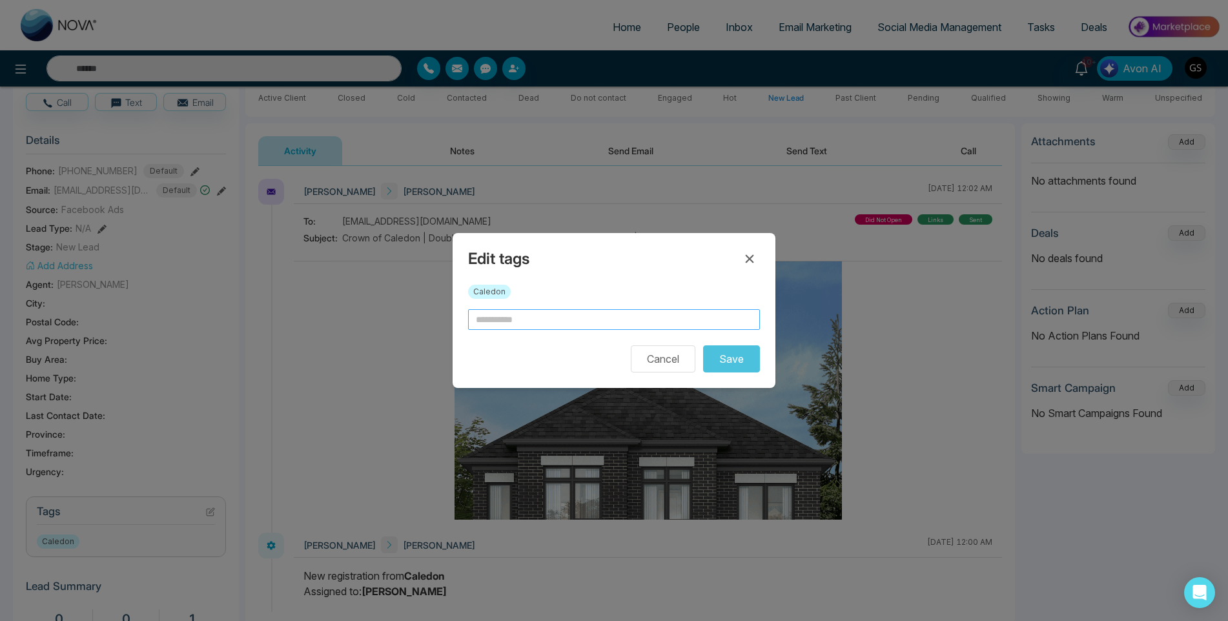
click at [582, 325] on input "text" at bounding box center [614, 319] width 292 height 21
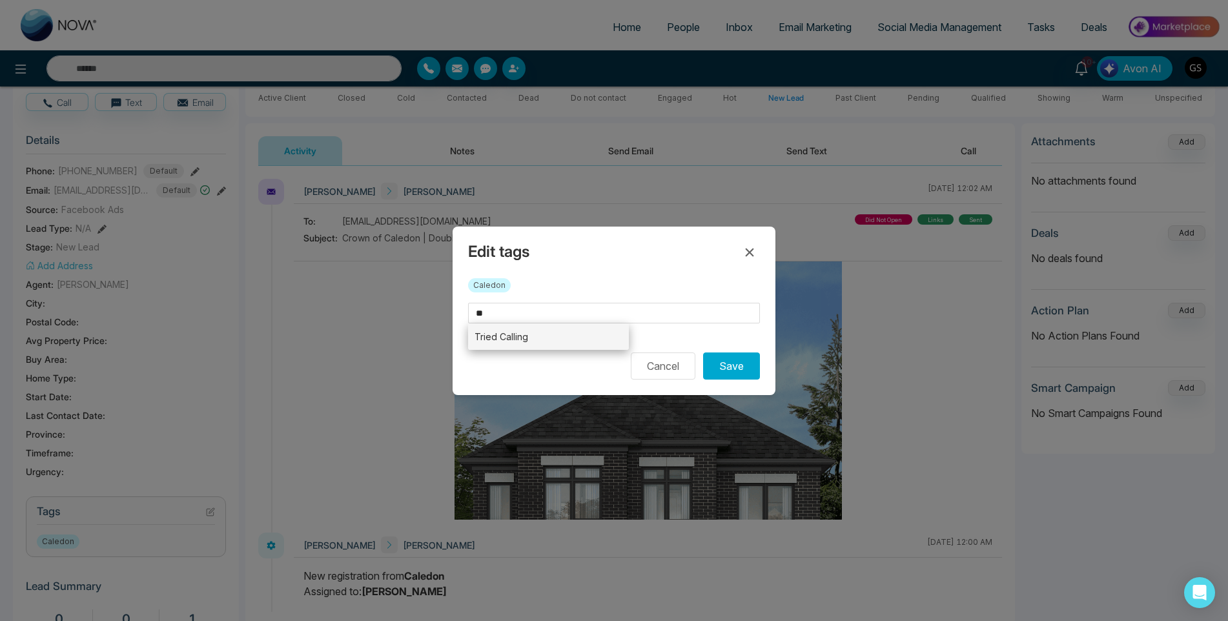
click at [570, 333] on li "Tried Calling" at bounding box center [548, 337] width 161 height 26
type input "**********"
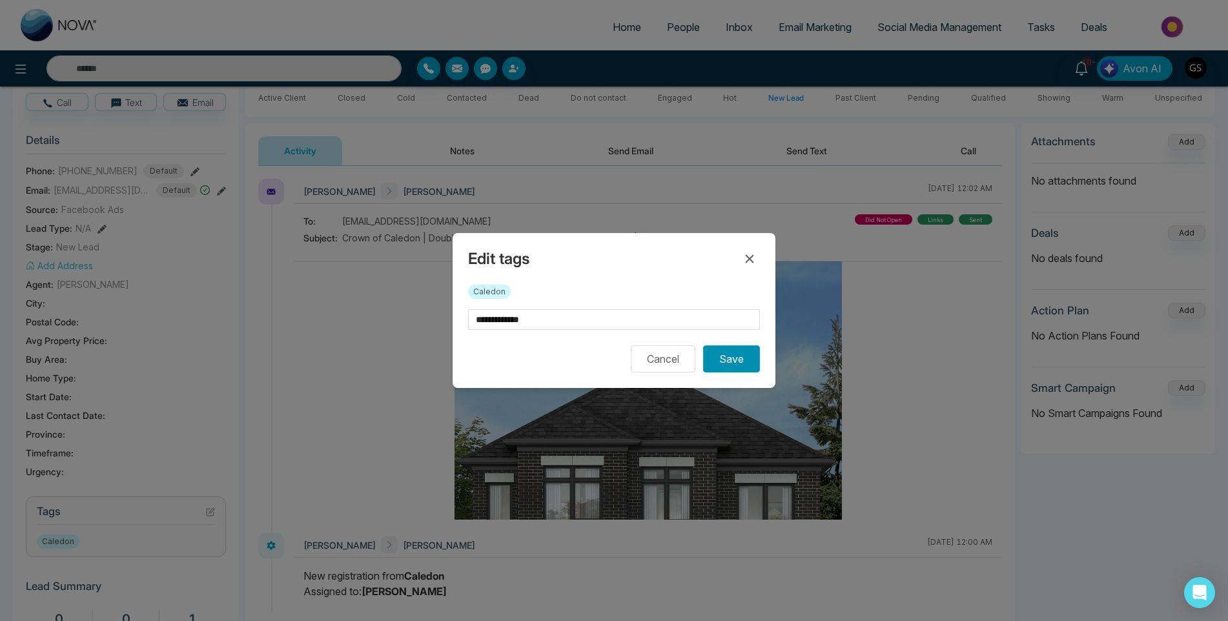
click at [731, 362] on button "Save" at bounding box center [731, 358] width 57 height 27
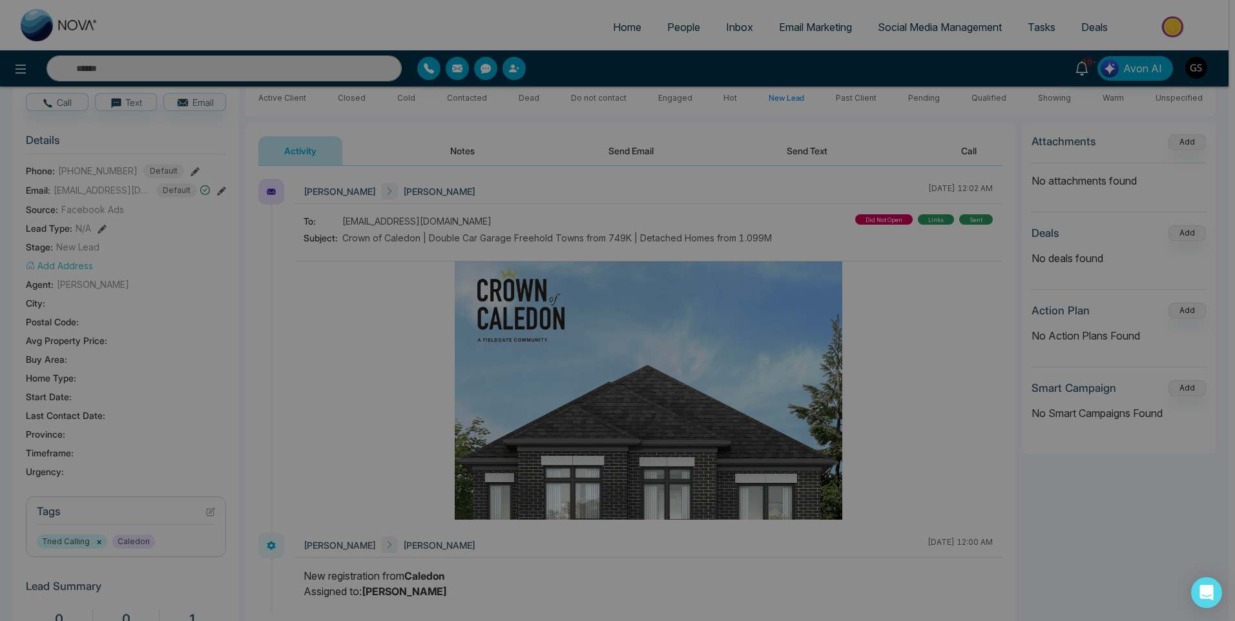
click at [679, 27] on div "Tag assigned successfully. success Tag assigned successfully. Okay" at bounding box center [617, 310] width 1235 height 621
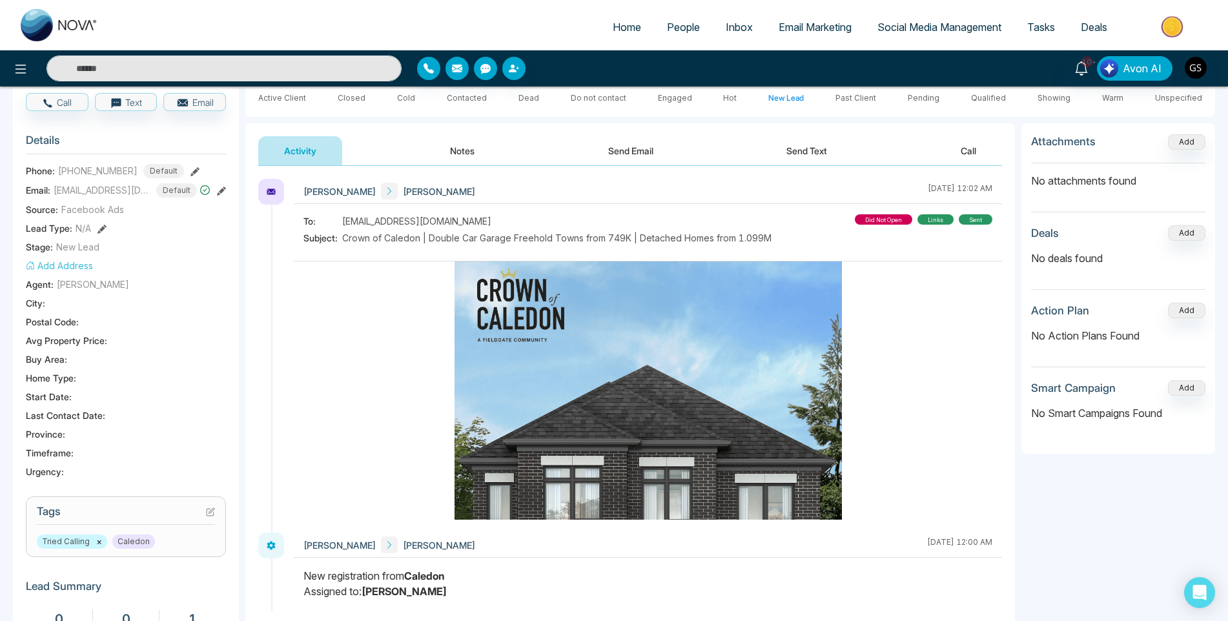
click at [679, 27] on span "People" at bounding box center [683, 27] width 33 height 13
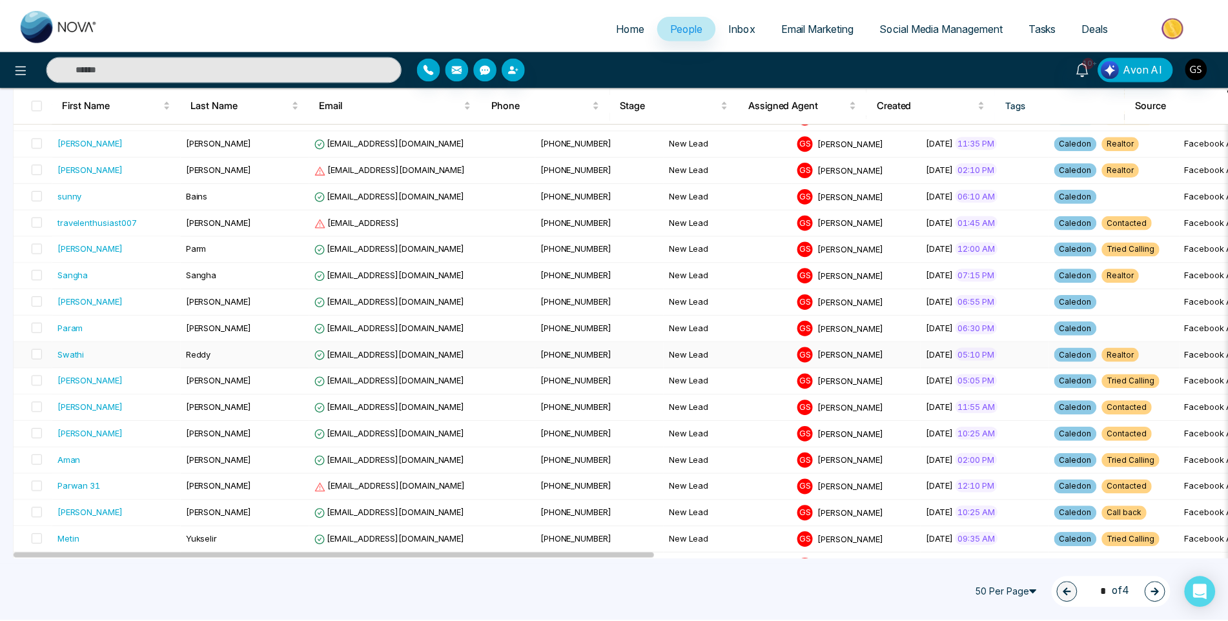
scroll to position [581, 0]
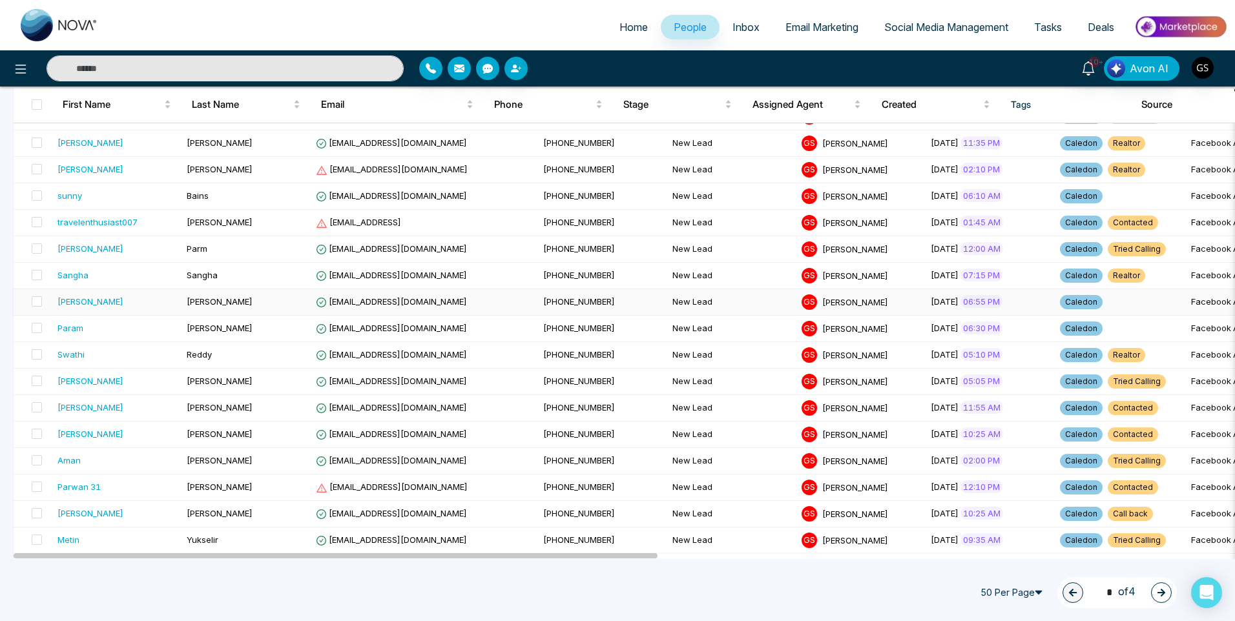
click at [550, 296] on td "[PHONE_NUMBER]" at bounding box center [602, 302] width 129 height 26
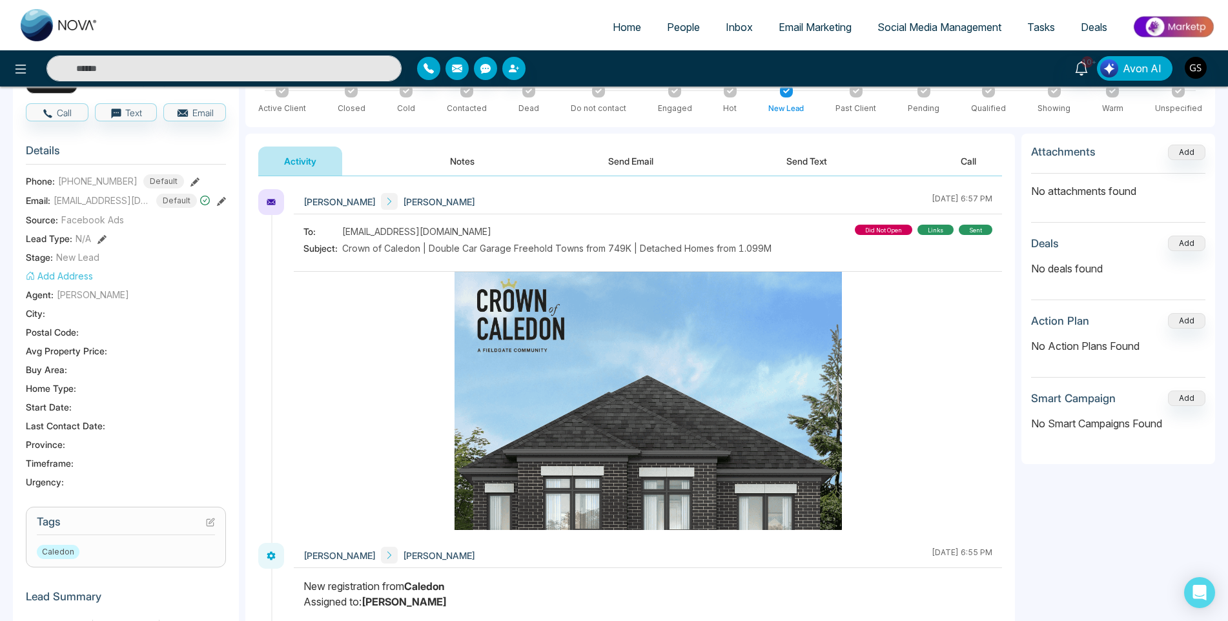
scroll to position [194, 0]
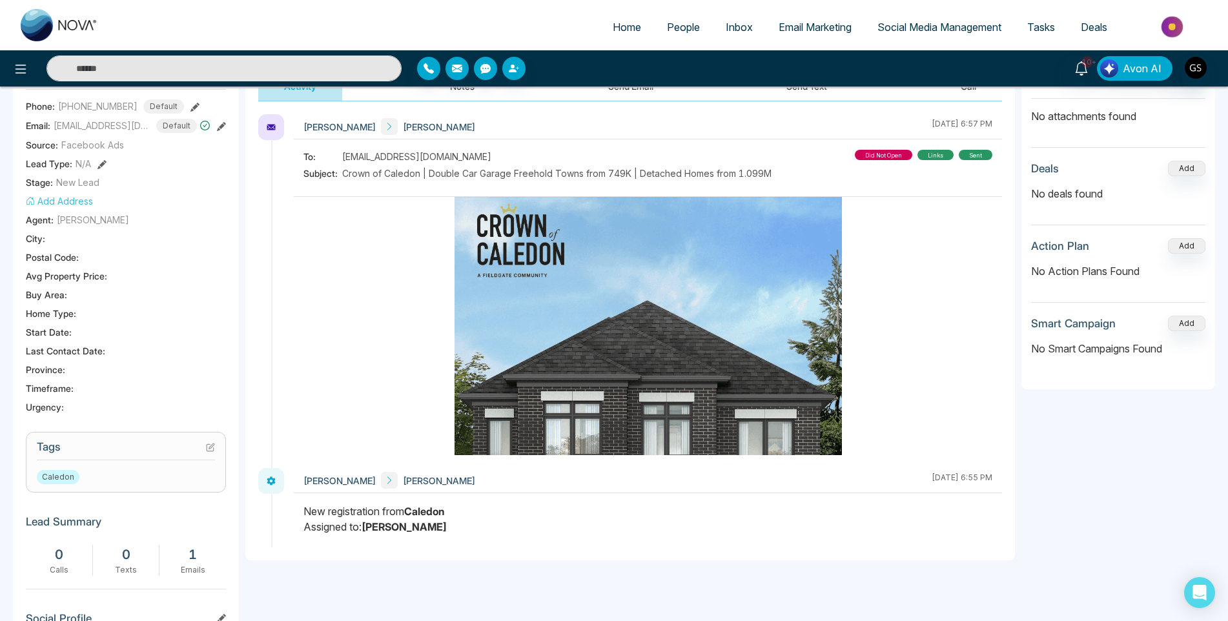
click at [211, 444] on icon at bounding box center [210, 447] width 9 height 9
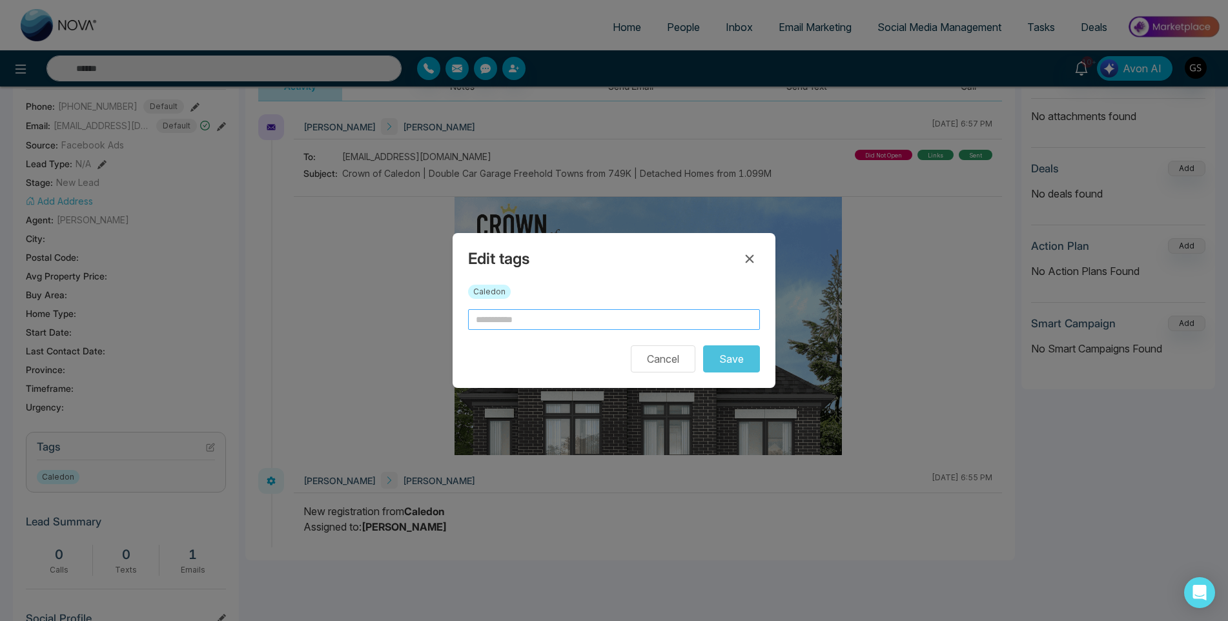
click at [543, 321] on input "text" at bounding box center [614, 319] width 292 height 21
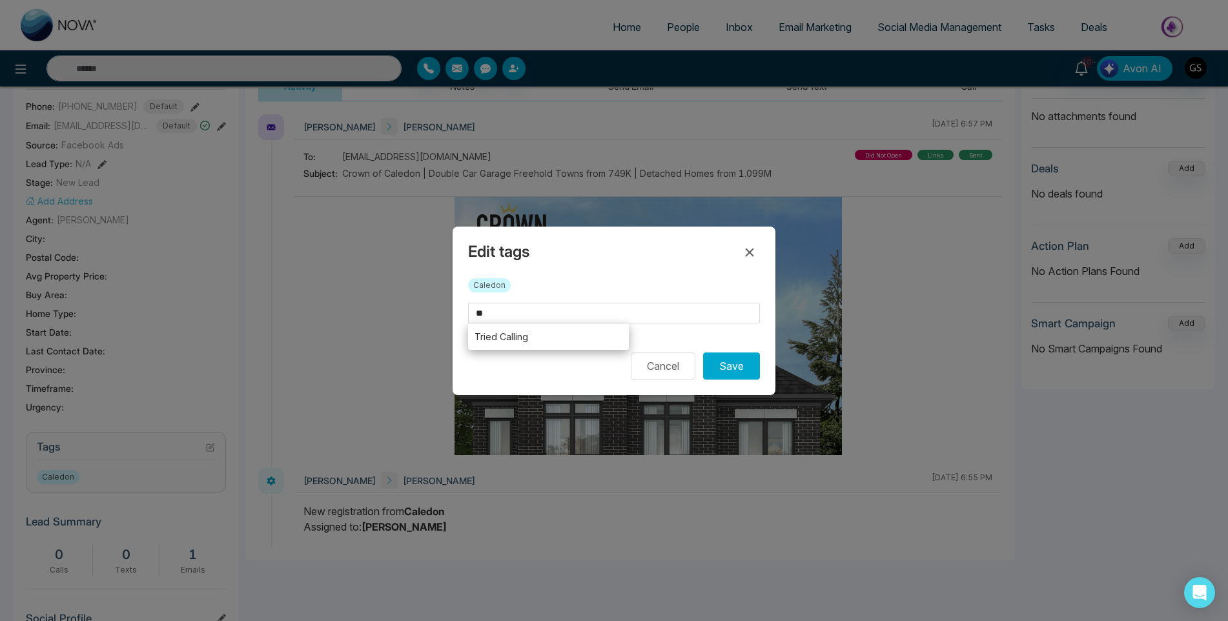
click at [538, 338] on li "Tried Calling" at bounding box center [548, 337] width 161 height 26
type input "**********"
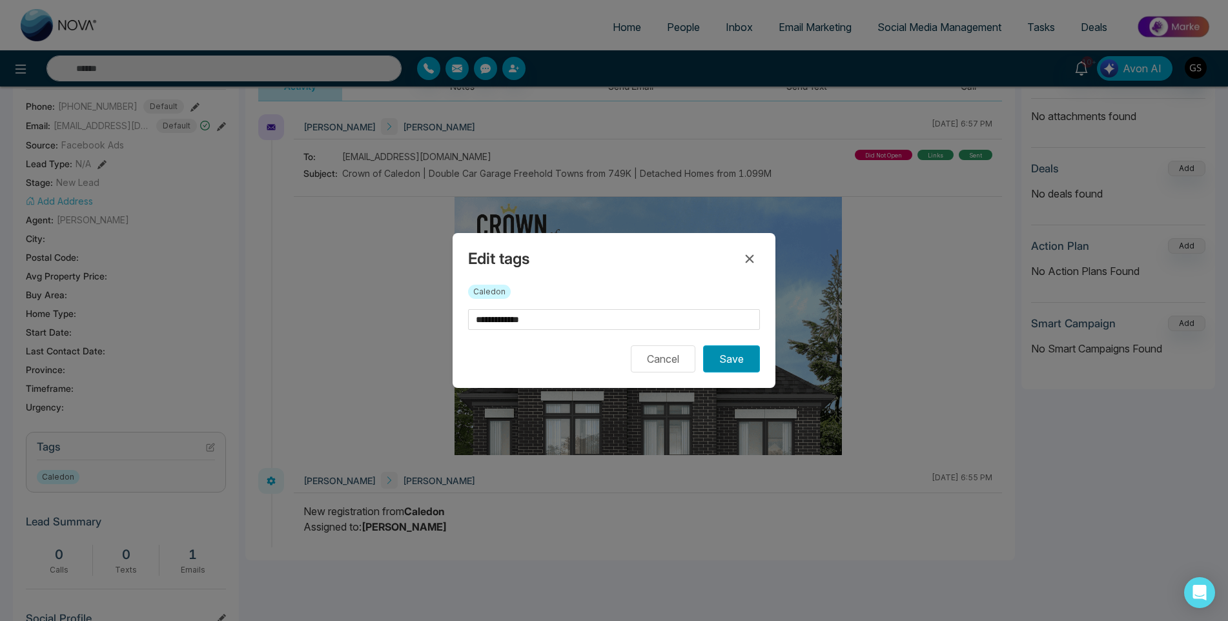
click at [746, 356] on button "Save" at bounding box center [731, 358] width 57 height 27
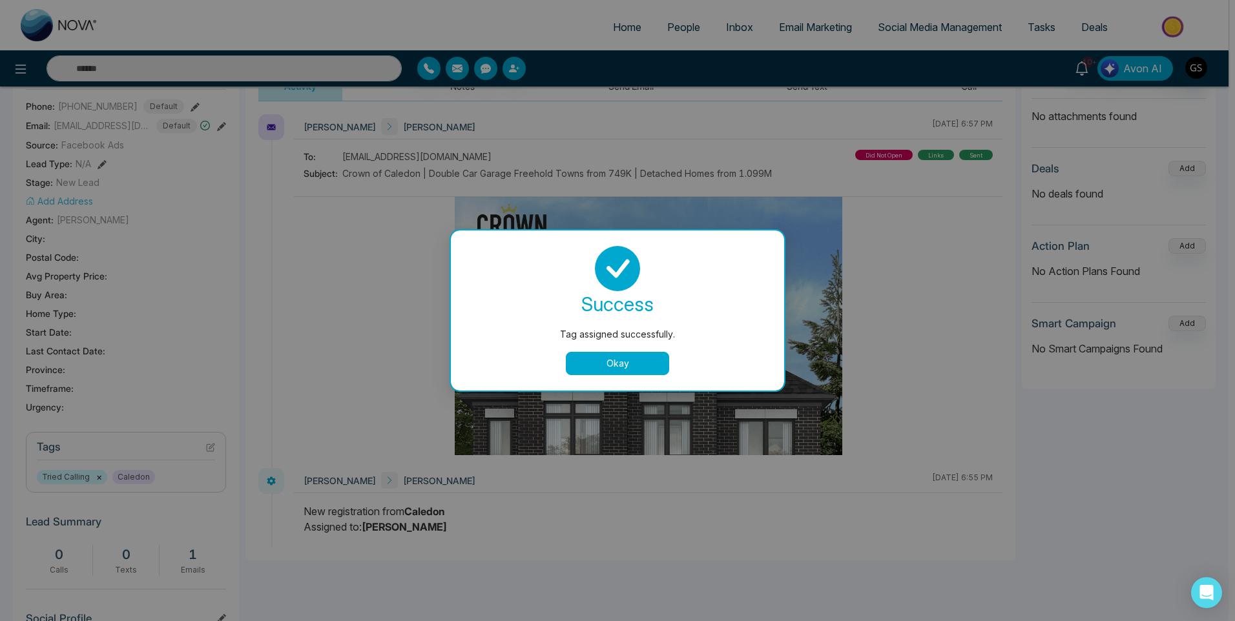
click at [585, 364] on button "Okay" at bounding box center [617, 363] width 103 height 23
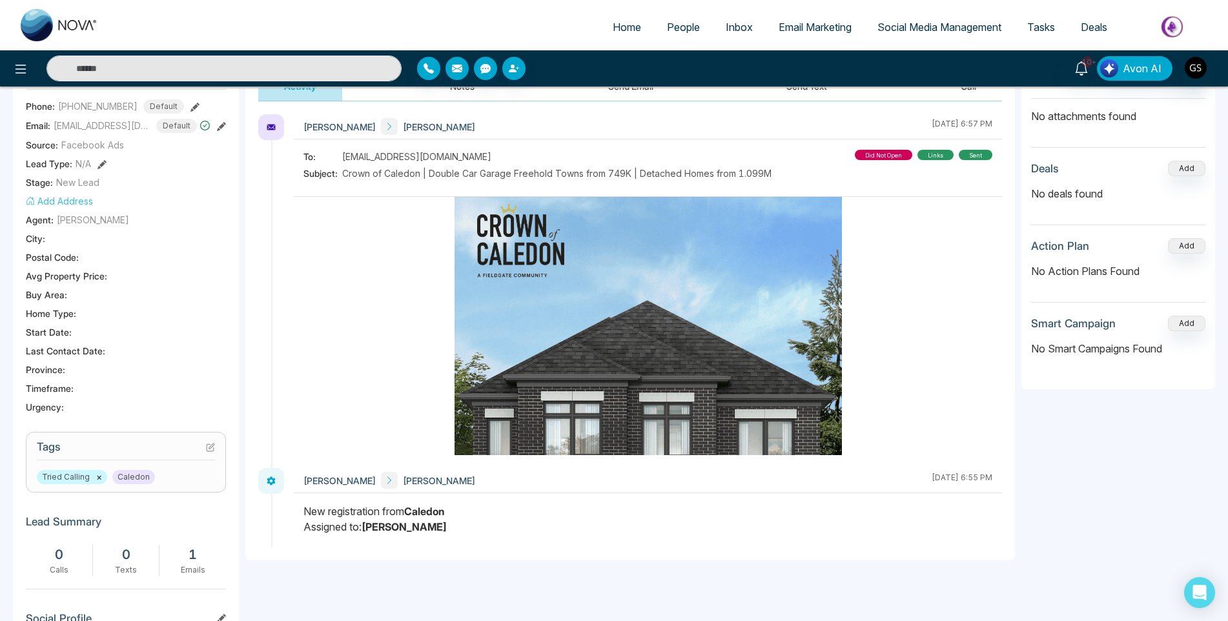
click at [675, 23] on span "People" at bounding box center [683, 27] width 33 height 13
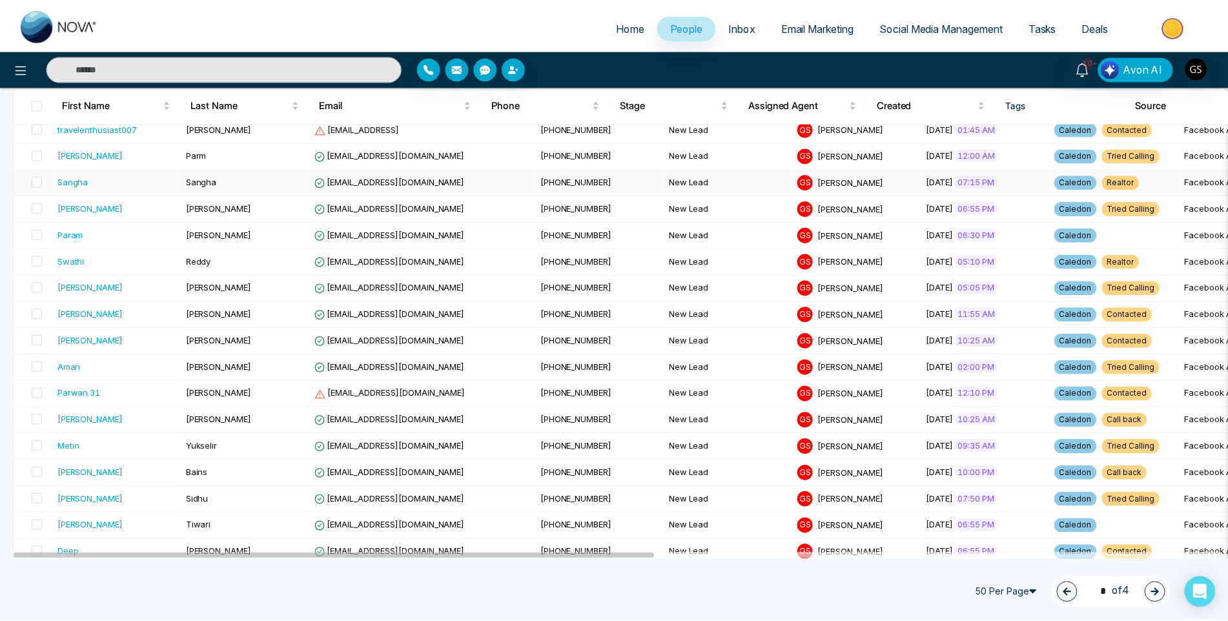
scroll to position [710, 0]
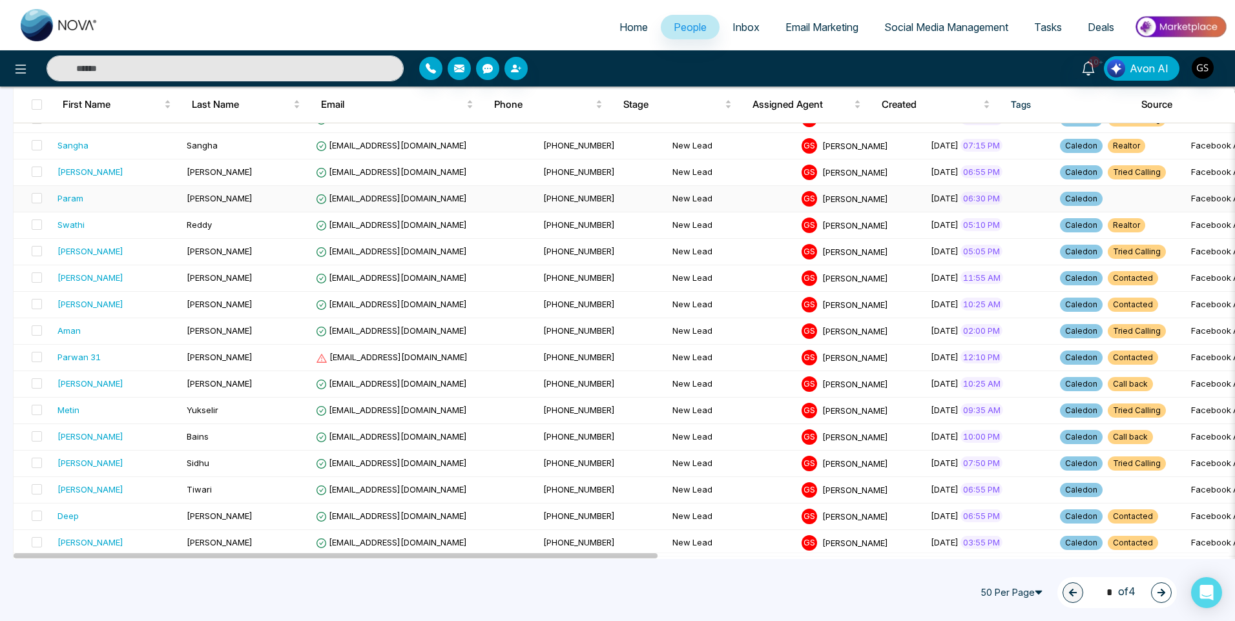
click at [543, 201] on span "[PHONE_NUMBER]" at bounding box center [579, 198] width 72 height 10
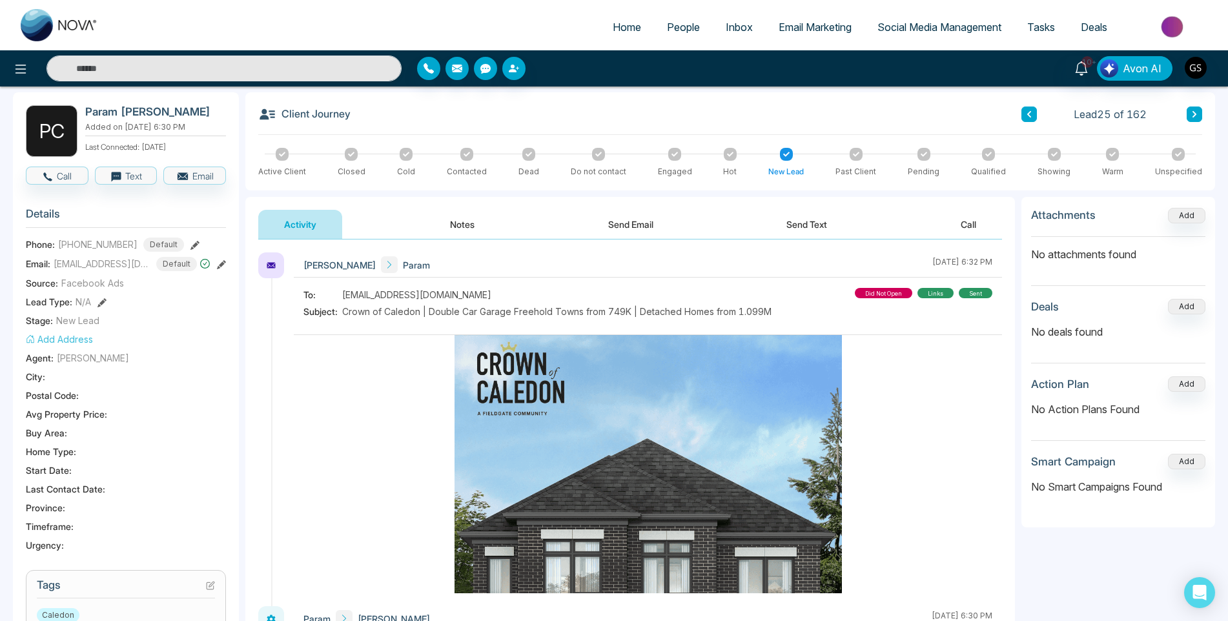
scroll to position [323, 0]
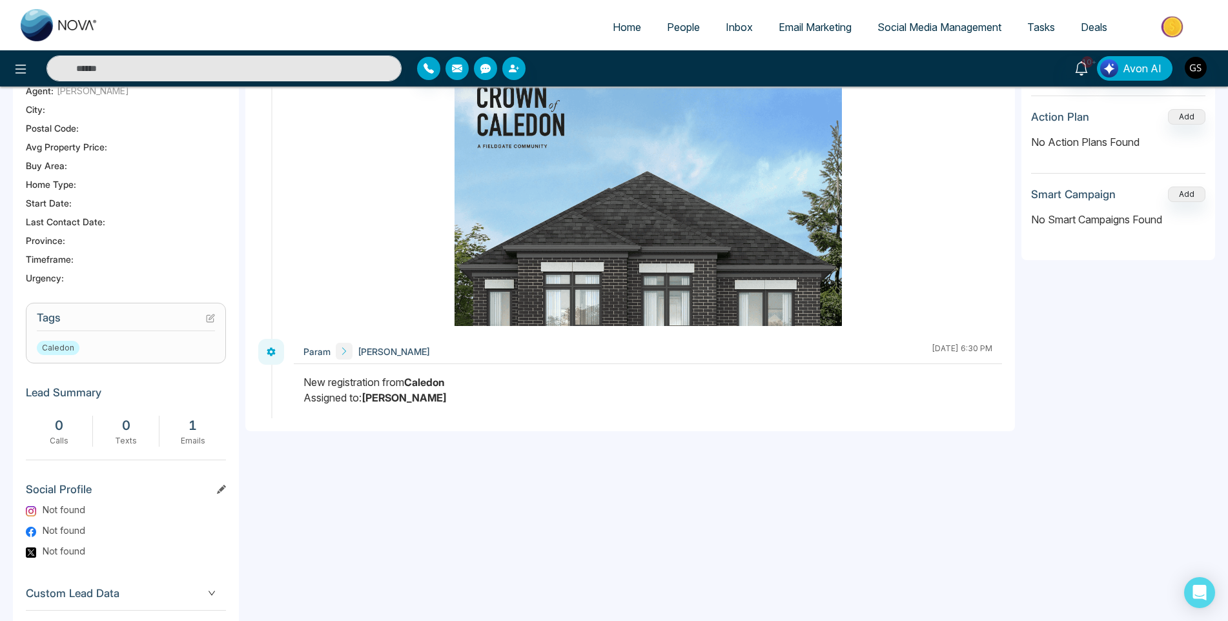
click at [209, 322] on icon at bounding box center [210, 318] width 7 height 7
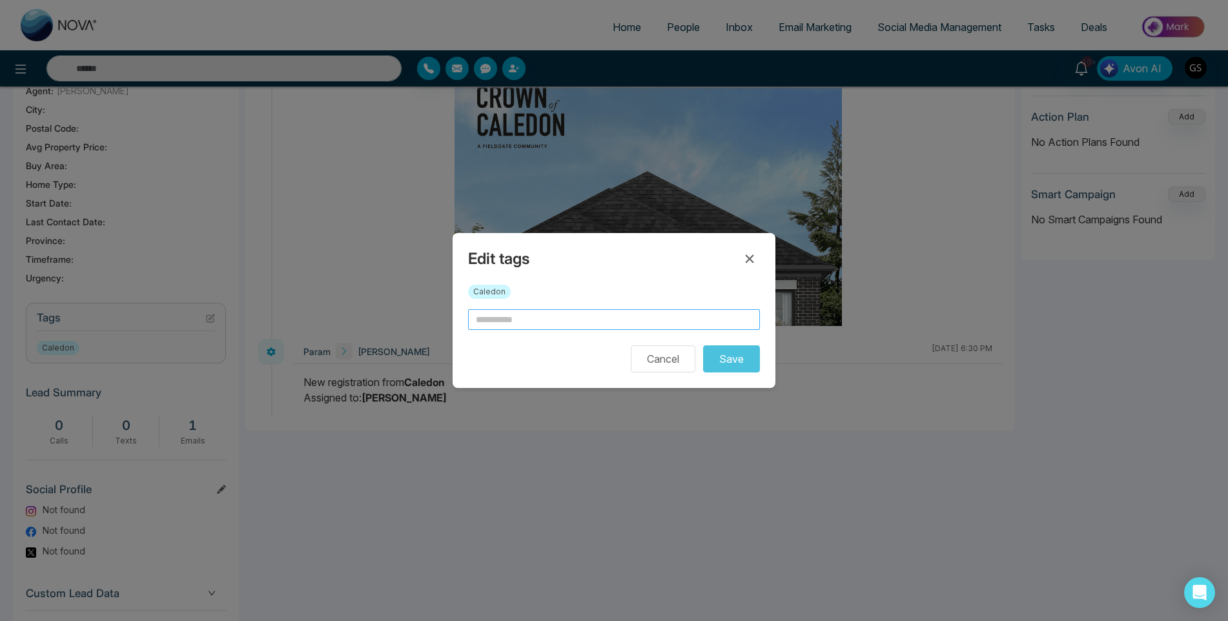
click at [520, 314] on input "text" at bounding box center [614, 319] width 292 height 21
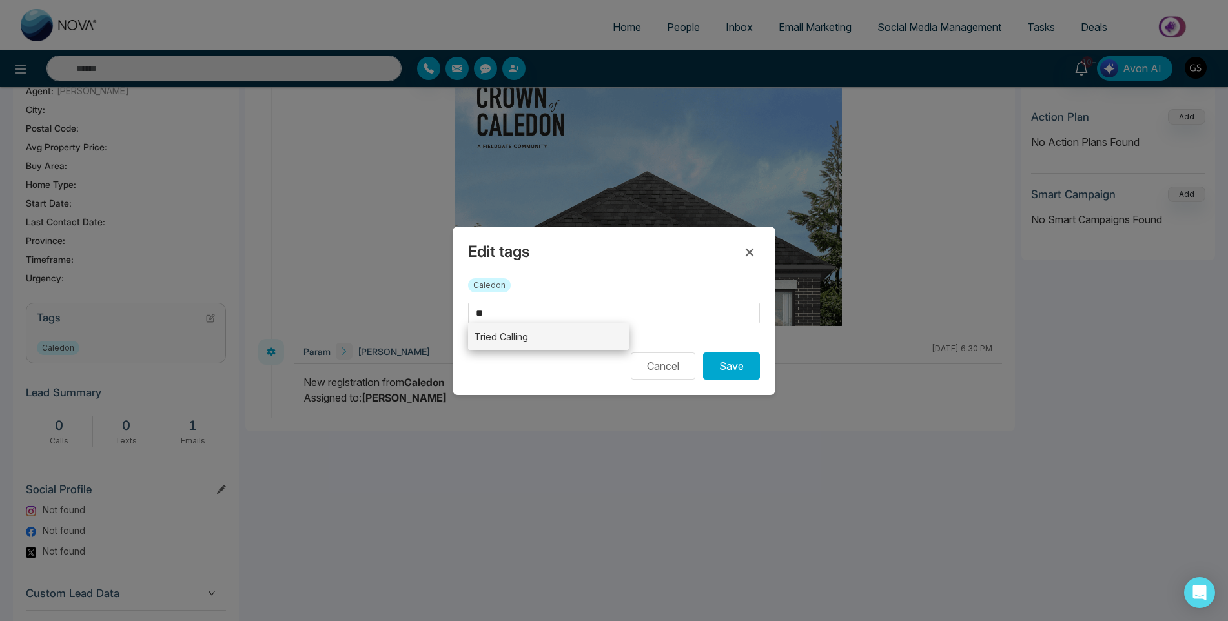
click at [529, 335] on li "Tried Calling" at bounding box center [548, 337] width 161 height 26
type input "**********"
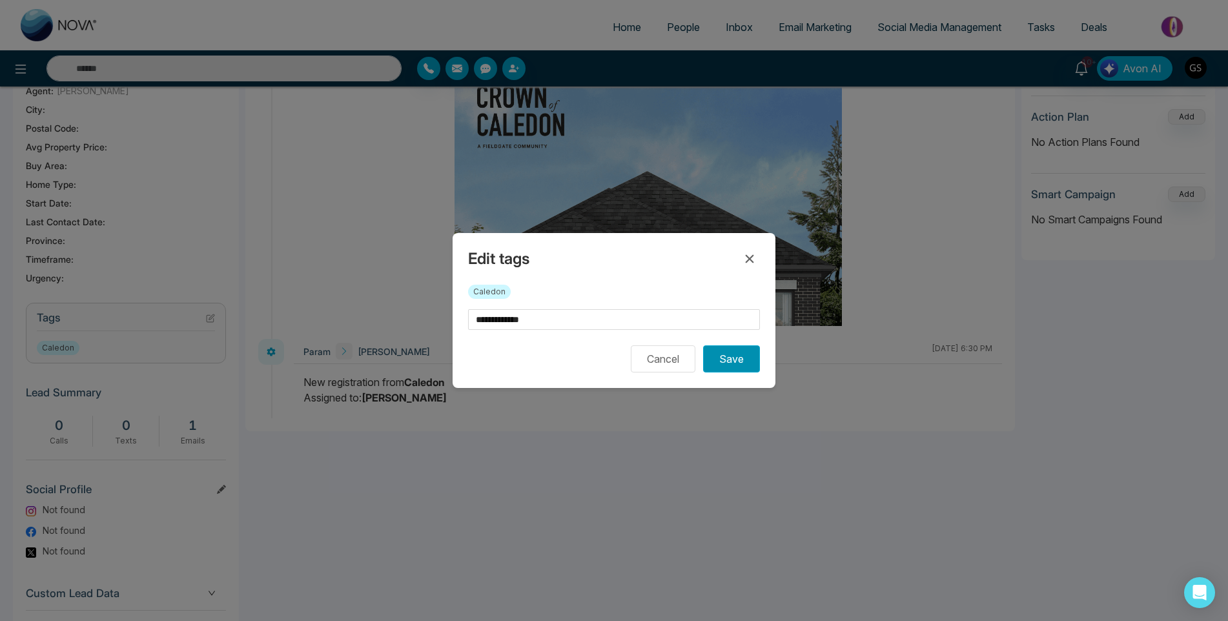
click at [713, 350] on button "Save" at bounding box center [731, 358] width 57 height 27
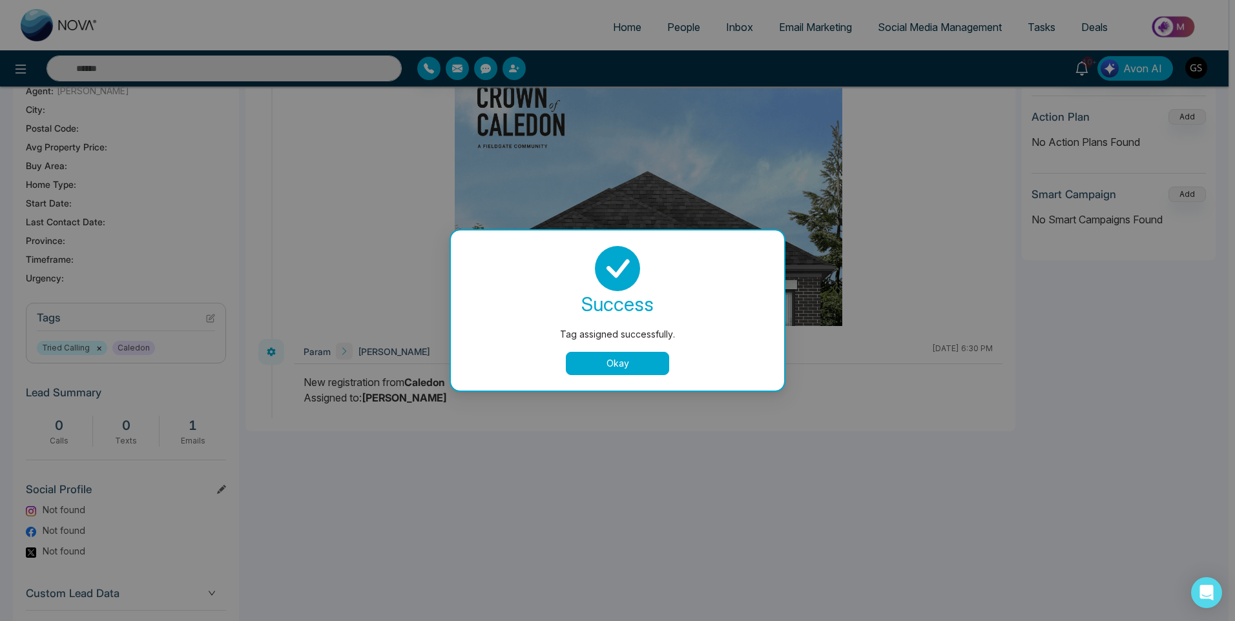
click at [675, 32] on div "Tag assigned successfully. success Tag assigned successfully. Okay" at bounding box center [617, 310] width 1235 height 621
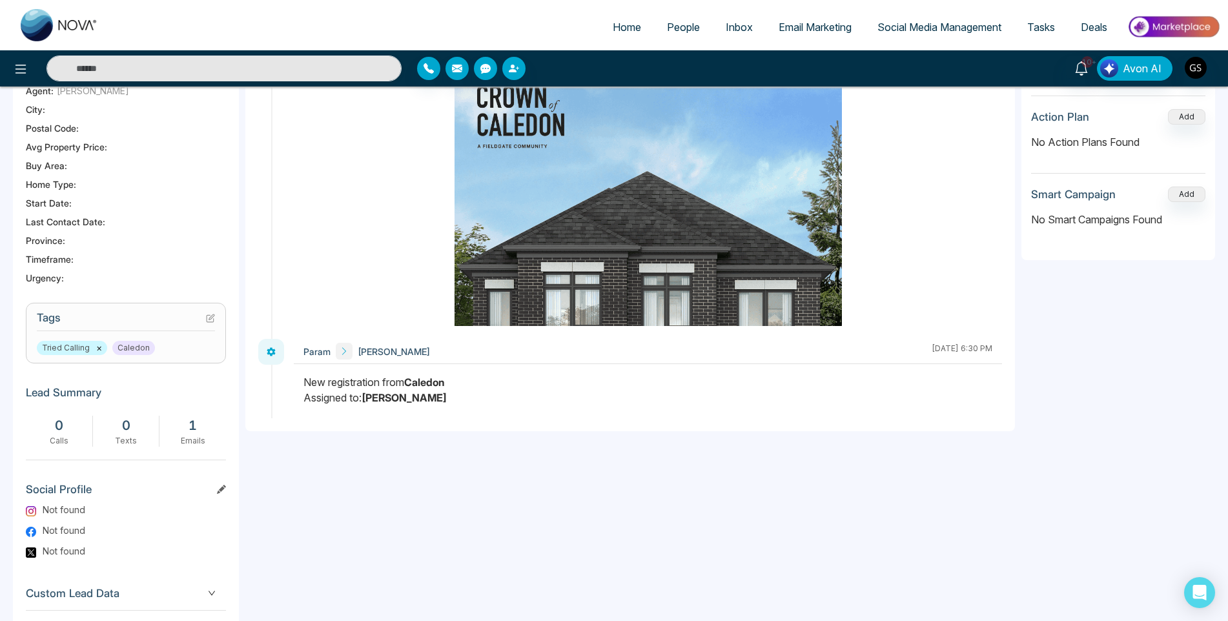
click at [676, 24] on span "People" at bounding box center [683, 27] width 33 height 13
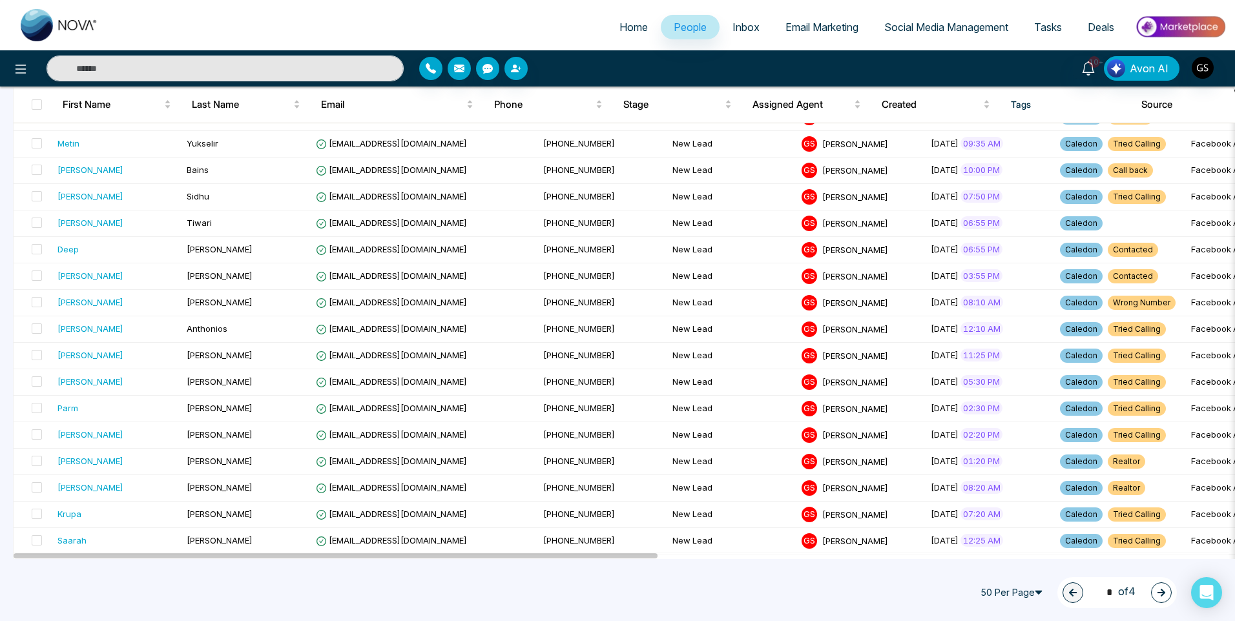
scroll to position [1033, 0]
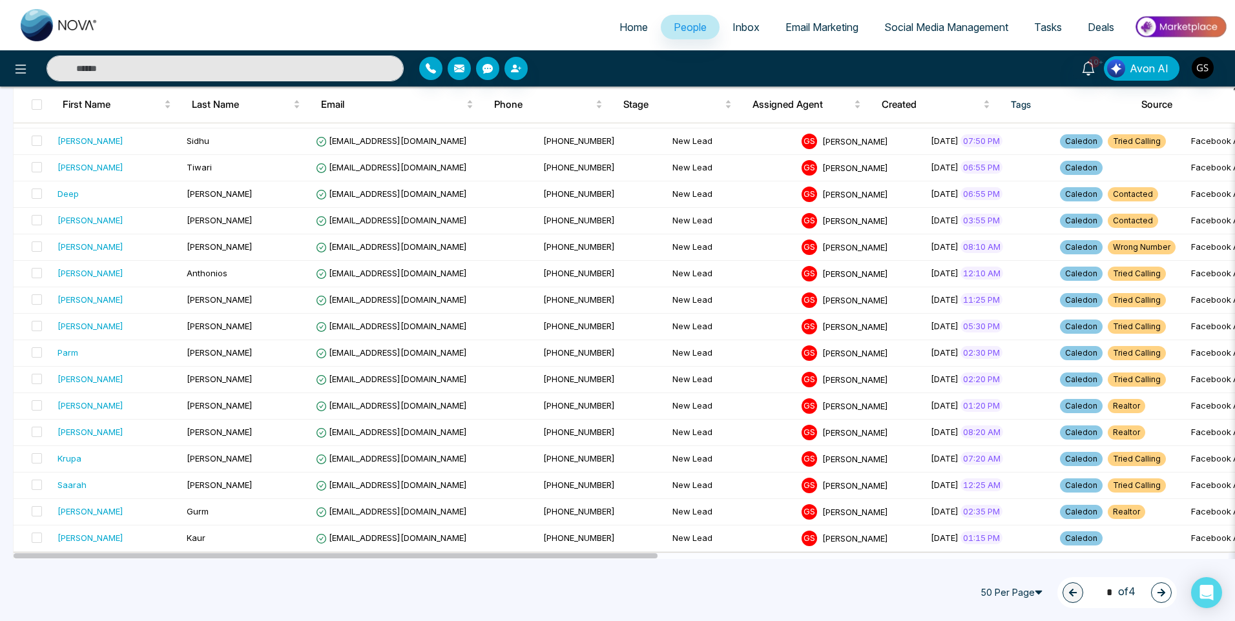
click at [1154, 593] on button "button" at bounding box center [1161, 592] width 21 height 21
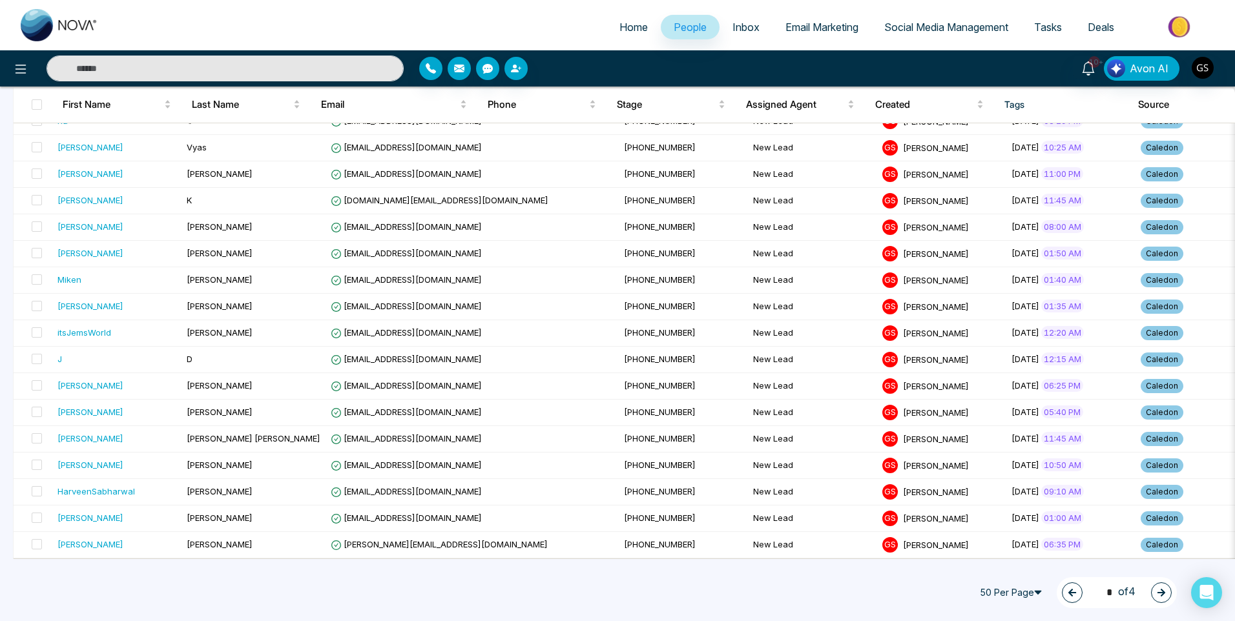
click at [1153, 592] on button "button" at bounding box center [1161, 592] width 21 height 21
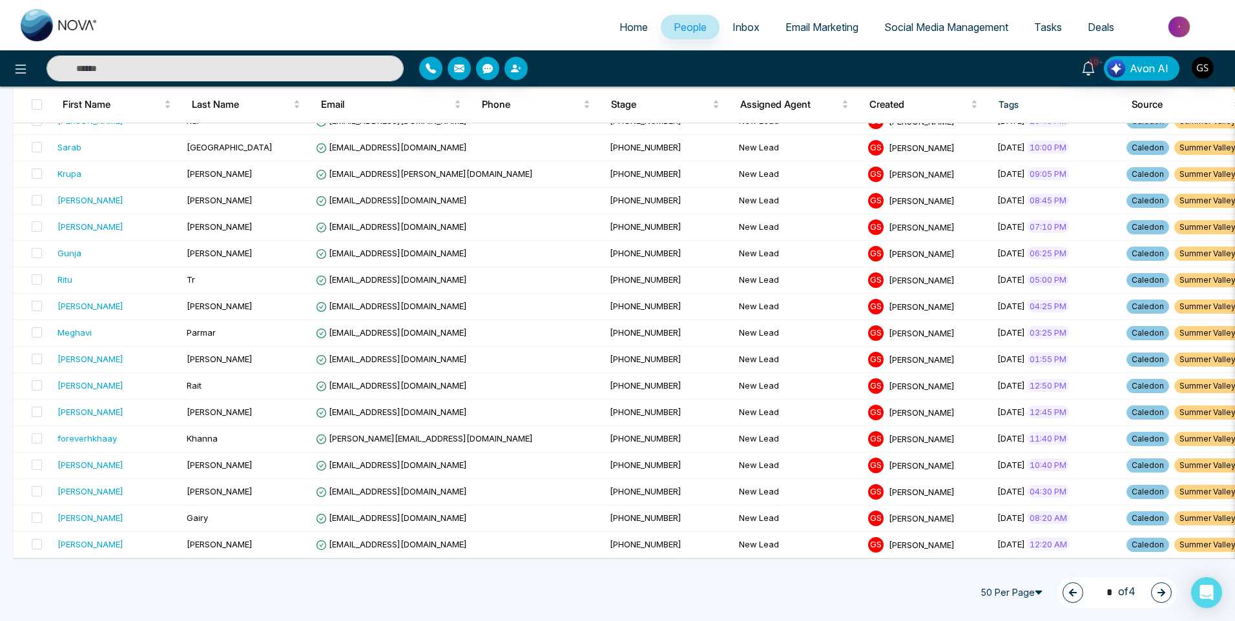
click at [1153, 592] on button "button" at bounding box center [1161, 592] width 21 height 21
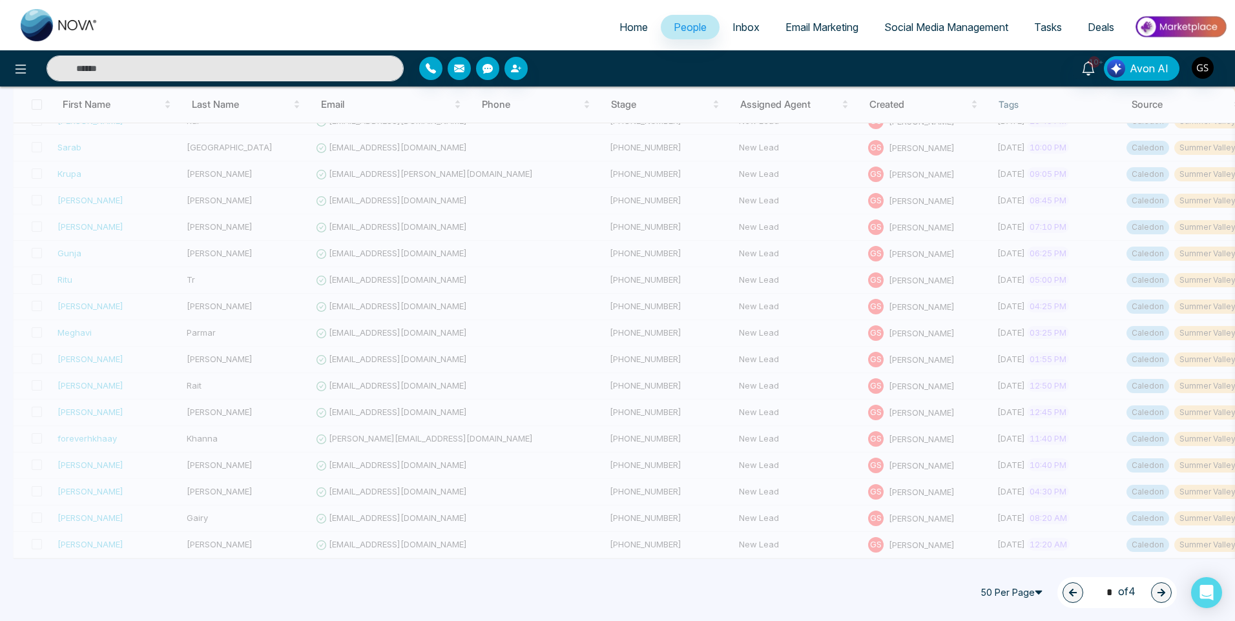
scroll to position [26, 0]
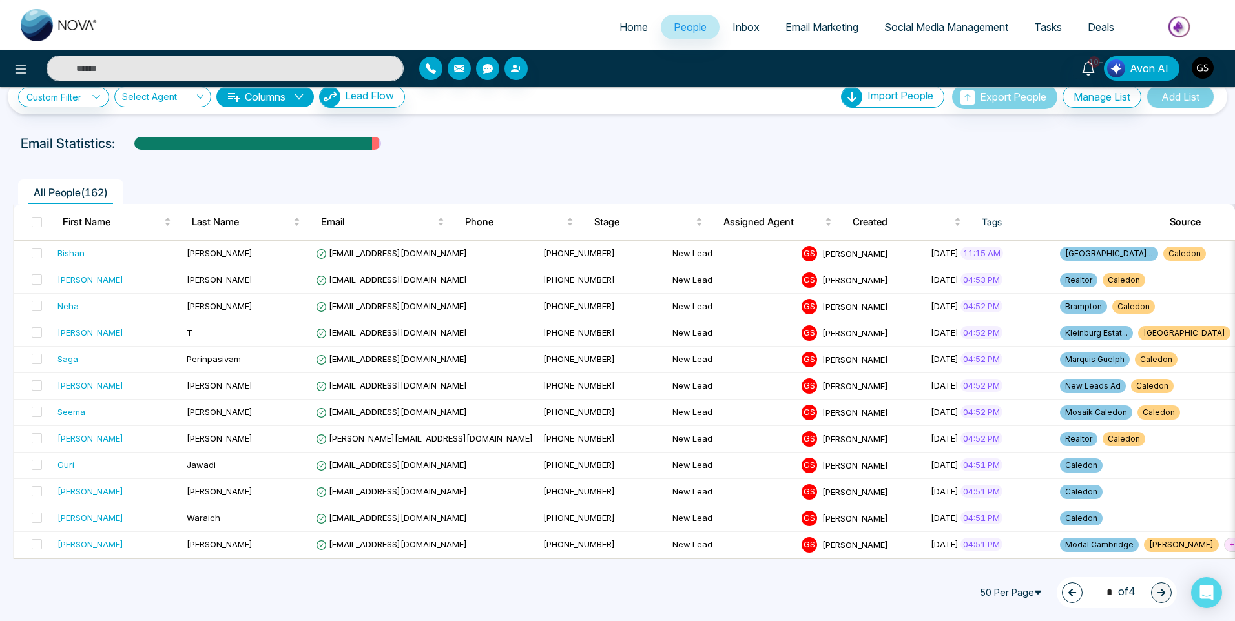
click at [1062, 586] on button "button" at bounding box center [1072, 592] width 21 height 21
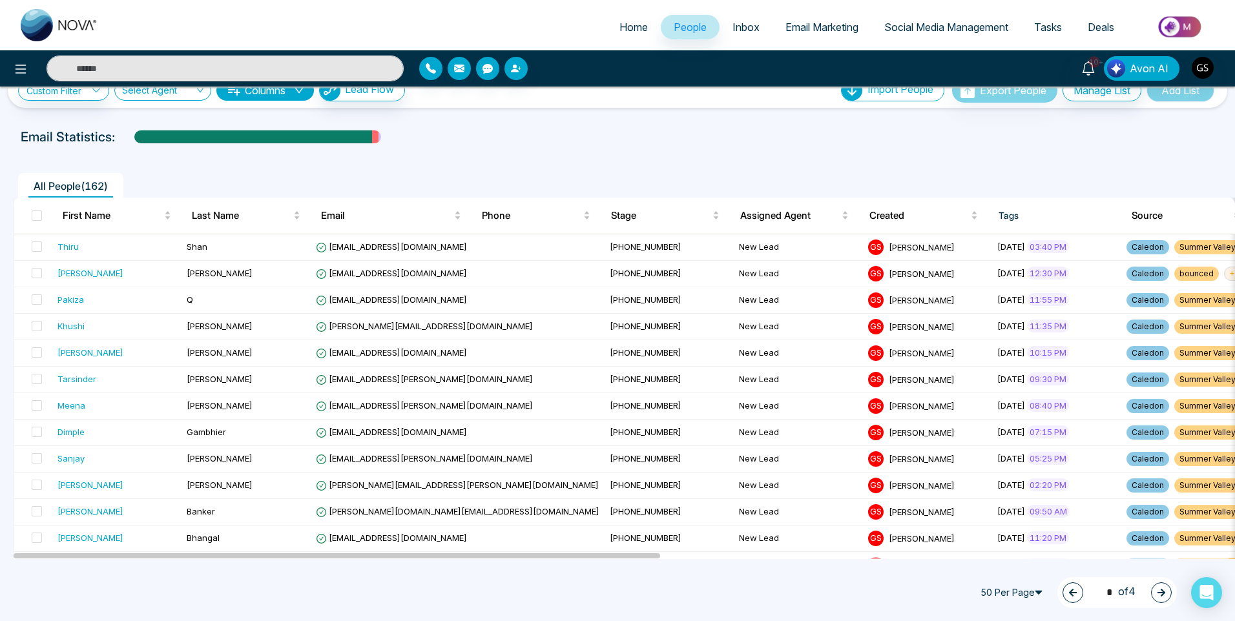
click at [1062, 586] on button "button" at bounding box center [1072, 592] width 21 height 21
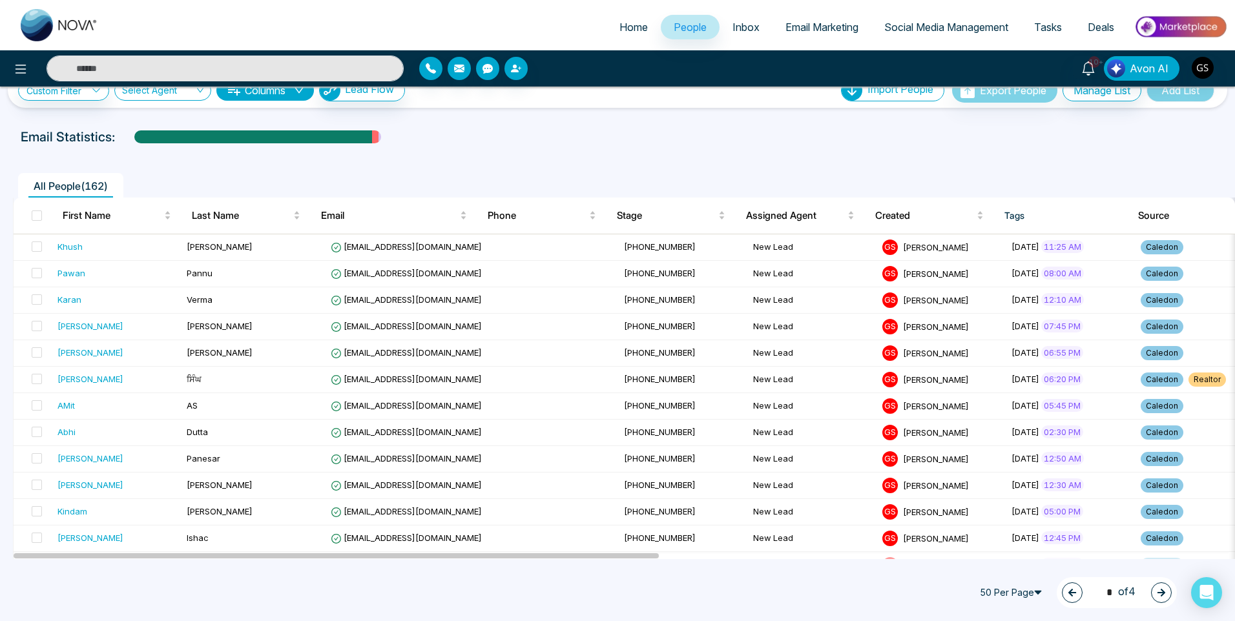
click at [1062, 586] on button "button" at bounding box center [1072, 592] width 21 height 21
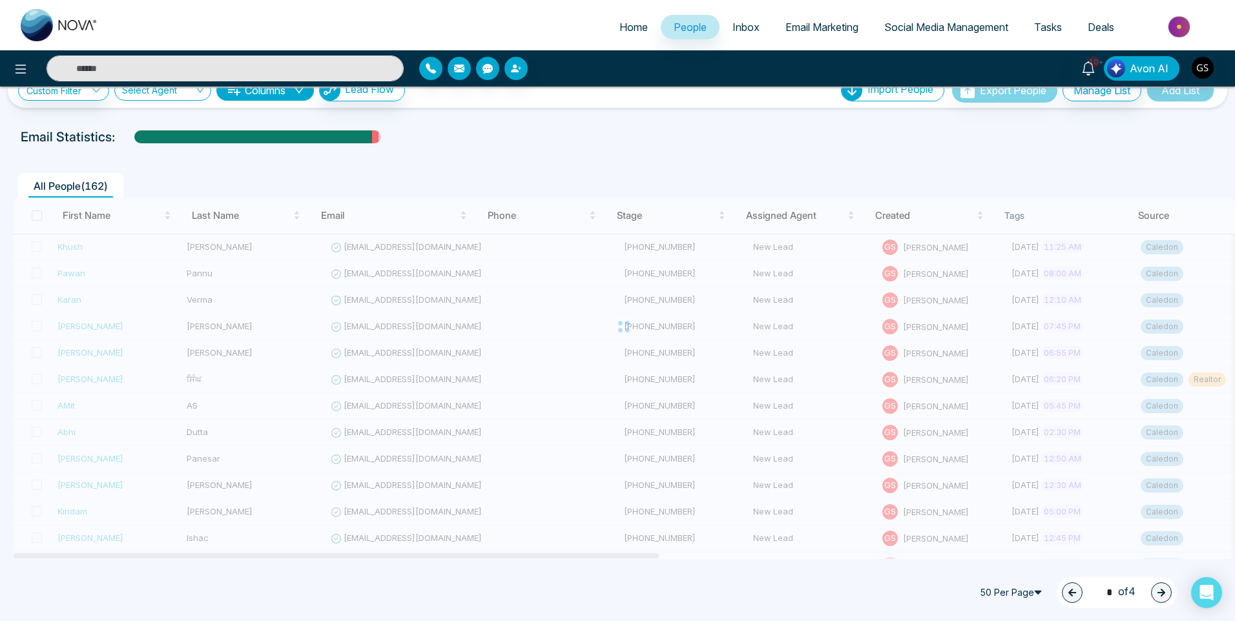
type input "*"
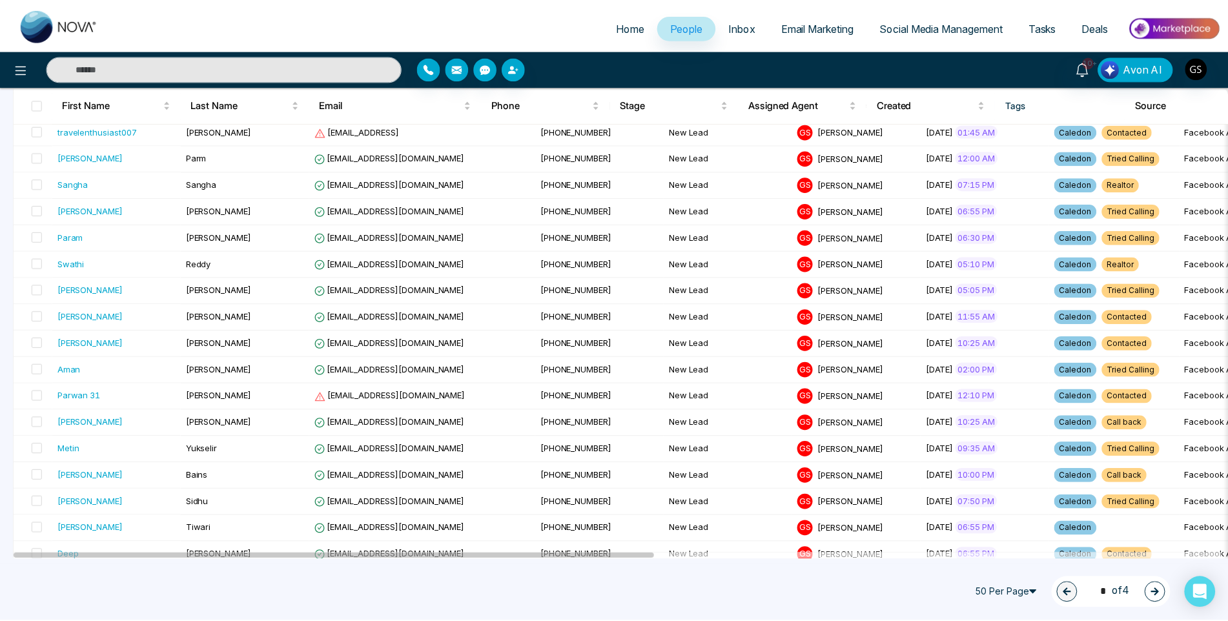
scroll to position [1033, 0]
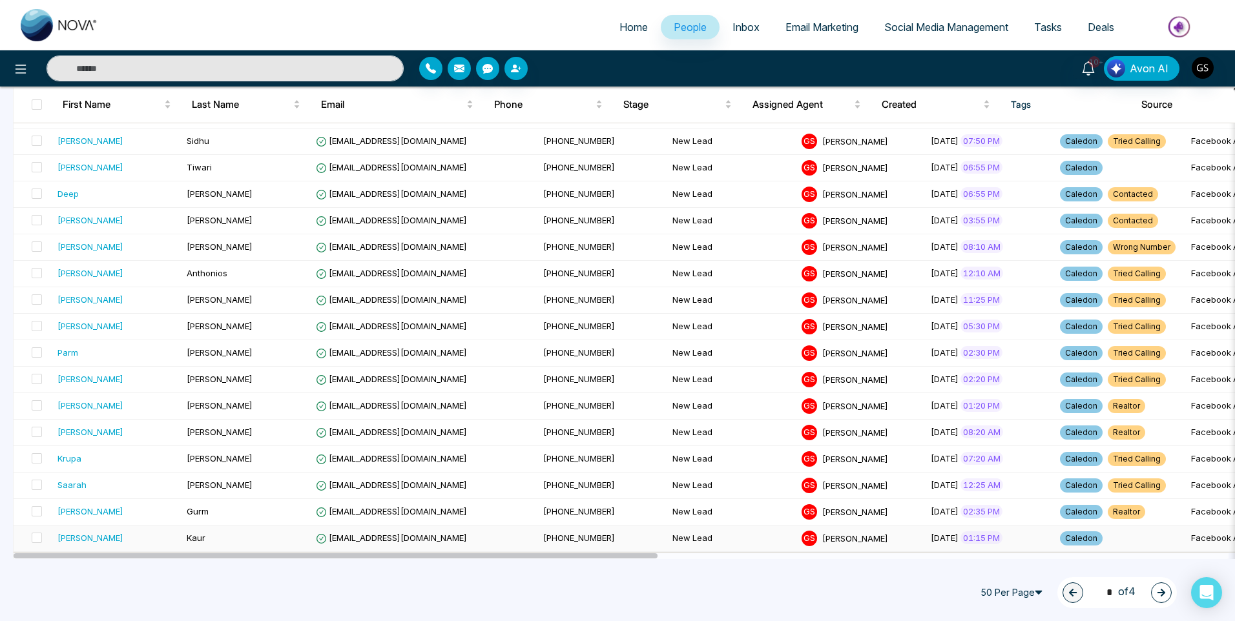
click at [667, 539] on td "New Lead" at bounding box center [731, 539] width 129 height 26
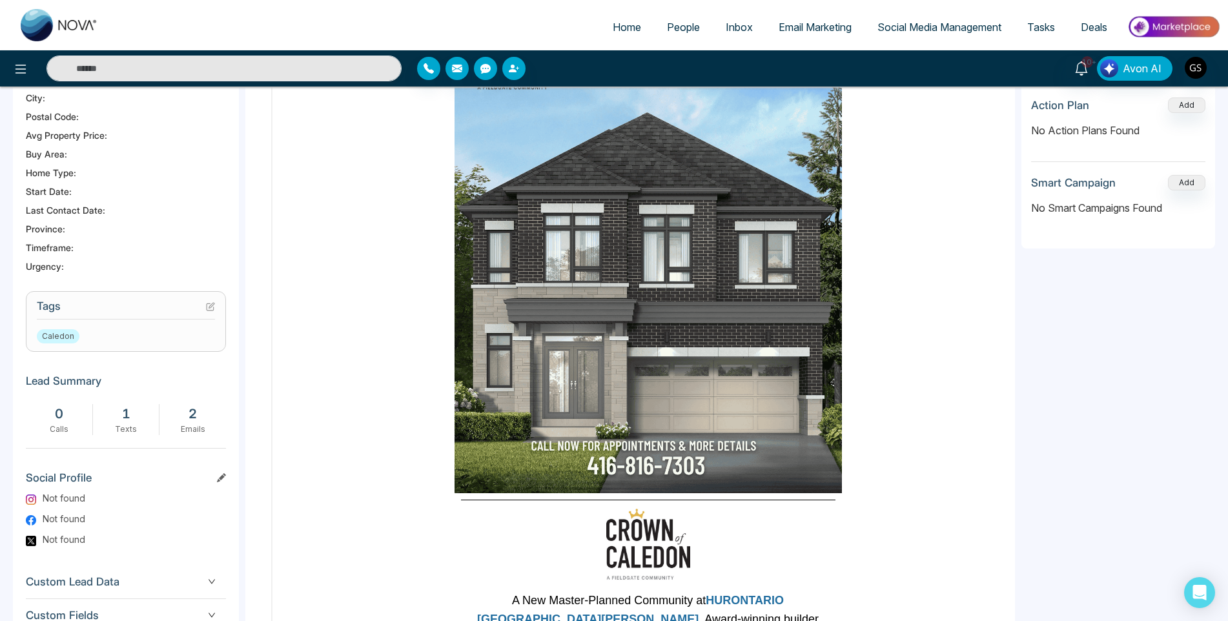
scroll to position [384, 0]
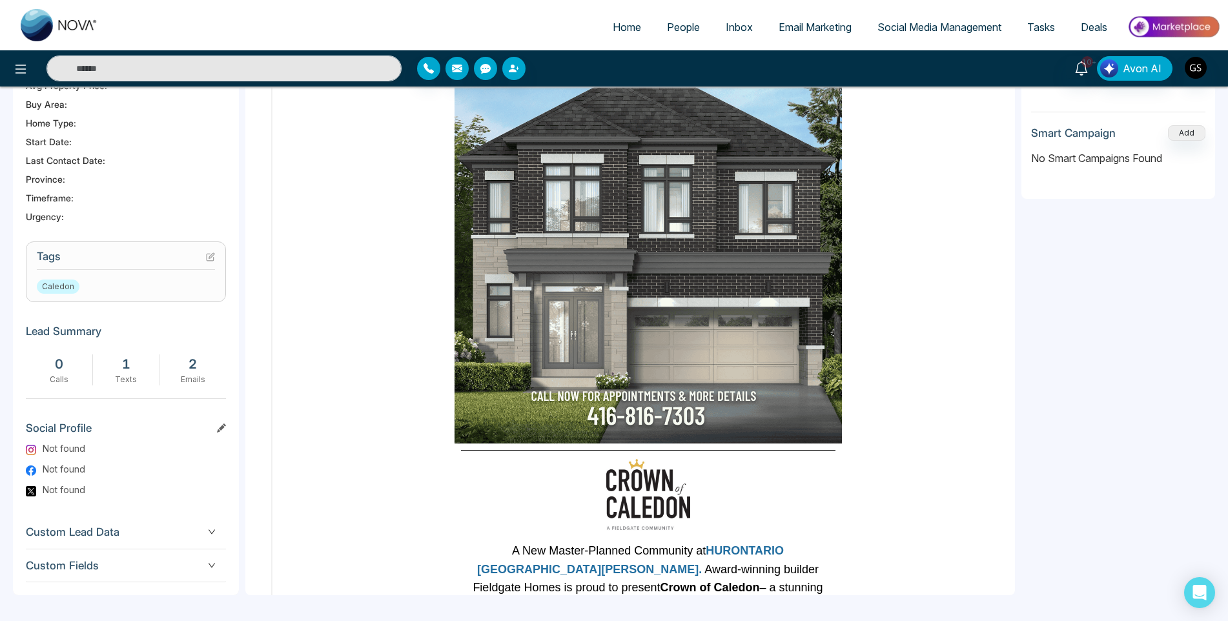
click at [204, 254] on h3 "Tags" at bounding box center [126, 260] width 178 height 20
click at [209, 258] on icon at bounding box center [211, 255] width 5 height 5
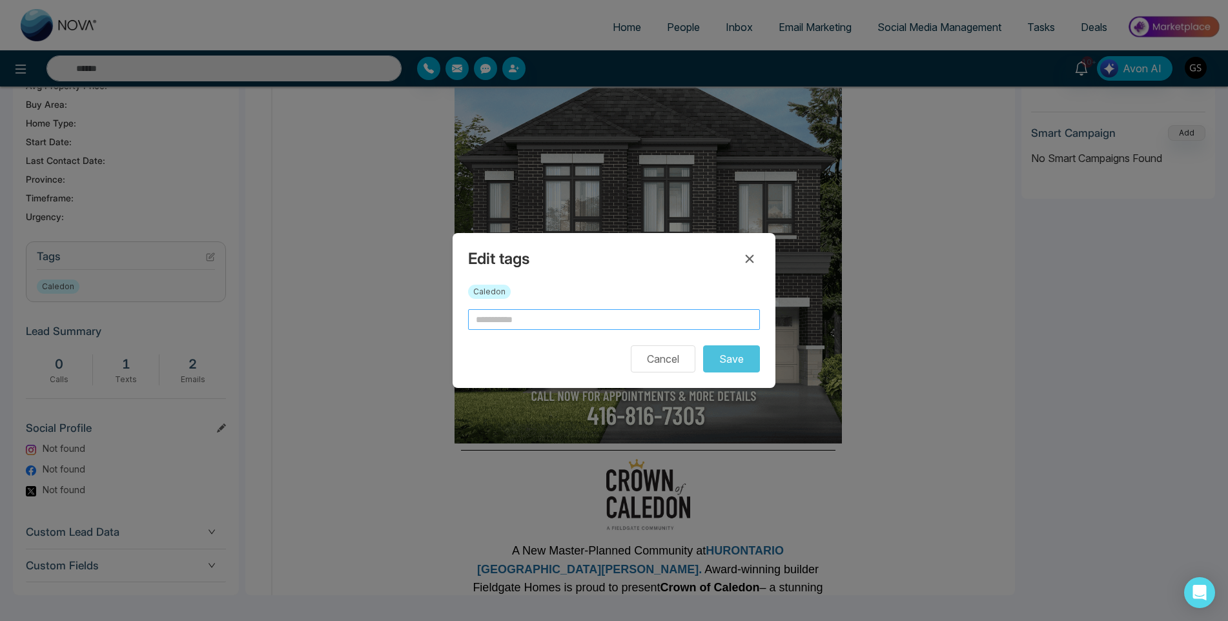
click at [535, 318] on input "text" at bounding box center [614, 319] width 292 height 21
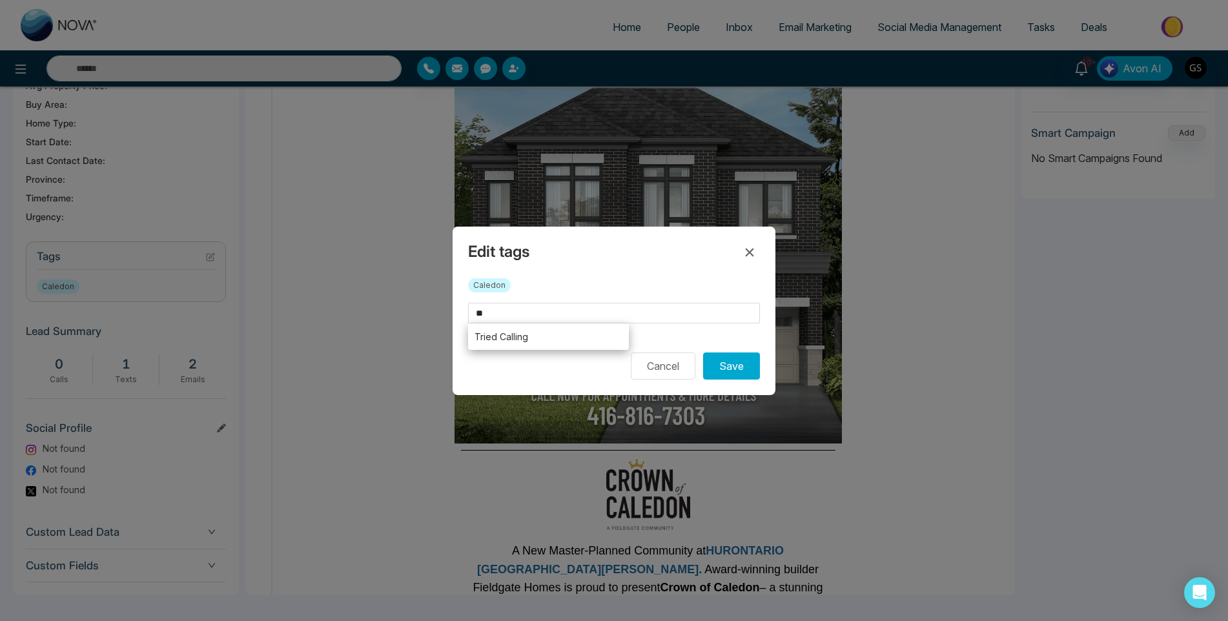
click at [531, 334] on li "Tried Calling" at bounding box center [548, 337] width 161 height 26
type input "**********"
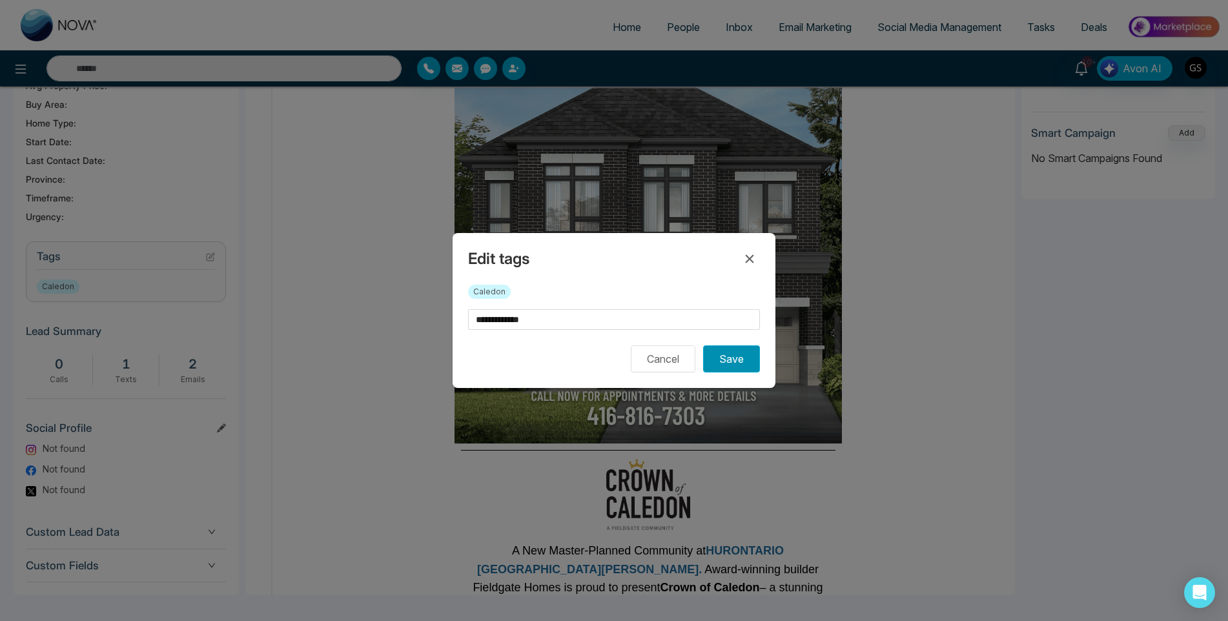
click at [735, 351] on button "Save" at bounding box center [731, 358] width 57 height 27
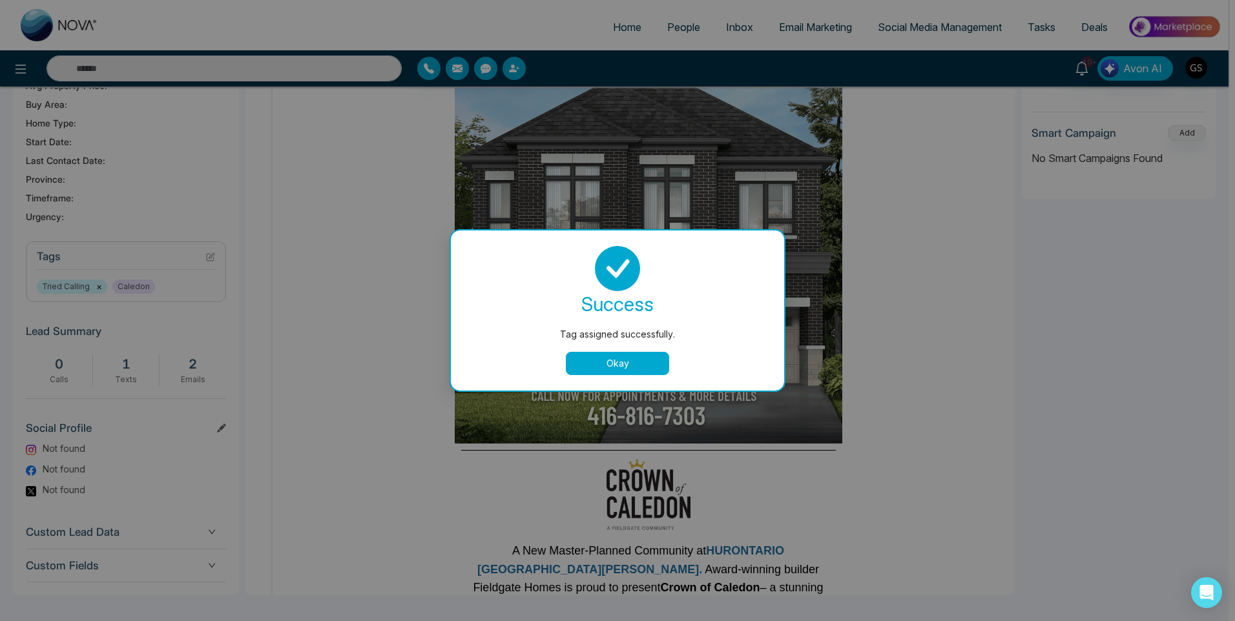
click at [993, 433] on div "Tag assigned successfully. success Tag assigned successfully. Okay" at bounding box center [617, 310] width 1235 height 621
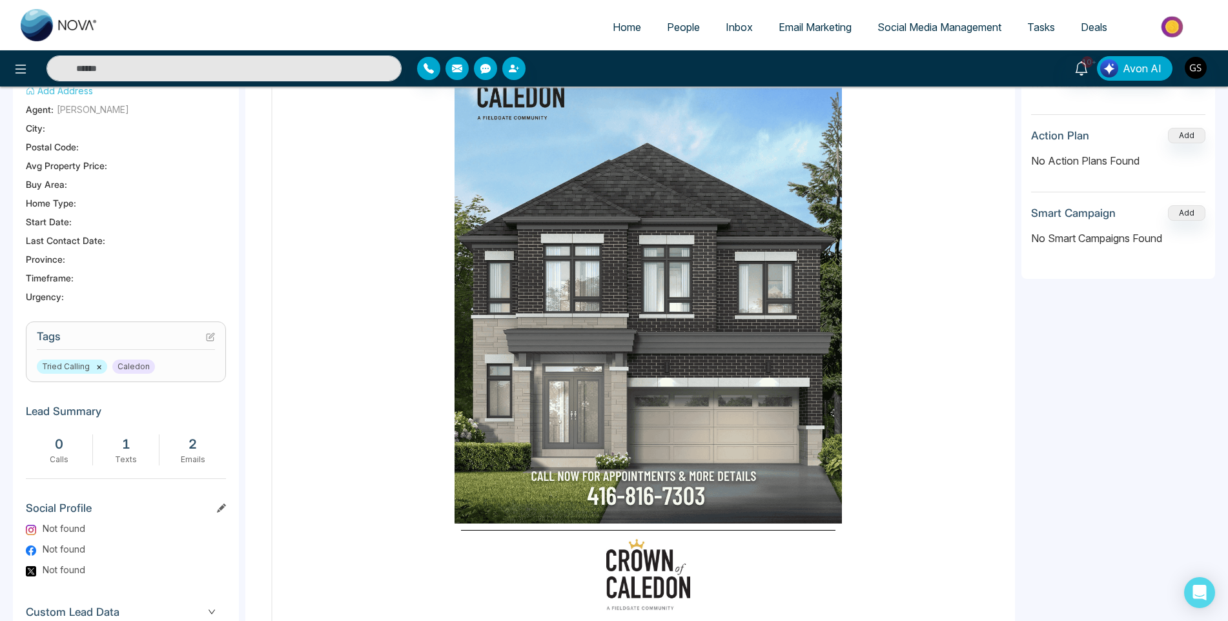
scroll to position [0, 0]
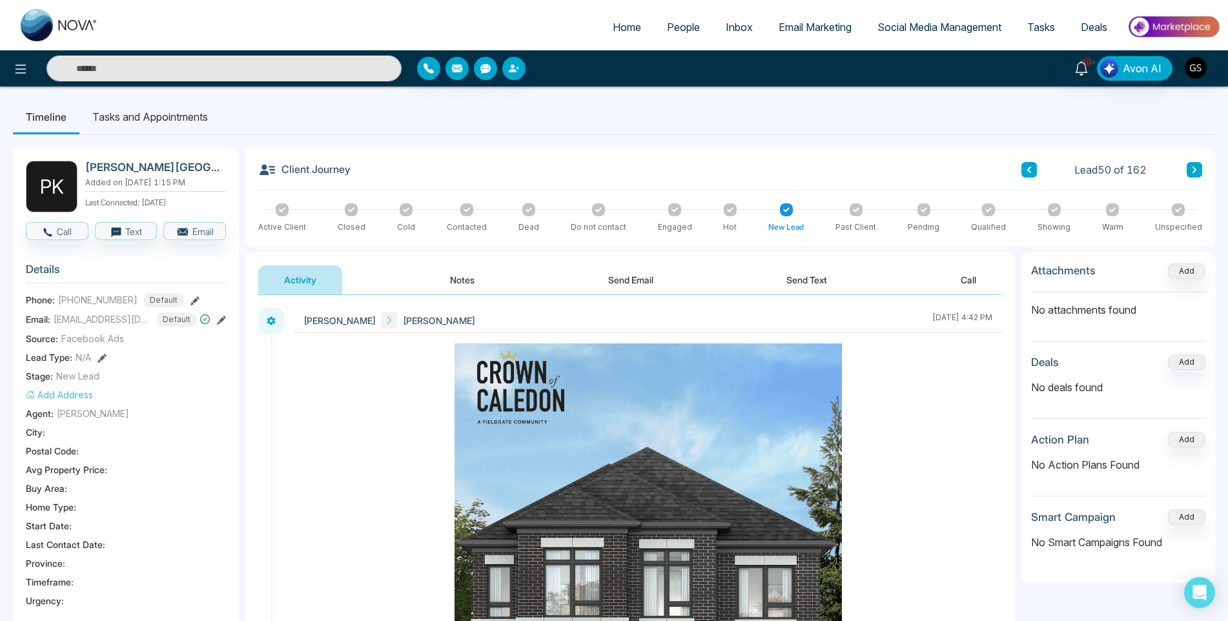
click at [1197, 170] on icon at bounding box center [1194, 170] width 6 height 8
click at [696, 30] on span "People" at bounding box center [683, 27] width 33 height 13
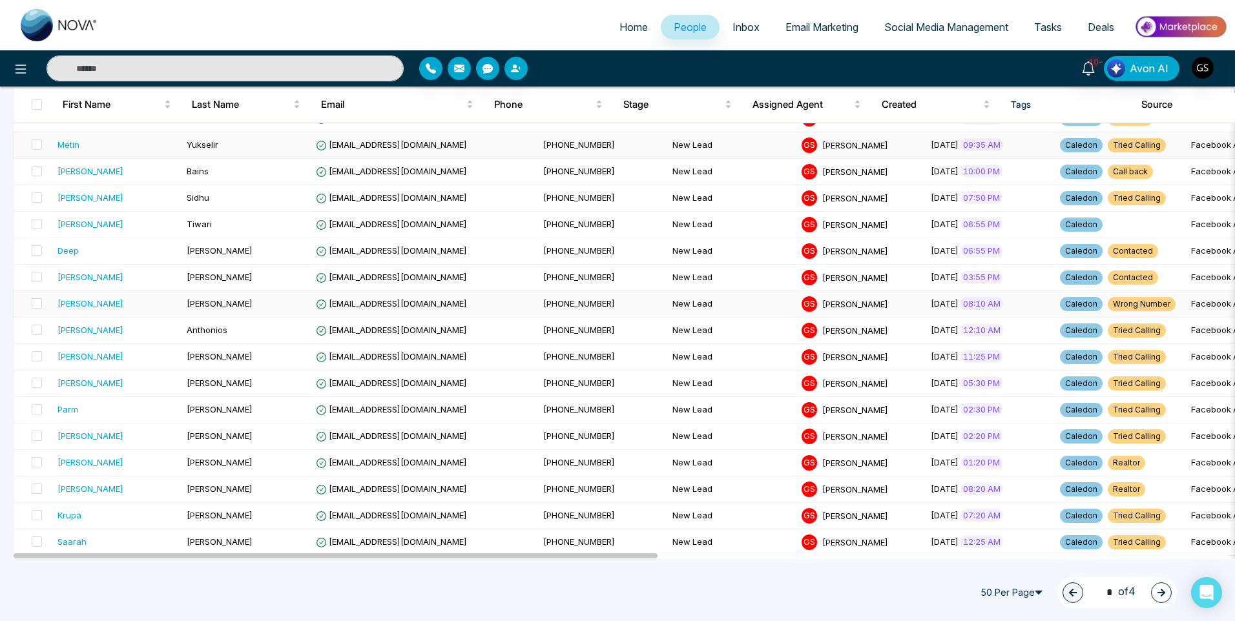
scroll to position [1033, 0]
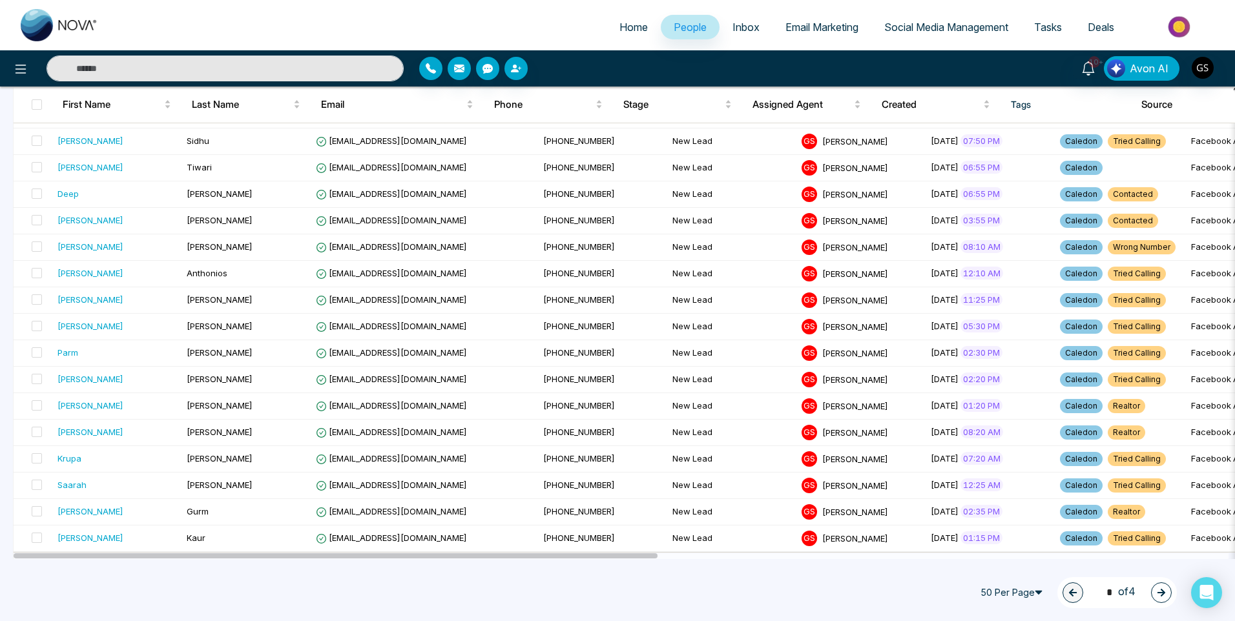
click at [1155, 591] on button "button" at bounding box center [1161, 592] width 21 height 21
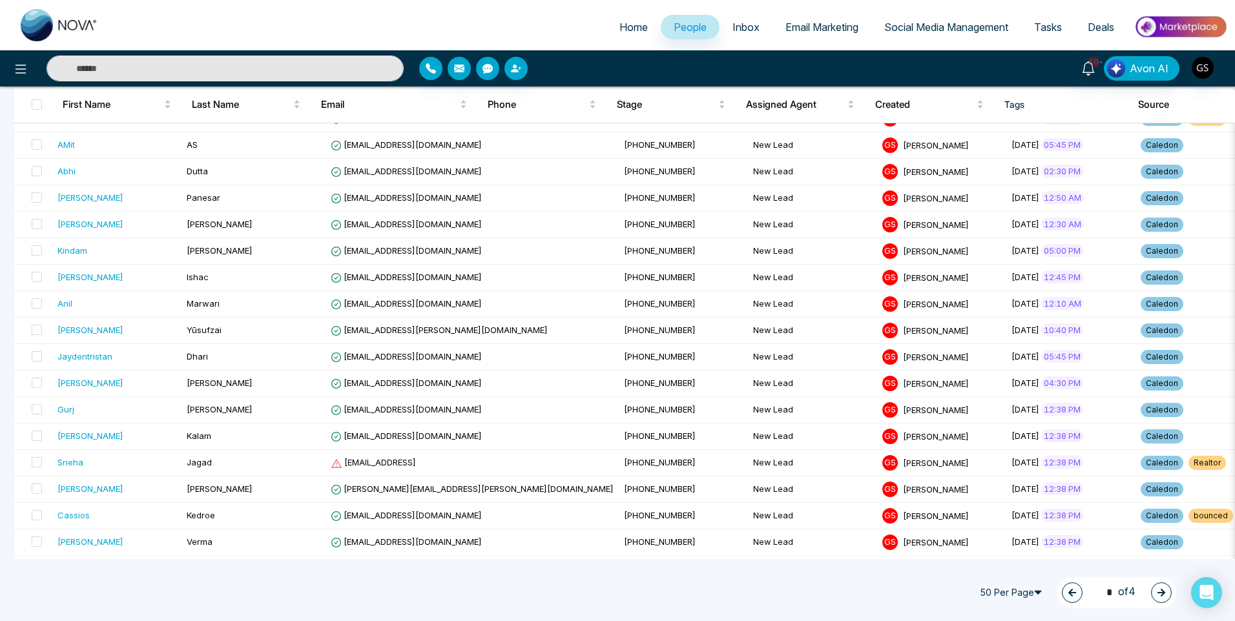
scroll to position [258, 0]
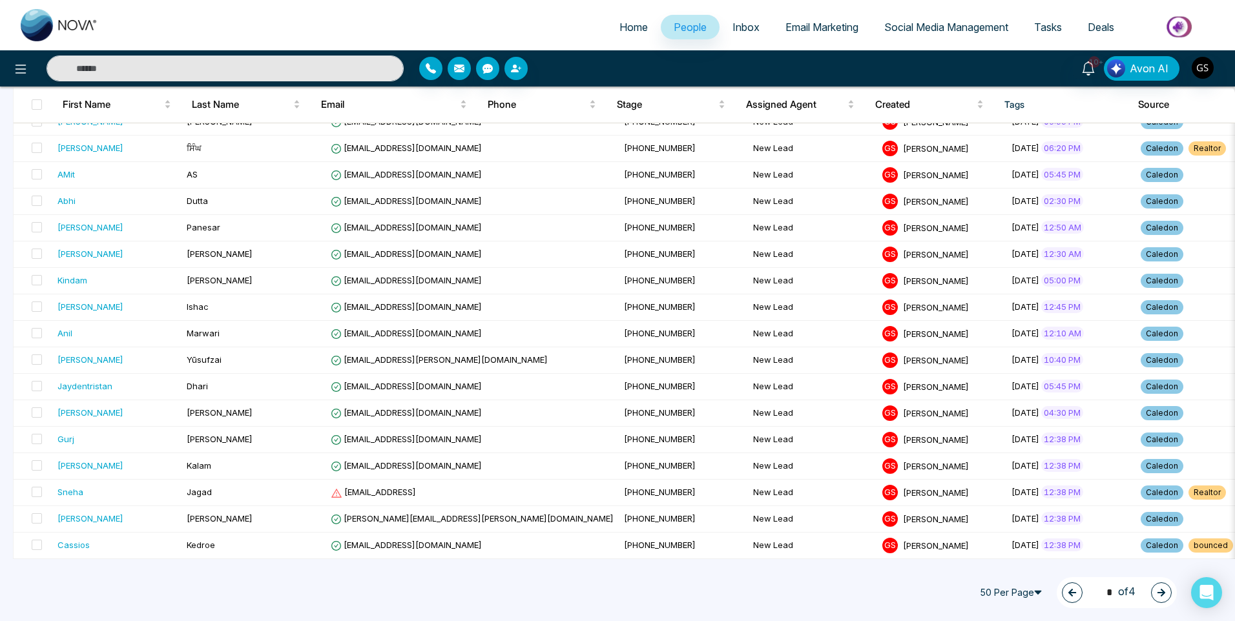
click at [1161, 596] on icon "button" at bounding box center [1161, 593] width 8 height 8
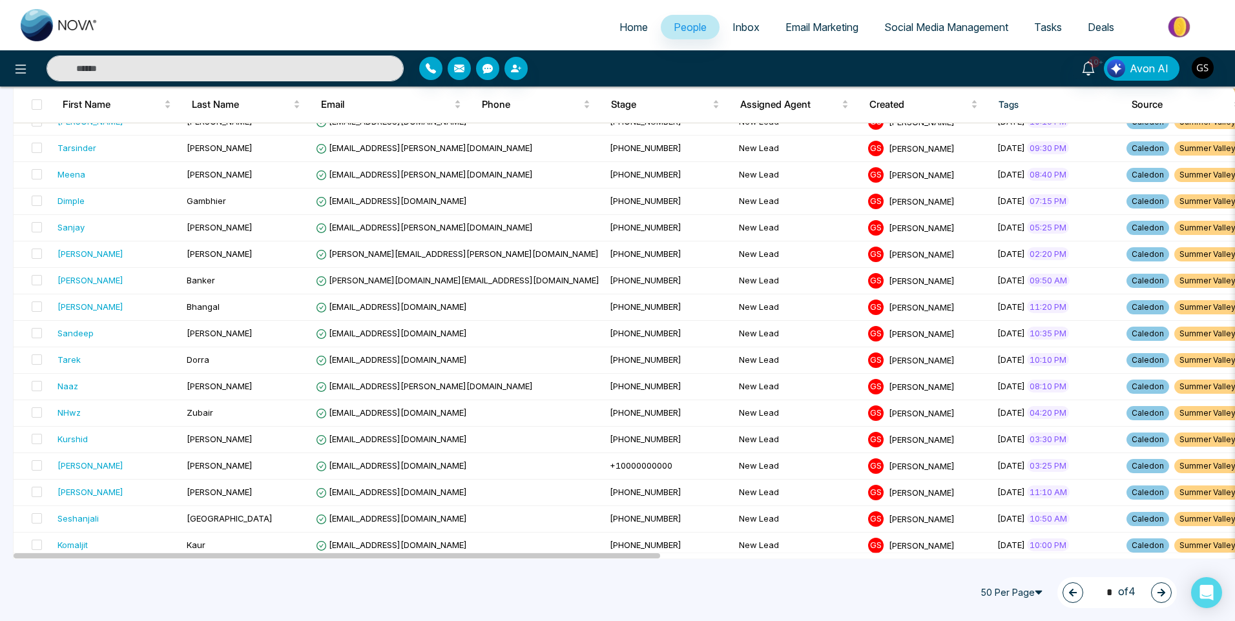
click at [1071, 595] on icon "button" at bounding box center [1072, 592] width 9 height 9
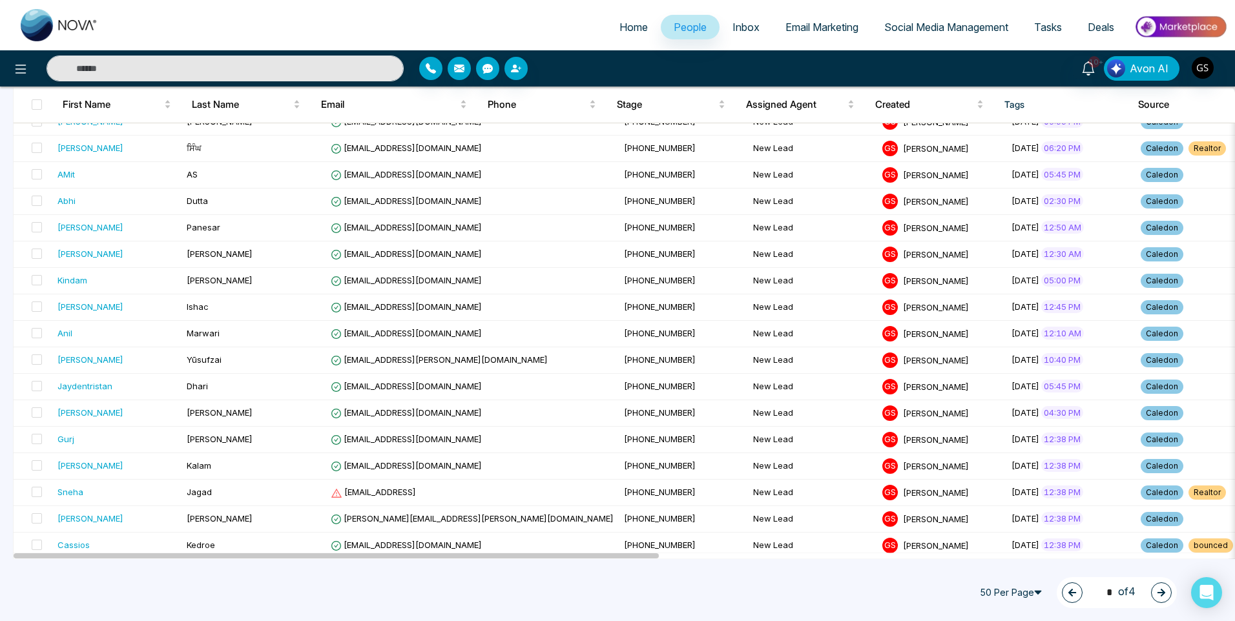
click at [1071, 595] on icon "button" at bounding box center [1071, 592] width 9 height 9
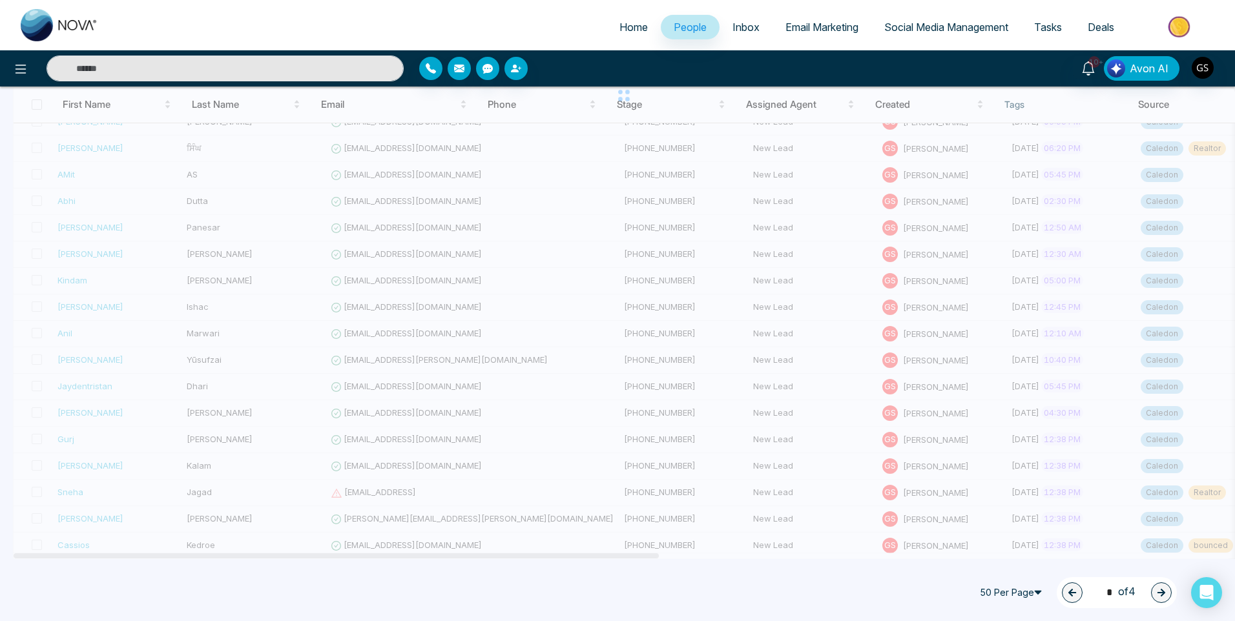
scroll to position [25, 0]
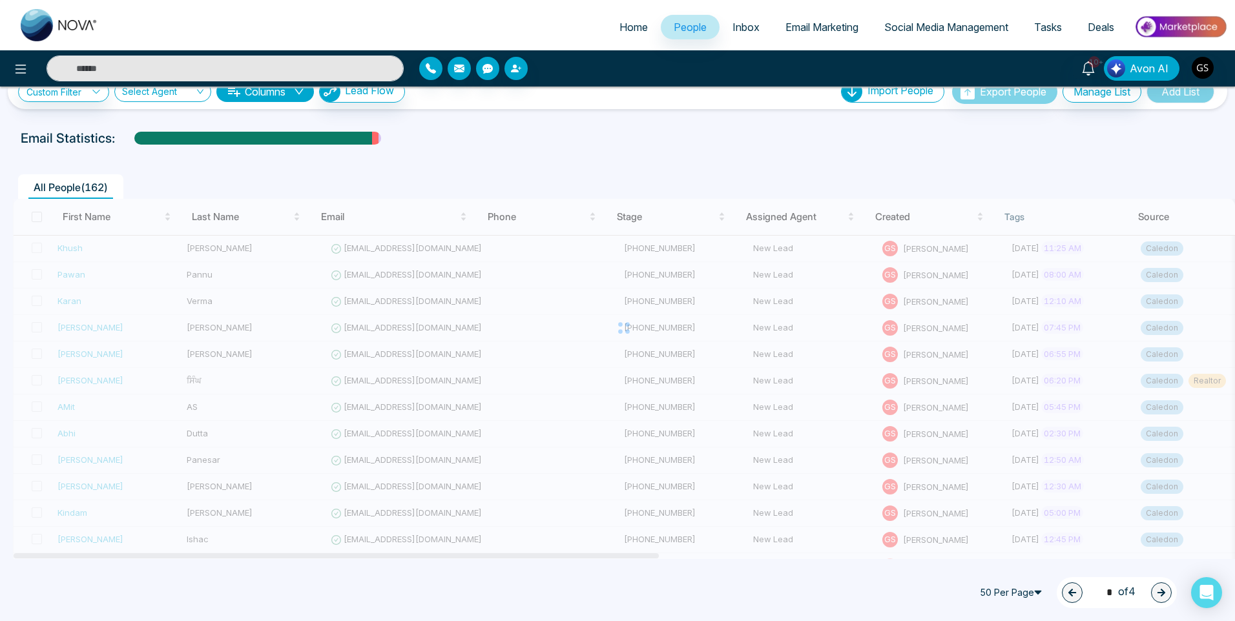
type input "*"
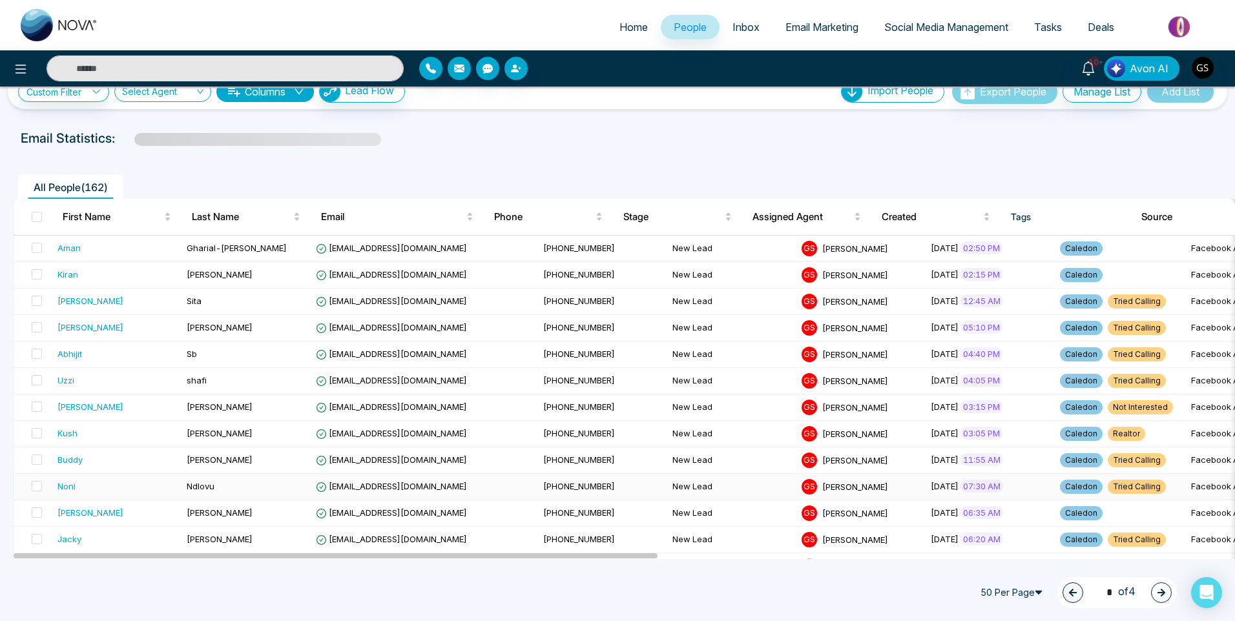
scroll to position [0, 0]
